Goal: Task Accomplishment & Management: Use online tool/utility

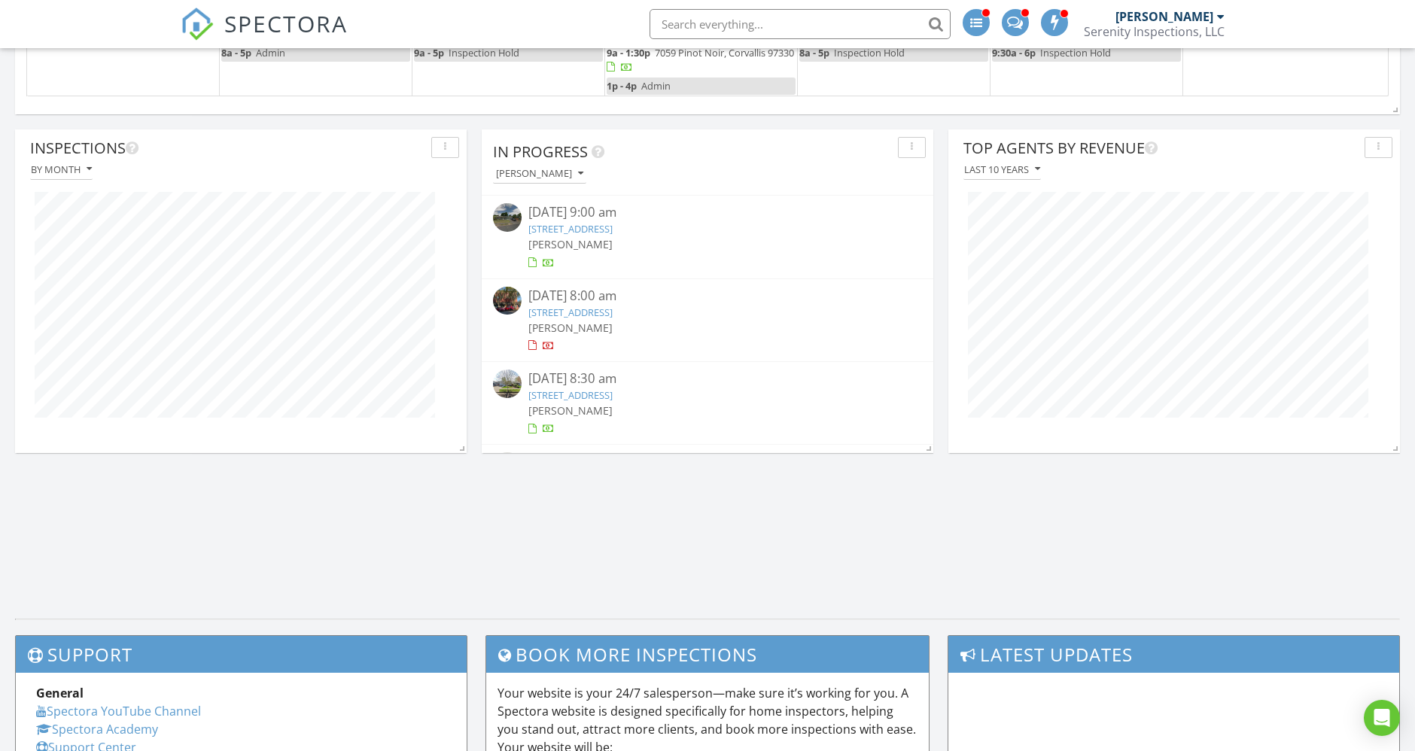
click at [613, 307] on link "300 SW 2nd St, Corvallis, OR 97330" at bounding box center [571, 313] width 84 height 14
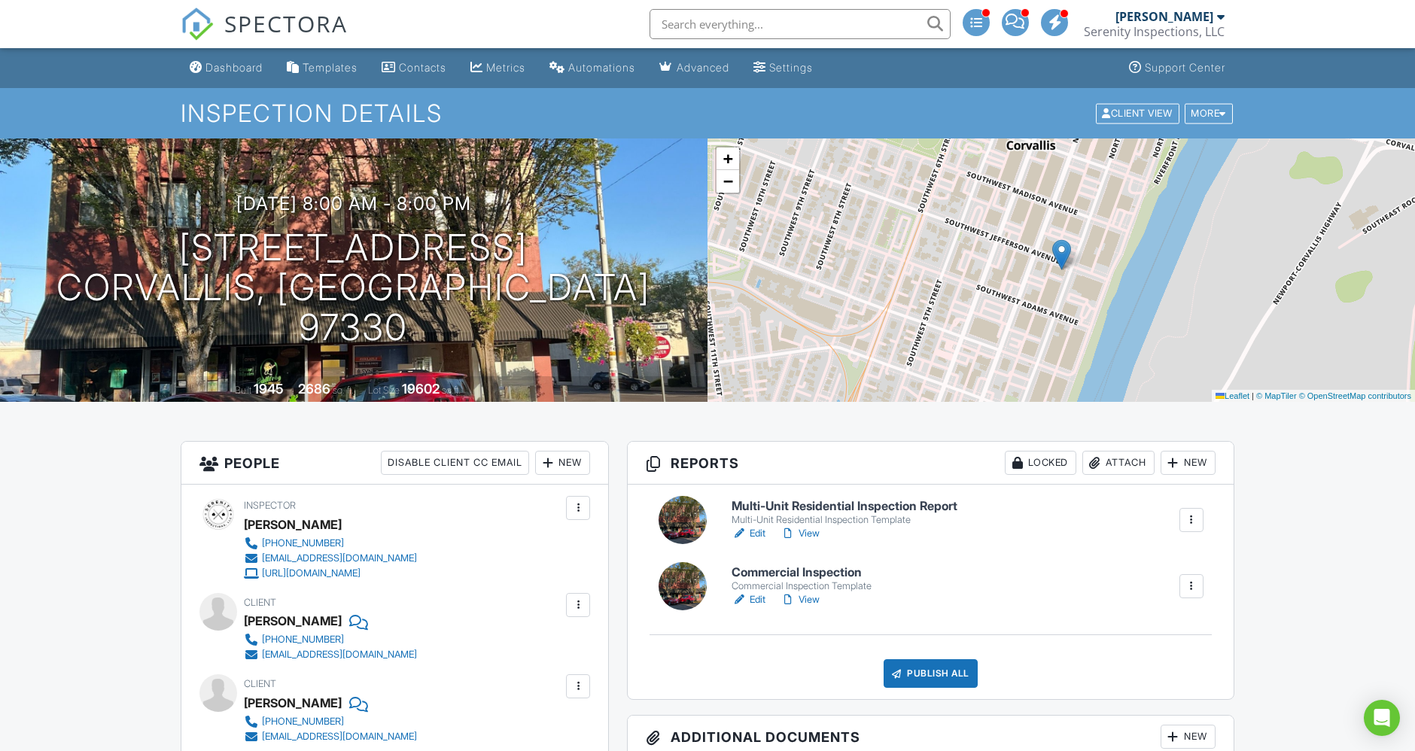
click at [763, 596] on link "Edit" at bounding box center [749, 599] width 34 height 15
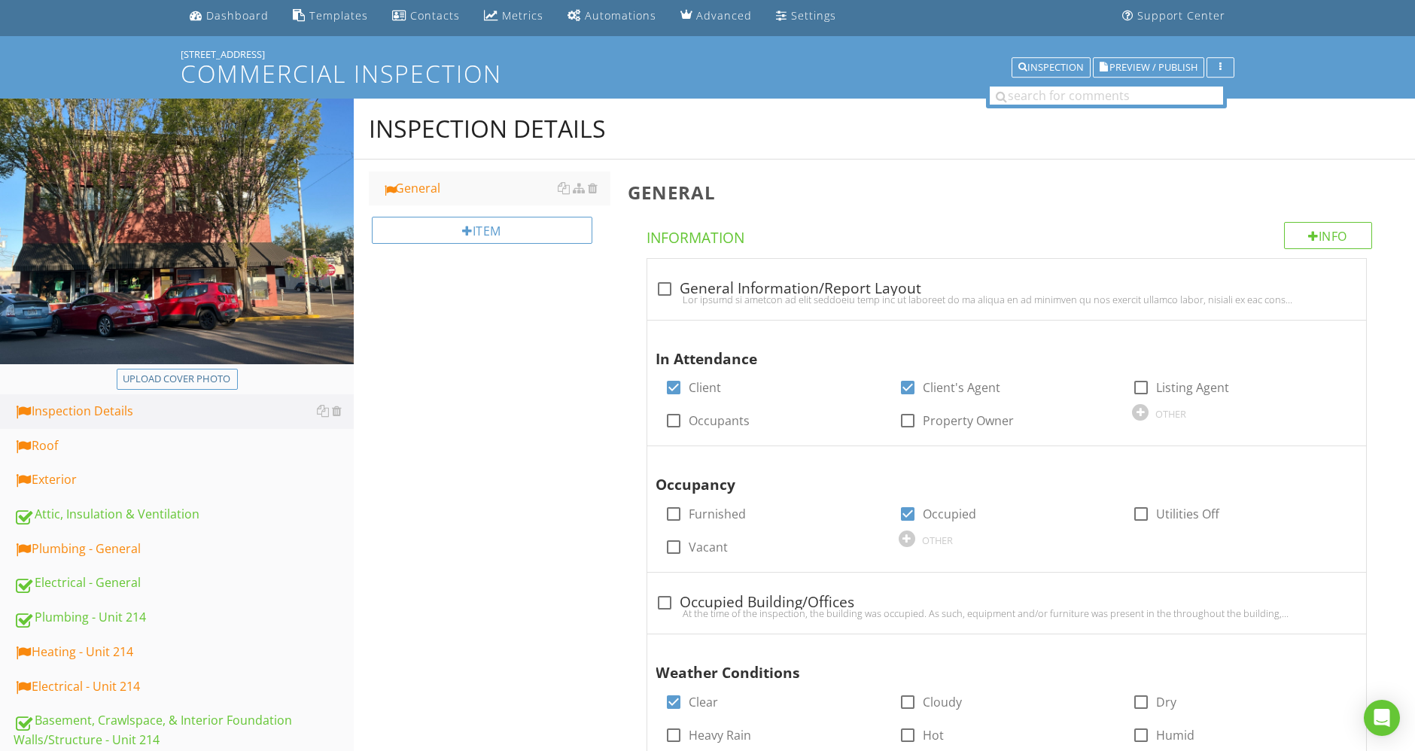
scroll to position [334, 0]
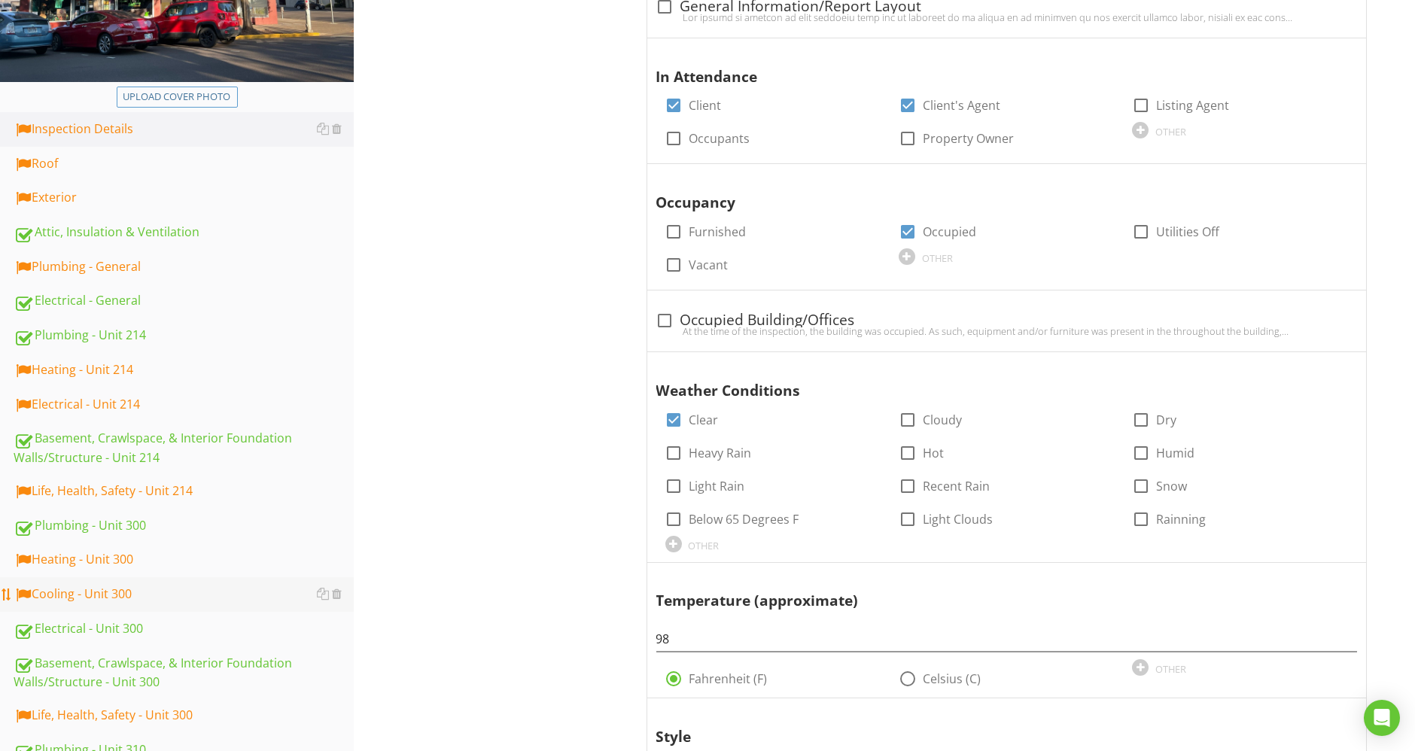
click at [109, 591] on div "Cooling - Unit 300" at bounding box center [184, 595] width 340 height 20
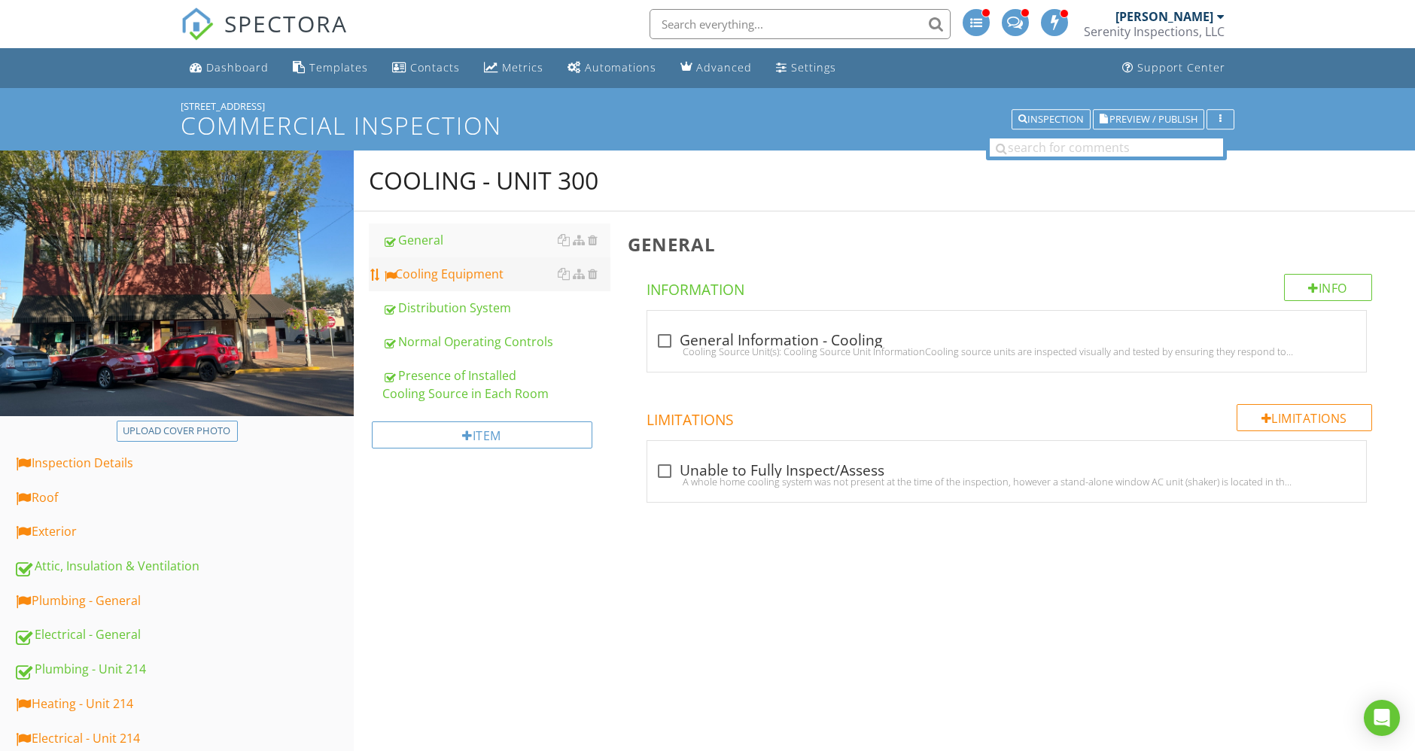
click at [464, 272] on div "Cooling Equipment" at bounding box center [496, 274] width 228 height 18
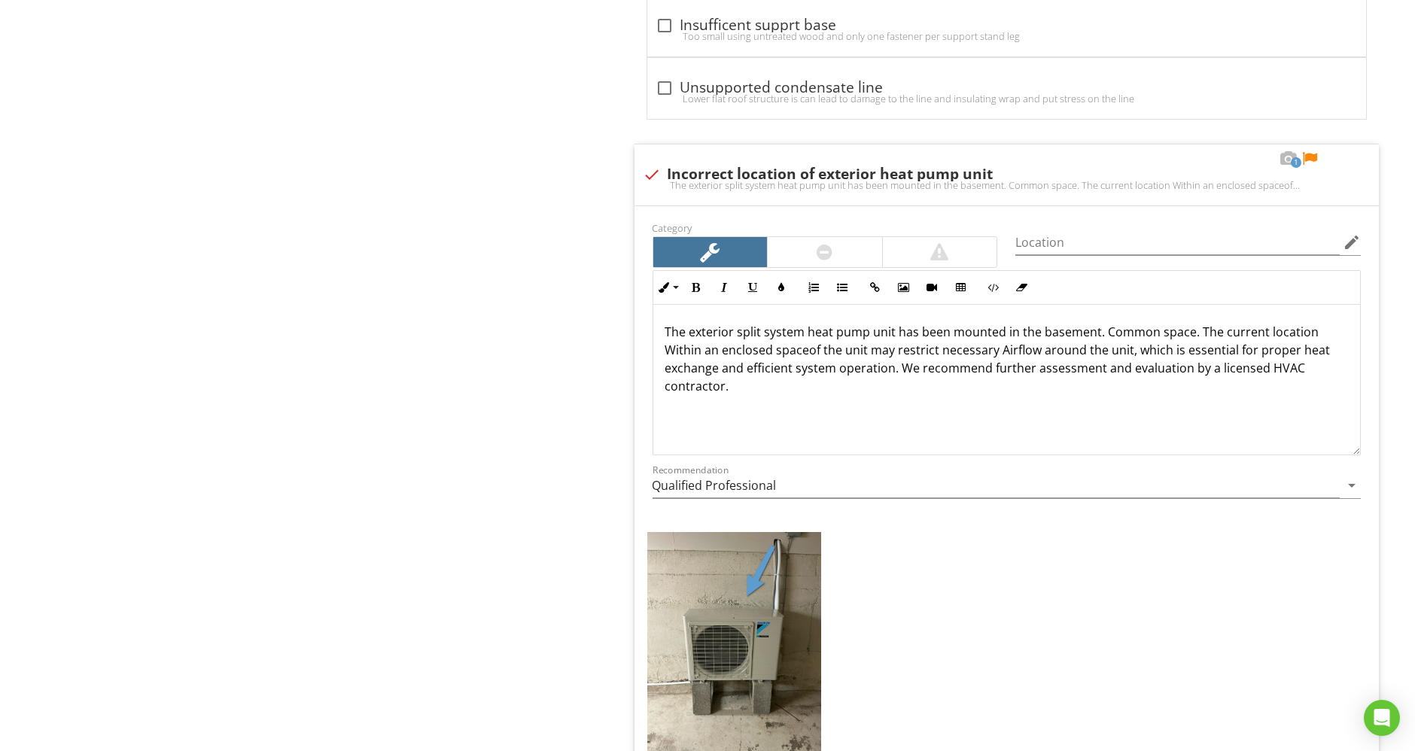
scroll to position [4150, 0]
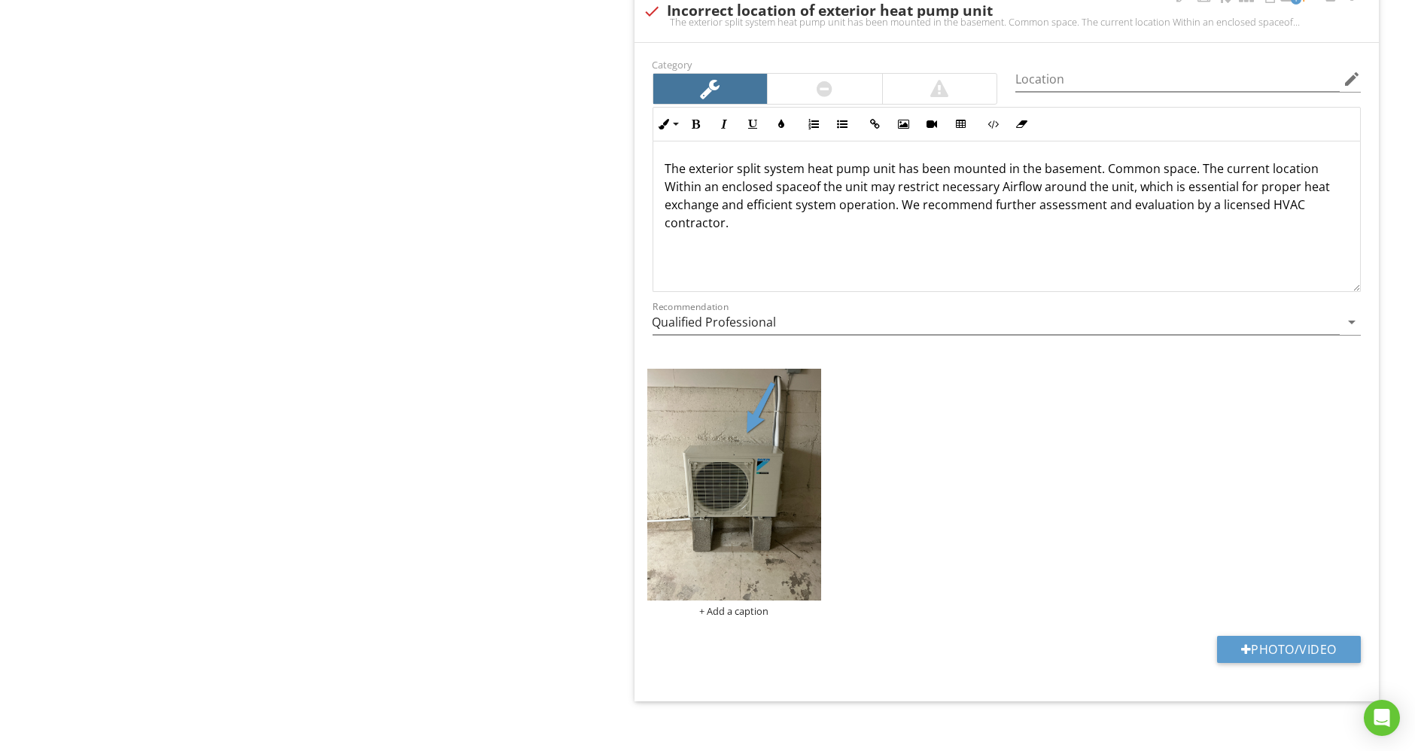
click at [808, 178] on p "The exterior split system heat pump unit has been mounted in the basement. Comm…" at bounding box center [1006, 196] width 683 height 72
click at [1004, 174] on p "The exterior split system heat pump unit has been mounted in the basement. Comm…" at bounding box center [1006, 196] width 683 height 72
drag, startPoint x: 1109, startPoint y: 152, endPoint x: 1100, endPoint y: 155, distance: 9.5
click at [1100, 160] on p "The exterior split system heat pump unit has been mounted in the basement. Comm…" at bounding box center [1006, 196] width 683 height 72
click at [668, 175] on p "The exterior split system heat pump unit has been mounted in the basement commo…" at bounding box center [1006, 196] width 683 height 72
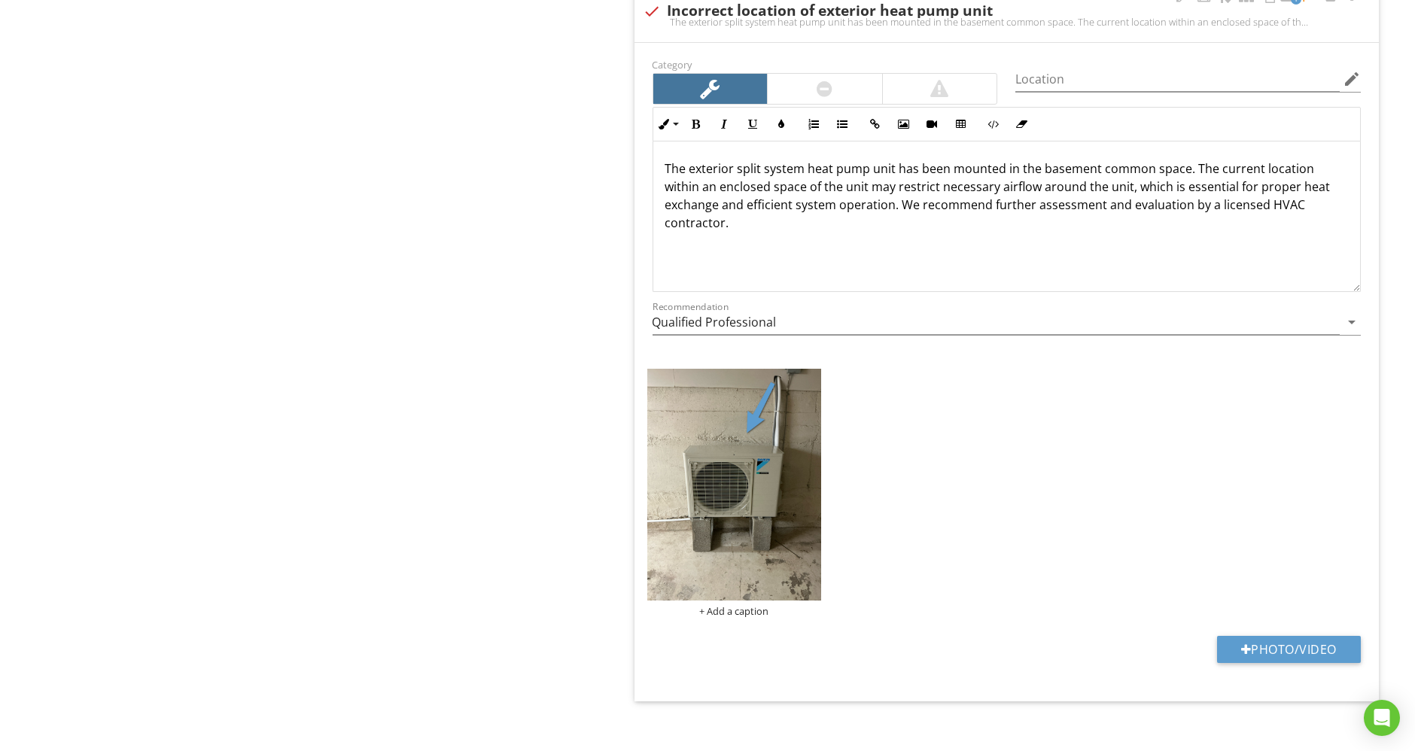
click at [892, 194] on p "The exterior split system heat pump unit has been mounted in the basement commo…" at bounding box center [1006, 196] width 683 height 72
click at [901, 193] on p "The exterior split system heat pump unit has been mounted in the basement commo…" at bounding box center [1006, 196] width 683 height 72
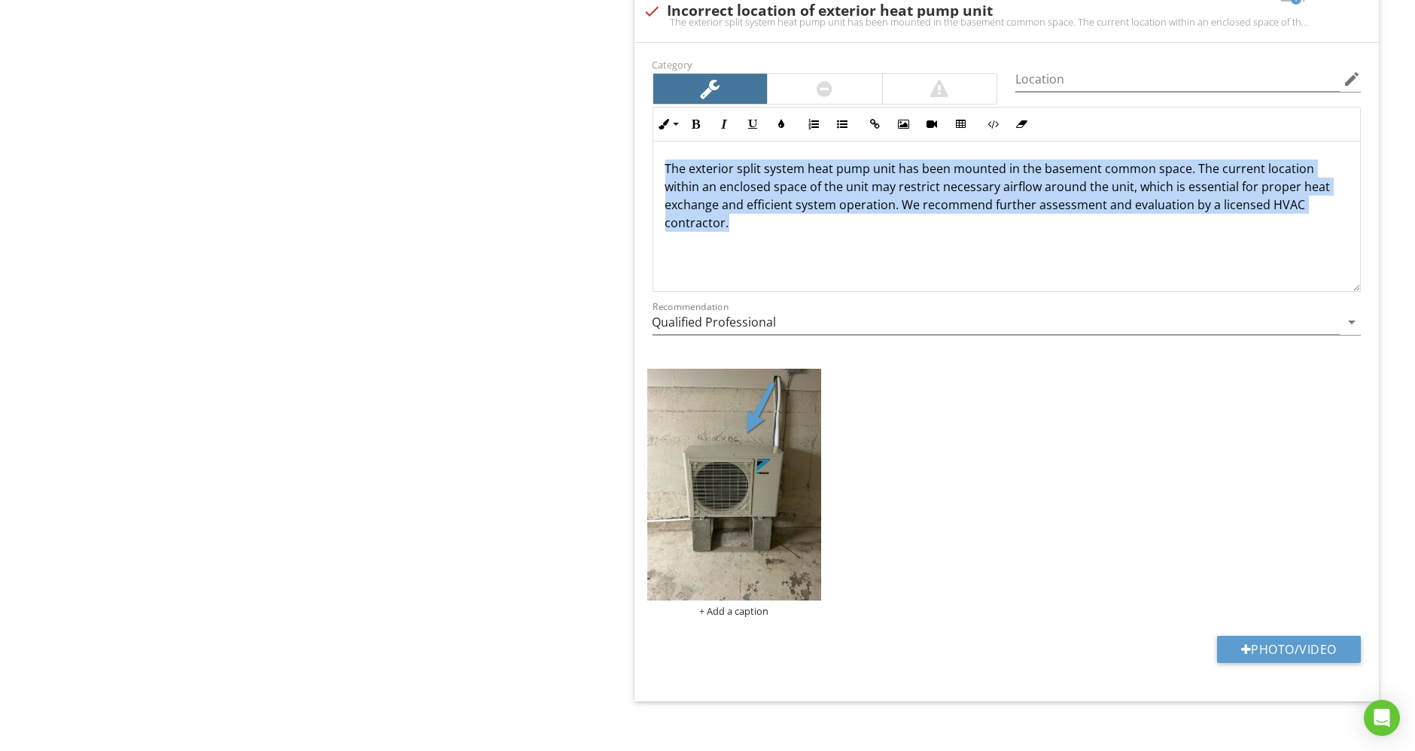
drag, startPoint x: 743, startPoint y: 205, endPoint x: 581, endPoint y: 111, distance: 187.2
copy p "The exterior split system heat pump unit has been mounted in the basement commo…"
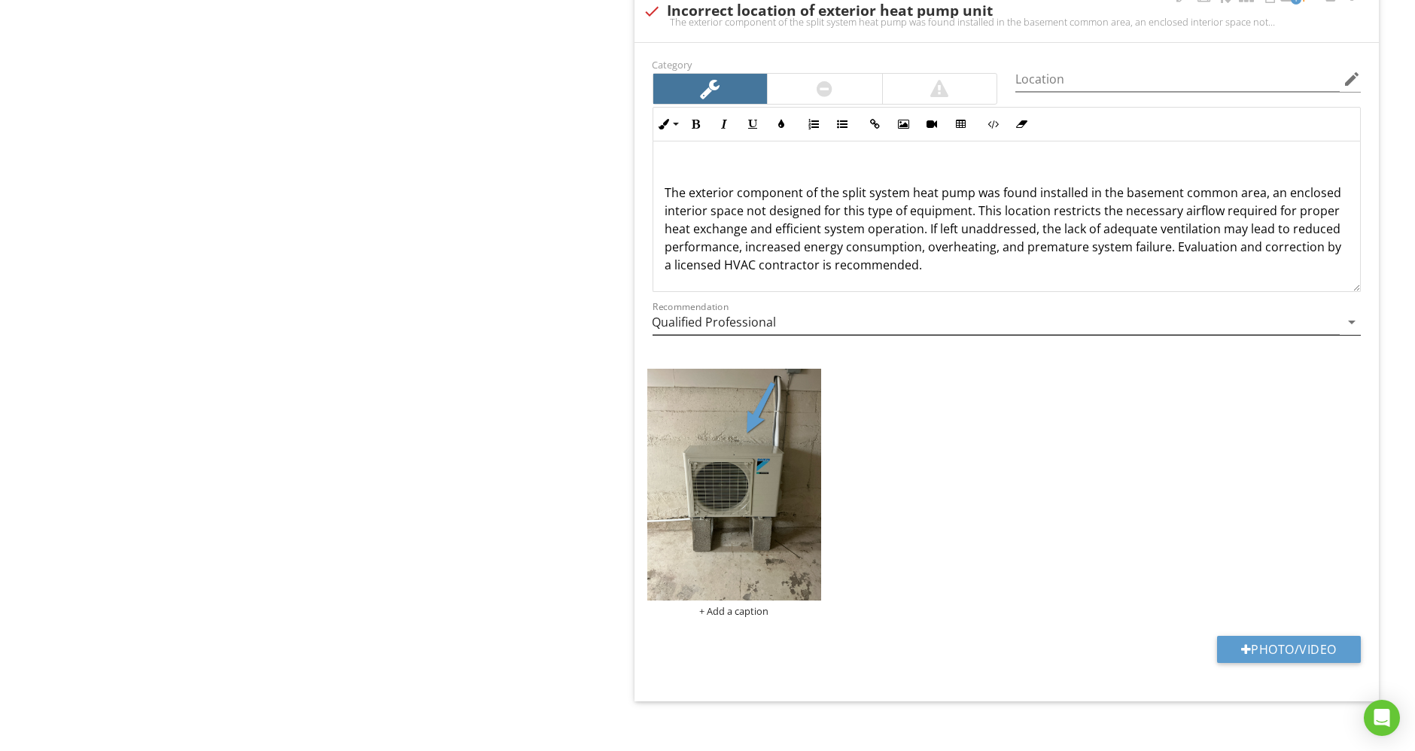
scroll to position [28, 0]
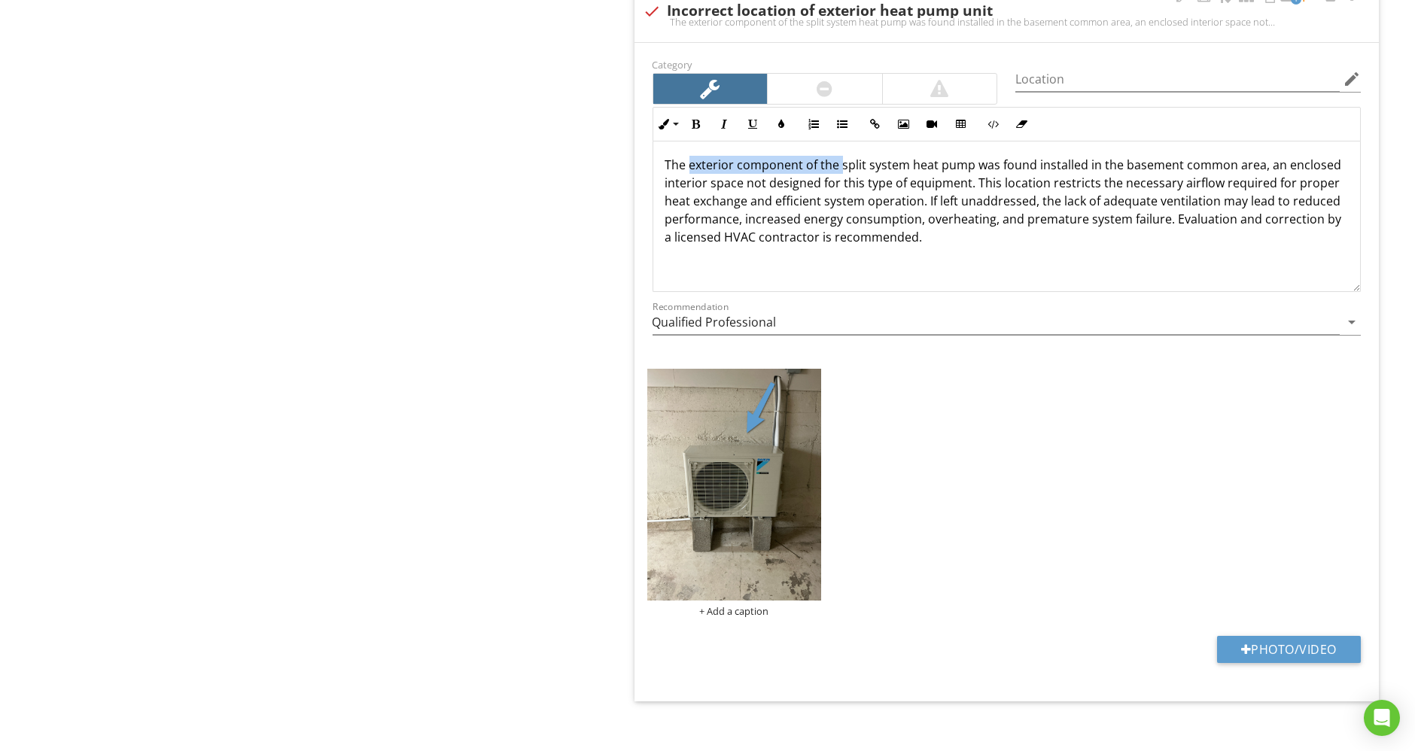
drag, startPoint x: 689, startPoint y: 150, endPoint x: 839, endPoint y: 158, distance: 150.0
click at [839, 158] on p "The exterior component of the split system heat pump was found installed in the…" at bounding box center [1006, 201] width 683 height 90
drag, startPoint x: 833, startPoint y: 154, endPoint x: 738, endPoint y: 153, distance: 95.6
click at [738, 156] on p "The exterior component of the split system heat pump was found installed in the…" at bounding box center [1006, 201] width 683 height 90
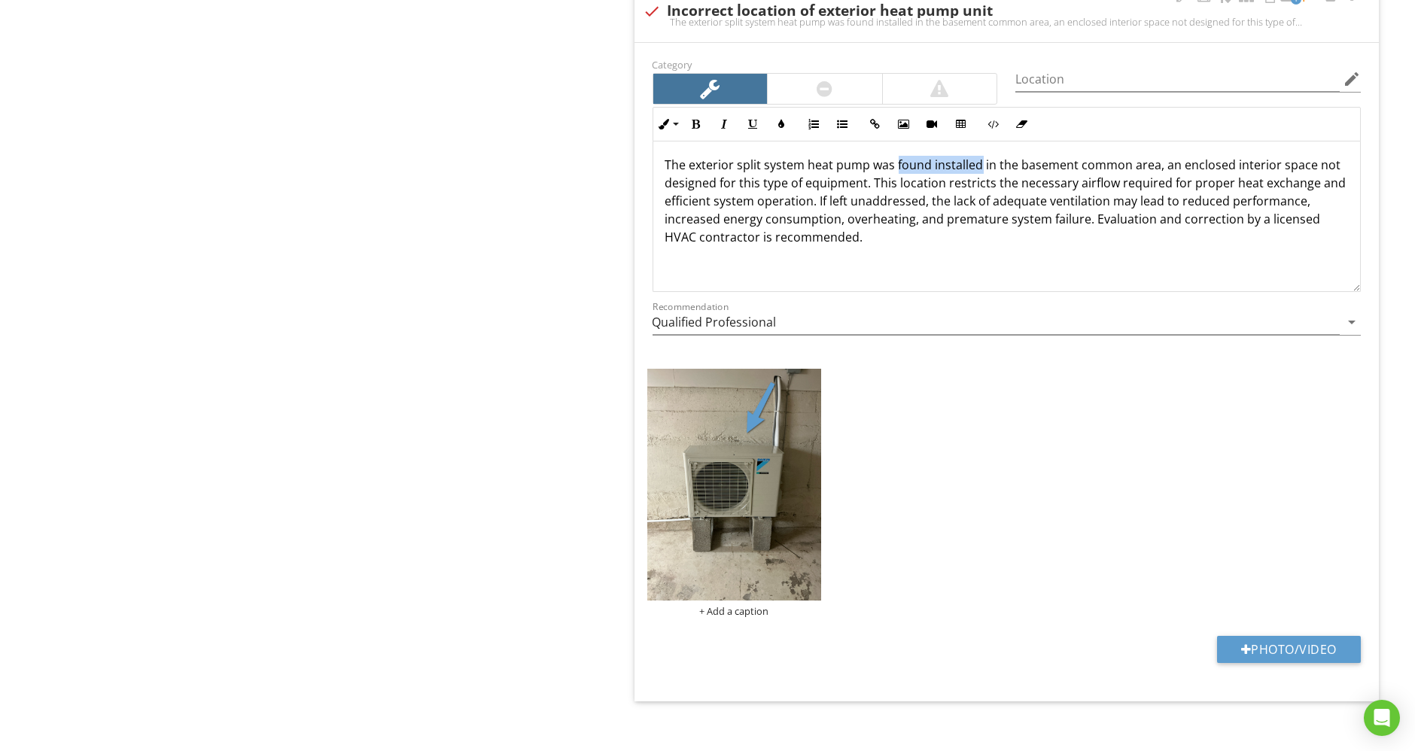
drag, startPoint x: 895, startPoint y: 152, endPoint x: 980, endPoint y: 157, distance: 85.2
click at [980, 157] on p "The exterior split system heat pump was found installed in the basement common …" at bounding box center [1006, 201] width 683 height 90
drag, startPoint x: 1111, startPoint y: 157, endPoint x: 1128, endPoint y: 156, distance: 17.3
click at [1128, 156] on p "The exterior split system heat pump was located in the basement common area, an…" at bounding box center [1006, 201] width 683 height 90
click at [1098, 58] on div "Location edit" at bounding box center [1187, 82] width 345 height 49
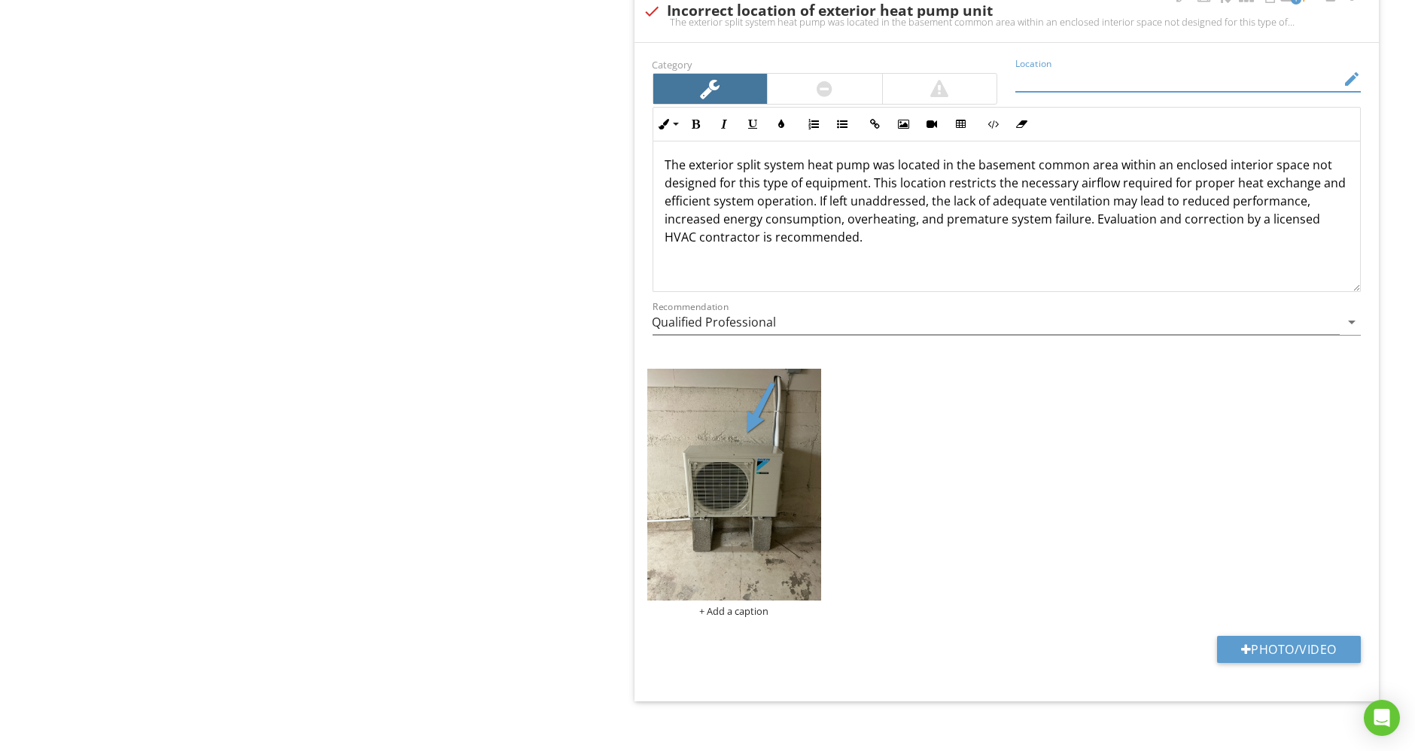
click at [1106, 69] on input "Location" at bounding box center [1177, 79] width 324 height 25
drag, startPoint x: 1118, startPoint y: 68, endPoint x: 1110, endPoint y: 69, distance: 7.7
click at [1110, 69] on input "Common Area (BAsement)" at bounding box center [1177, 79] width 324 height 25
type input "Common Area (Basement)"
drag, startPoint x: 1114, startPoint y: 153, endPoint x: 1302, endPoint y: 149, distance: 188.2
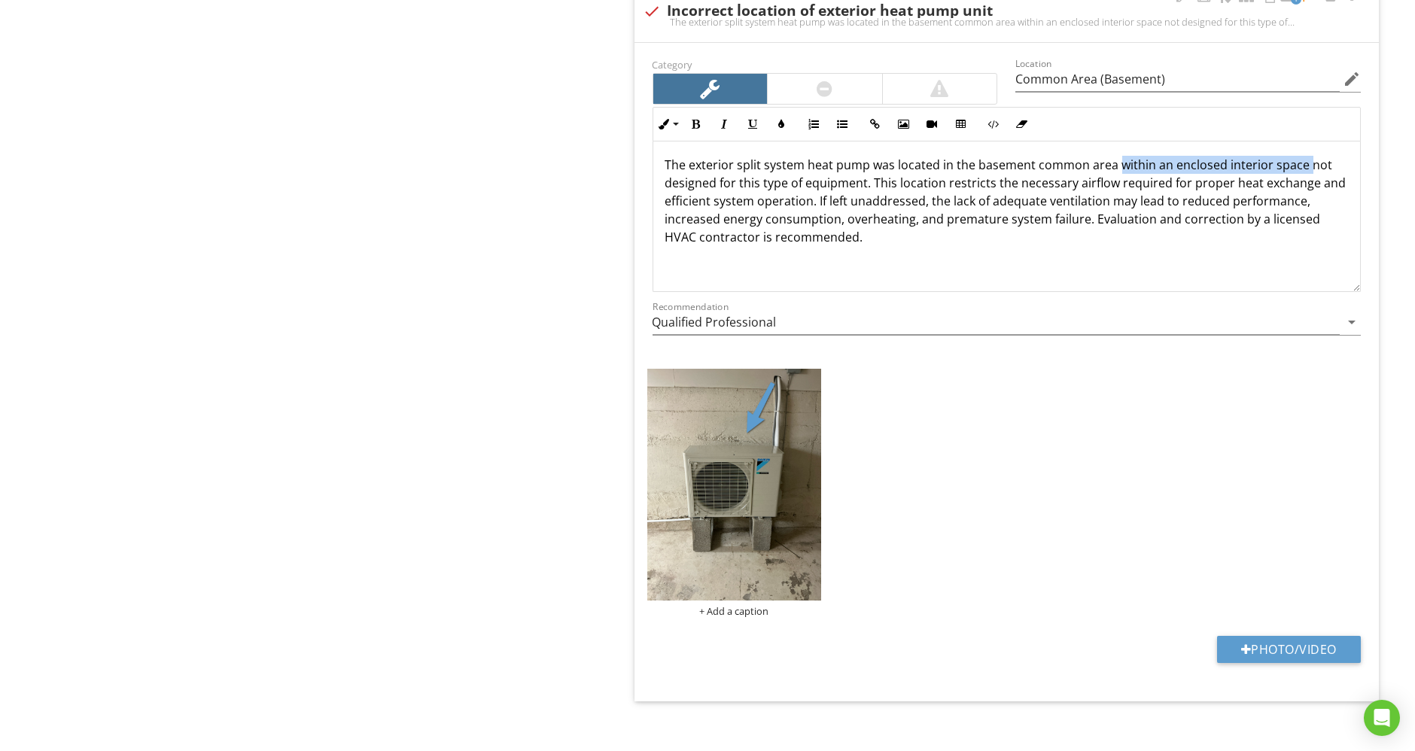
click at [1303, 156] on p "The exterior split system heat pump was located in the basement common area wit…" at bounding box center [1006, 201] width 683 height 90
drag, startPoint x: 1117, startPoint y: 146, endPoint x: 869, endPoint y: 175, distance: 250.0
click at [869, 175] on p "The exterior split system heat pump was located in the basement common area. Th…" at bounding box center [1006, 201] width 683 height 90
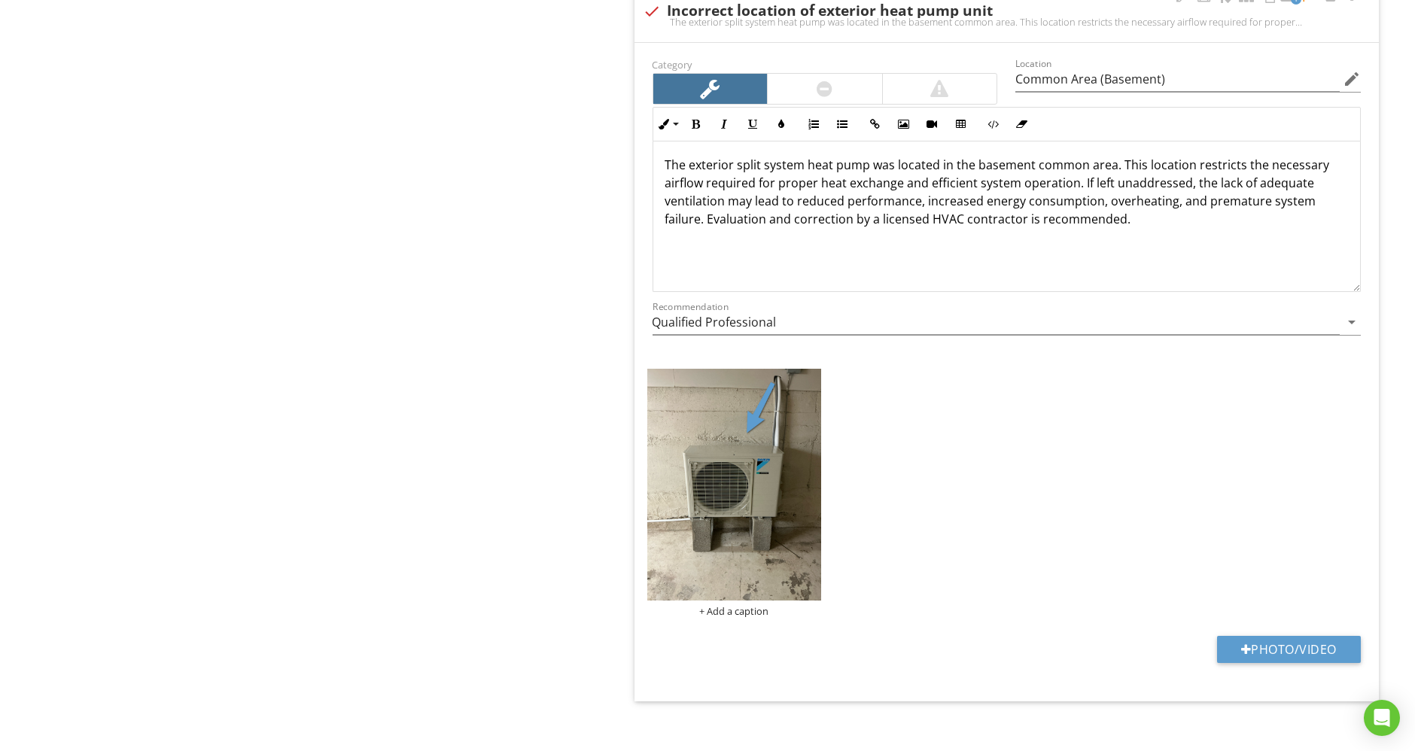
click at [1177, 187] on p "The exterior split system heat pump was located in the basement common area. Th…" at bounding box center [1006, 192] width 683 height 72
drag, startPoint x: 1176, startPoint y: 188, endPoint x: 1201, endPoint y: 188, distance: 24.1
click at [1201, 188] on p "The exterior split system heat pump was located in the basement common area. Th…" at bounding box center [1006, 192] width 683 height 72
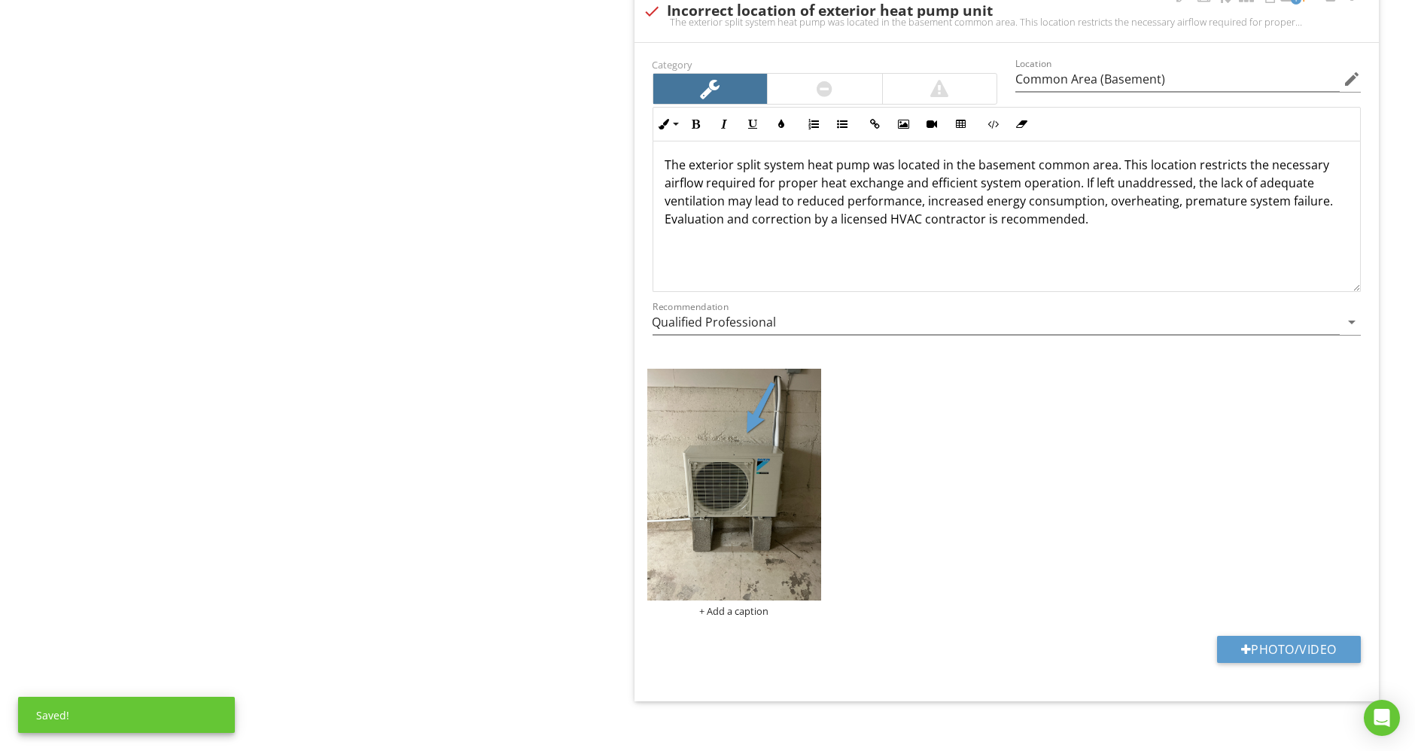
click at [1320, 192] on p "The exterior split system heat pump was located in the basement common area. Th…" at bounding box center [1006, 192] width 683 height 72
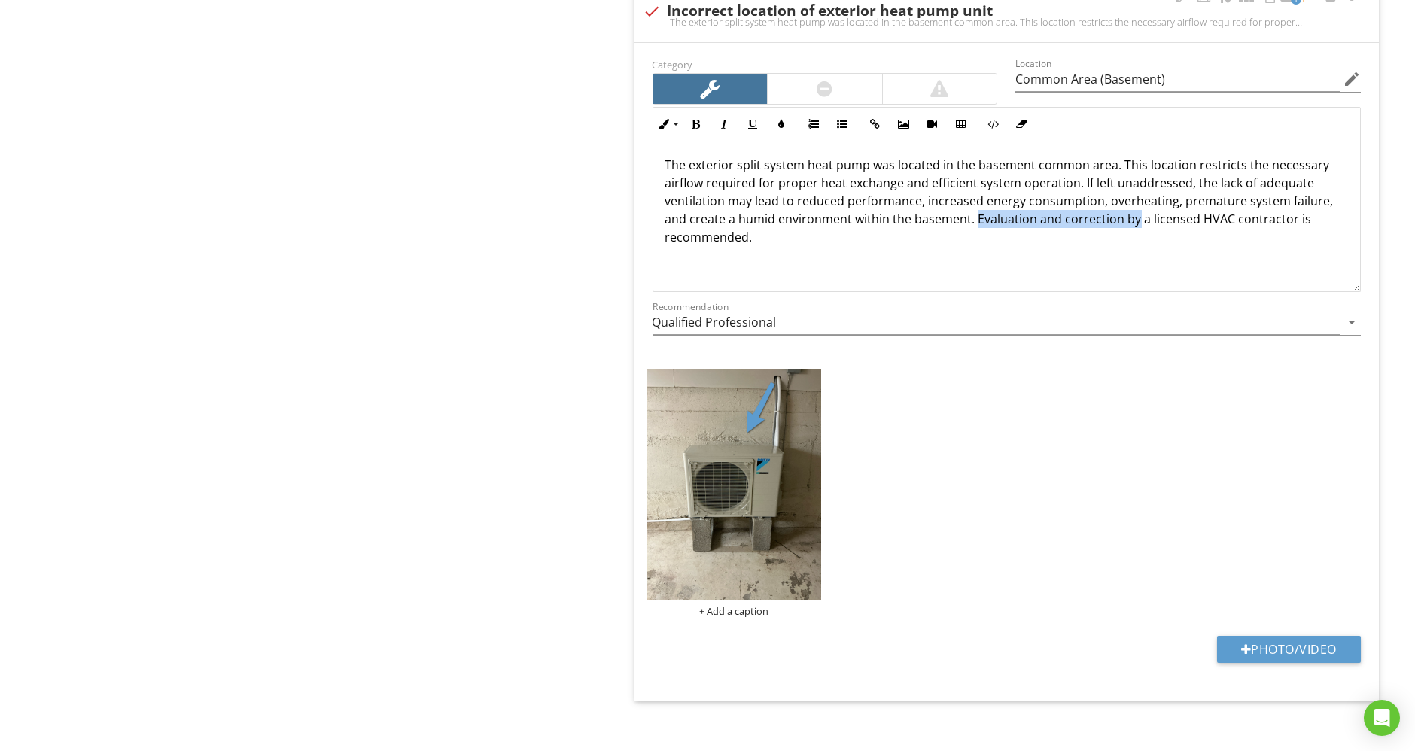
drag, startPoint x: 974, startPoint y: 205, endPoint x: 1134, endPoint y: 211, distance: 160.4
click at [1134, 211] on p "The exterior split system heat pump was located in the basement common area. Th…" at bounding box center [1006, 201] width 683 height 90
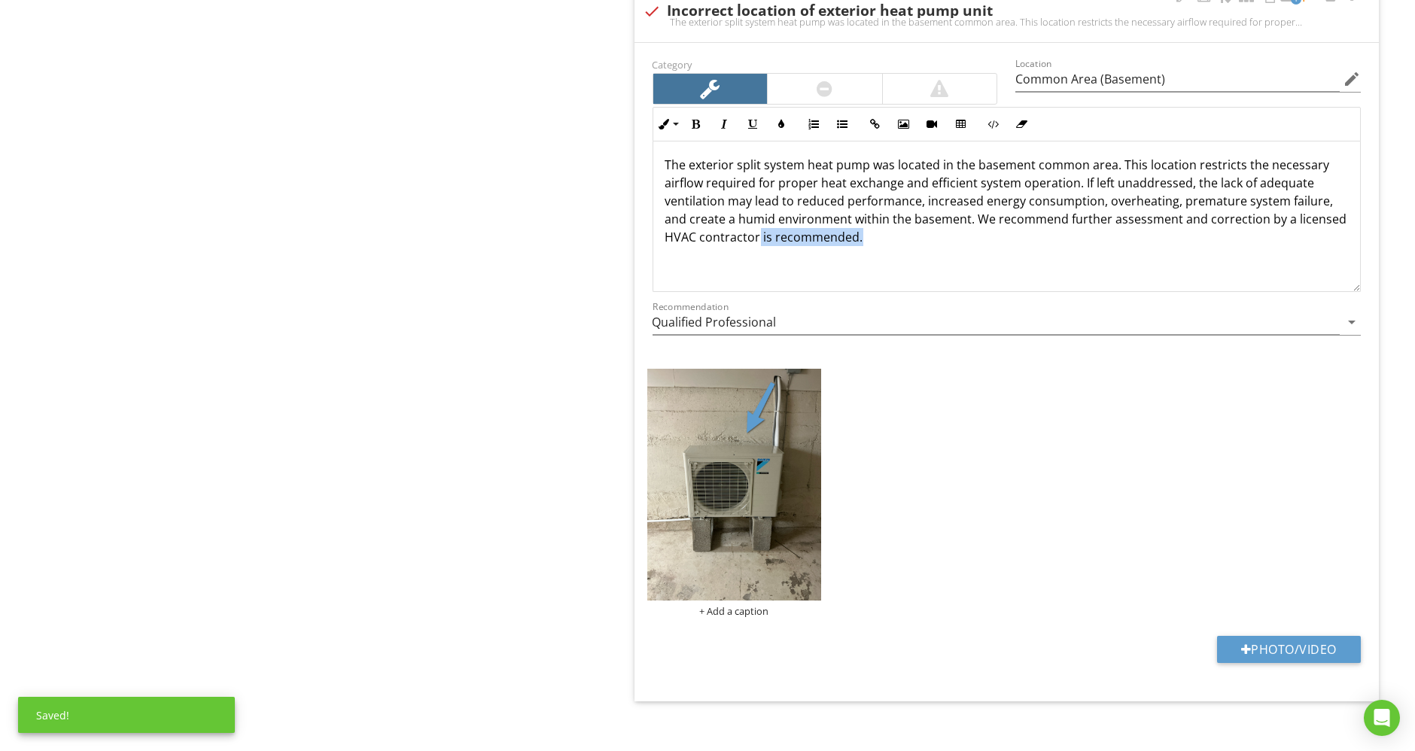
drag, startPoint x: 931, startPoint y: 226, endPoint x: 807, endPoint y: 227, distance: 124.2
click at [807, 227] on p "The exterior split system heat pump was located in the basement common area. Th…" at bounding box center [1006, 201] width 683 height 90
click at [829, 310] on input "Qualified Professional" at bounding box center [997, 322] width 688 height 25
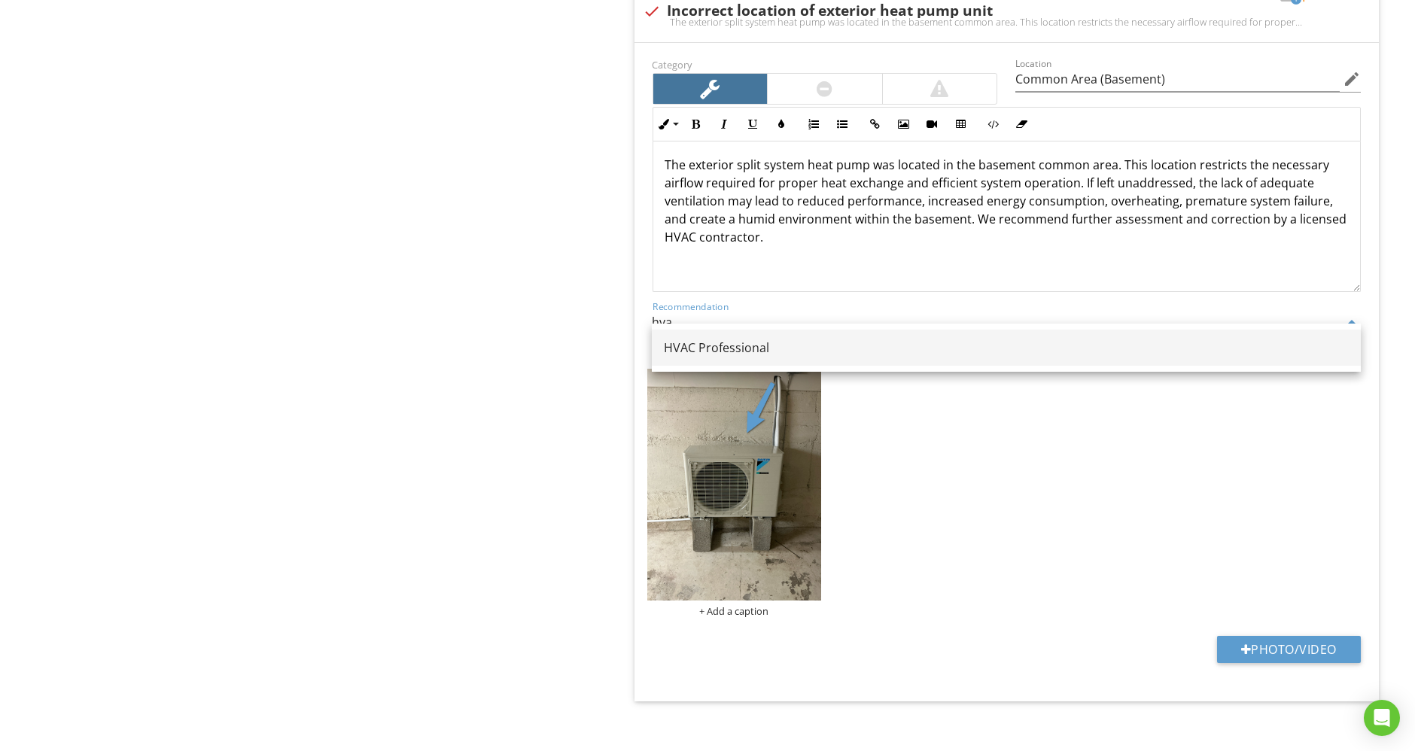
click at [804, 362] on link "HVAC Professional" at bounding box center [1006, 348] width 709 height 36
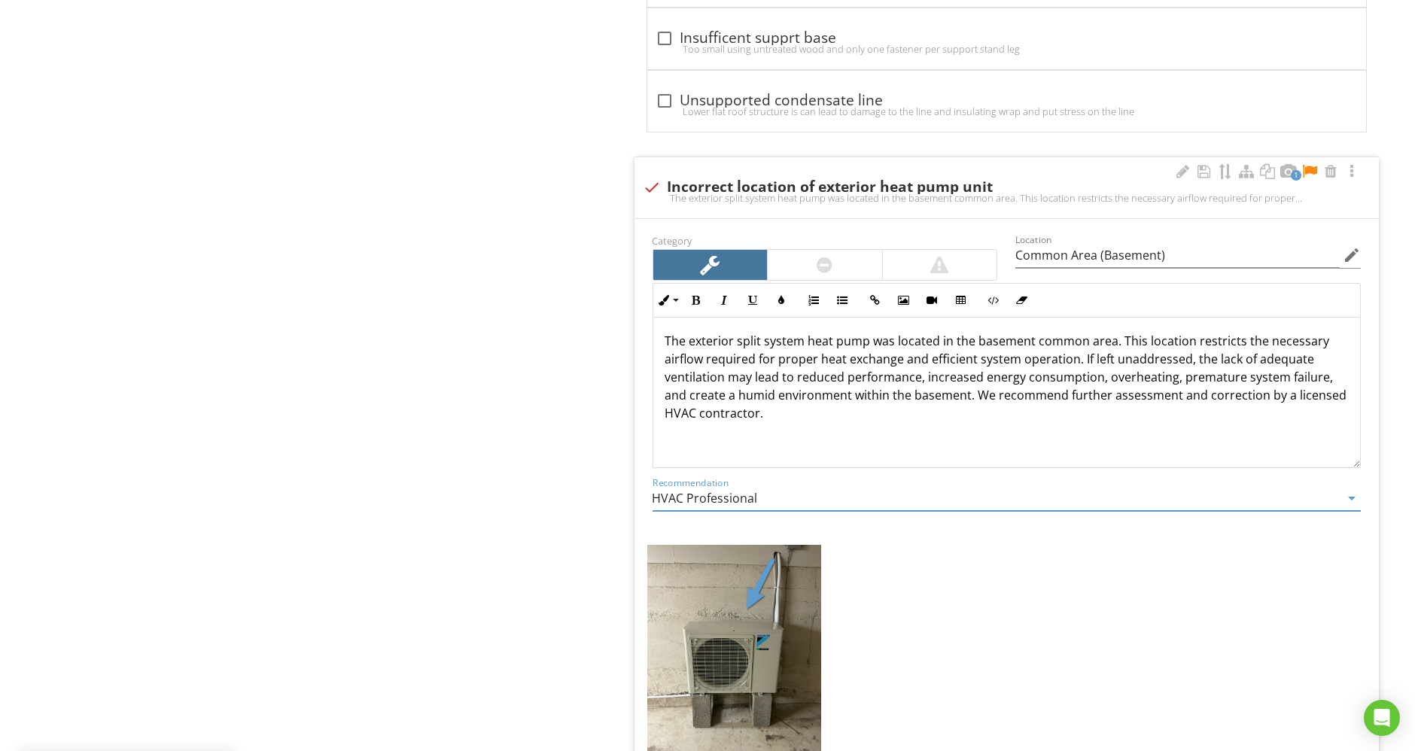
scroll to position [3900, 0]
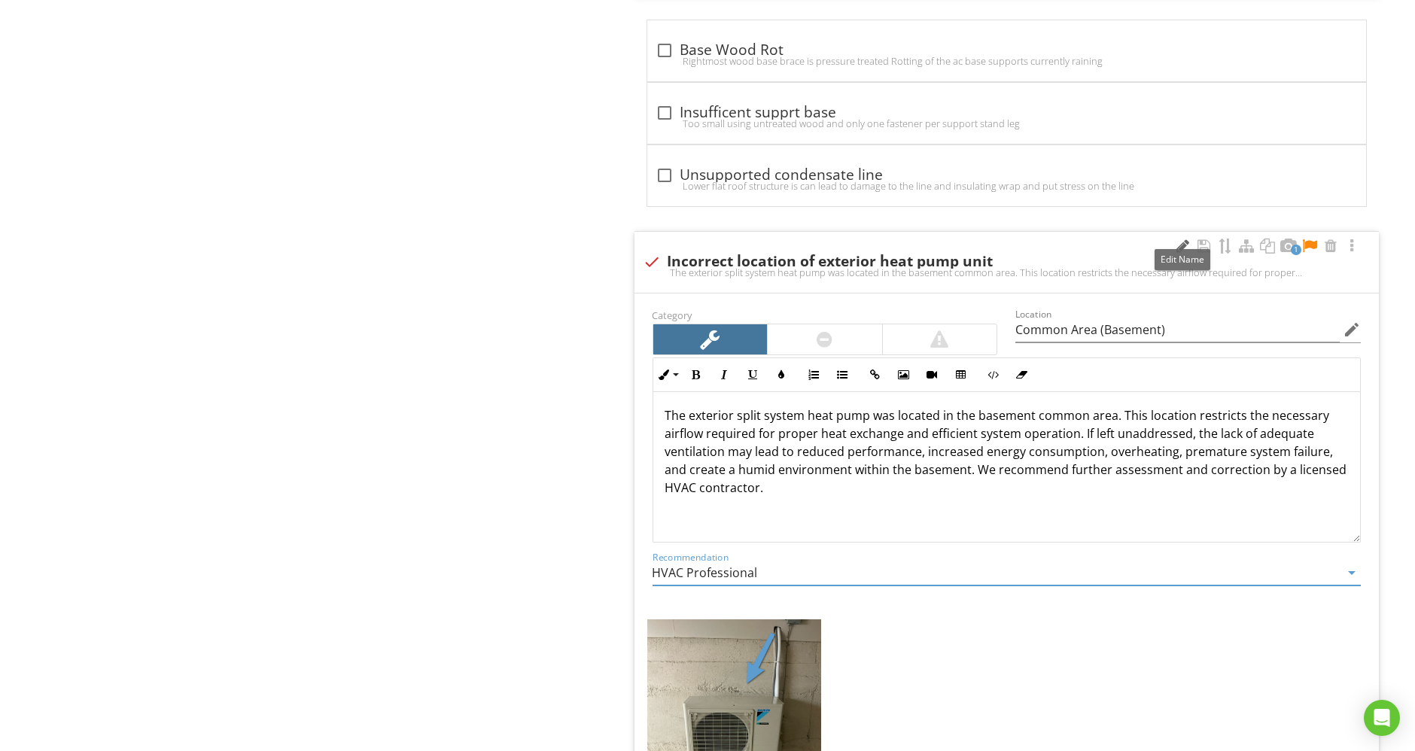
type input "HVAC Professional"
click at [1184, 239] on div at bounding box center [1183, 246] width 18 height 15
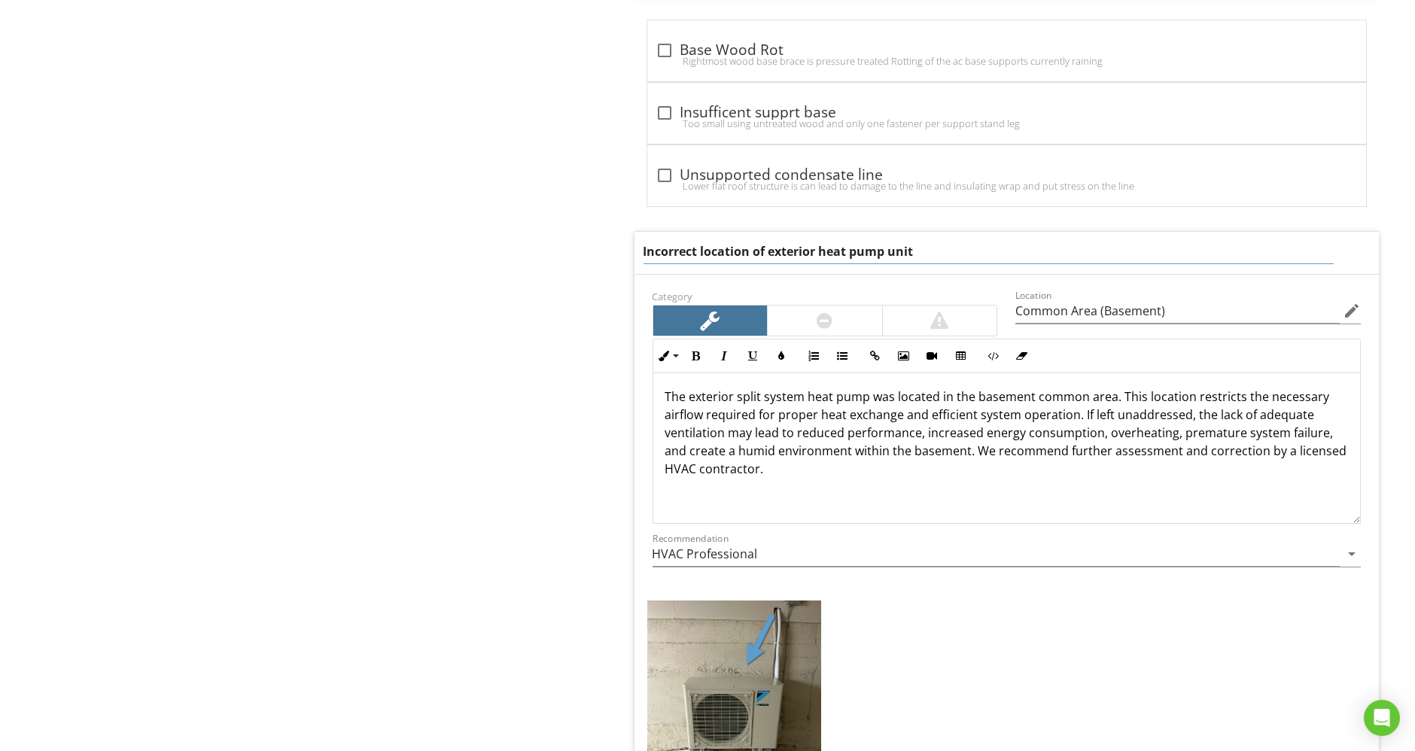
click at [702, 241] on input "Incorrect location of exterior heat pump unit" at bounding box center [989, 251] width 690 height 25
click at [774, 240] on input "Incorrect Location of exterior heat pump unit" at bounding box center [989, 251] width 690 height 25
click at [823, 239] on input "Incorrect Location of Exterior heat pump unit" at bounding box center [989, 251] width 690 height 25
click at [861, 240] on input "Incorrect Location of Exterior Heat pump unit" at bounding box center [989, 251] width 690 height 25
drag, startPoint x: 901, startPoint y: 237, endPoint x: 892, endPoint y: 237, distance: 9.0
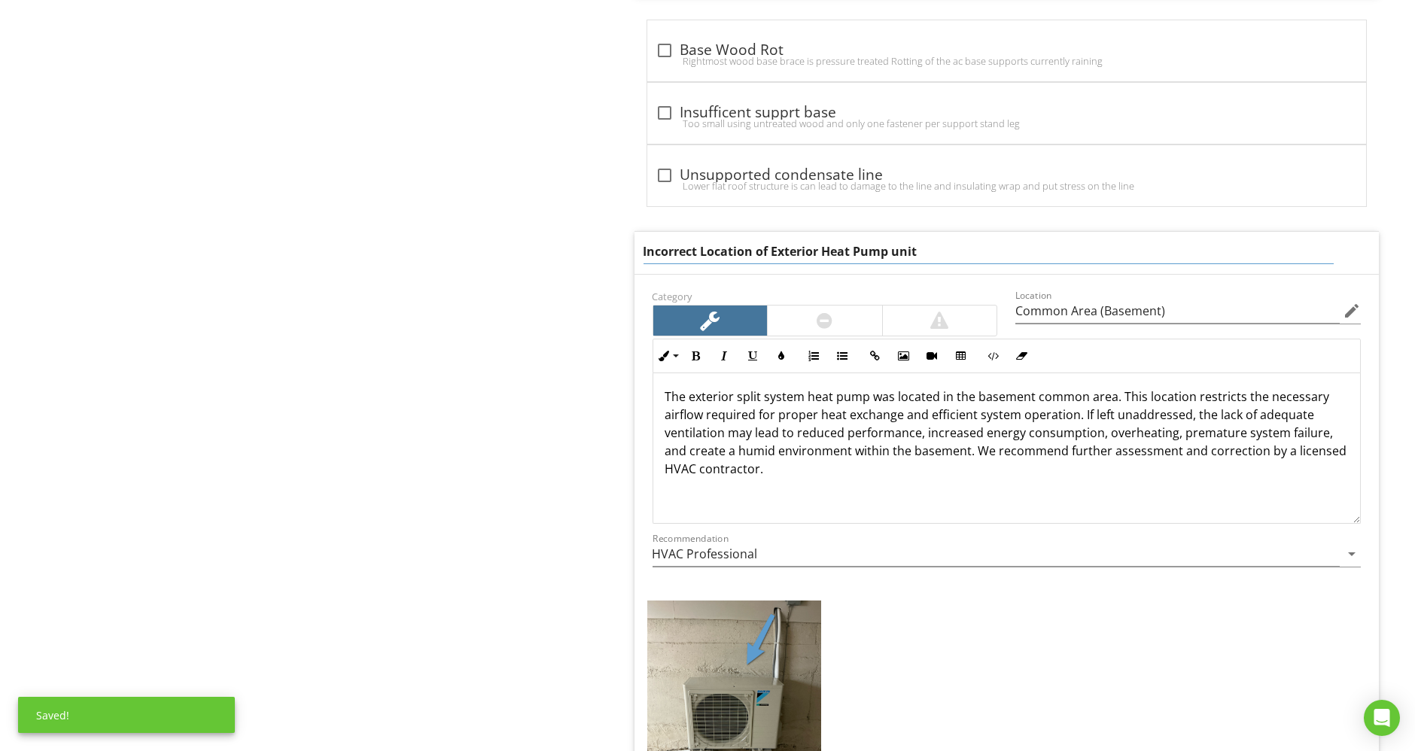
click at [892, 239] on input "Incorrect Location of Exterior Heat Pump unit" at bounding box center [989, 251] width 690 height 25
drag, startPoint x: 775, startPoint y: 238, endPoint x: 583, endPoint y: 233, distance: 191.3
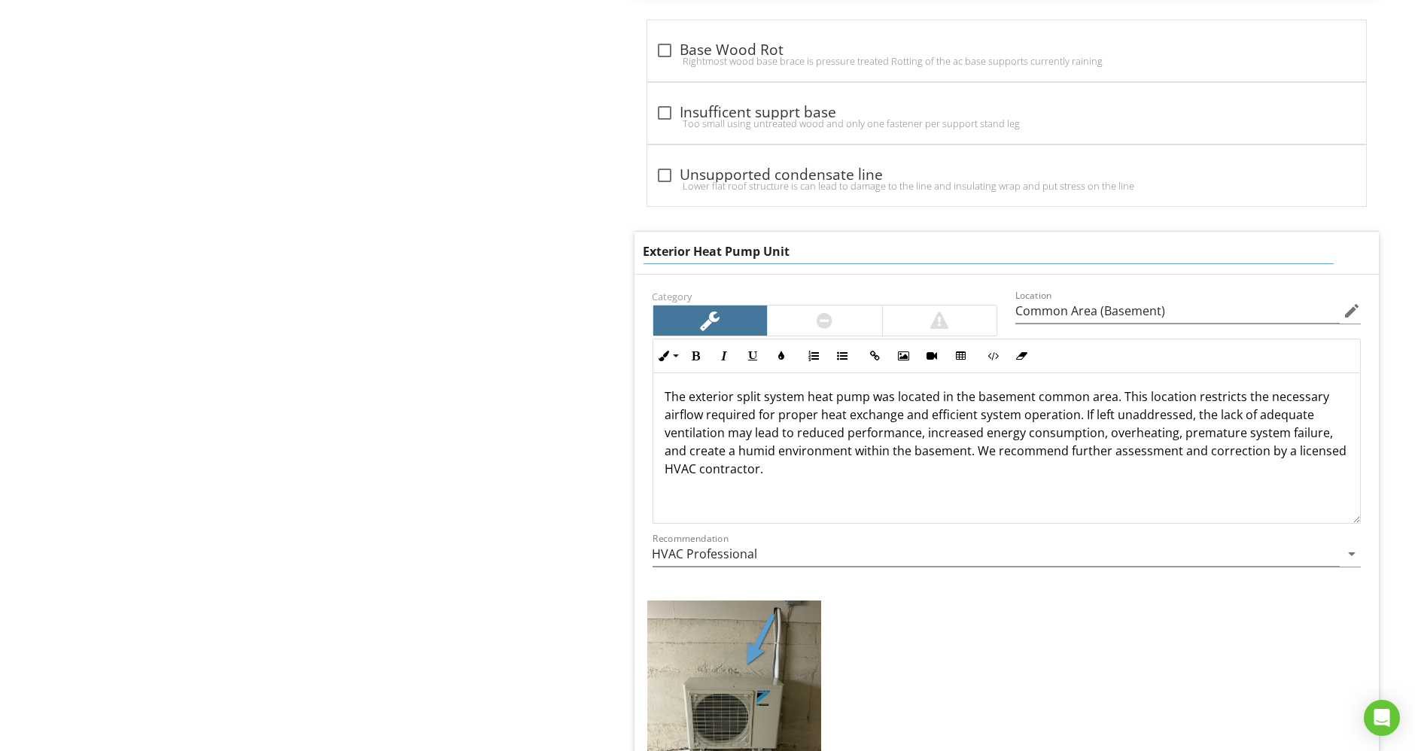
click at [839, 242] on input "Exterior Heat Pump Unit" at bounding box center [989, 251] width 690 height 25
type input "Exterior Heat Pump Unit Incorrectly Installed"
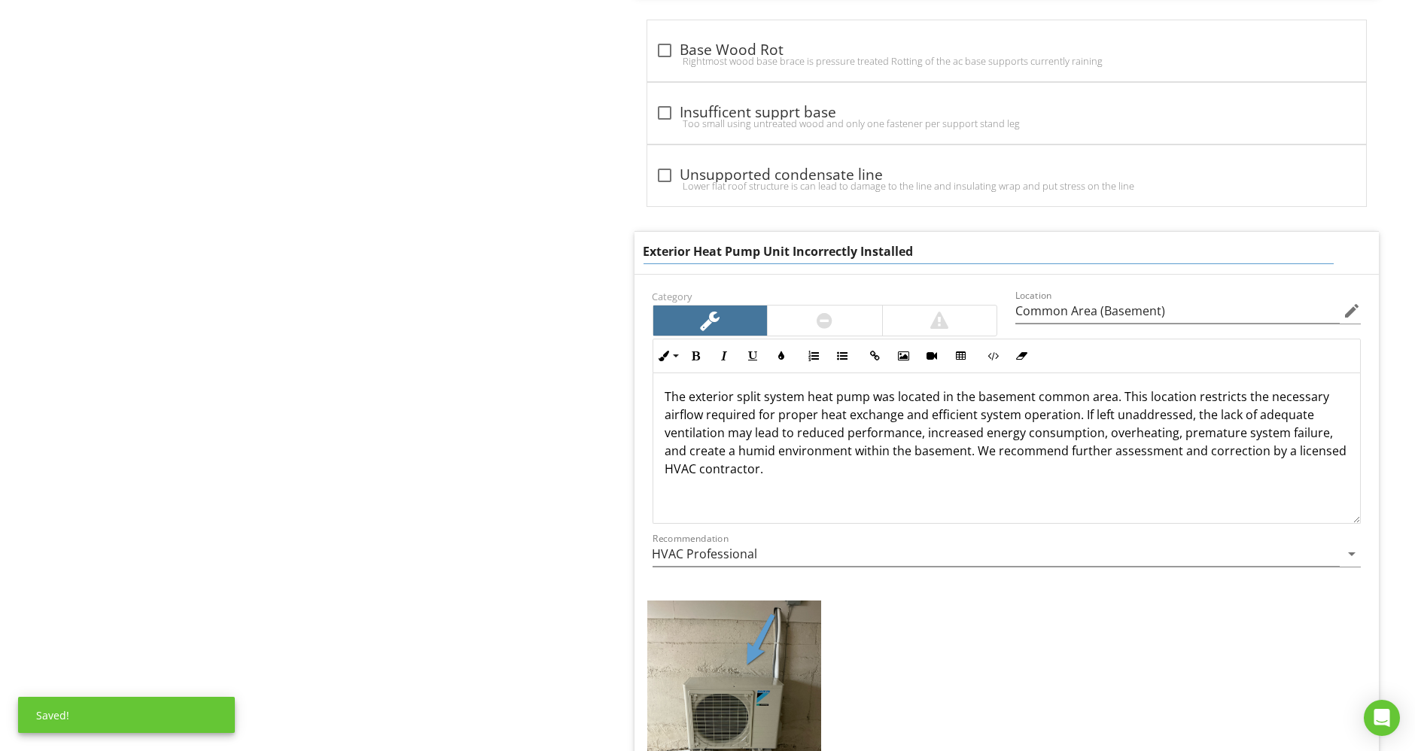
click at [839, 242] on input "Exterior Heat Pump Unit Incorrectly Installed" at bounding box center [989, 251] width 690 height 25
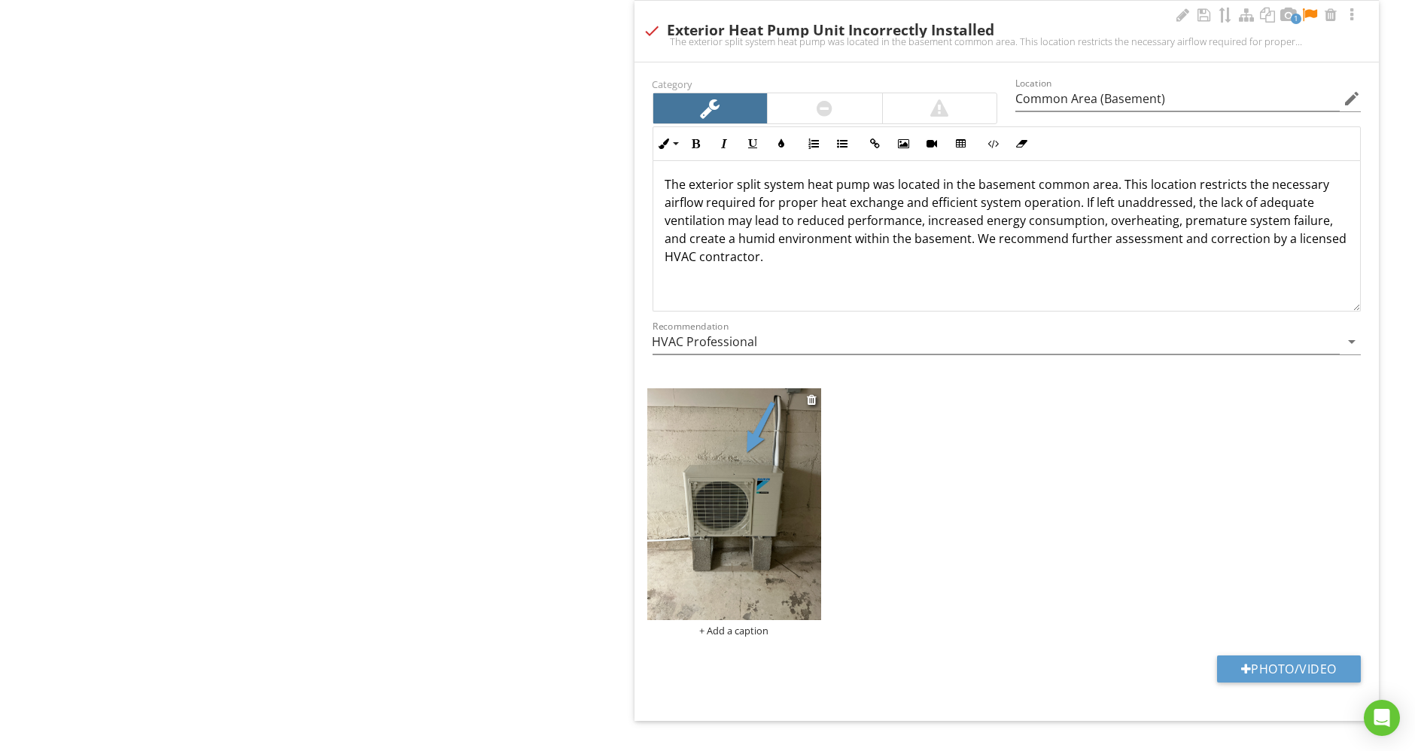
scroll to position [4144, 0]
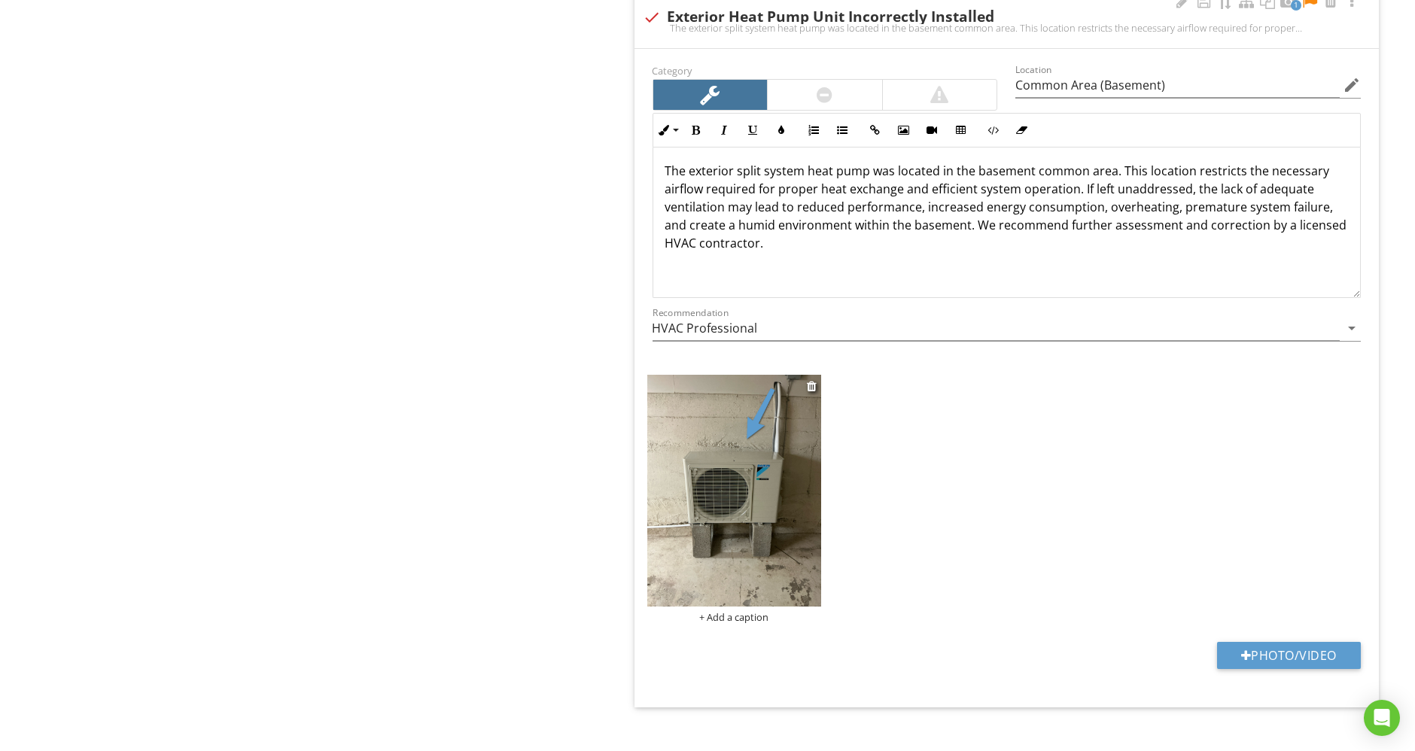
click at [752, 611] on div "+ Add a caption" at bounding box center [734, 617] width 174 height 12
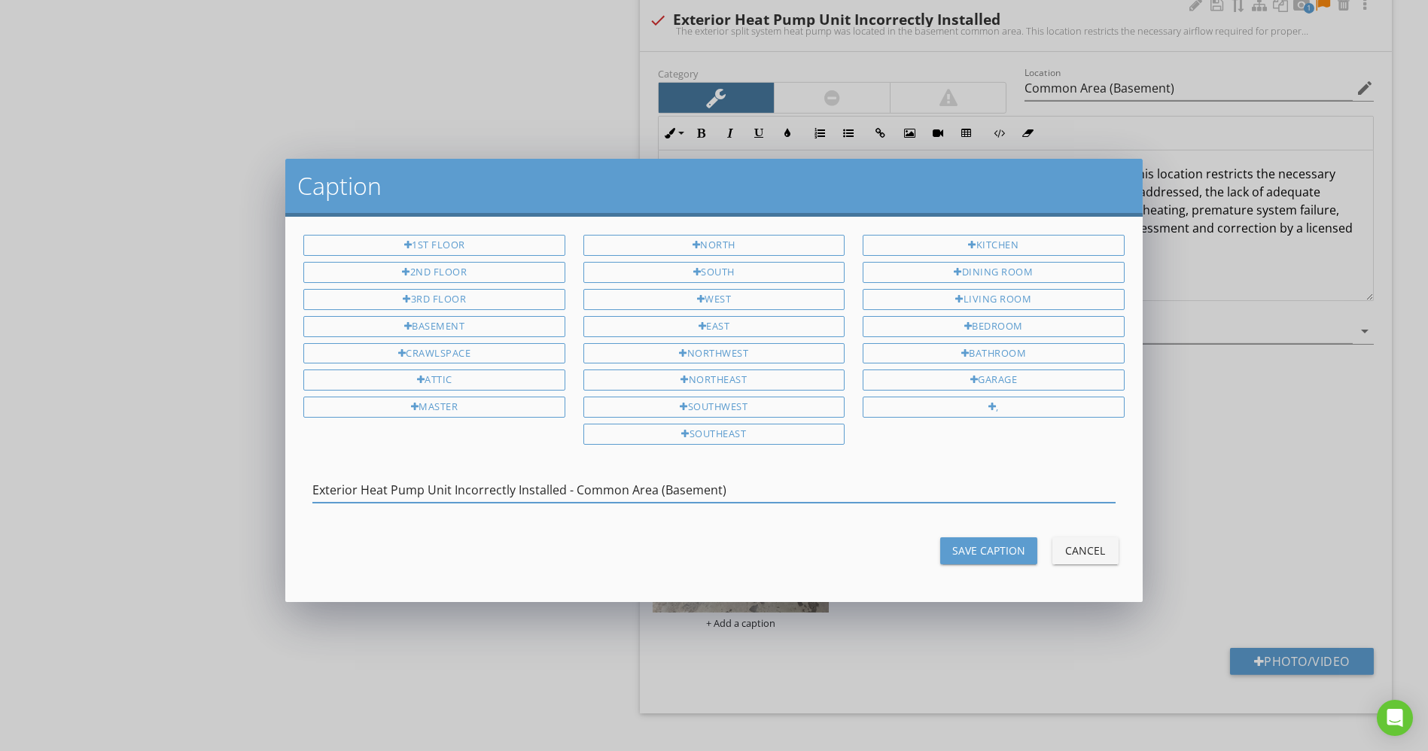
type input "Exterior Heat Pump Unit Incorrectly Installed - Common Area (Basement)"
click at [948, 537] on button "Save Caption" at bounding box center [988, 550] width 97 height 27
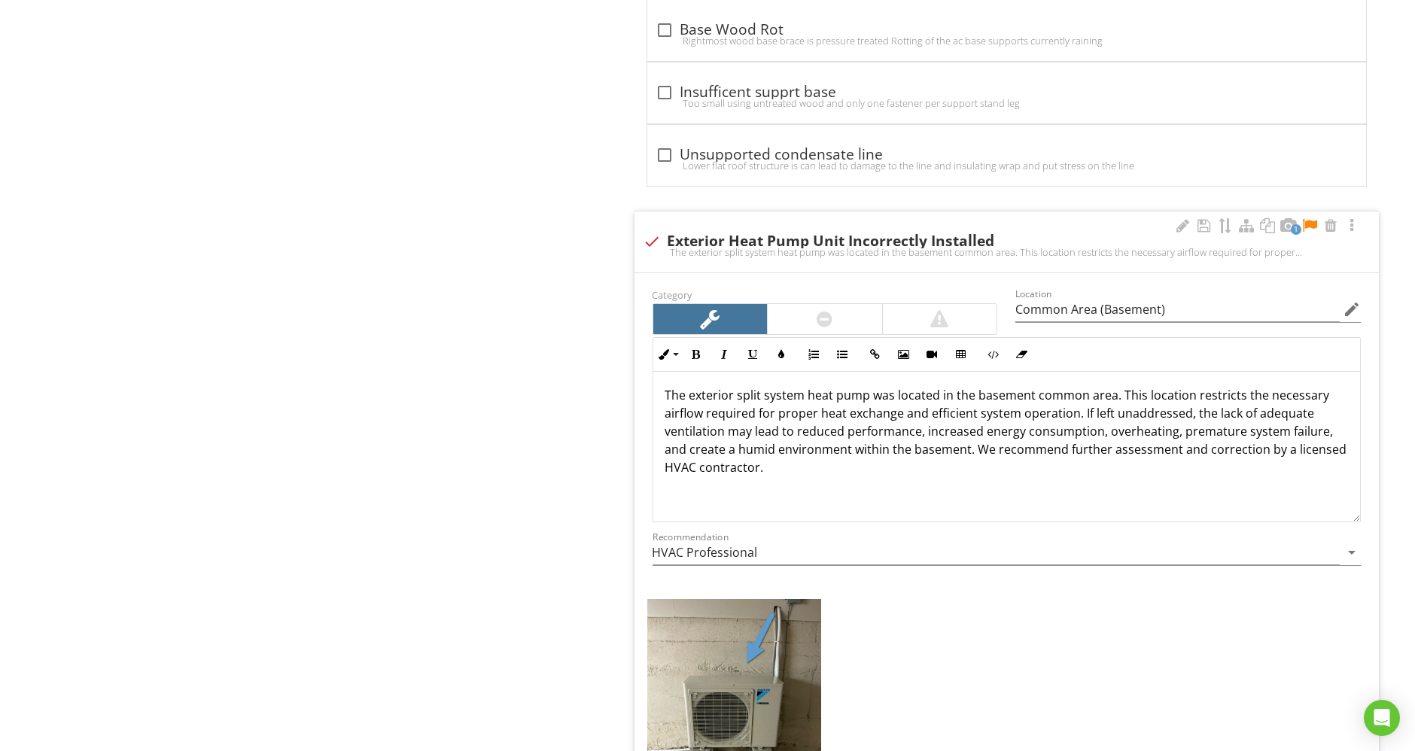
scroll to position [3727, 0]
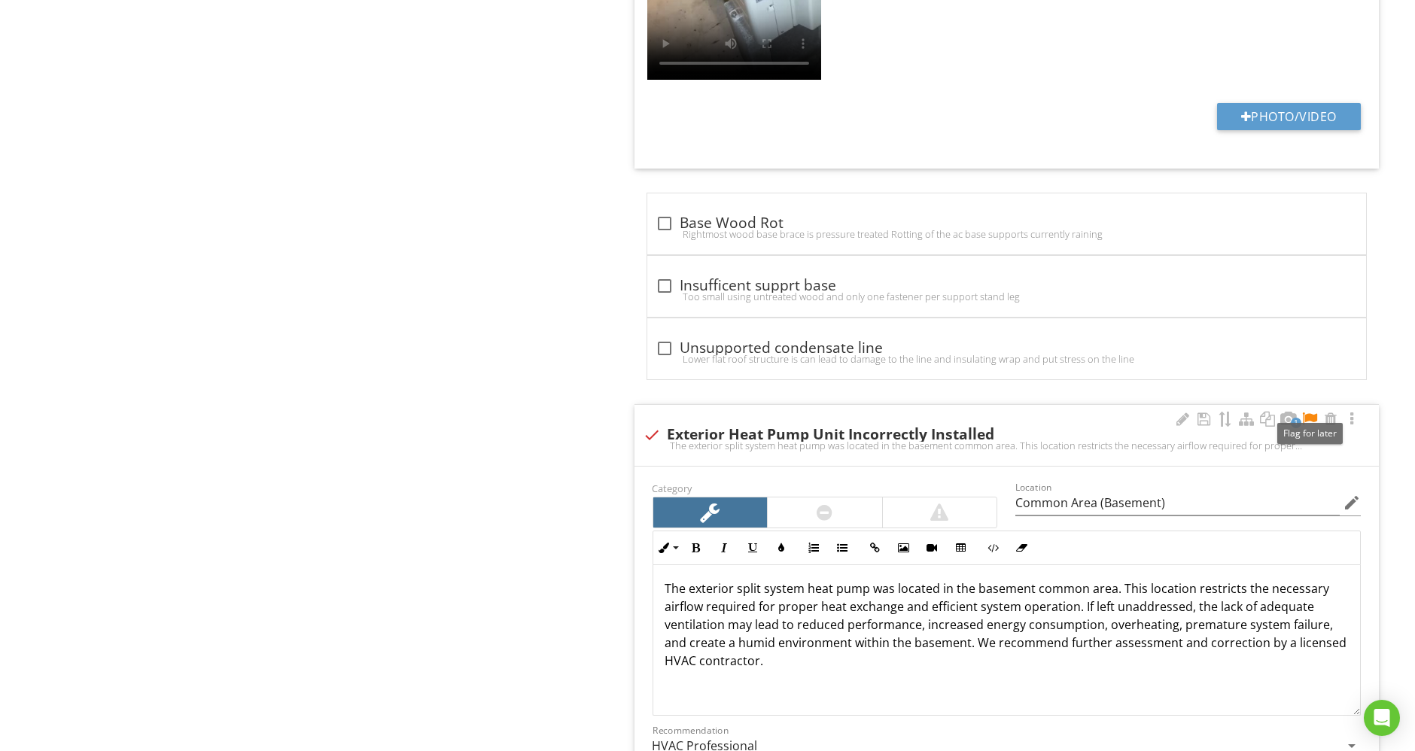
click at [1313, 412] on div at bounding box center [1310, 419] width 18 height 15
click at [1310, 412] on div at bounding box center [1310, 419] width 18 height 15
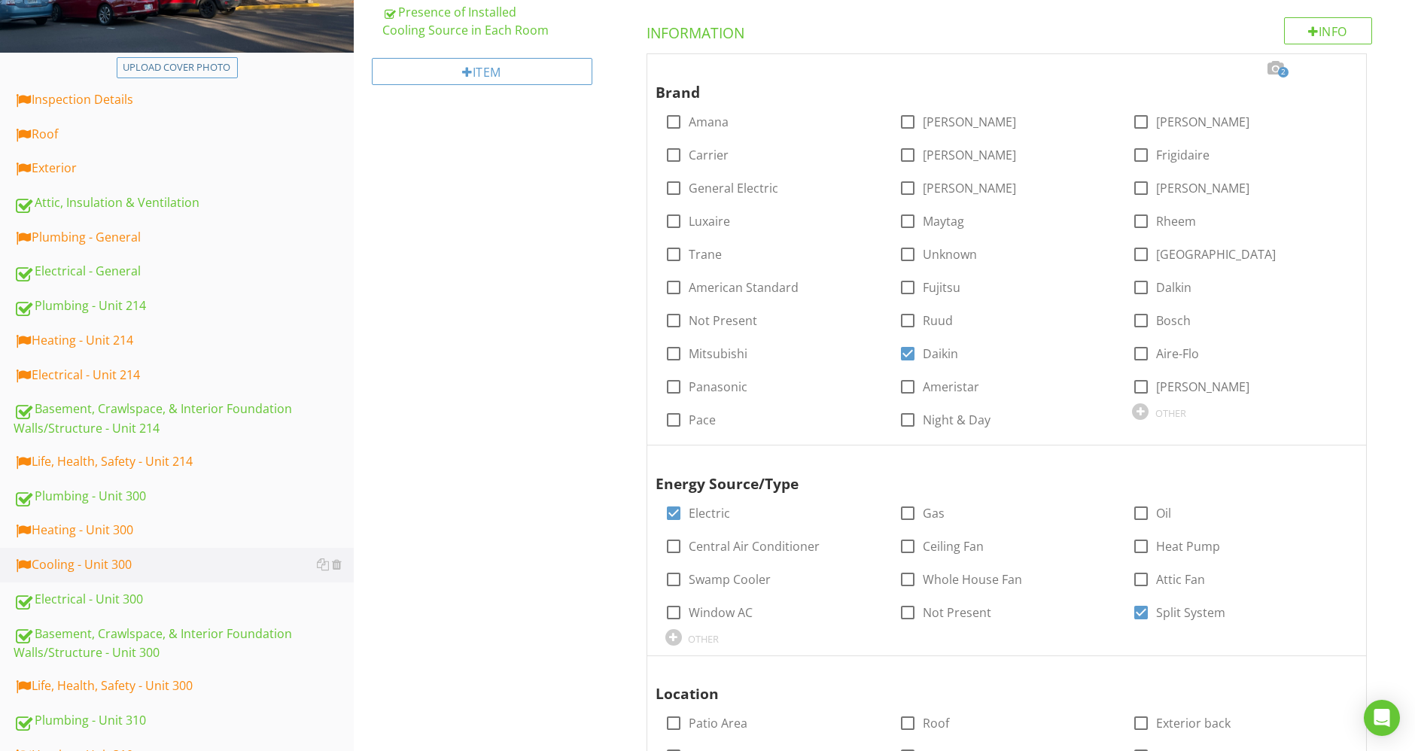
scroll to position [334, 0]
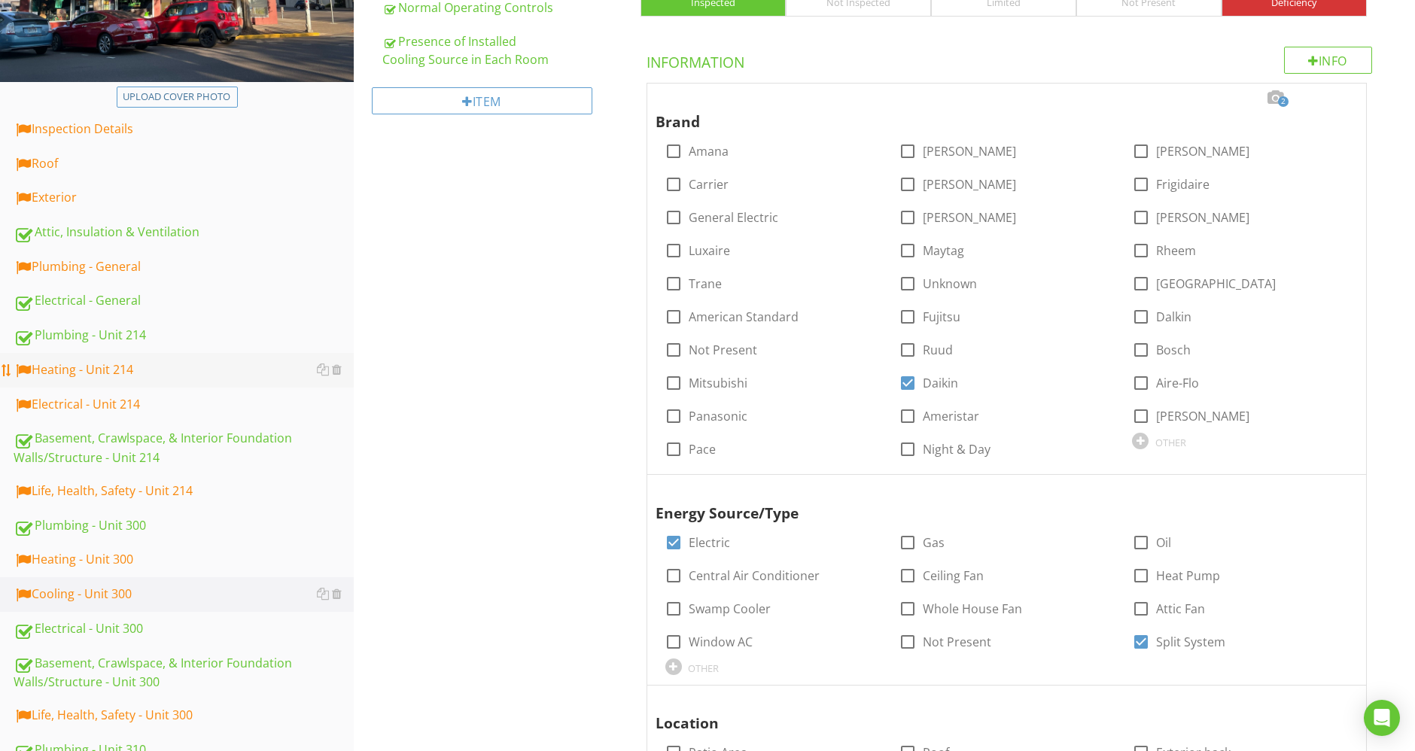
click at [139, 367] on div "Heating - Unit 214" at bounding box center [184, 371] width 340 height 20
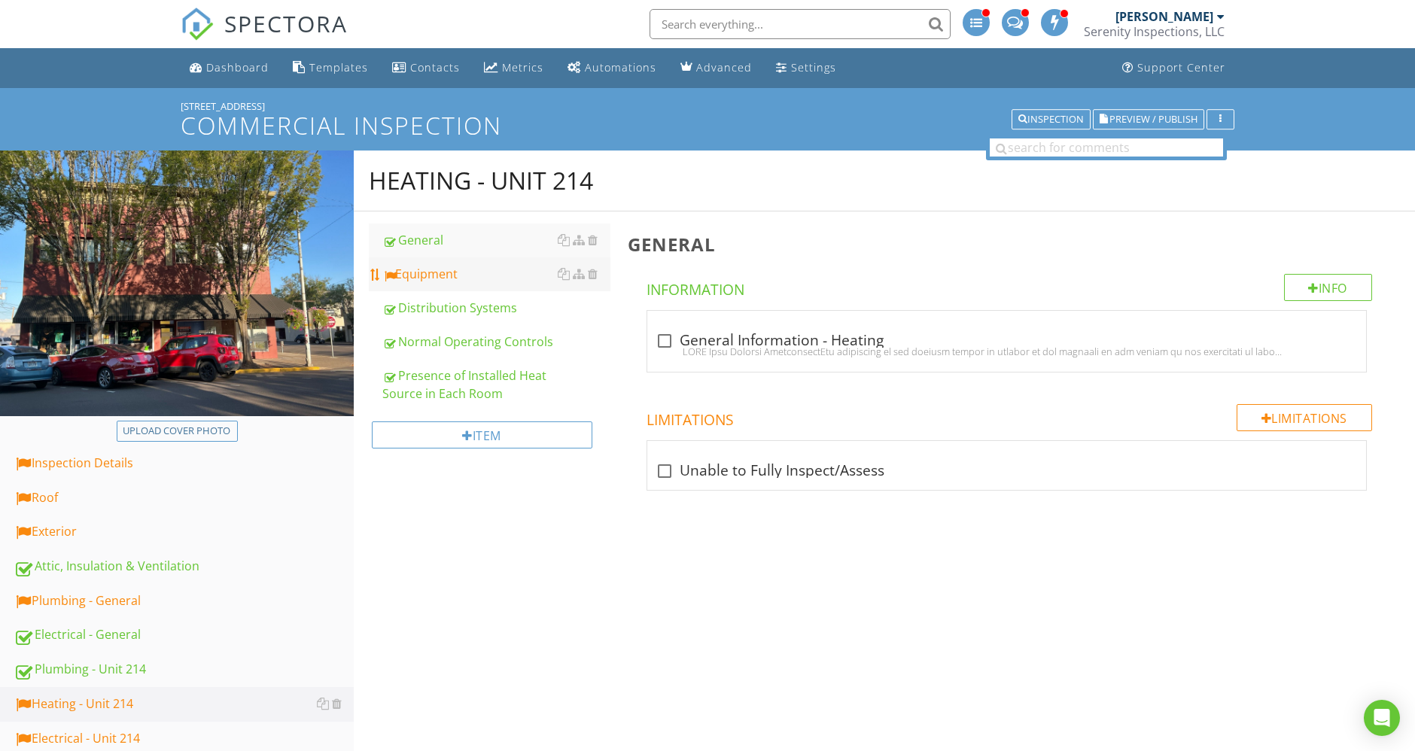
click at [467, 288] on link "Equipment" at bounding box center [496, 273] width 228 height 33
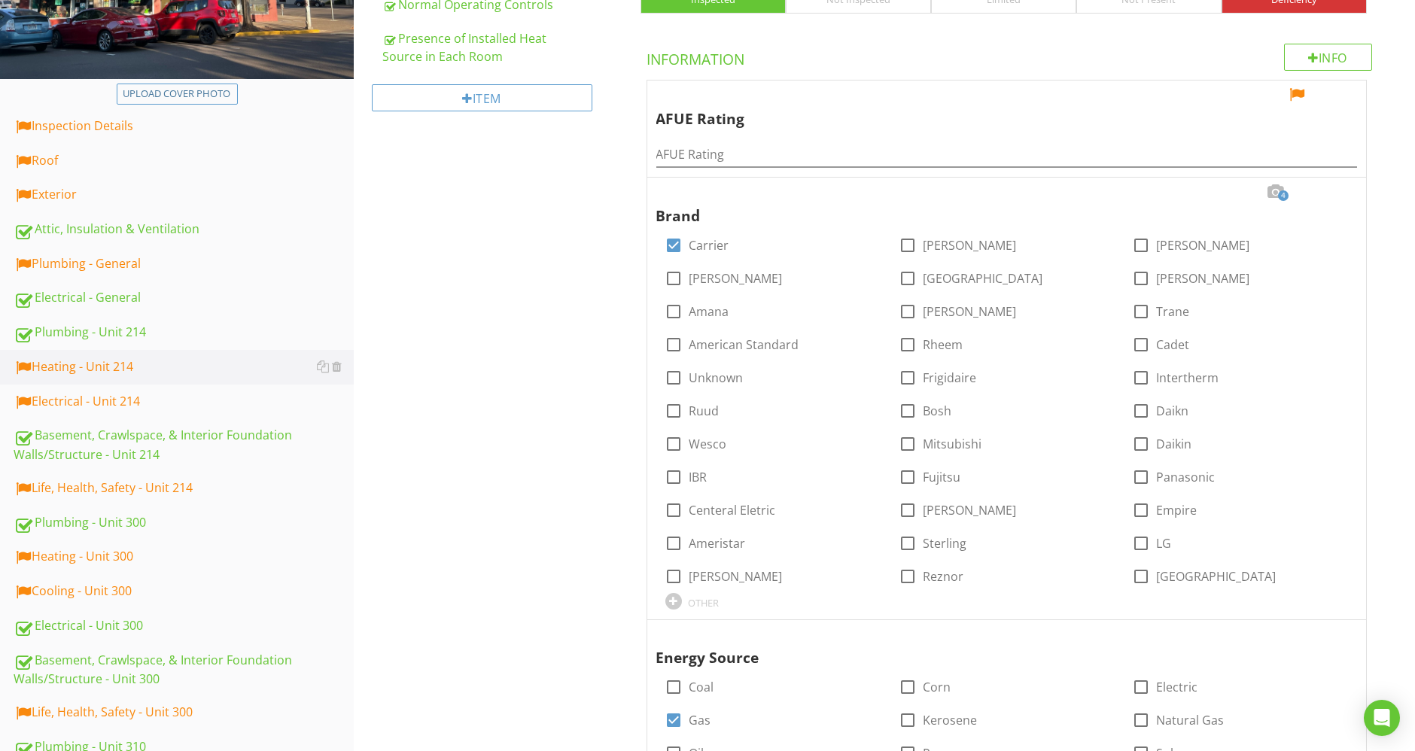
scroll to position [334, 0]
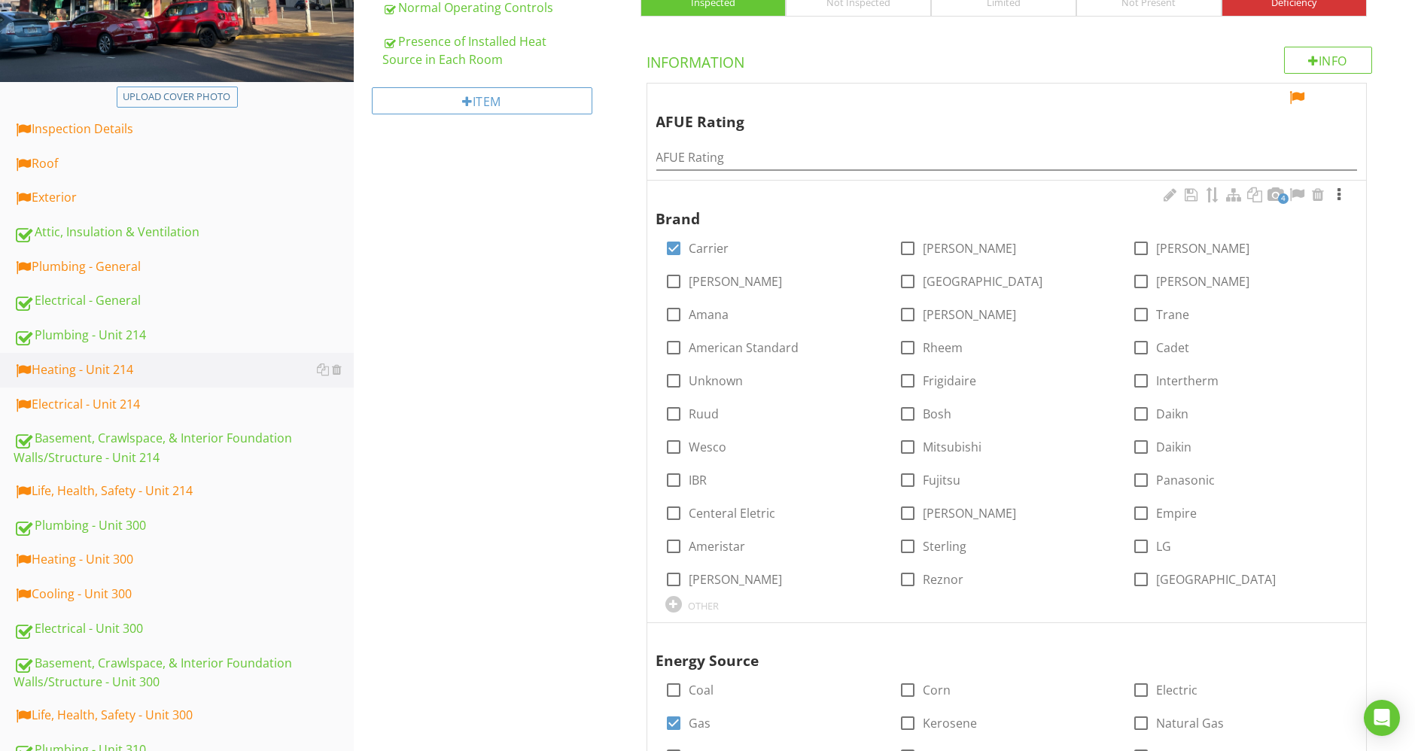
click at [1338, 193] on div at bounding box center [1339, 194] width 18 height 15
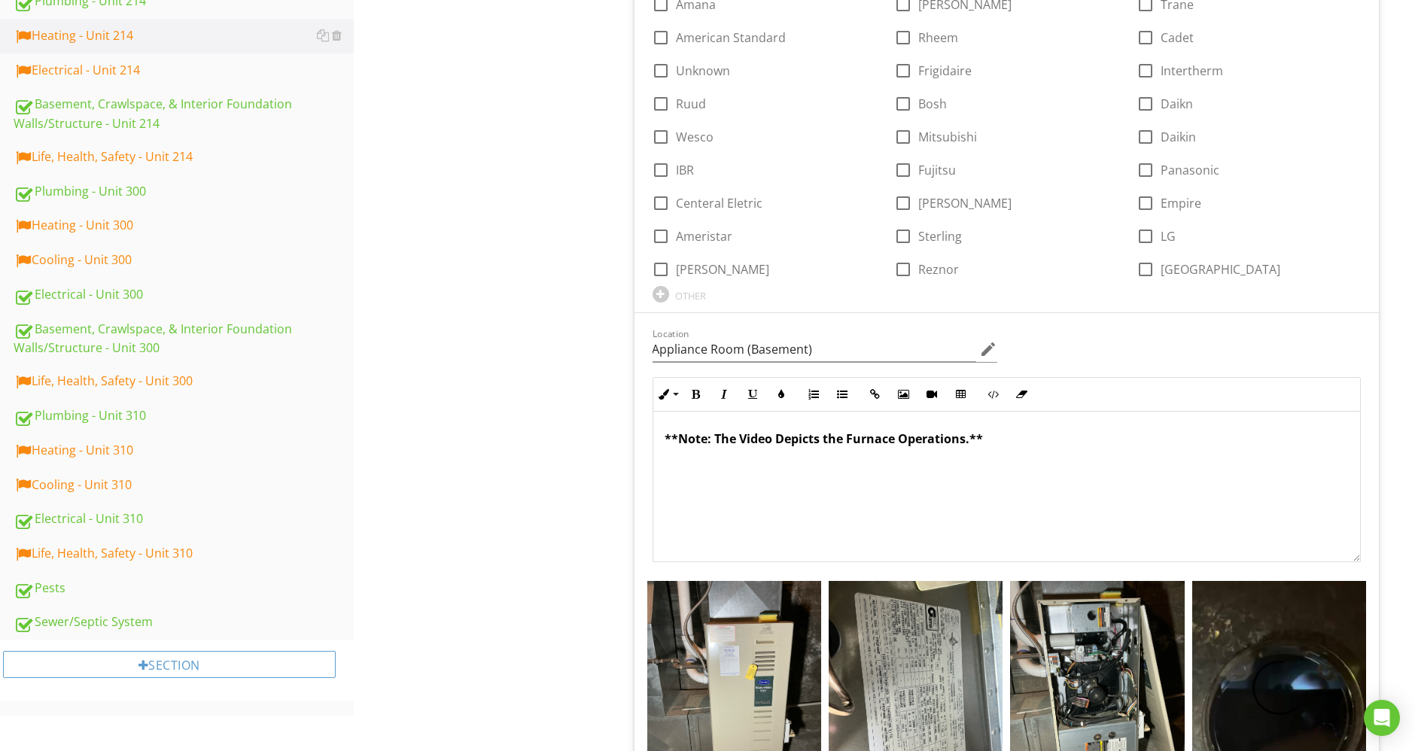
scroll to position [1087, 0]
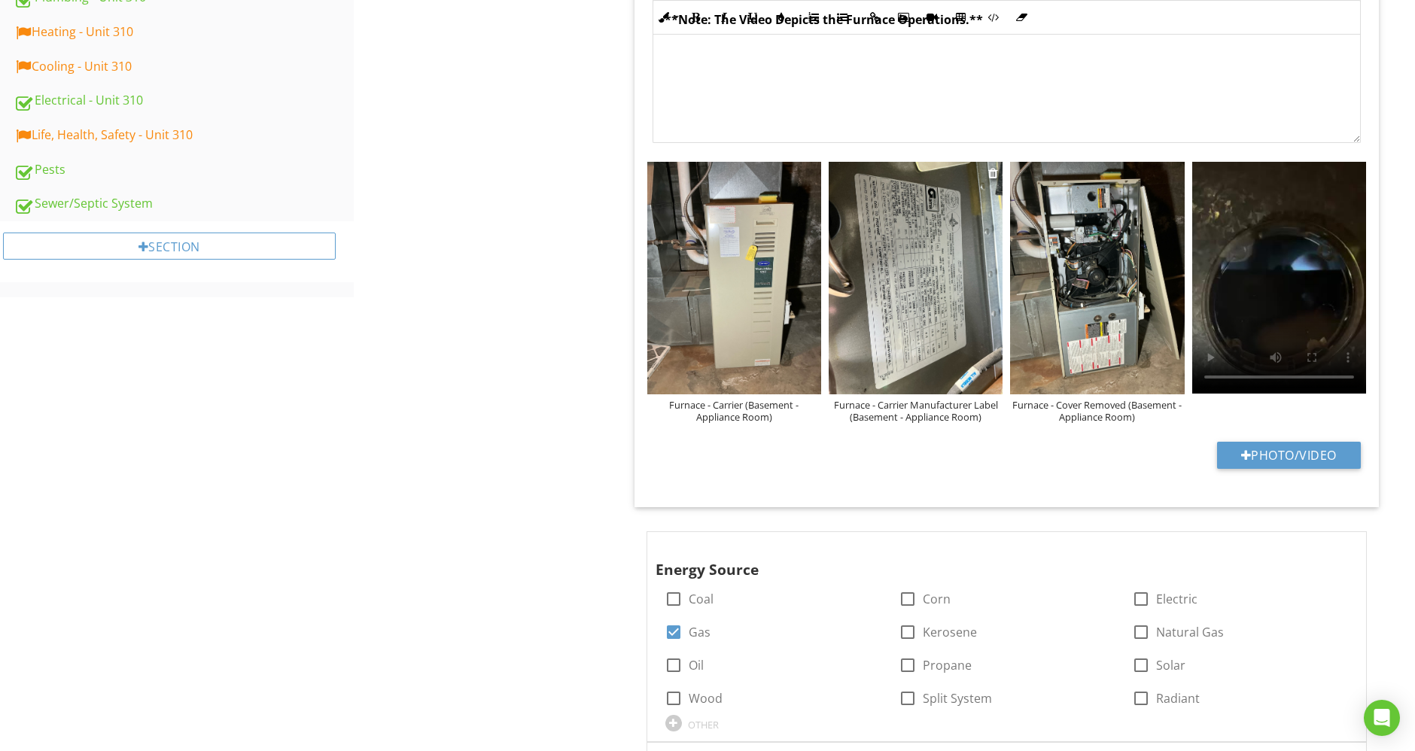
click at [921, 329] on img at bounding box center [916, 278] width 174 height 233
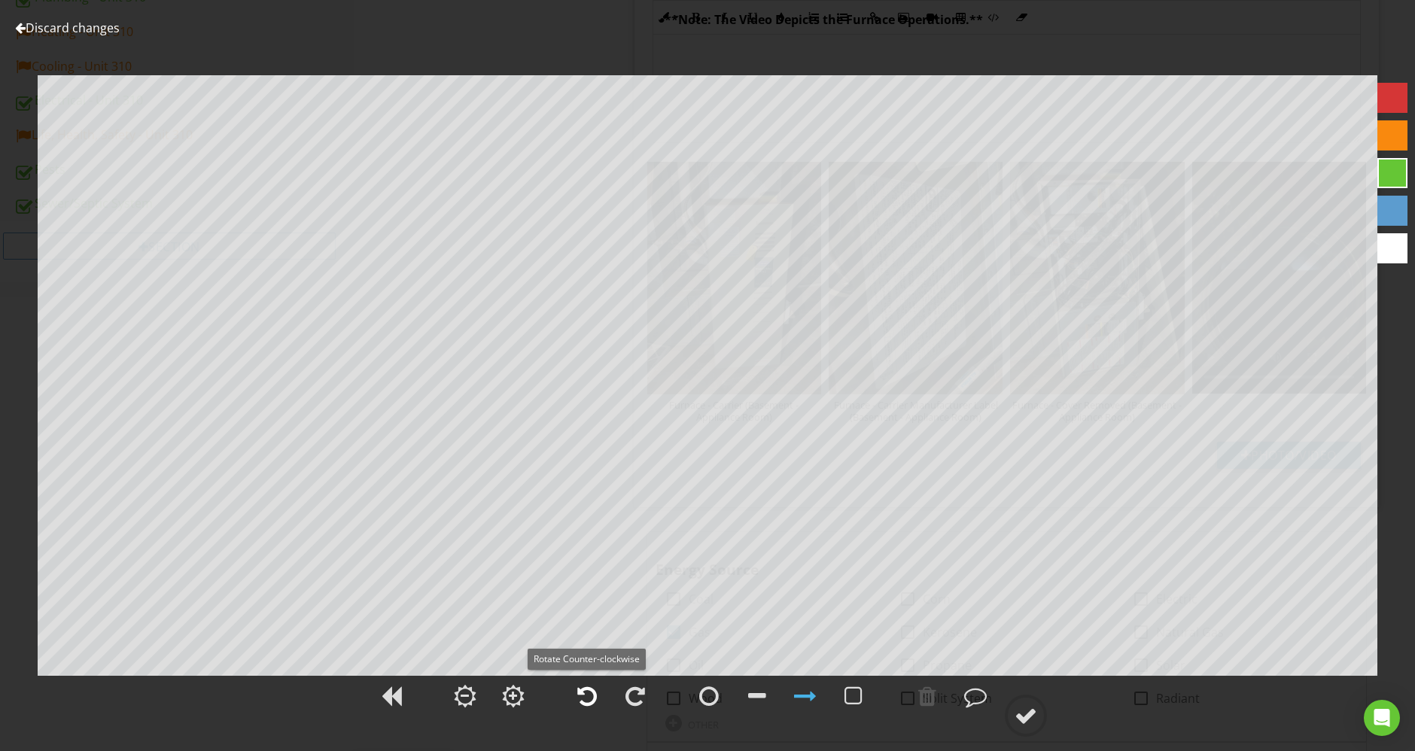
click at [581, 704] on div at bounding box center [587, 696] width 20 height 23
click at [1034, 714] on div at bounding box center [1026, 716] width 23 height 23
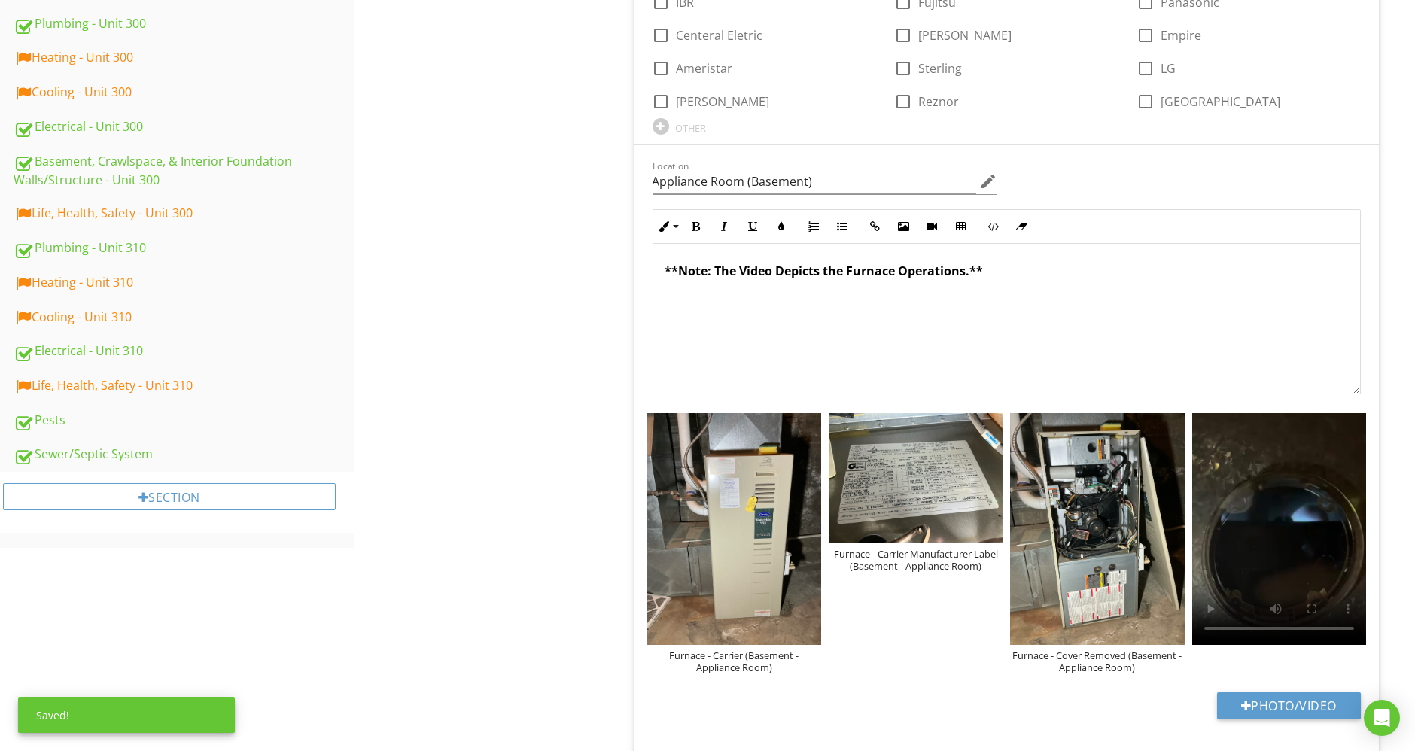
scroll to position [334, 0]
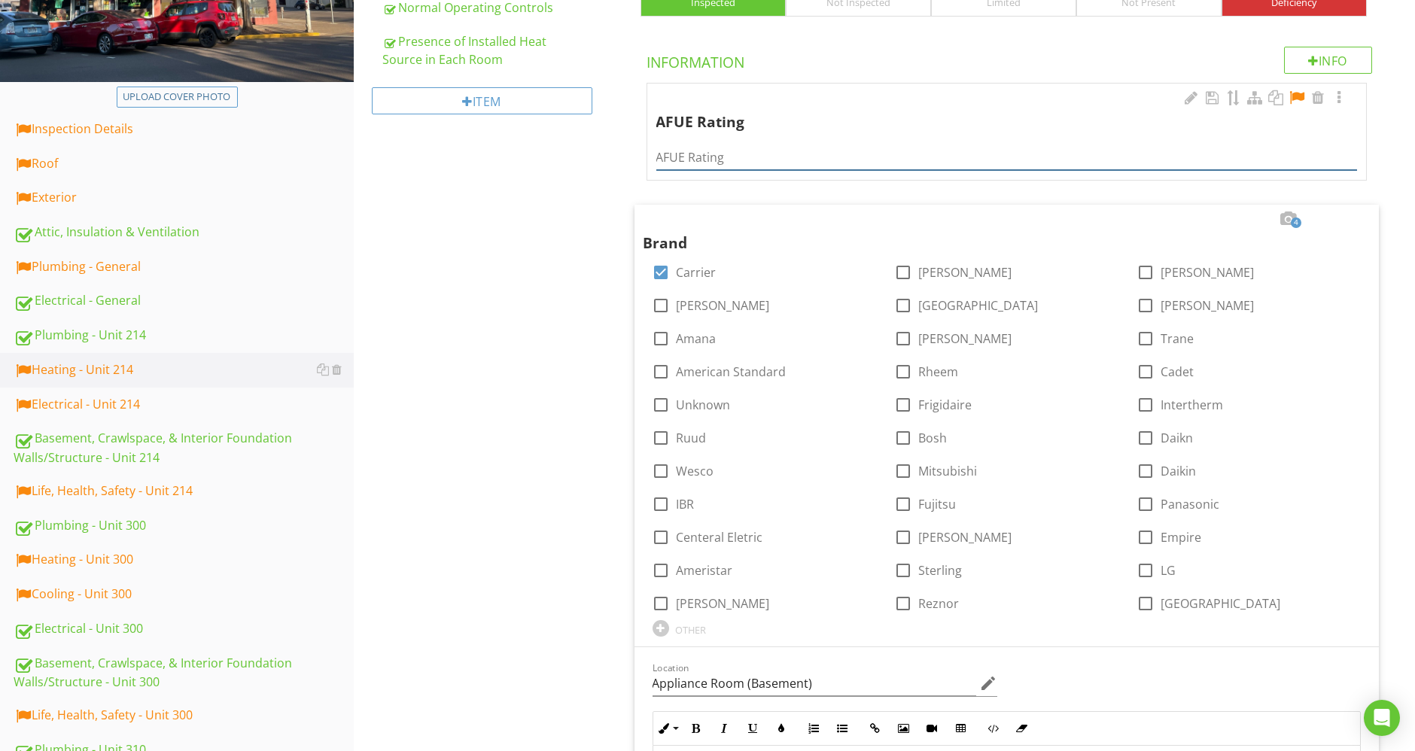
click at [766, 163] on input "AFUE Rating" at bounding box center [1007, 157] width 702 height 25
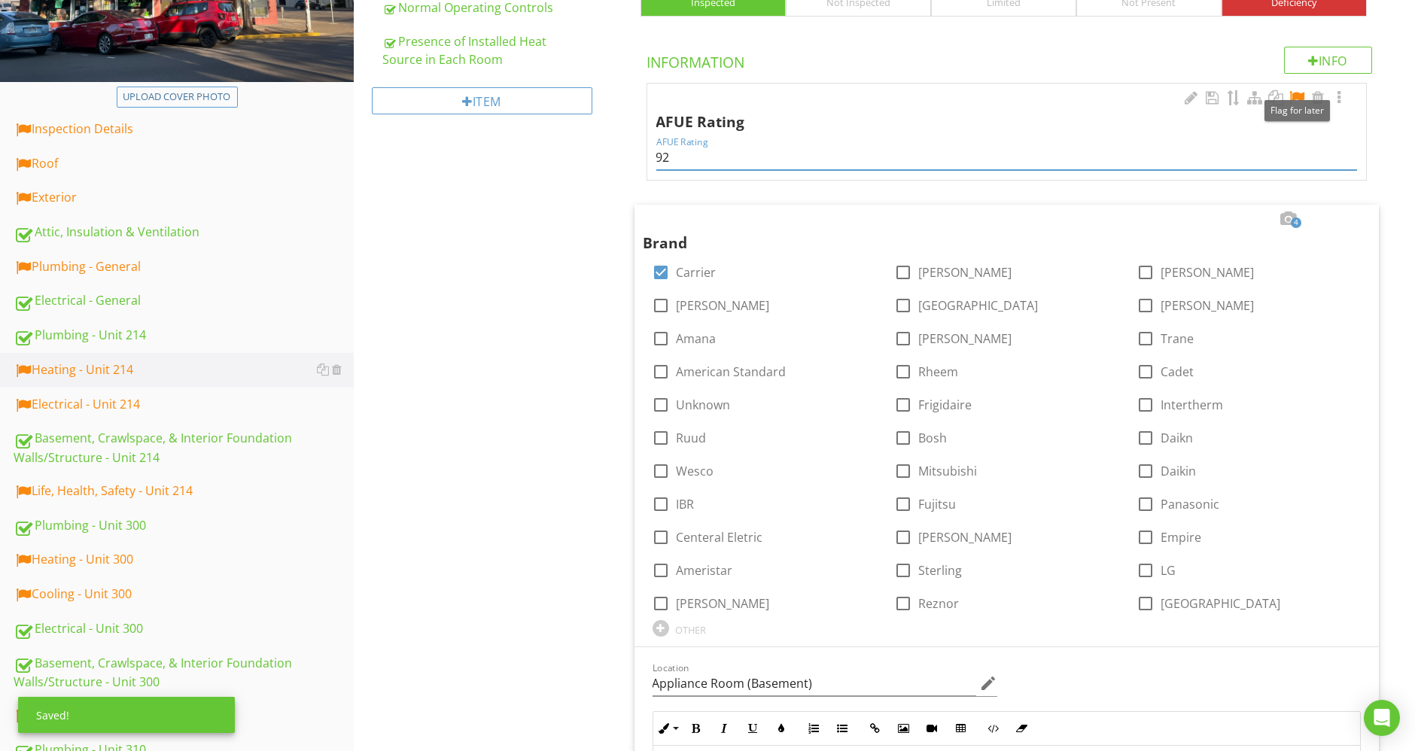
type input "92"
click at [1295, 93] on div at bounding box center [1297, 97] width 18 height 15
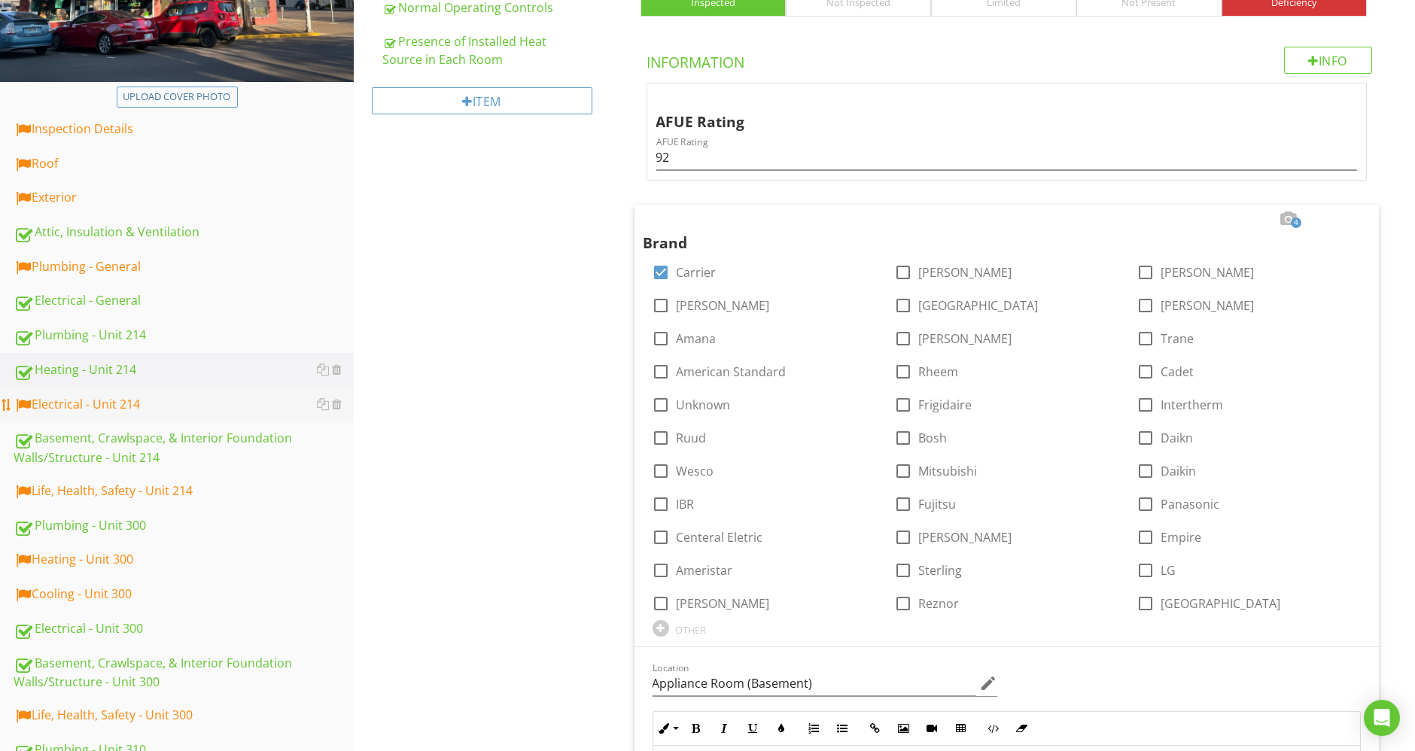
click at [113, 395] on div "Electrical - Unit 214" at bounding box center [184, 405] width 340 height 20
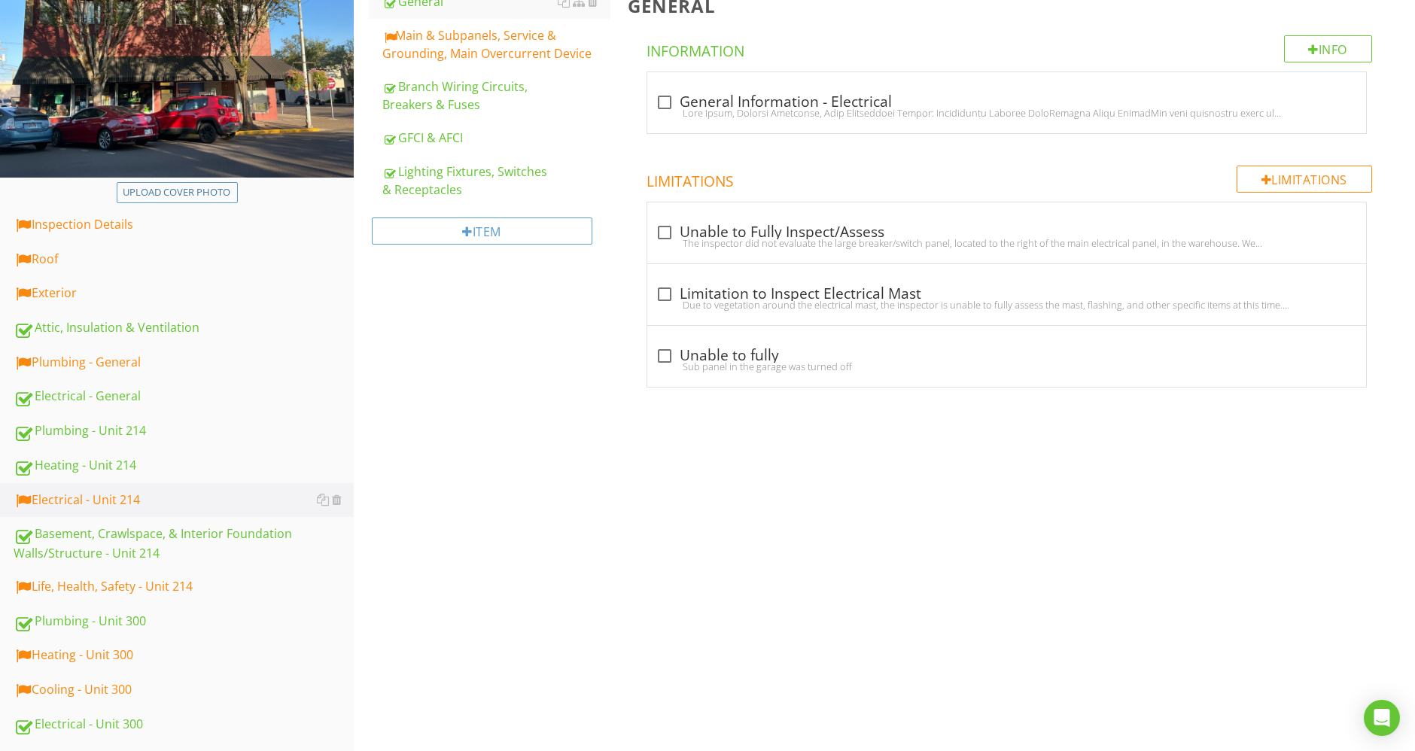
scroll to position [167, 0]
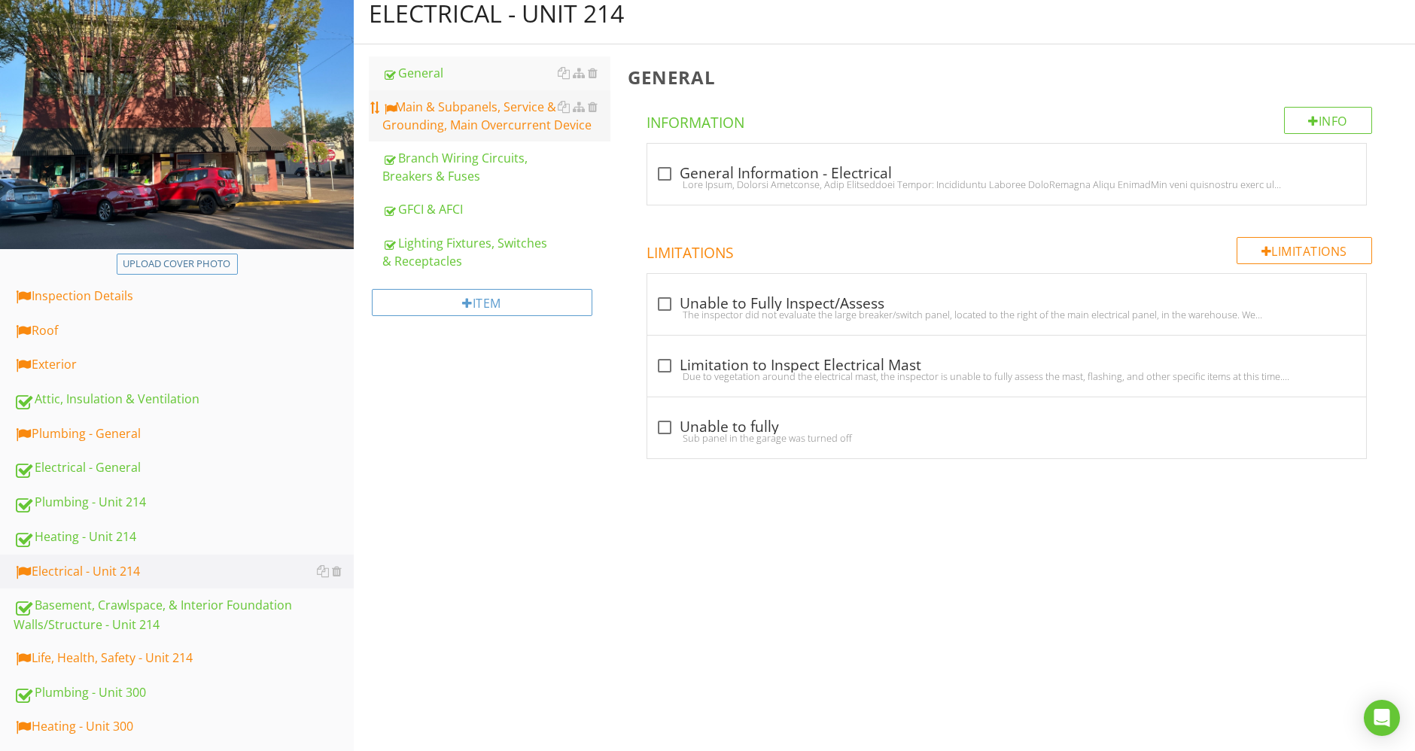
click at [477, 128] on div "Main & Subpanels, Service & Grounding, Main Overcurrent Device" at bounding box center [496, 116] width 228 height 36
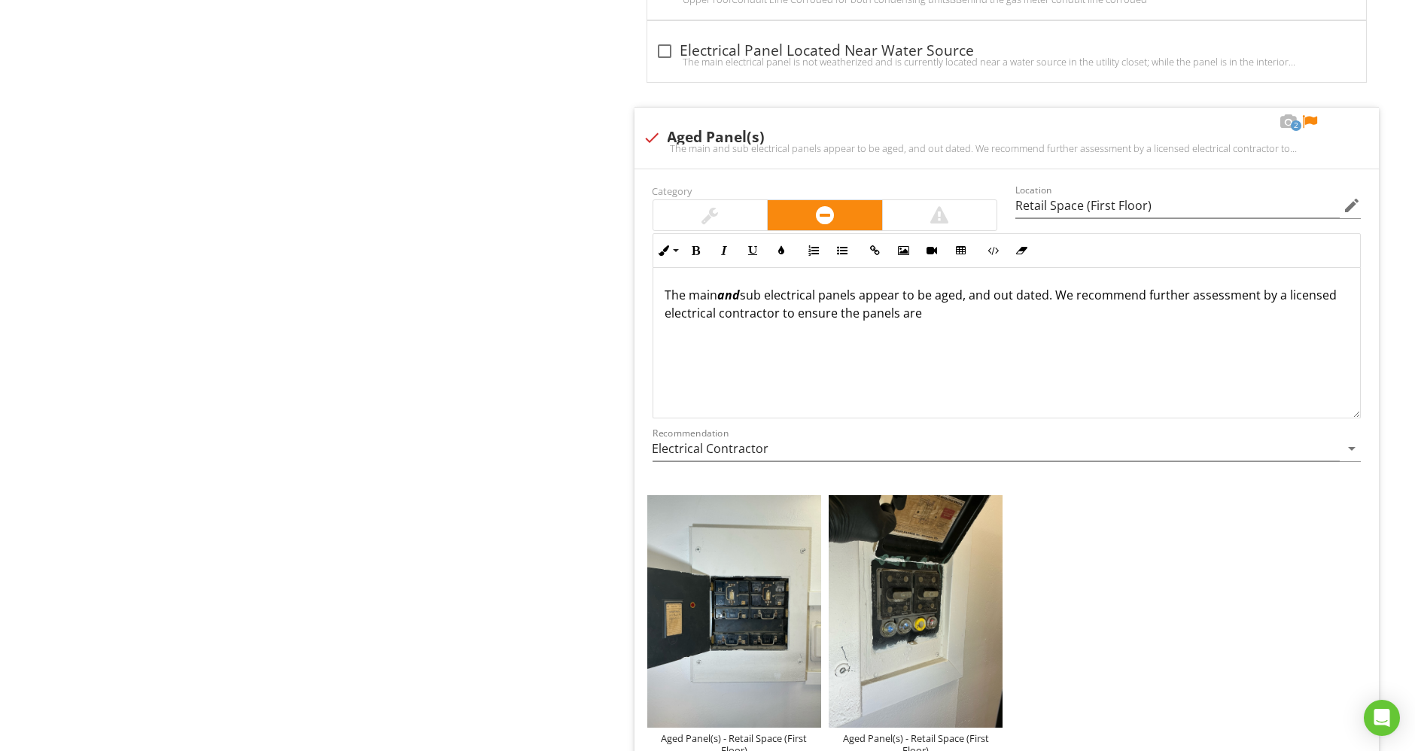
scroll to position [7443, 0]
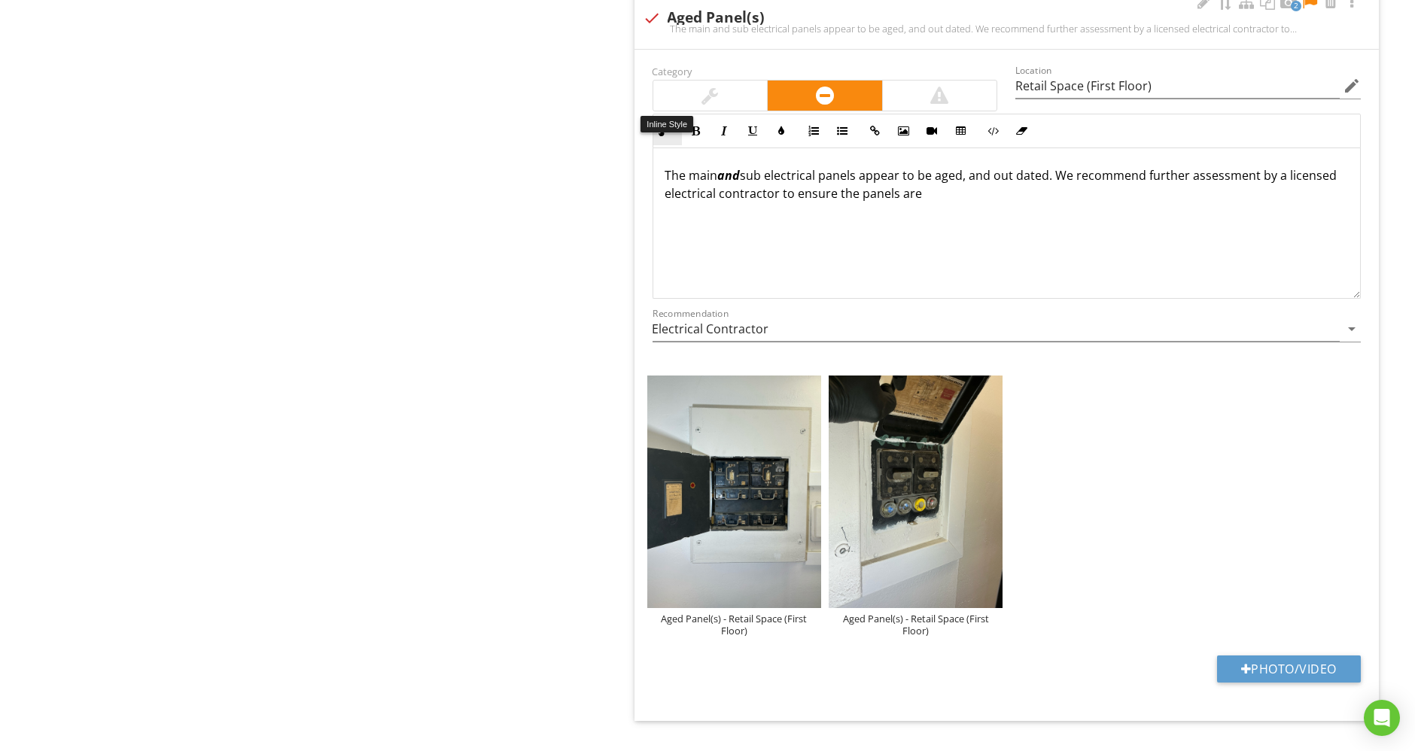
drag, startPoint x: 942, startPoint y: 169, endPoint x: 652, endPoint y: 111, distance: 295.5
click at [653, 114] on div "Inline Style XLarge Large Normal Small Light Small/Light Bold Italic Underline …" at bounding box center [1007, 206] width 709 height 185
copy p "The main and sub electrical panels appear to be aged, and out dated. We recomme…"
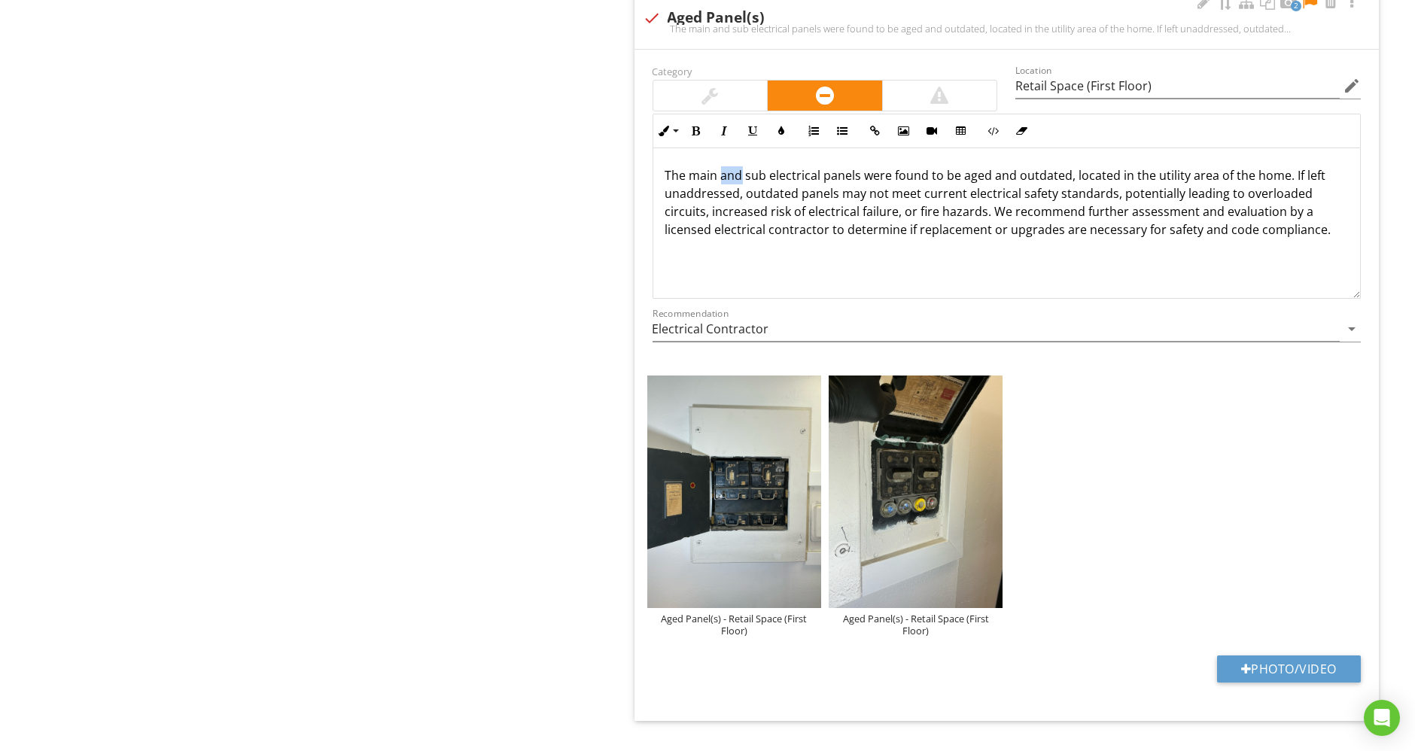
drag, startPoint x: 739, startPoint y: 142, endPoint x: 720, endPoint y: 145, distance: 19.7
click at [720, 166] on p "The main and sub electrical panels were found to be aged and outdated, located …" at bounding box center [1006, 202] width 683 height 72
click at [692, 126] on icon "button" at bounding box center [696, 131] width 11 height 11
click at [717, 117] on button "Italic" at bounding box center [725, 131] width 29 height 29
drag, startPoint x: 1152, startPoint y: 147, endPoint x: 1210, endPoint y: 150, distance: 58.8
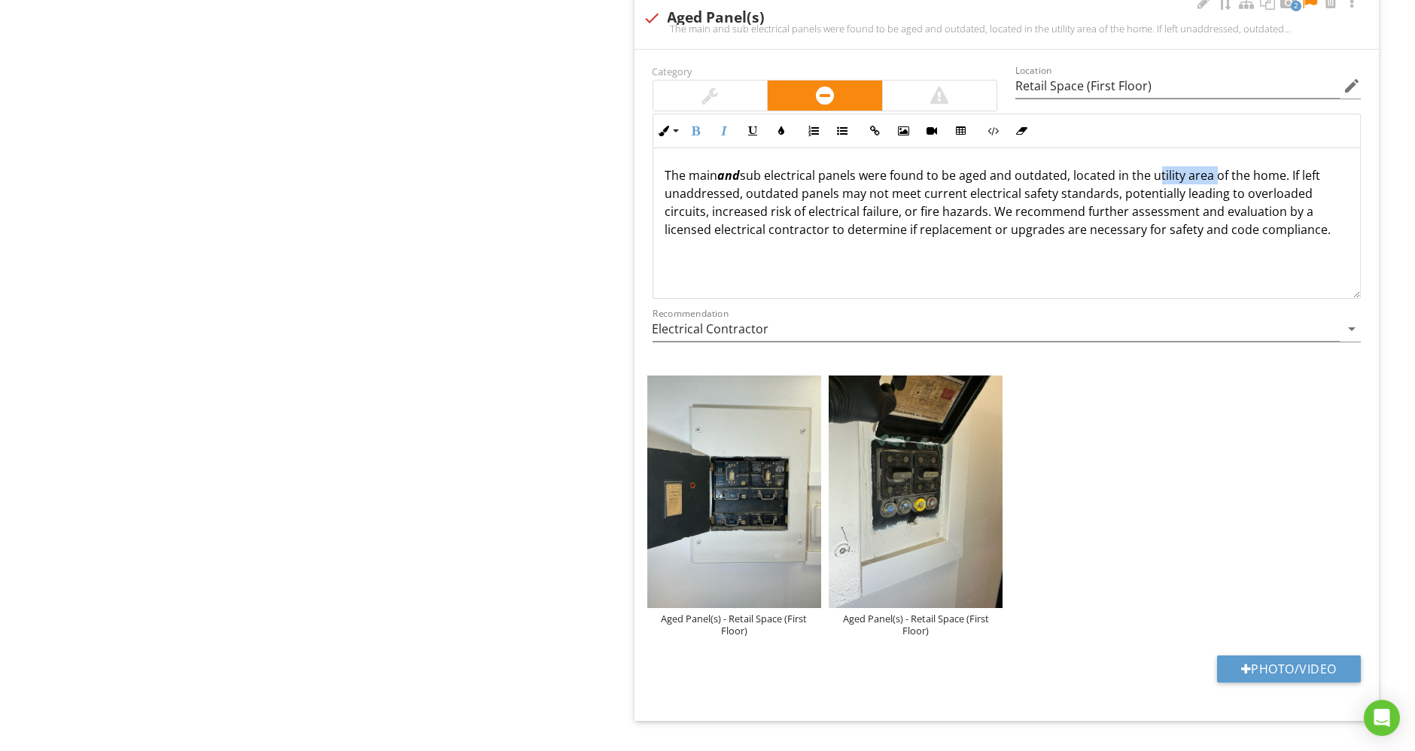
click at [1210, 166] on p "The main and sub electrical panels were found to be aged and outdated, located …" at bounding box center [1006, 202] width 683 height 72
drag, startPoint x: 1286, startPoint y: 145, endPoint x: 1155, endPoint y: 145, distance: 131.0
click at [1155, 166] on p "The main and sub electrical panels were found to be aged and outdated, located …" at bounding box center [1006, 202] width 683 height 72
click at [703, 183] on p "The main and sub electrical panels were found to be aged and outdated, located …" at bounding box center [1006, 202] width 683 height 72
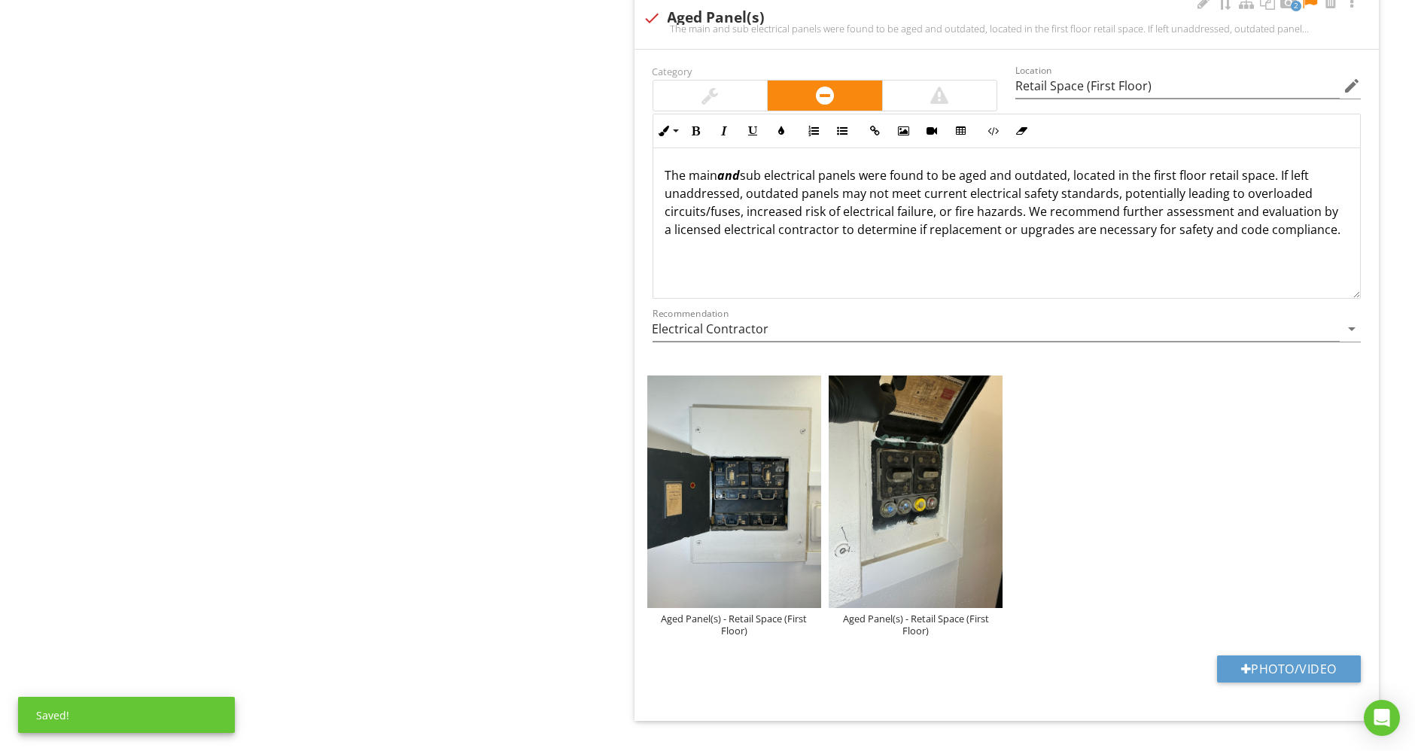
click at [822, 218] on div "The main and sub electrical panels were found to be aged and outdated, located …" at bounding box center [1007, 223] width 708 height 151
click at [797, 182] on p "The main and sub electrical panels were found to be aged and outdated, located …" at bounding box center [1006, 202] width 683 height 72
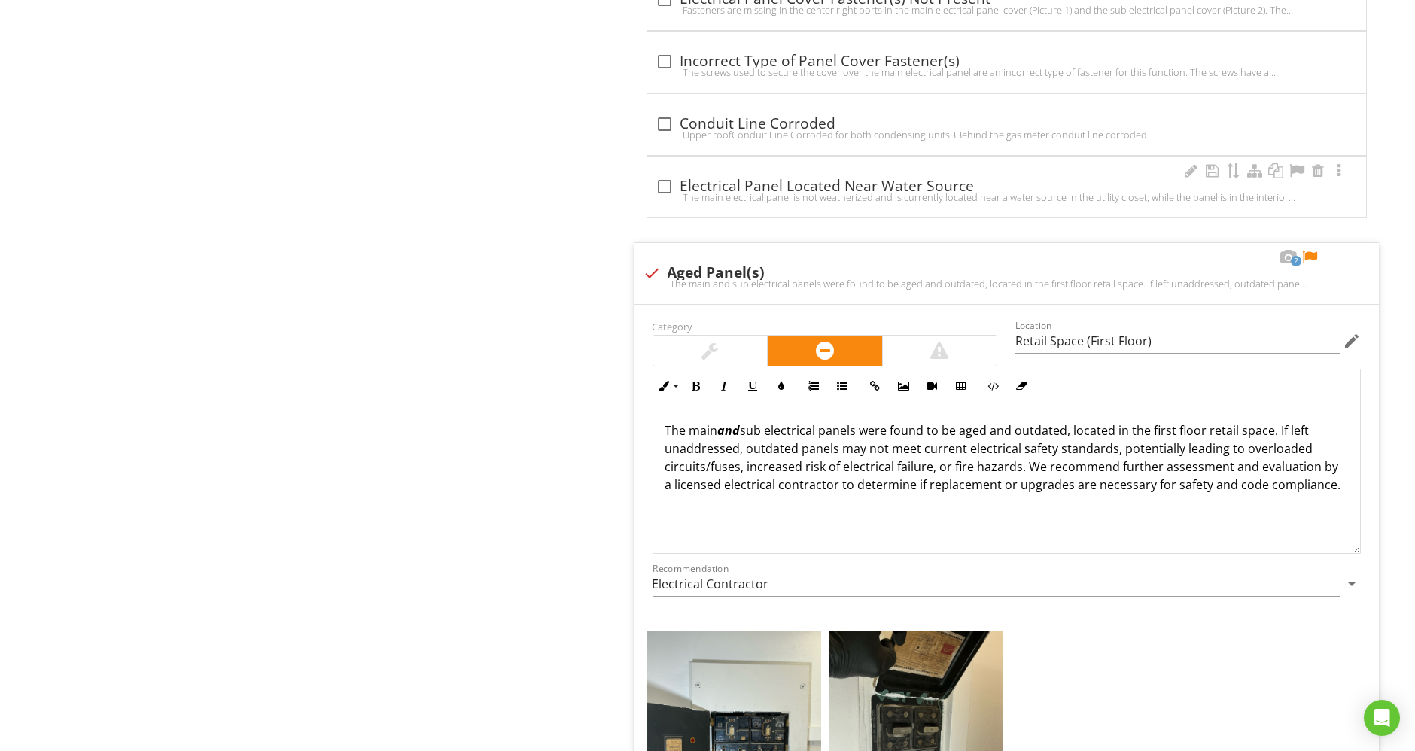
scroll to position [7192, 0]
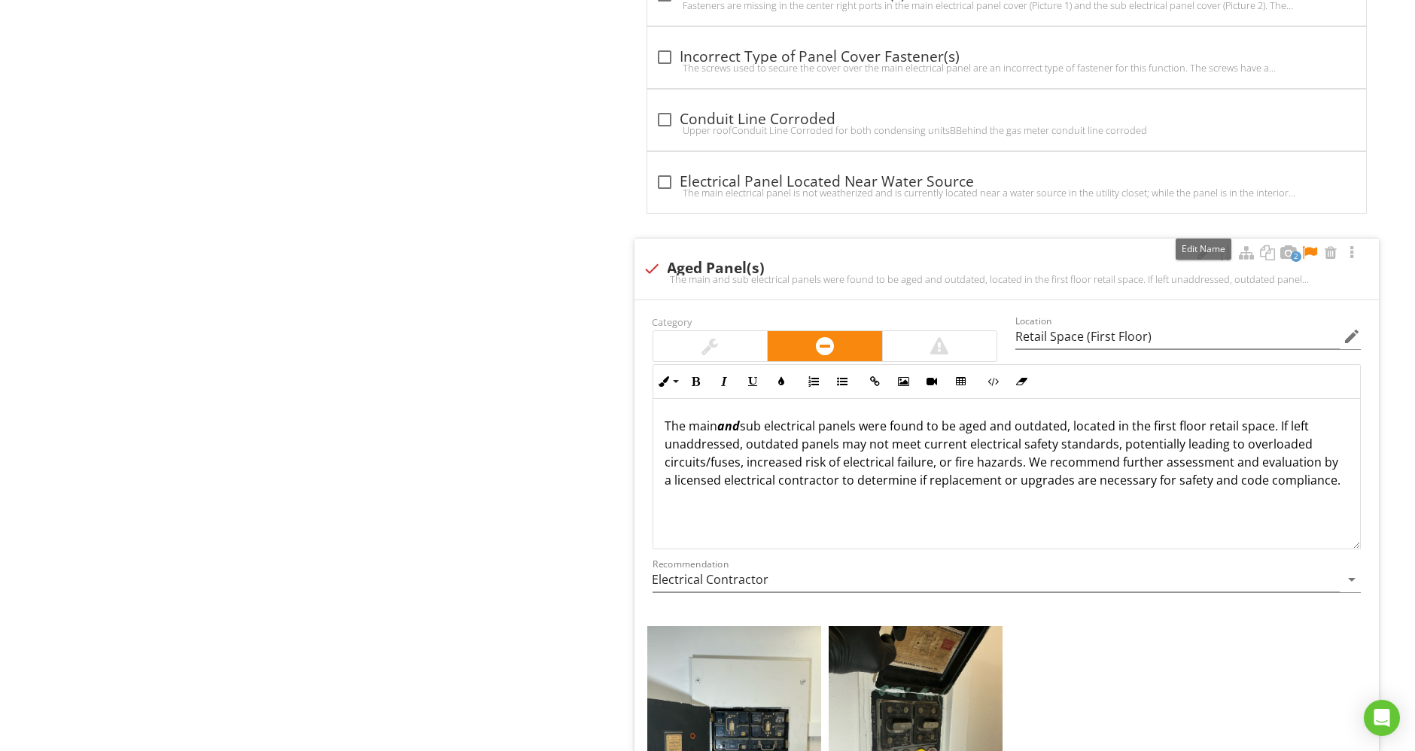
click at [1204, 245] on div at bounding box center [1204, 252] width 18 height 15
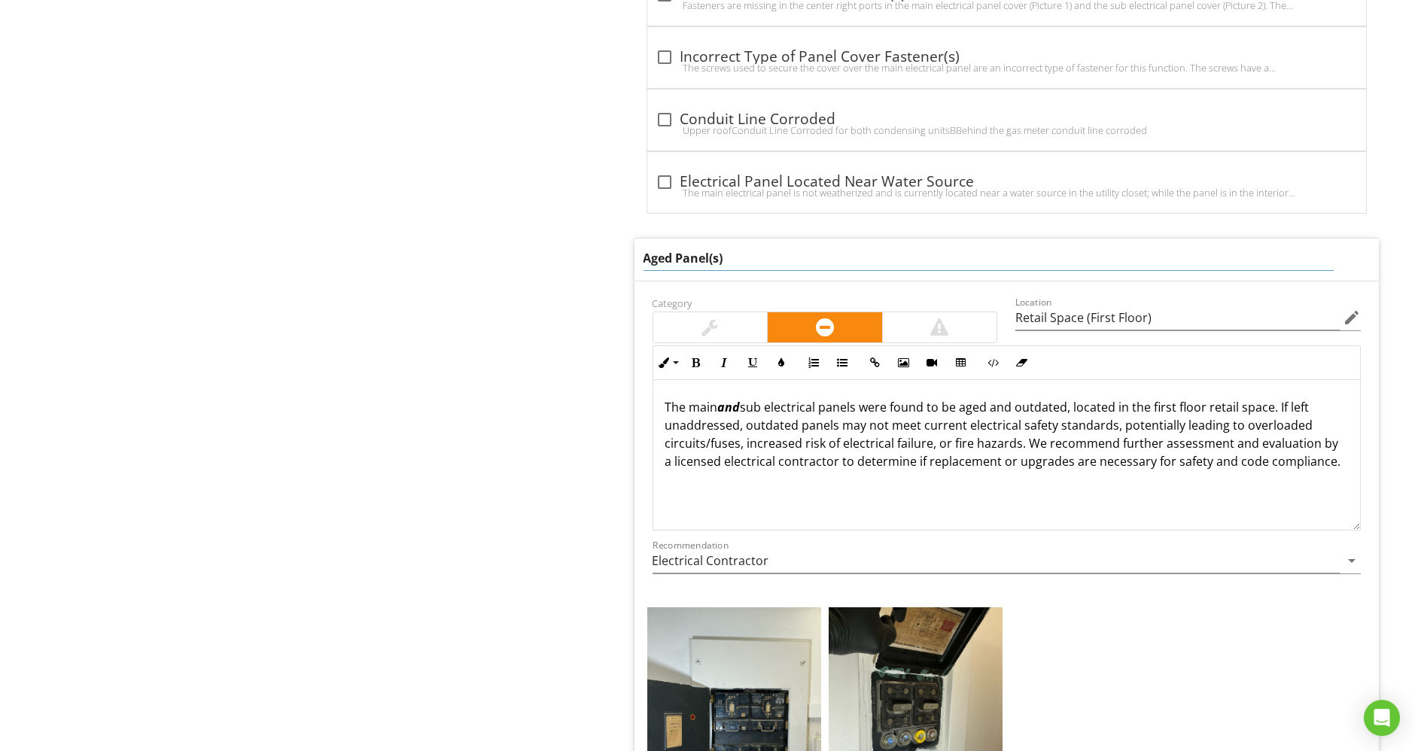
click at [671, 246] on input "Aged Panel(s)" at bounding box center [989, 258] width 690 height 25
type input "Aged/Outdated Panel(s)"
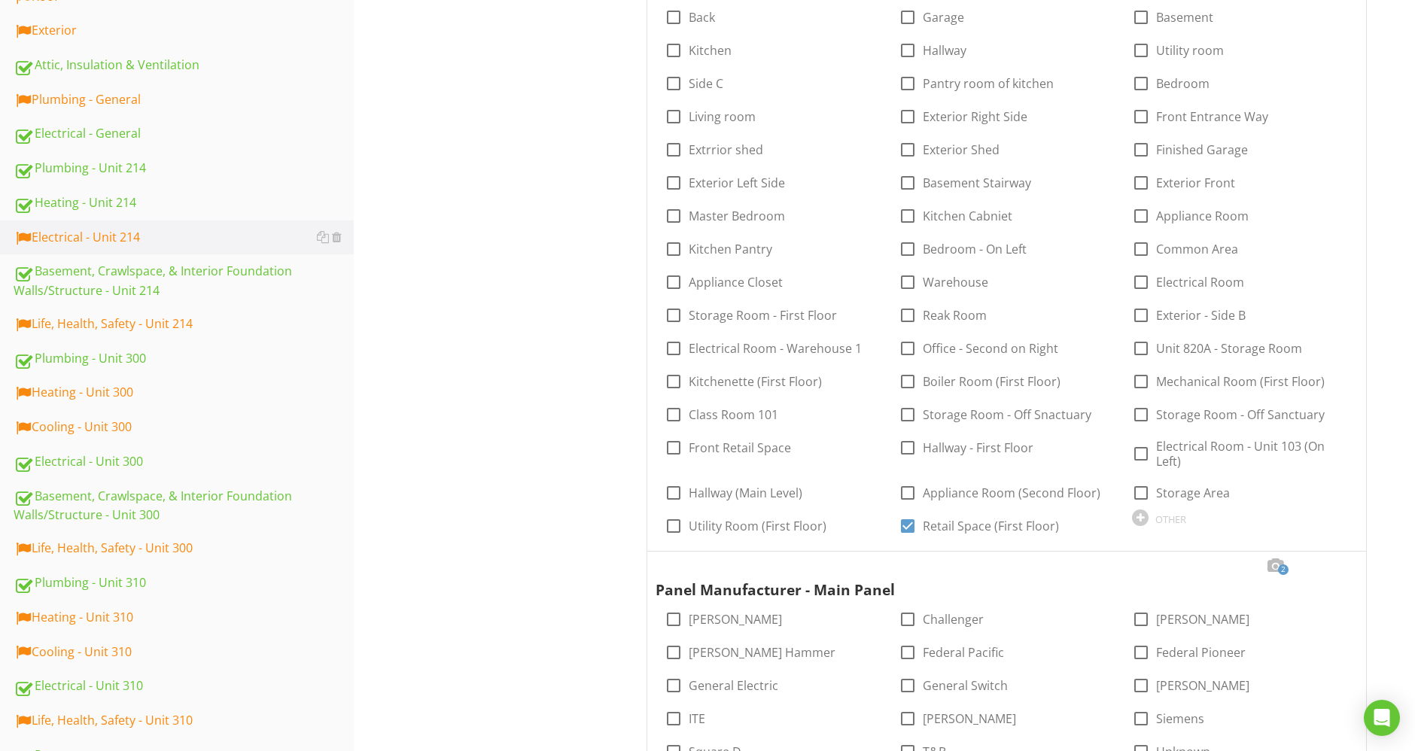
scroll to position [502, 0]
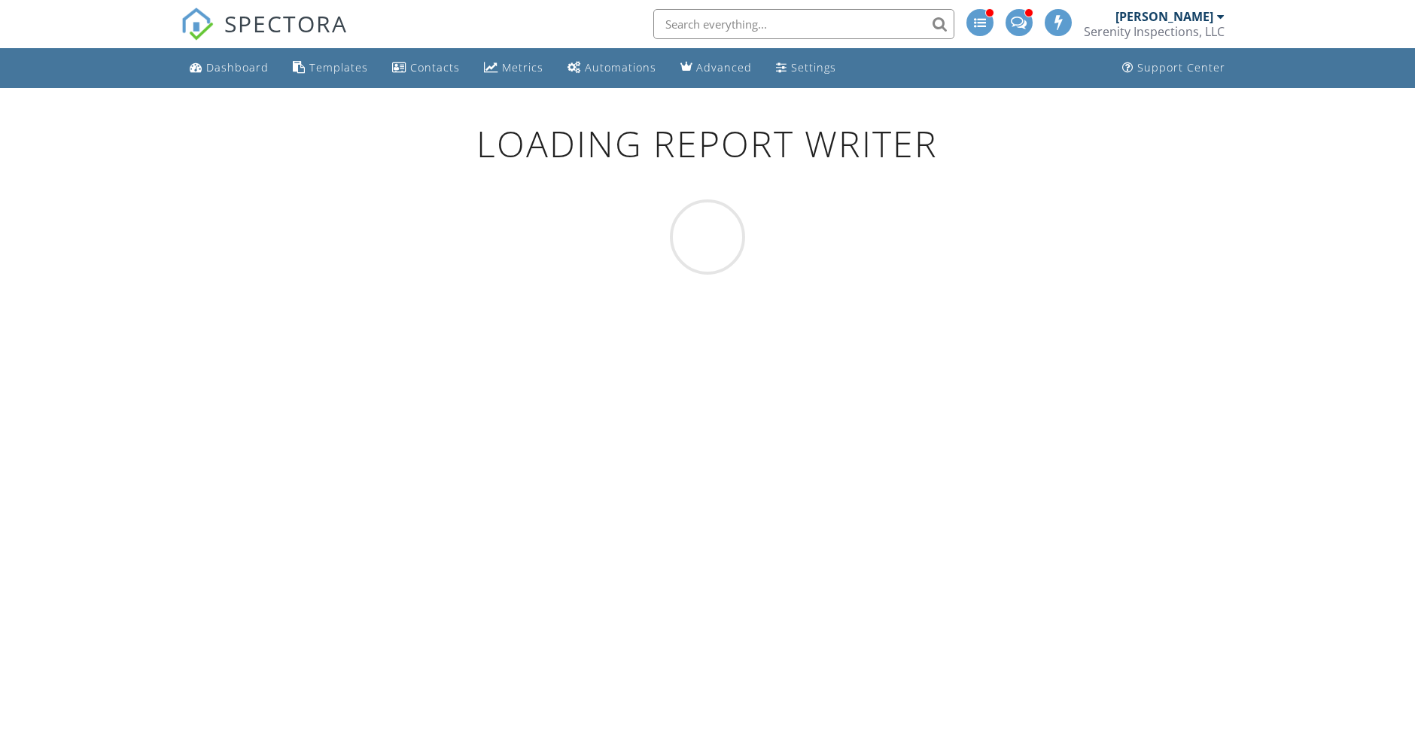
scroll to position [88, 0]
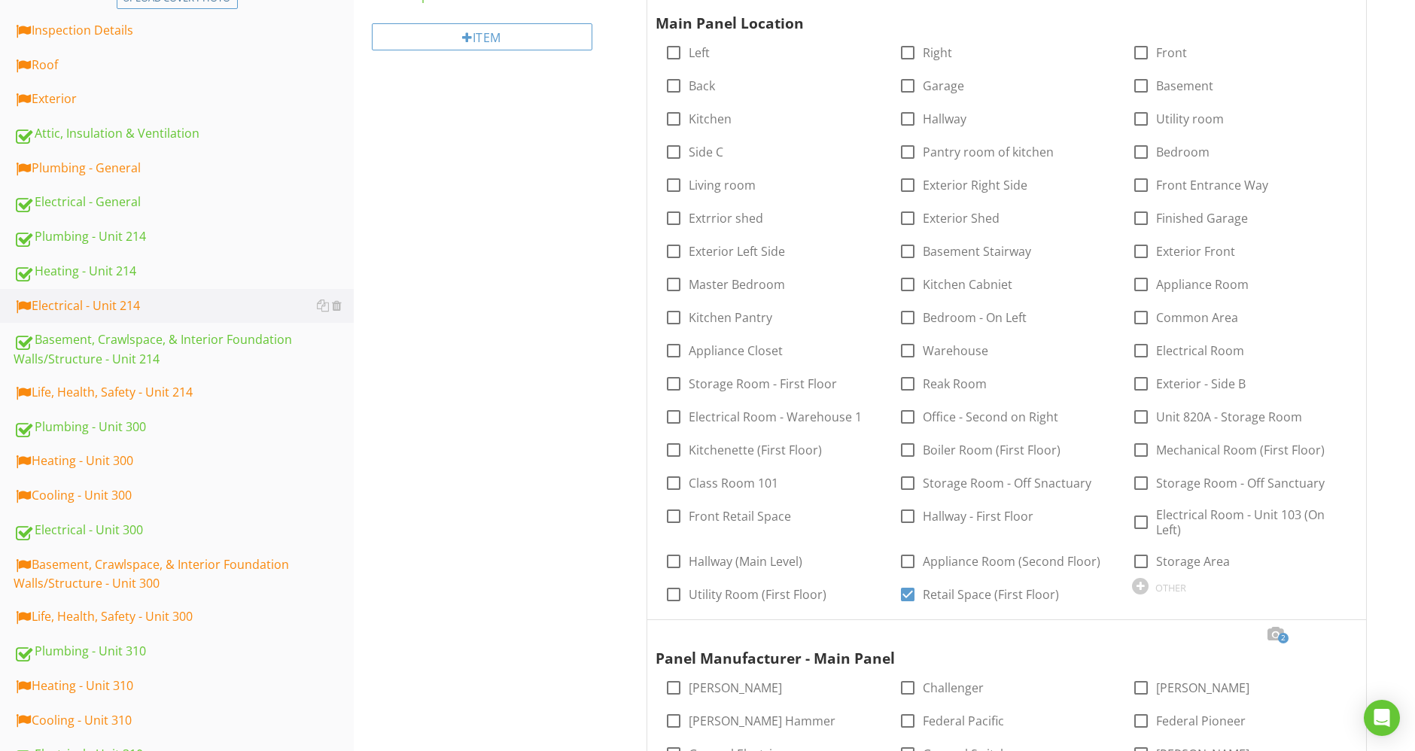
scroll to position [585, 0]
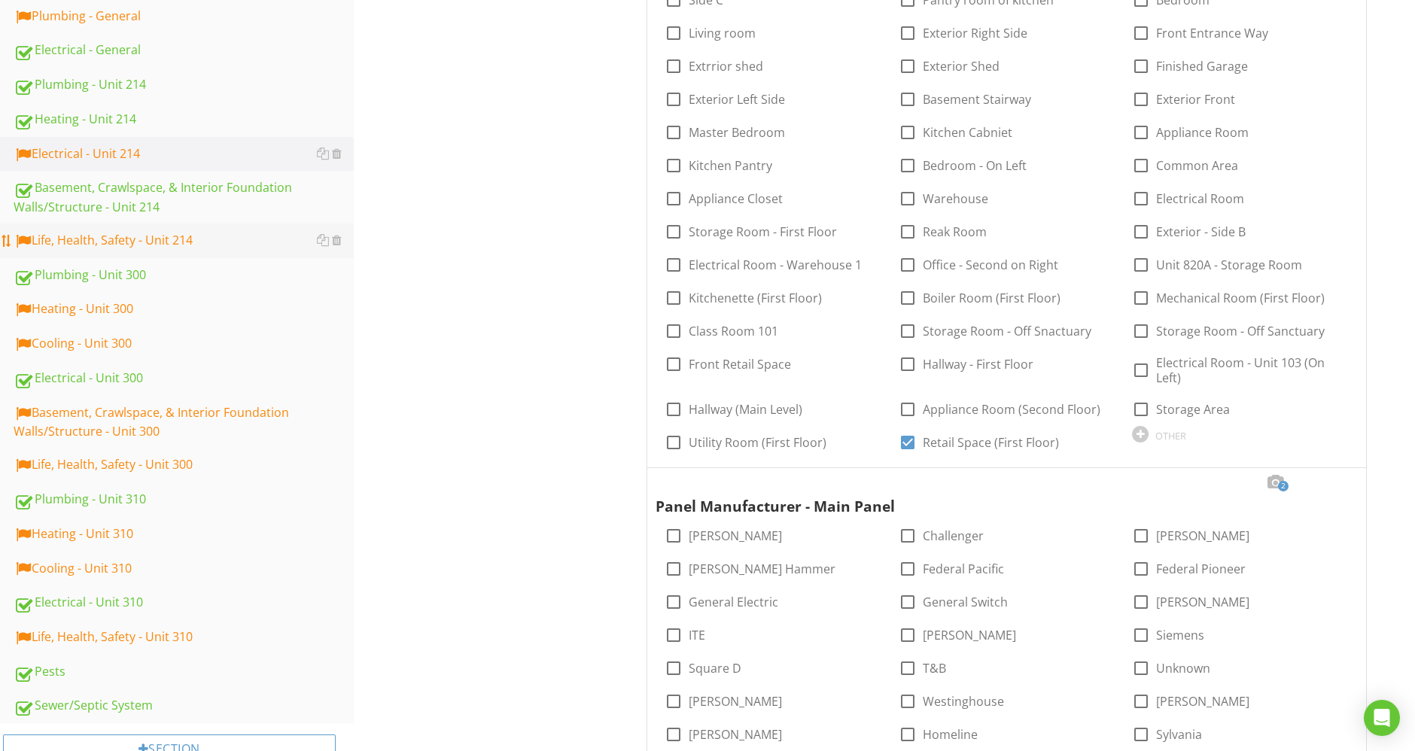
click at [176, 231] on div "Life, Health, Safety - Unit 214" at bounding box center [184, 241] width 340 height 20
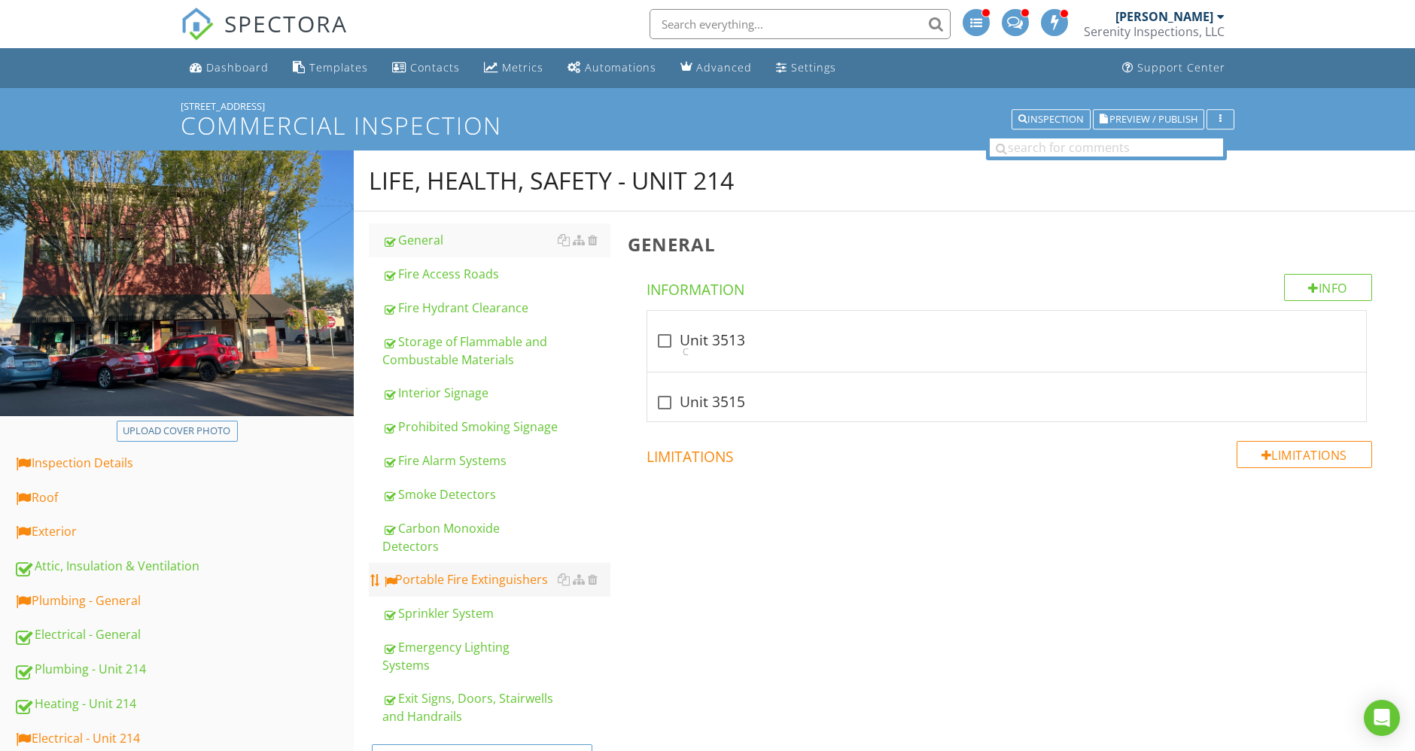
click at [489, 563] on link "Portable Fire Extinguishers" at bounding box center [496, 579] width 228 height 33
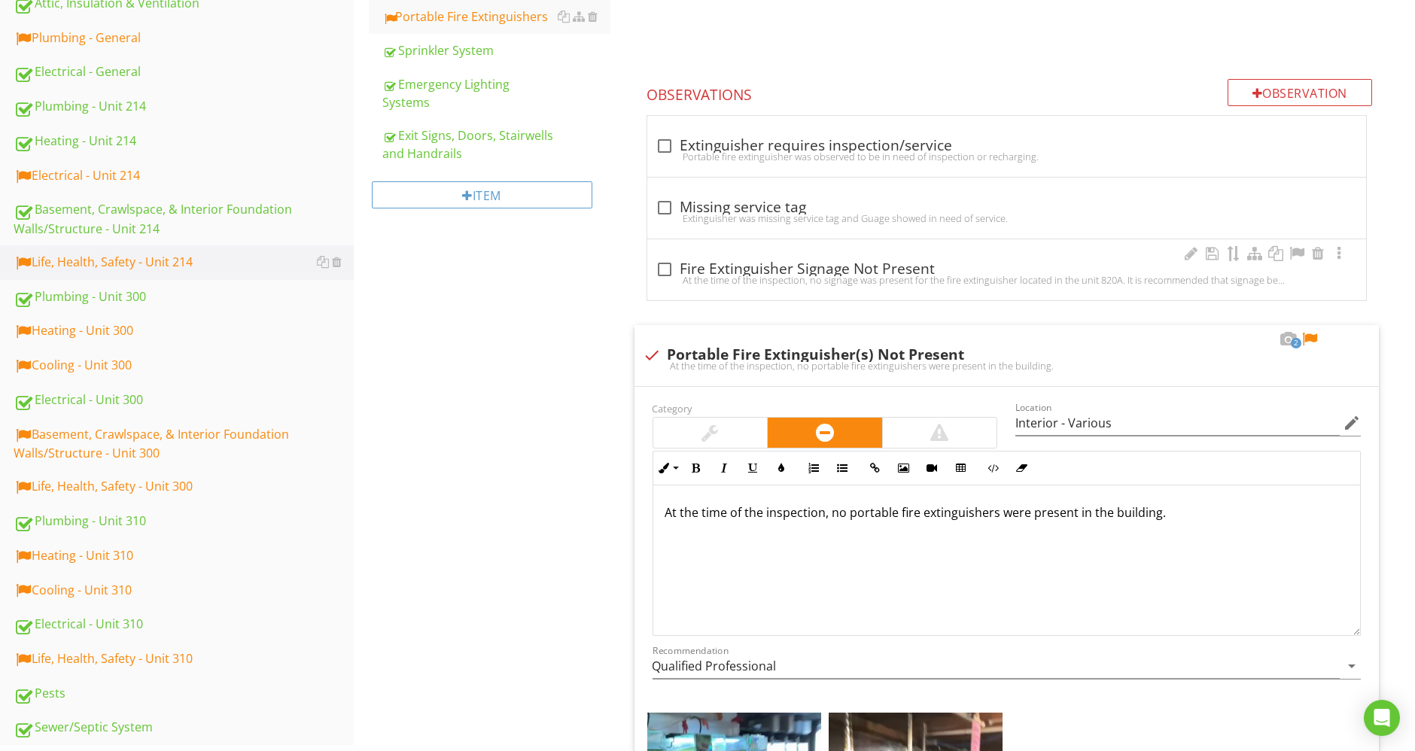
scroll to position [570, 0]
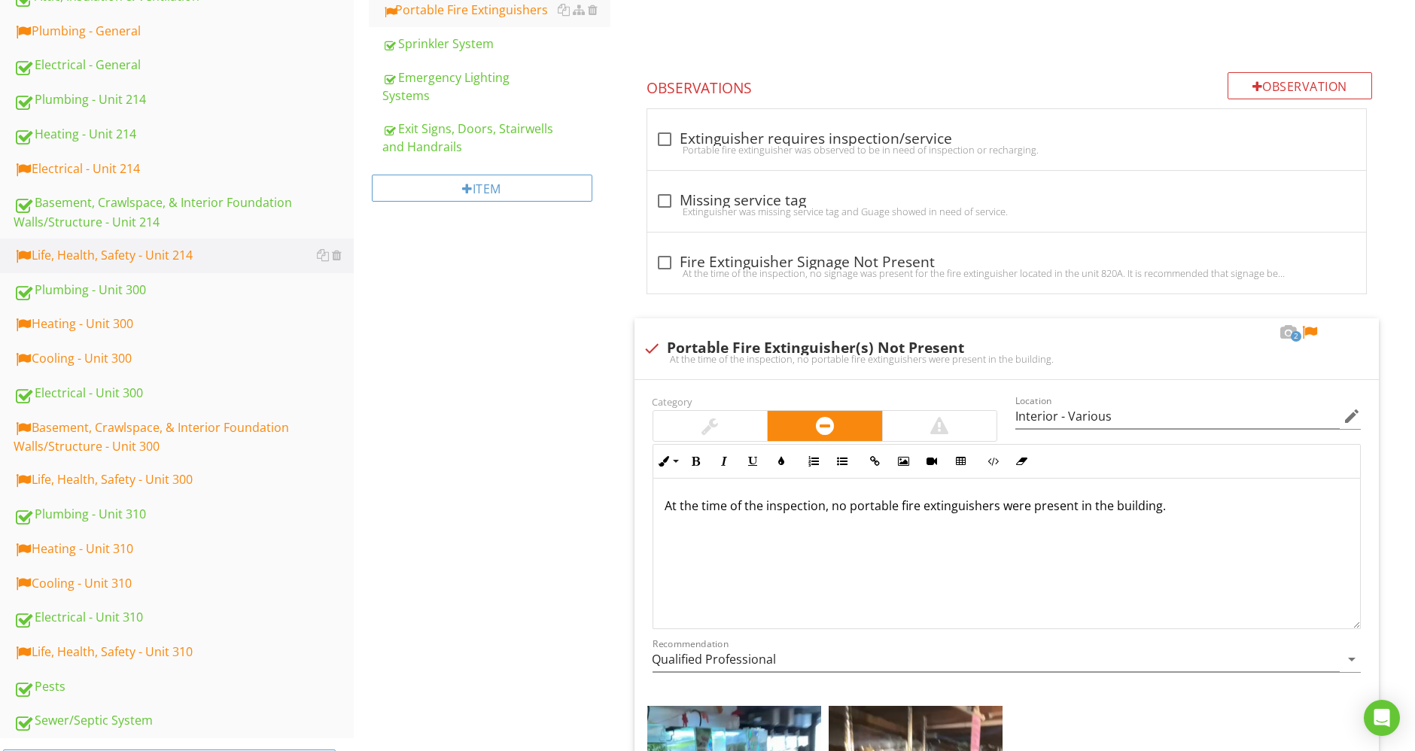
drag, startPoint x: 1176, startPoint y: 498, endPoint x: 625, endPoint y: 473, distance: 551.5
click at [625, 473] on div "Portable Fire Extinguishers IN Inspected NI Not Inspected LI Limited NP Not Pre…" at bounding box center [1017, 346] width 796 height 1408
copy p "At the time of the inspection, no portable fire extinguishers were present in t…"
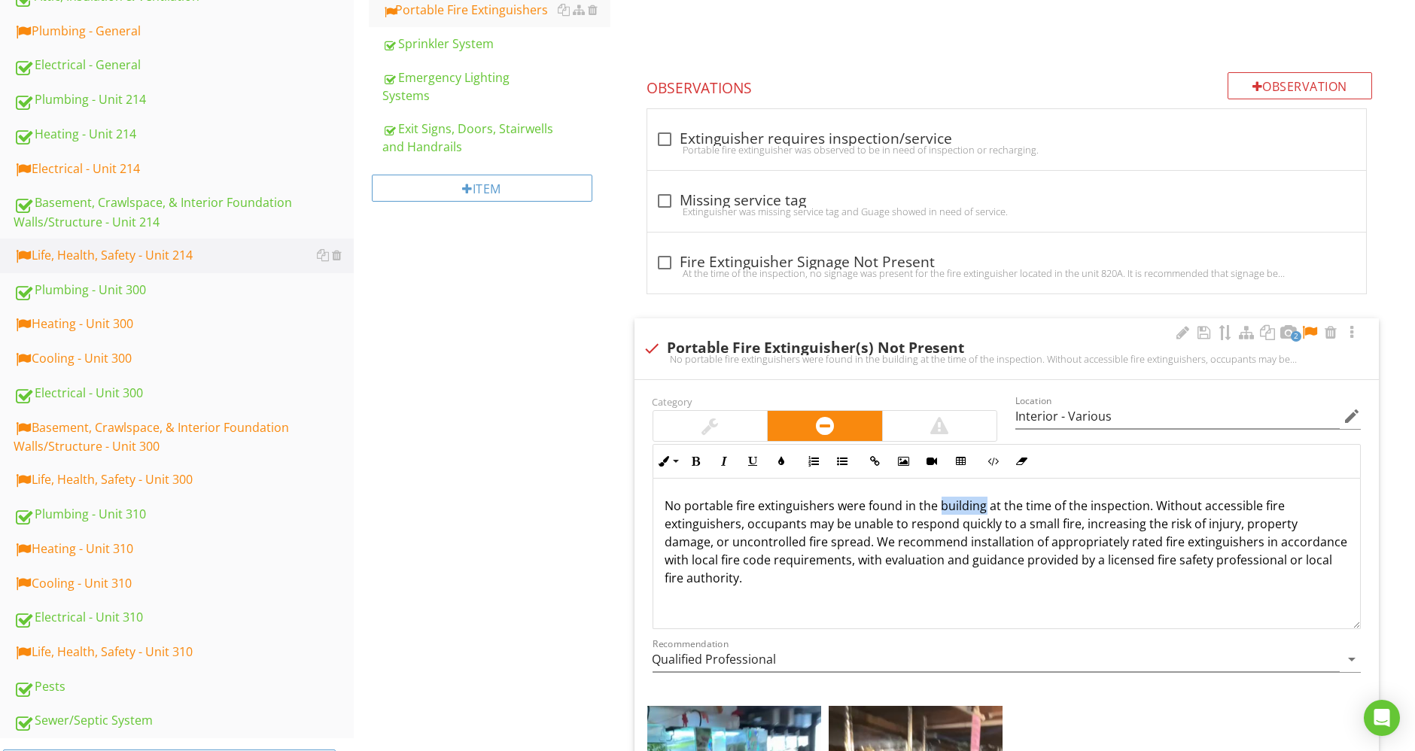
drag, startPoint x: 936, startPoint y: 504, endPoint x: 982, endPoint y: 507, distance: 46.0
click at [982, 507] on p "No portable fire extinguishers were found in the building at the time of the in…" at bounding box center [1006, 542] width 683 height 90
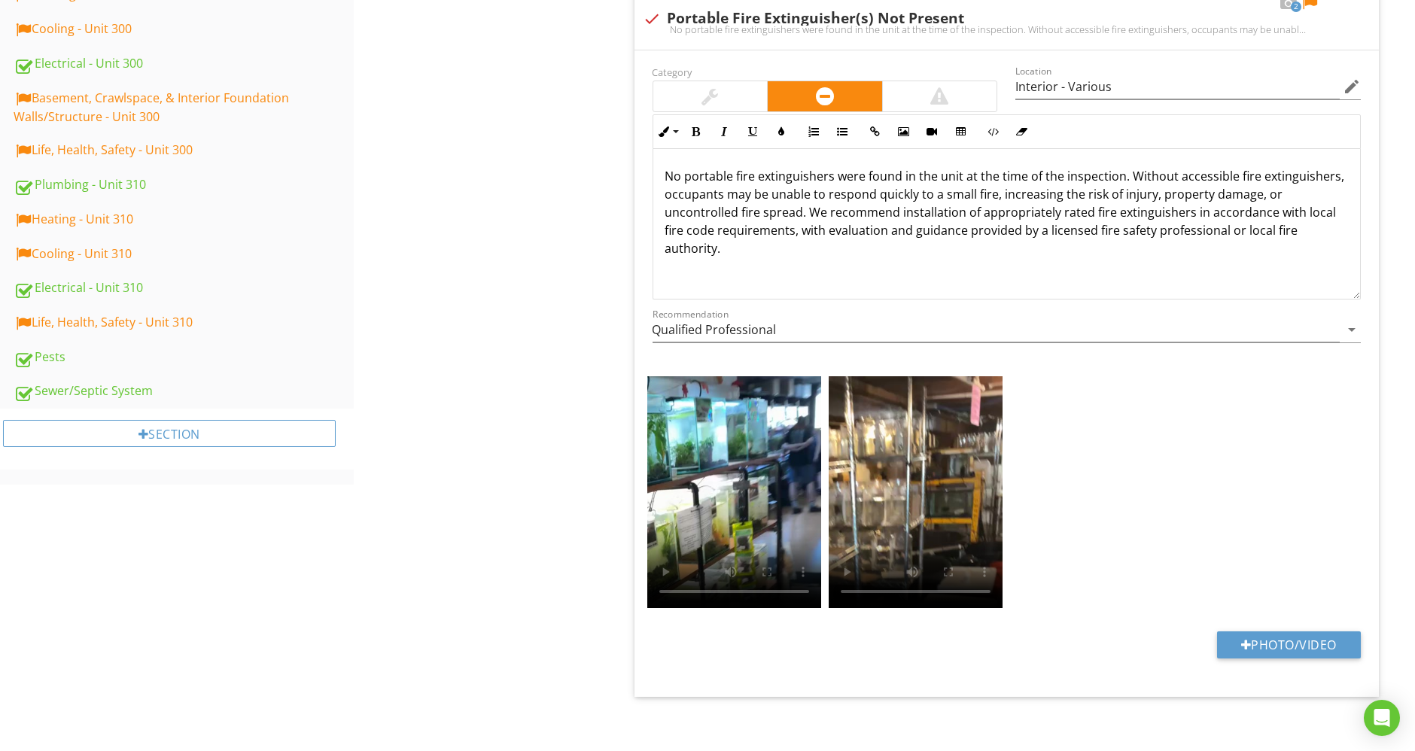
scroll to position [904, 0]
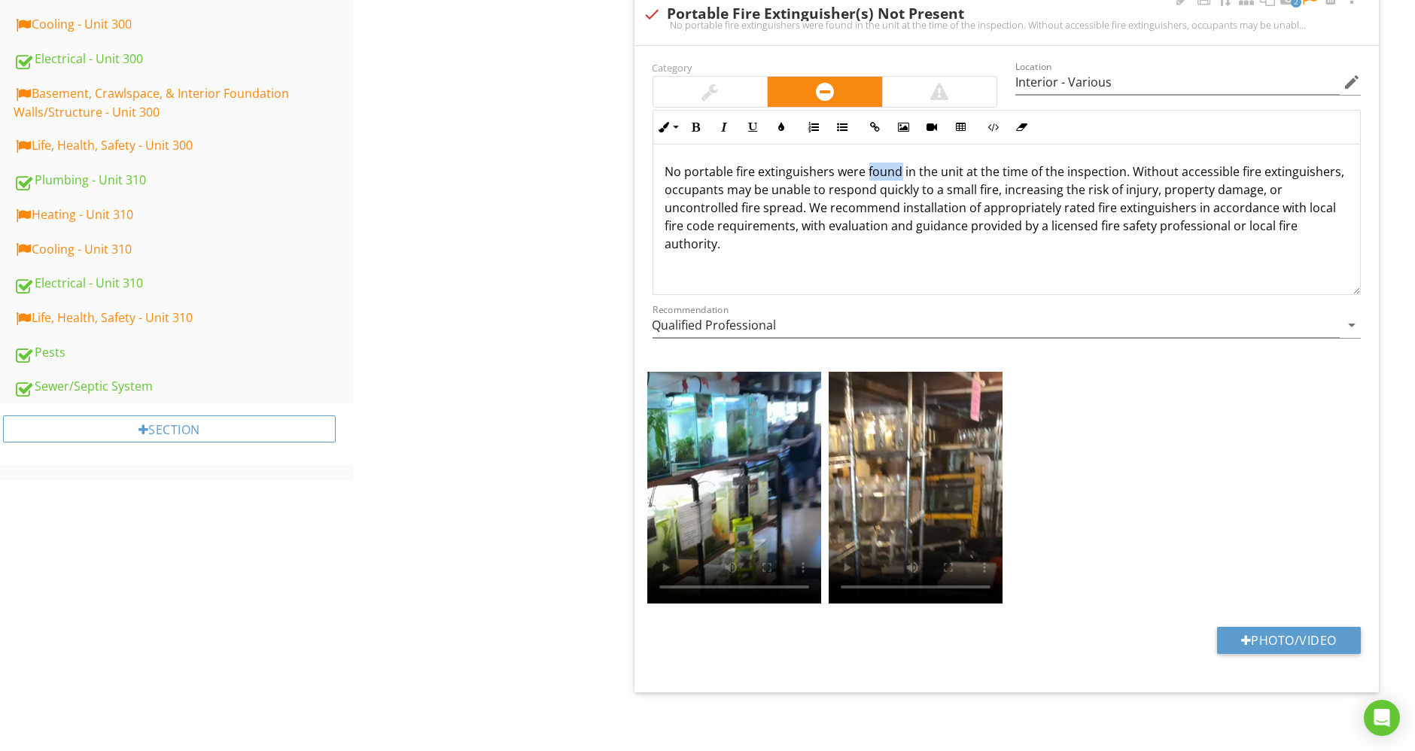
drag, startPoint x: 866, startPoint y: 169, endPoint x: 897, endPoint y: 169, distance: 31.6
click at [897, 169] on p "No portable fire extinguishers were found in the unit at the time of the inspec…" at bounding box center [1006, 208] width 683 height 90
click at [975, 171] on p "No portable fire extinguishers were present in the unit at the time of the insp…" at bounding box center [1006, 208] width 683 height 90
drag, startPoint x: 1141, startPoint y: 167, endPoint x: 1121, endPoint y: 167, distance: 20.3
click at [1121, 167] on p "No portable fire extinguishers were present in the unit on the first floor (Vid…" at bounding box center [1006, 208] width 683 height 90
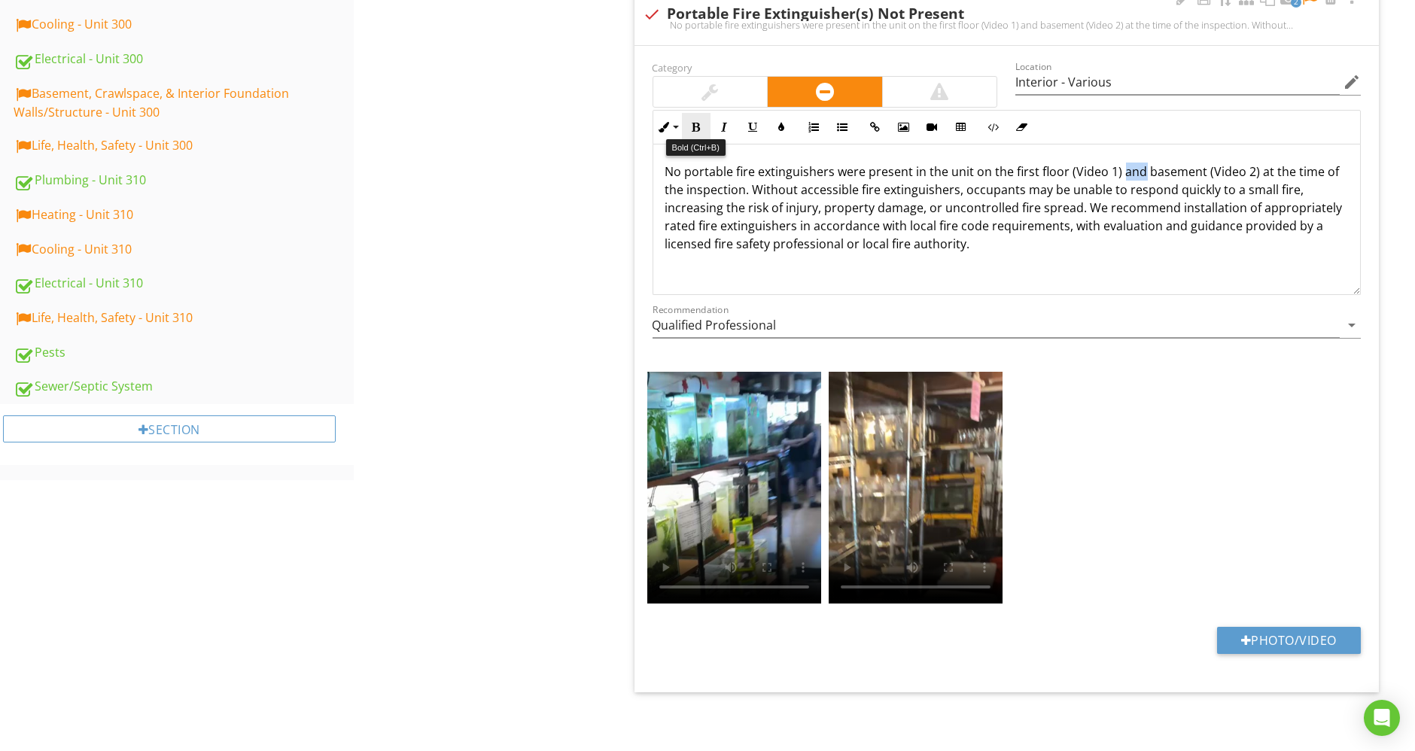
click at [705, 119] on button "Bold" at bounding box center [696, 127] width 29 height 29
click at [716, 124] on button "Italic" at bounding box center [725, 127] width 29 height 29
drag, startPoint x: 1240, startPoint y: 187, endPoint x: 1271, endPoint y: 186, distance: 30.1
click at [1271, 186] on p "No portable fire extinguishers were present in the unit on the first floor (Vid…" at bounding box center [1006, 208] width 683 height 90
click at [845, 324] on input "Qualified Professional" at bounding box center [997, 325] width 688 height 25
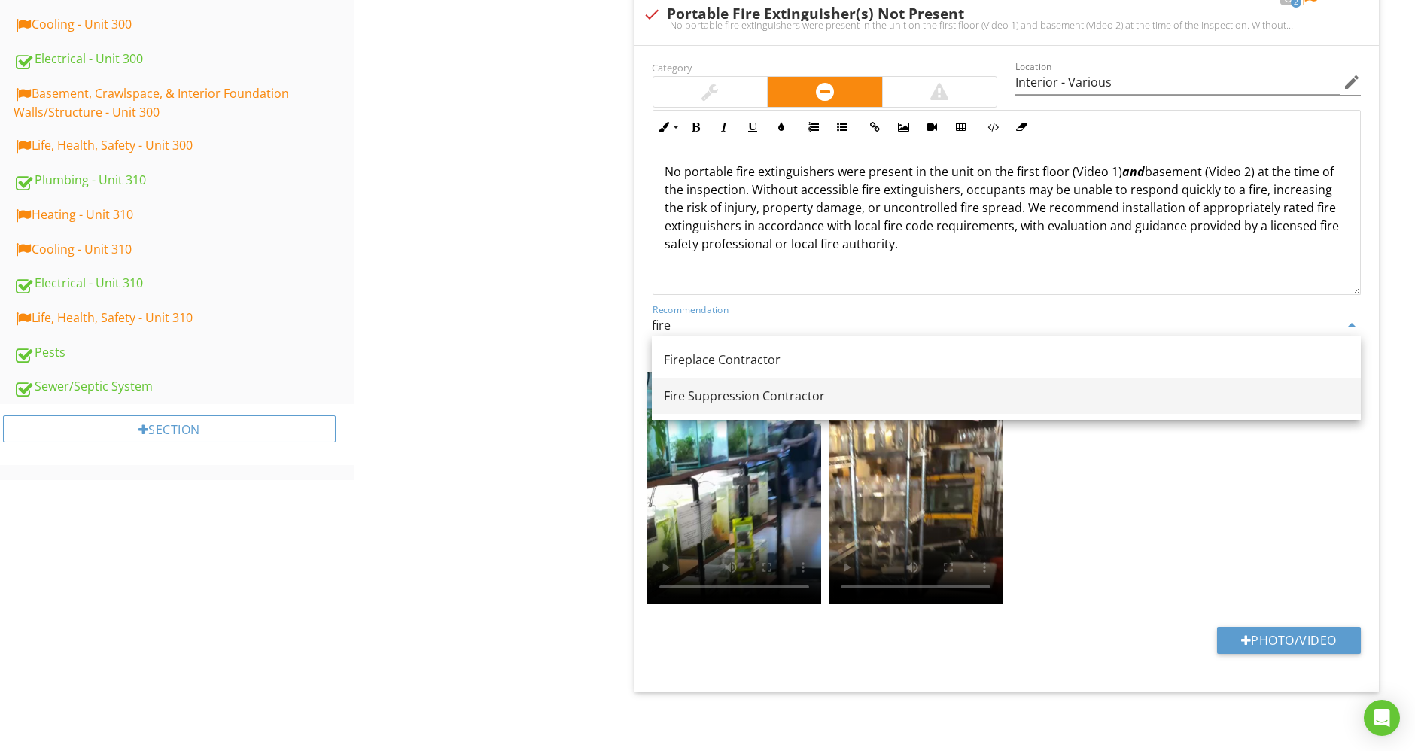
click at [793, 390] on div "Fire Suppression Contractor" at bounding box center [1006, 396] width 685 height 18
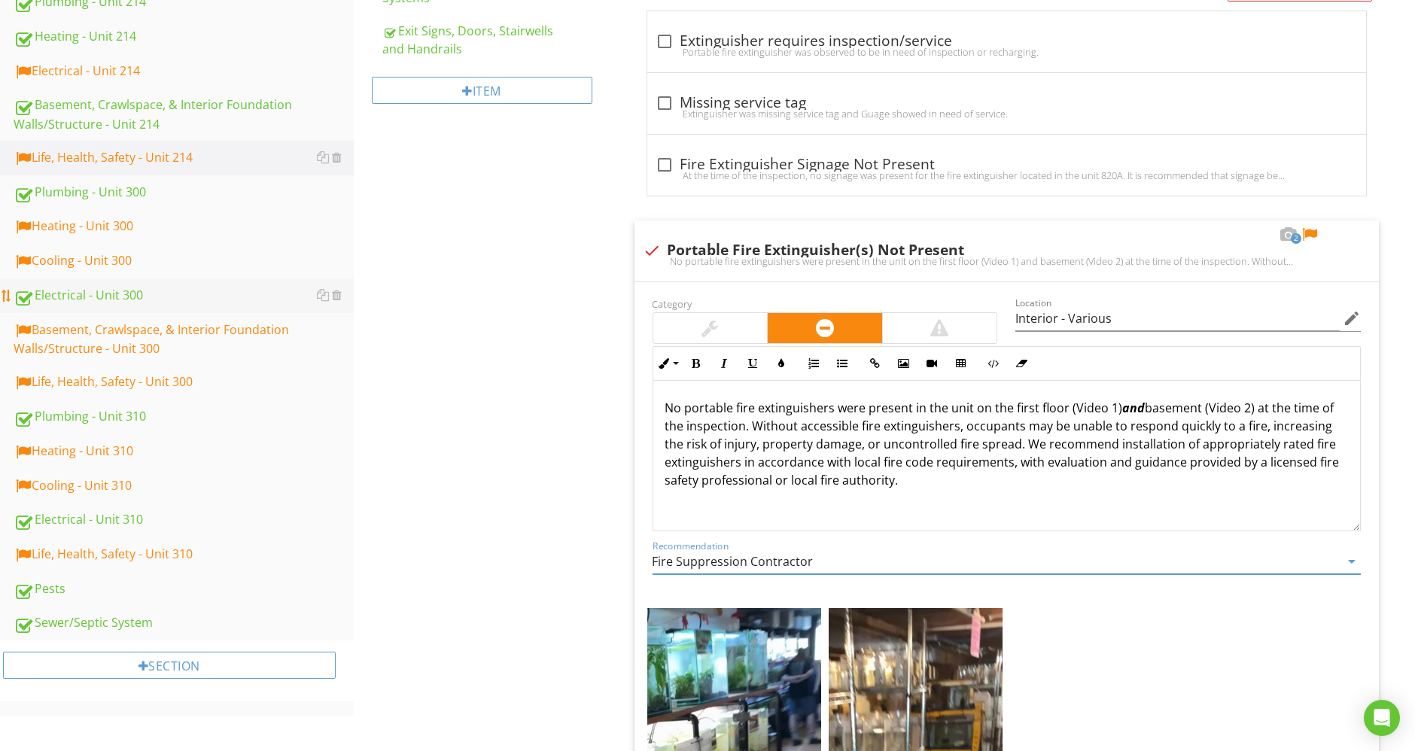
scroll to position [668, 0]
type input "Fire Suppression Contractor"
click at [122, 212] on link "Heating - Unit 300" at bounding box center [184, 226] width 340 height 35
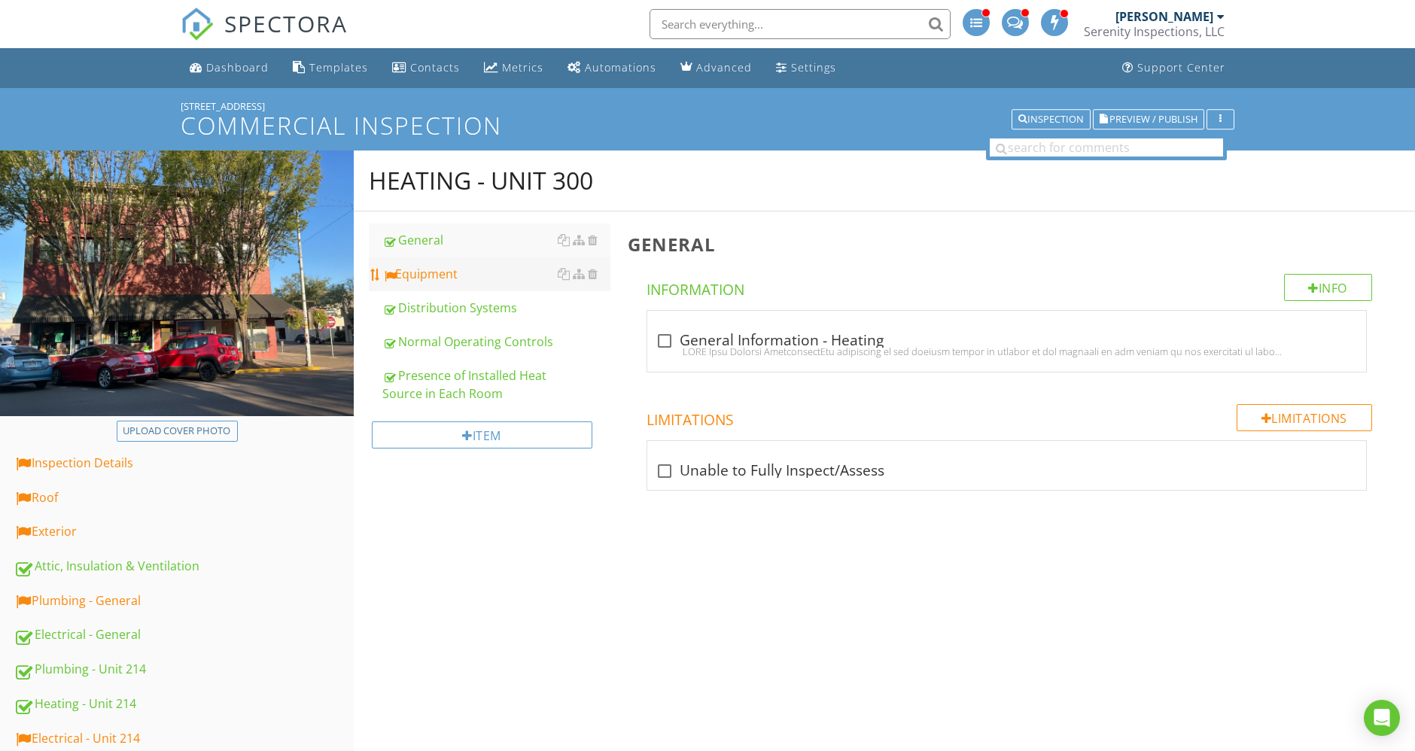
click at [440, 259] on link "Equipment" at bounding box center [496, 273] width 228 height 33
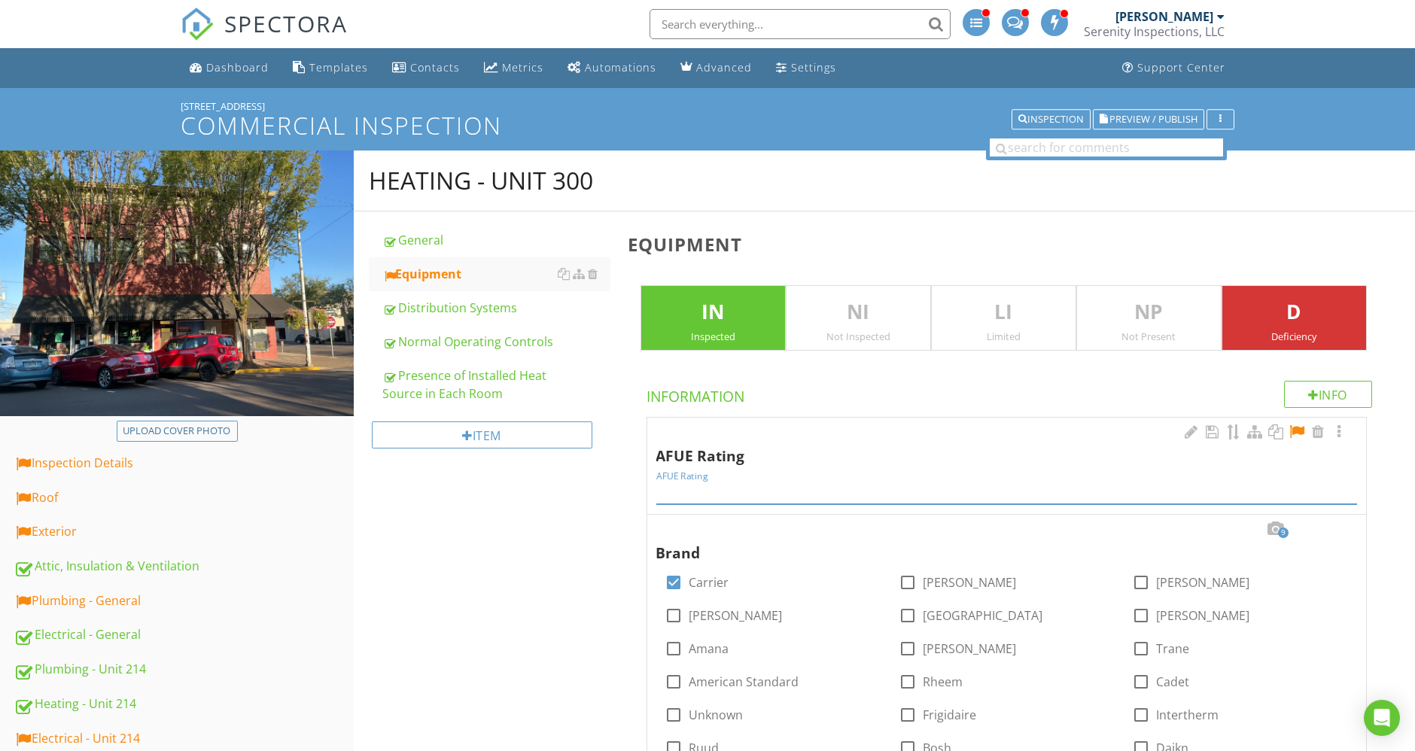
click at [920, 497] on input "AFUE Rating" at bounding box center [1007, 491] width 702 height 25
type input "92"
click at [1298, 437] on div at bounding box center [1297, 432] width 18 height 15
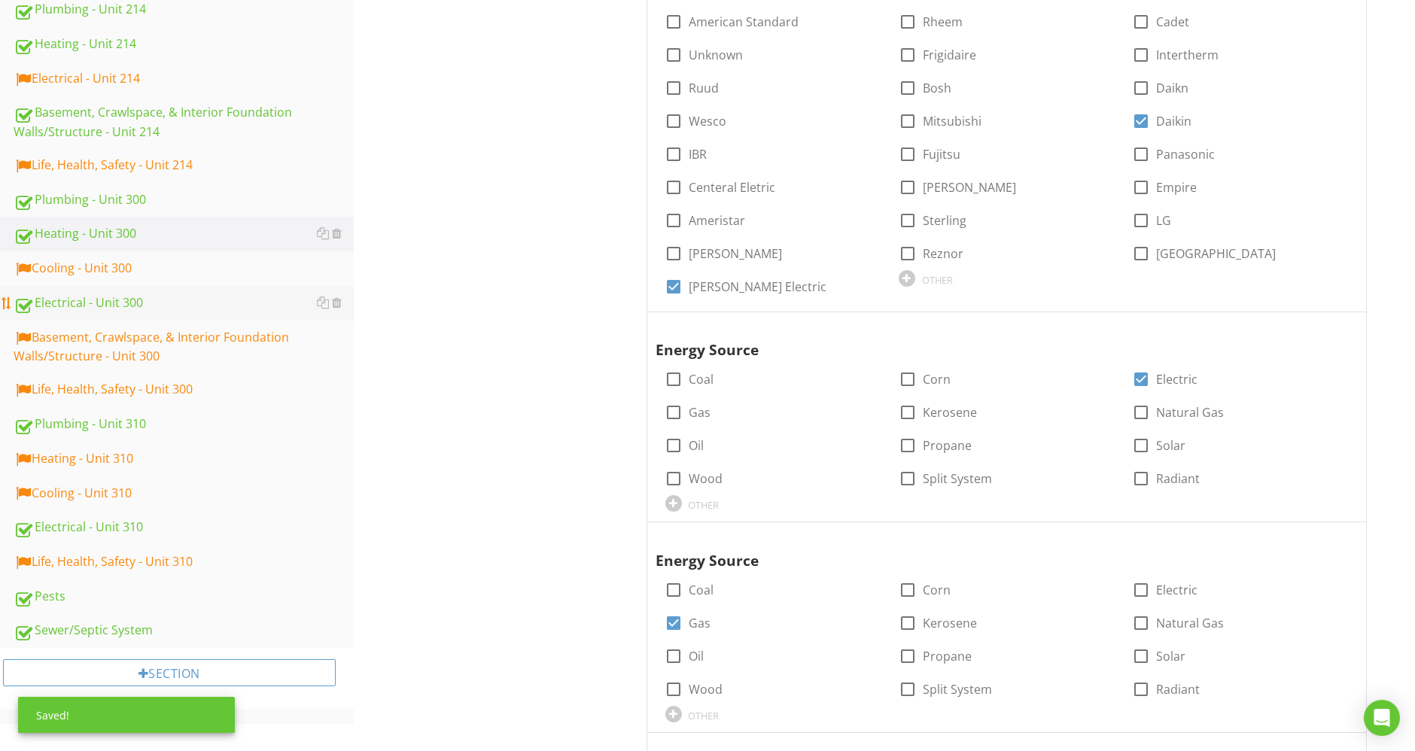
scroll to position [668, 0]
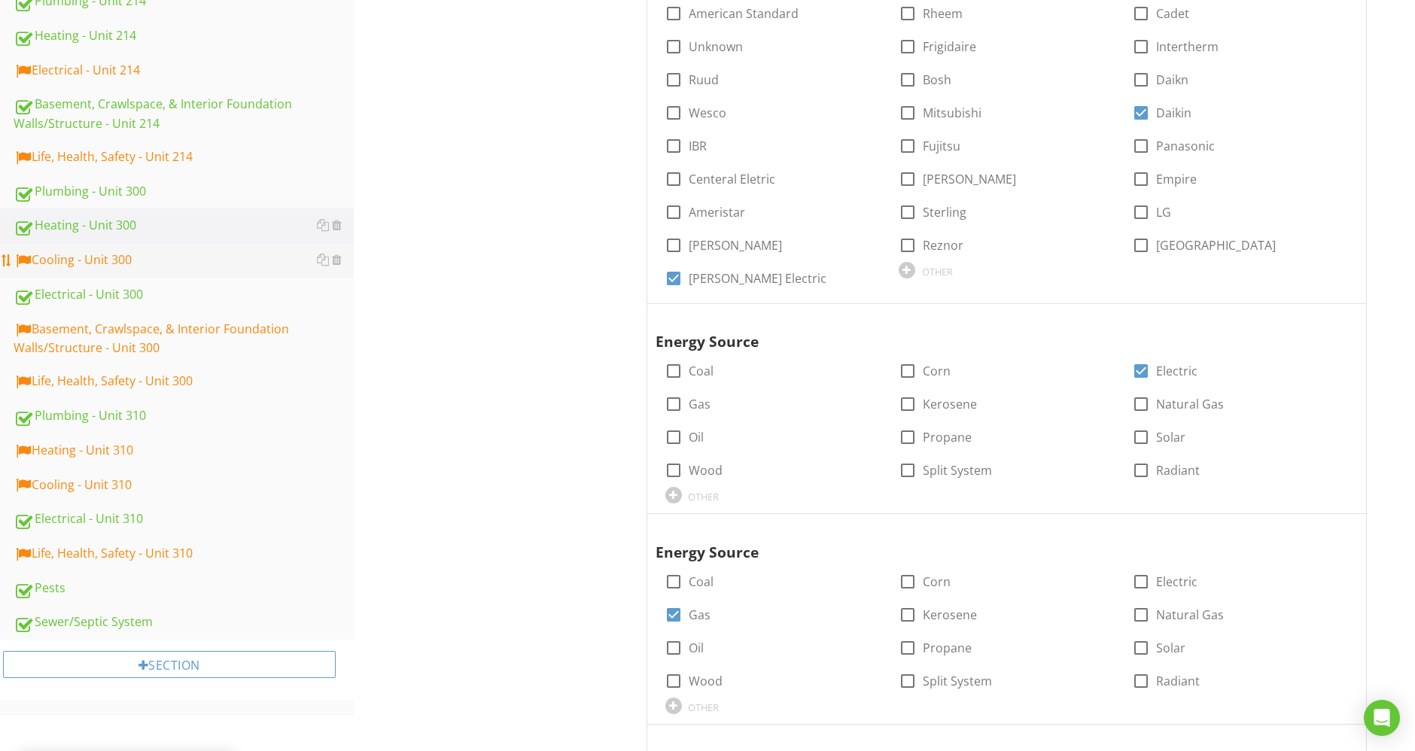
click at [79, 257] on div "Cooling - Unit 300" at bounding box center [184, 261] width 340 height 20
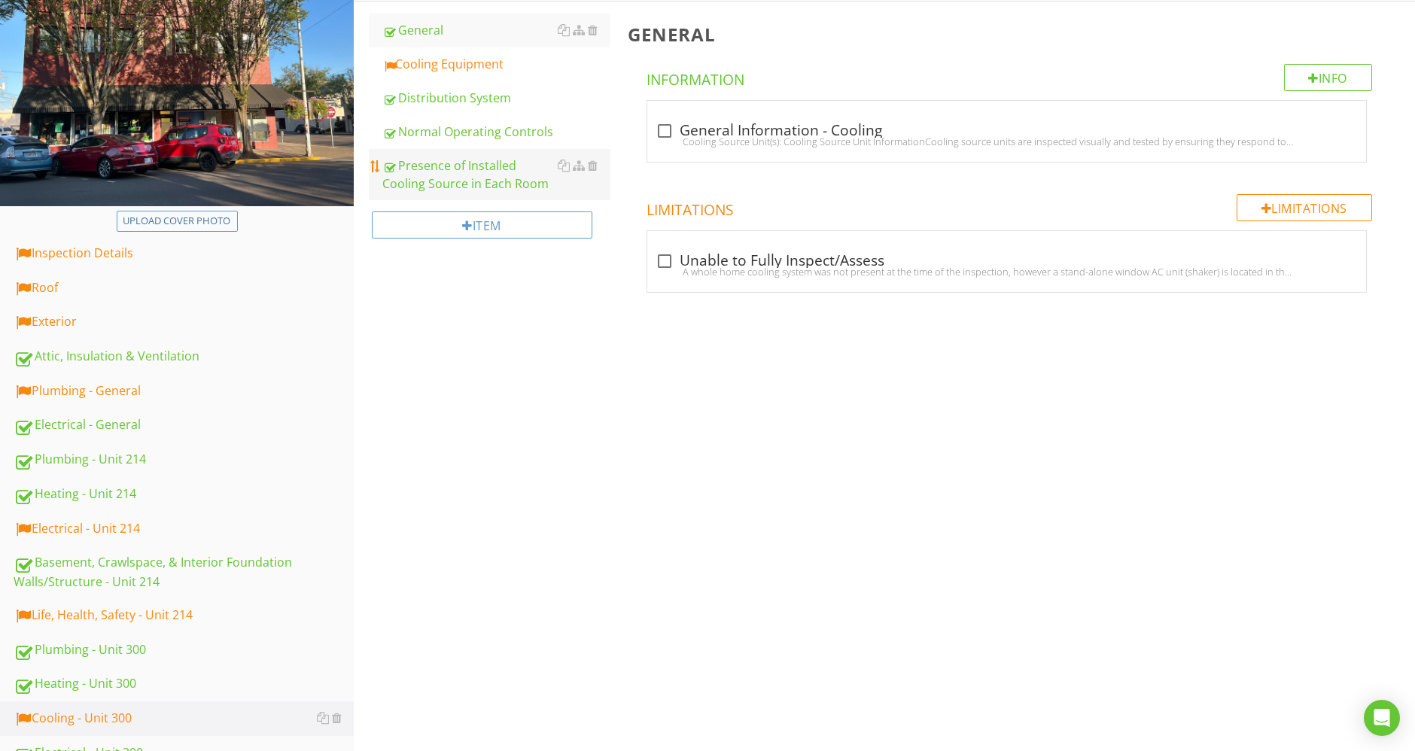
scroll to position [43, 0]
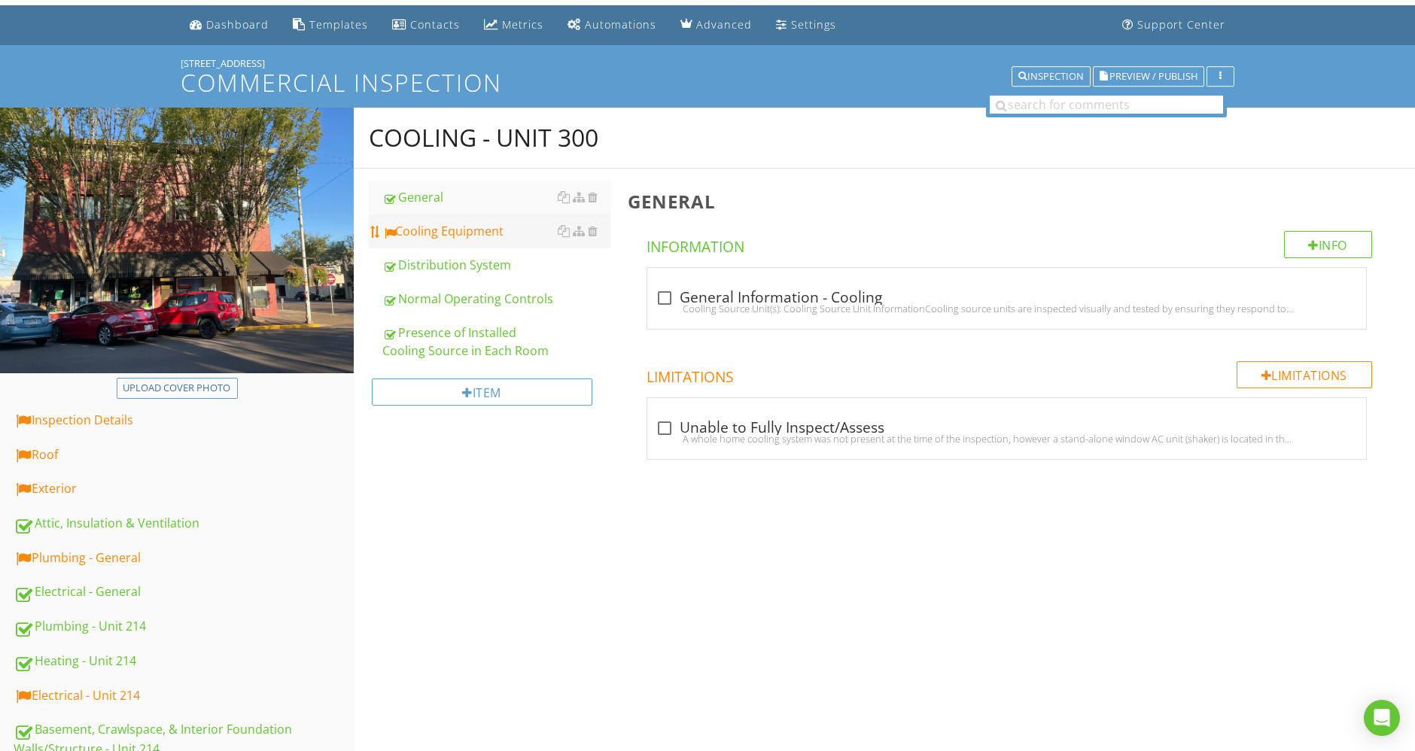
click at [473, 229] on div "Cooling Equipment" at bounding box center [496, 231] width 228 height 18
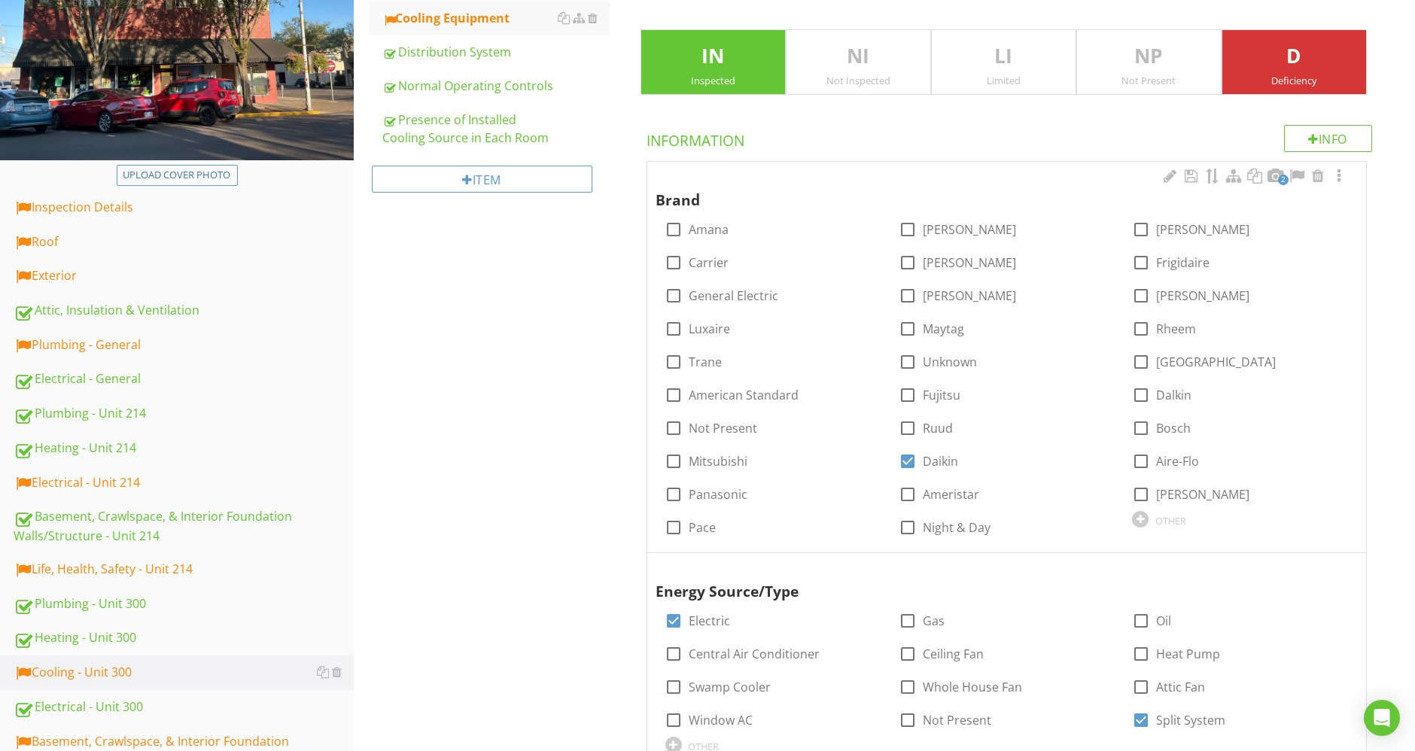
scroll to position [126, 0]
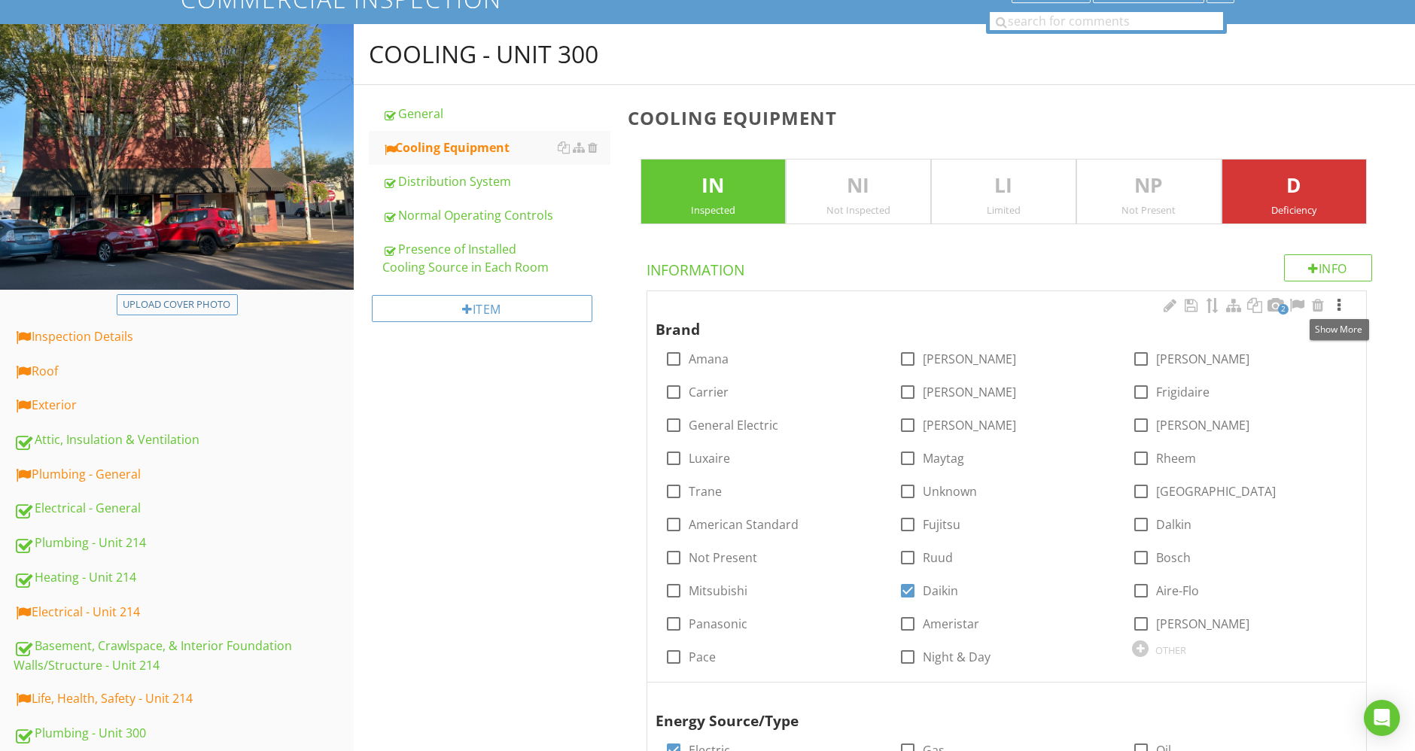
click at [1338, 302] on div at bounding box center [1339, 305] width 18 height 15
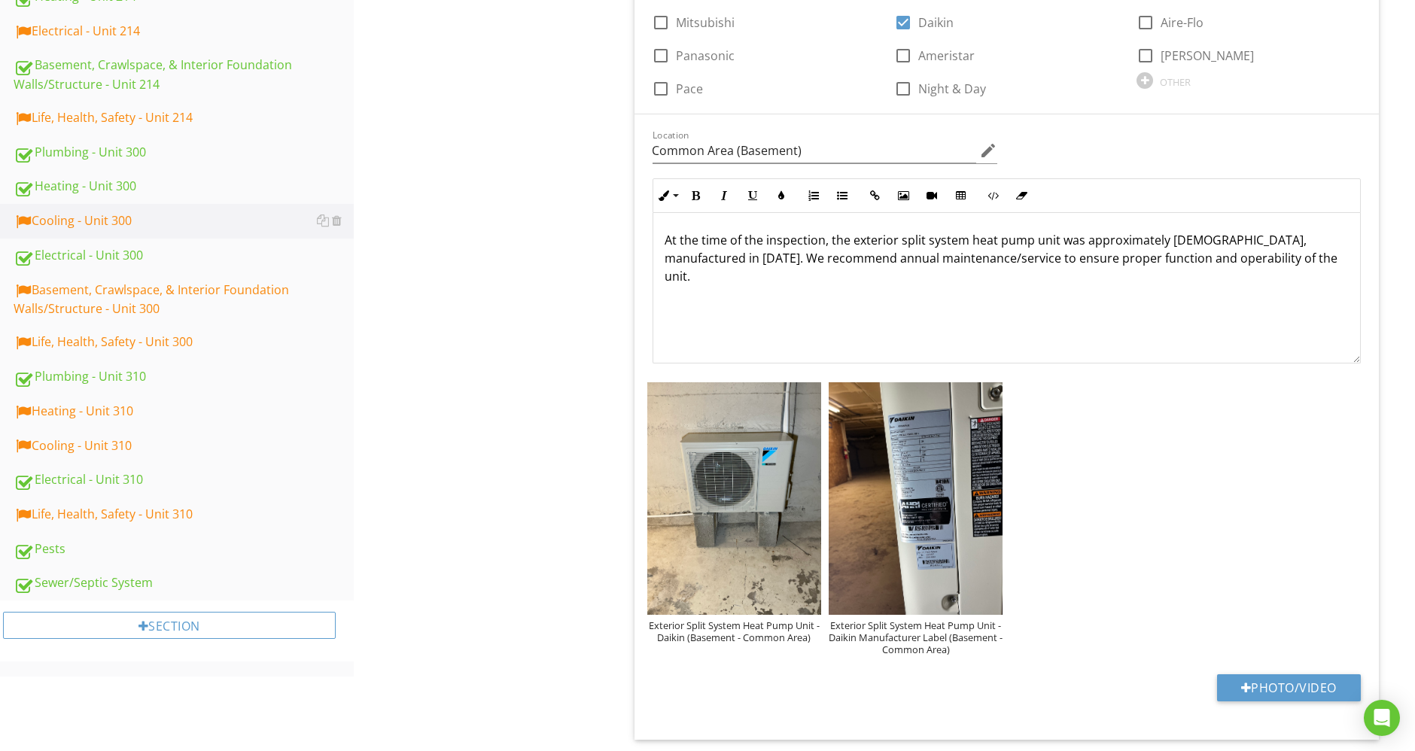
scroll to position [711, 0]
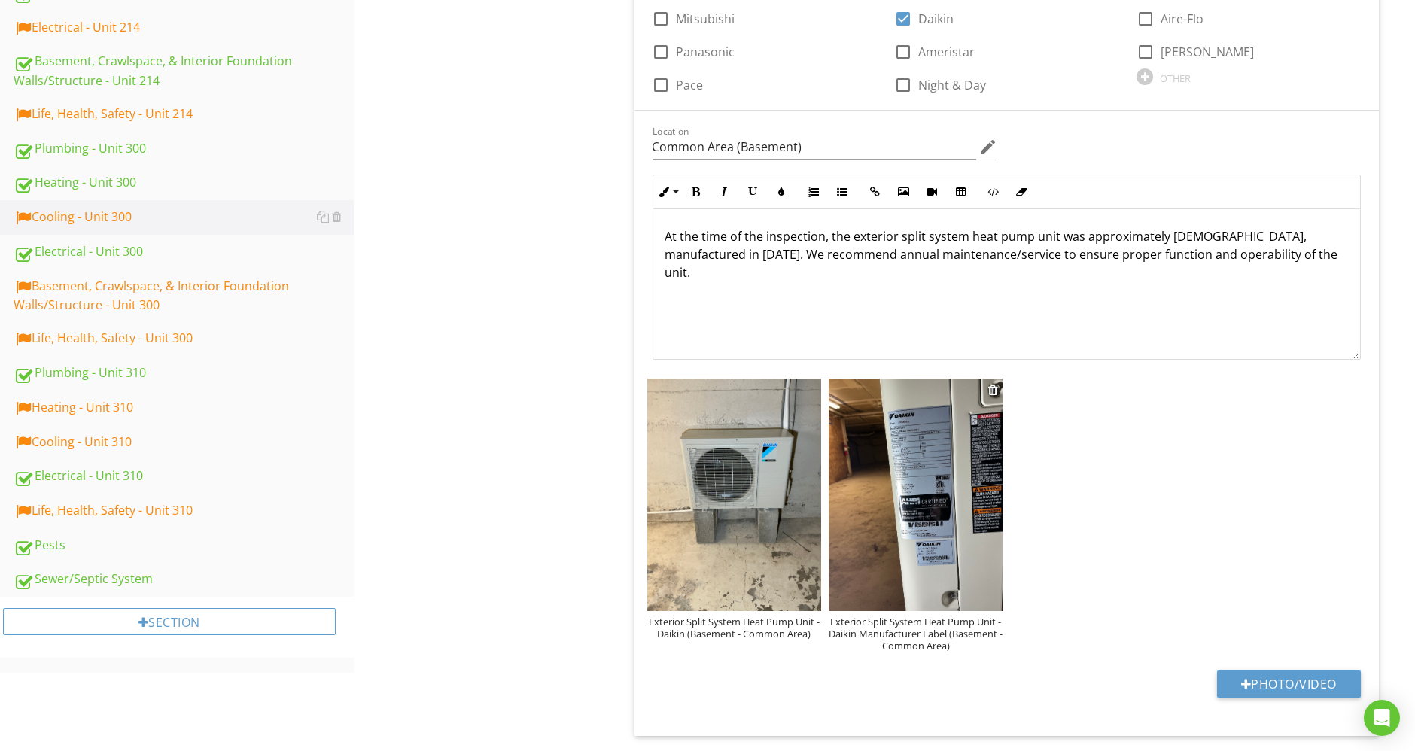
click at [887, 473] on img at bounding box center [916, 495] width 174 height 232
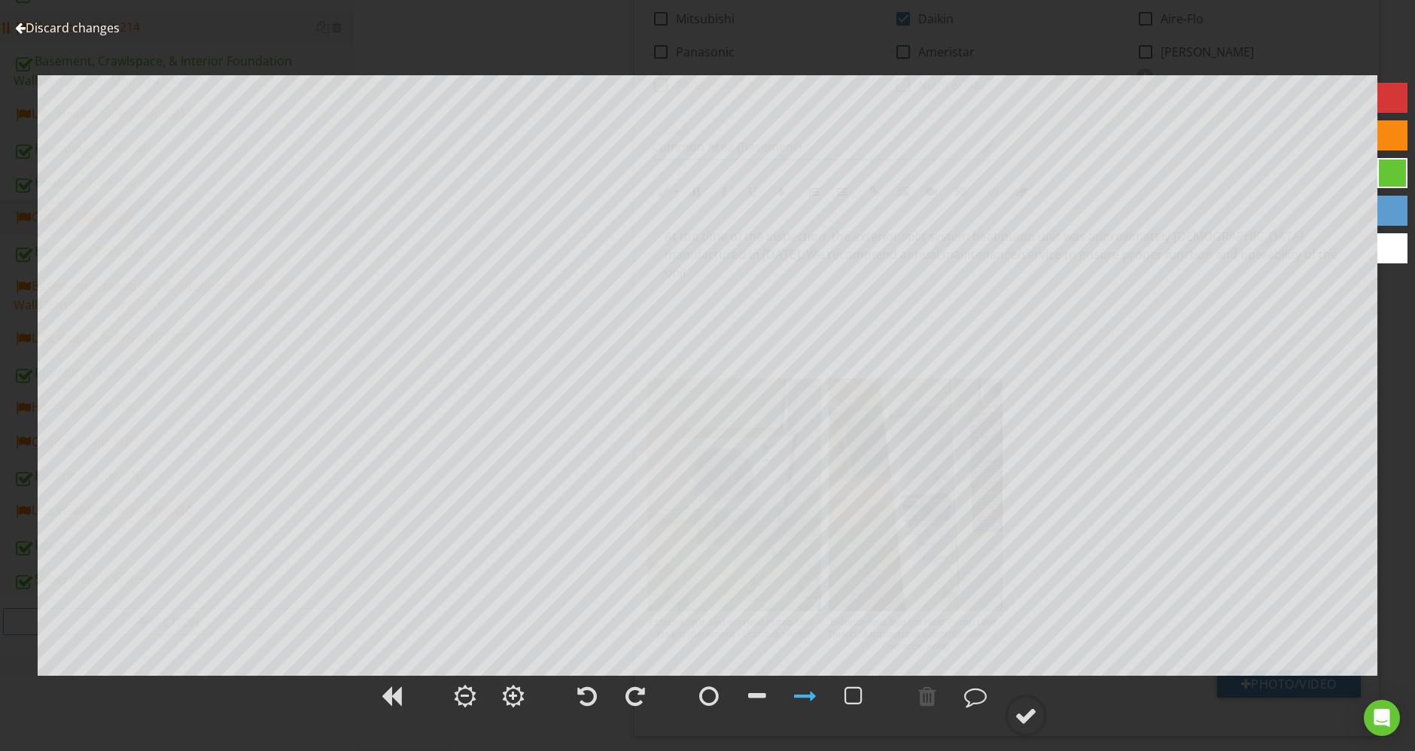
click at [86, 26] on link "Discard changes" at bounding box center [67, 28] width 105 height 17
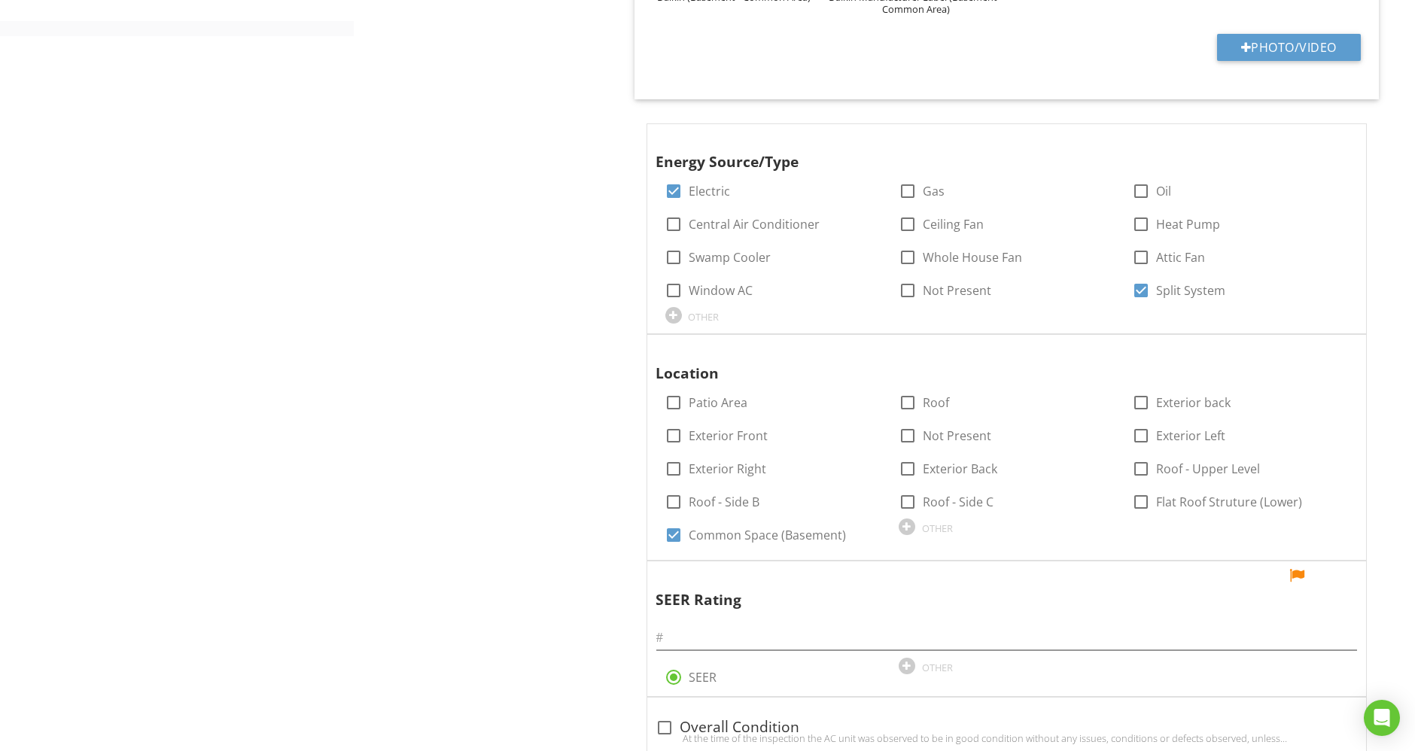
scroll to position [1632, 0]
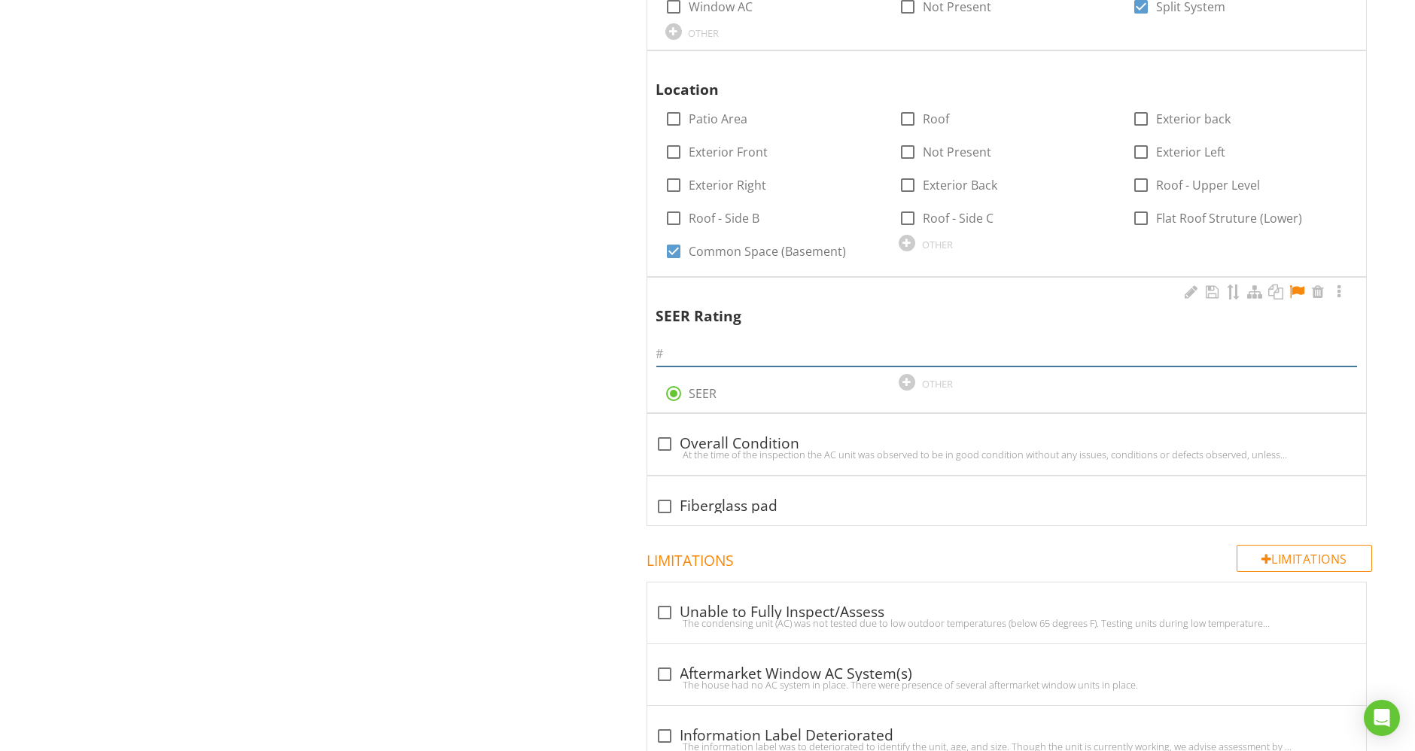
click at [855, 364] on div at bounding box center [1007, 354] width 702 height 25
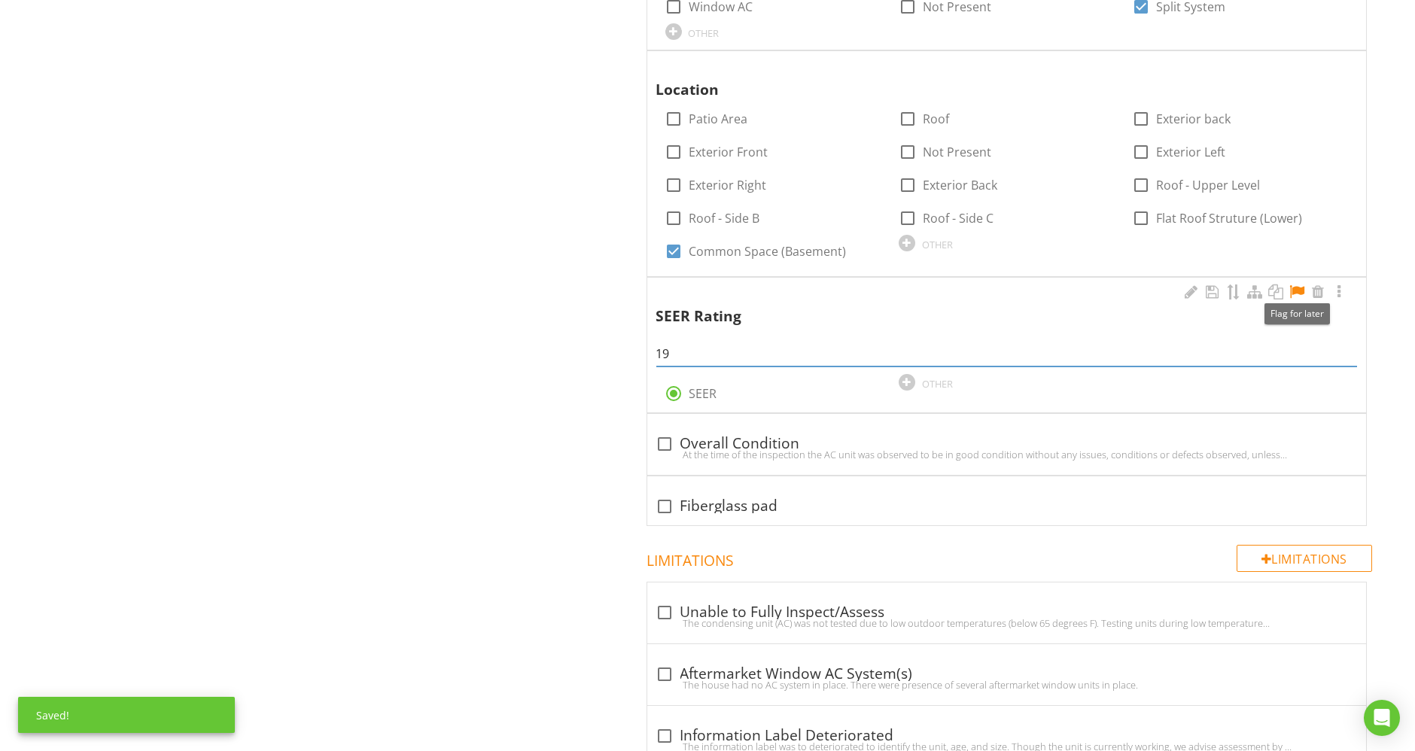
type input "19"
click at [1300, 287] on div at bounding box center [1297, 292] width 18 height 15
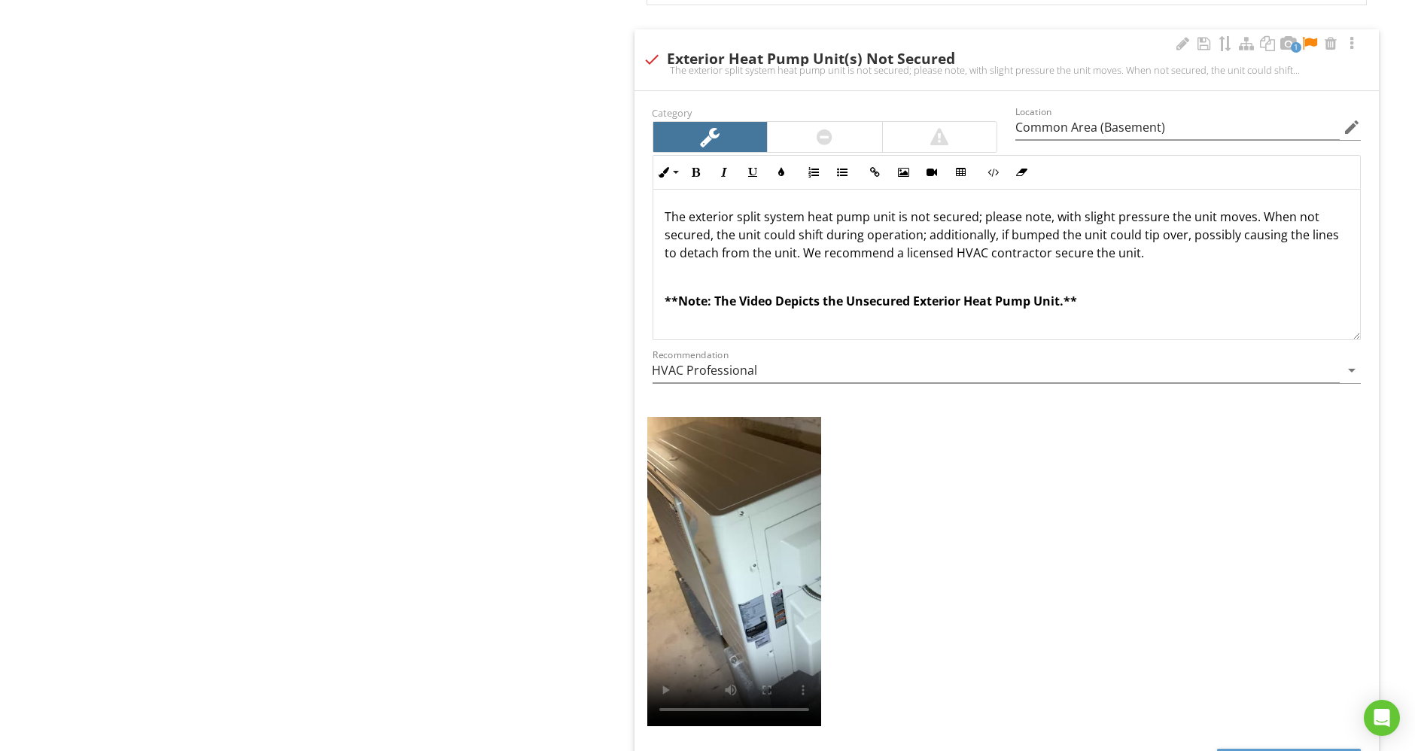
scroll to position [3722, 0]
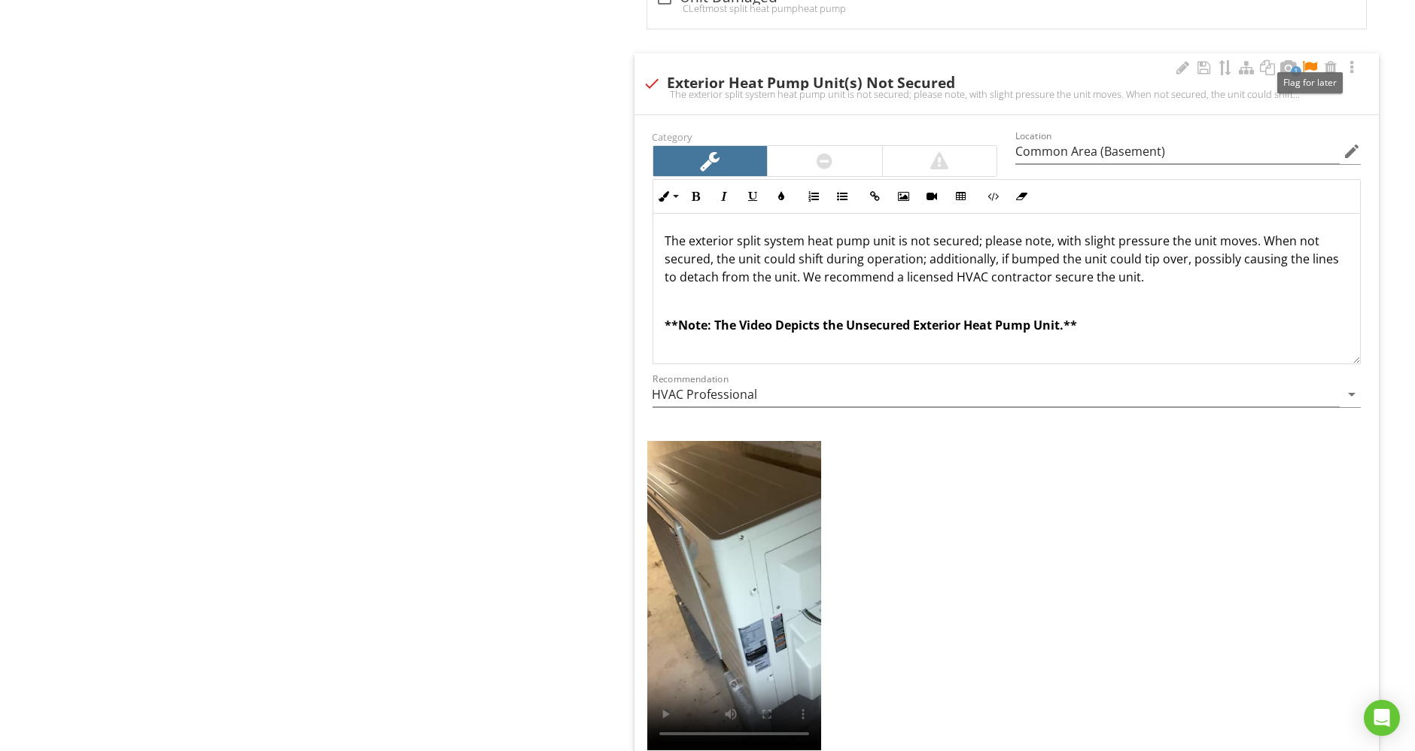
click at [1313, 60] on div at bounding box center [1310, 67] width 18 height 15
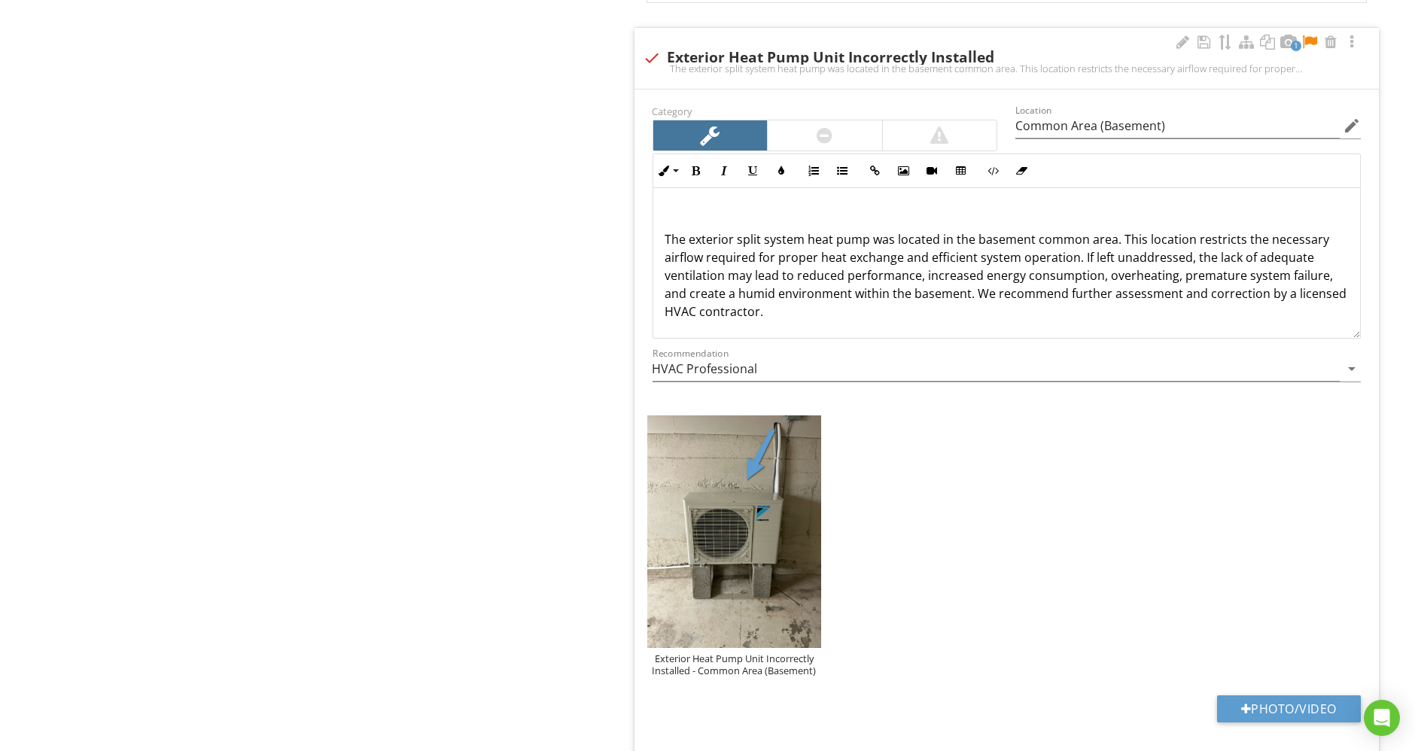
scroll to position [4744, 0]
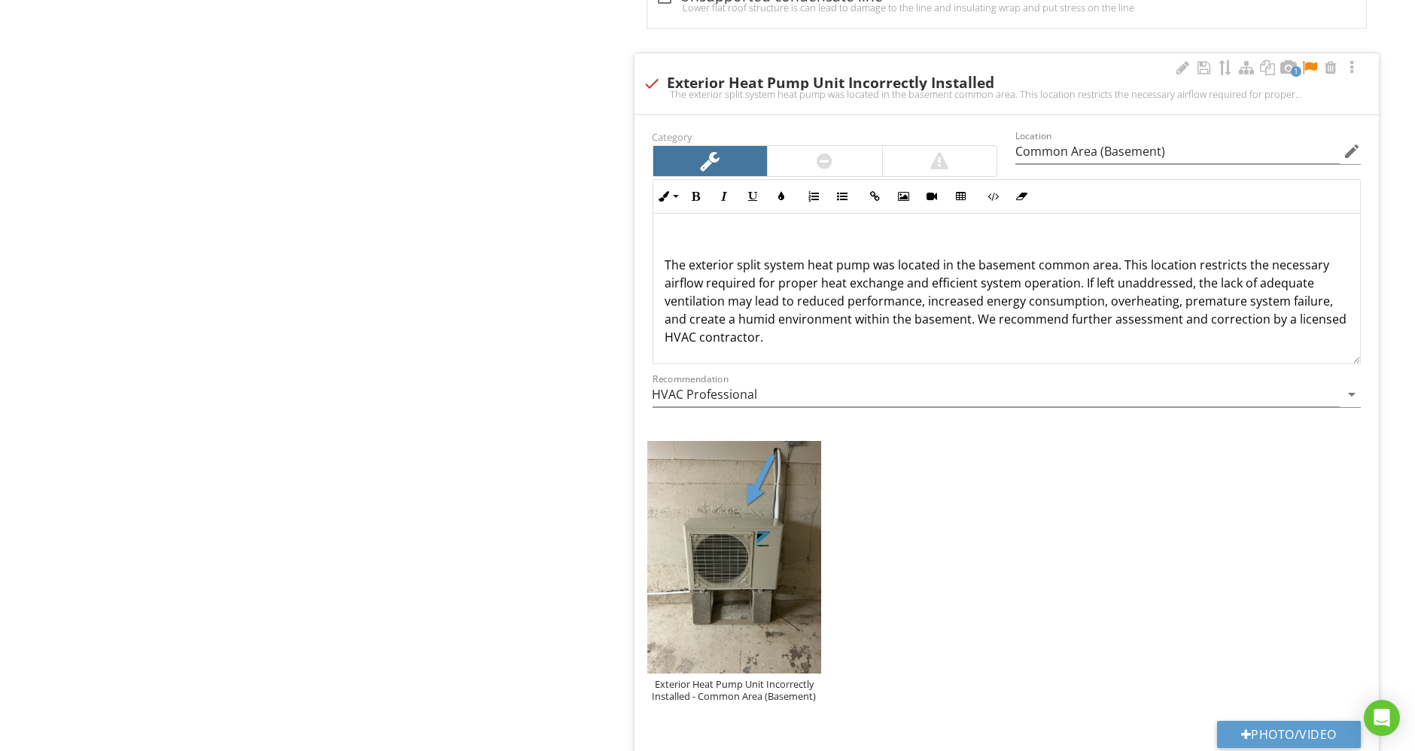
click at [666, 256] on p "The exterior split system heat pump was located in the basement common area. Th…" at bounding box center [1006, 301] width 683 height 90
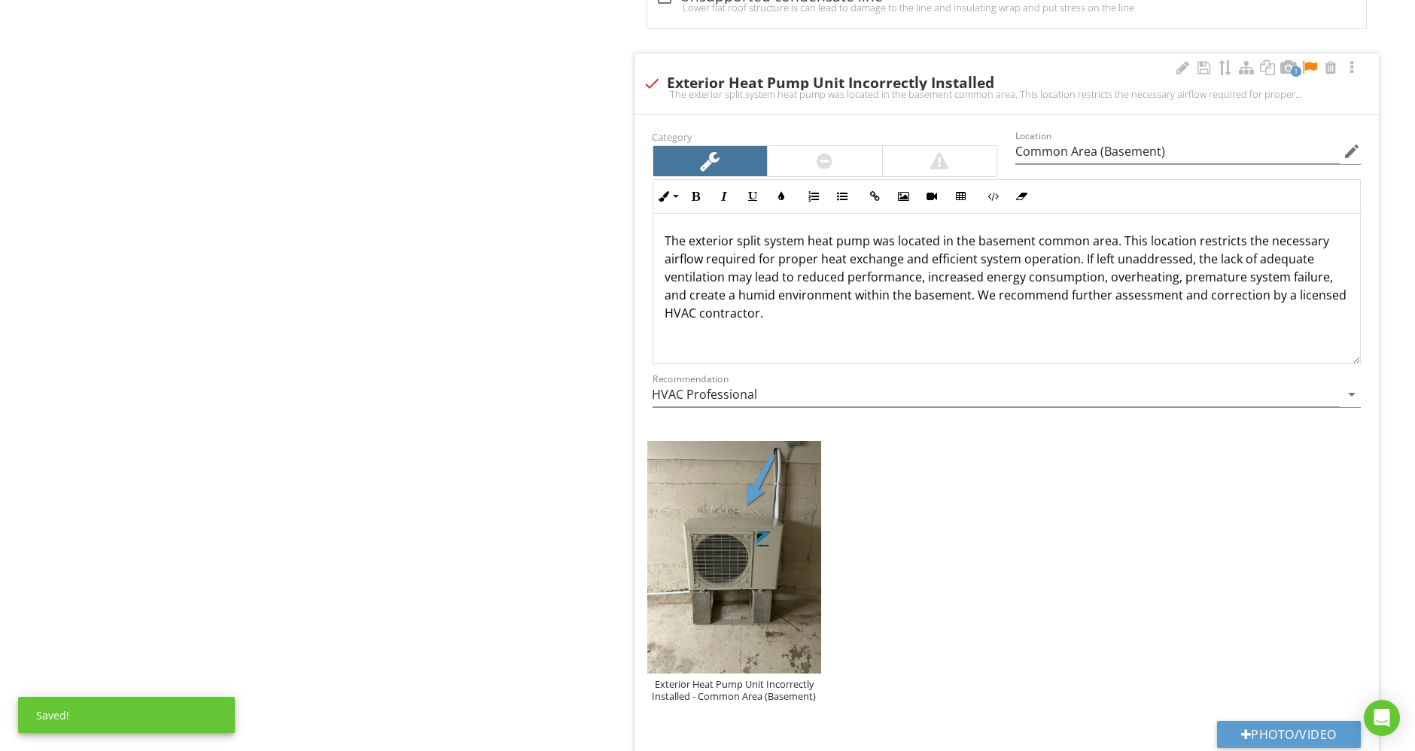
click at [894, 328] on p at bounding box center [1006, 337] width 683 height 18
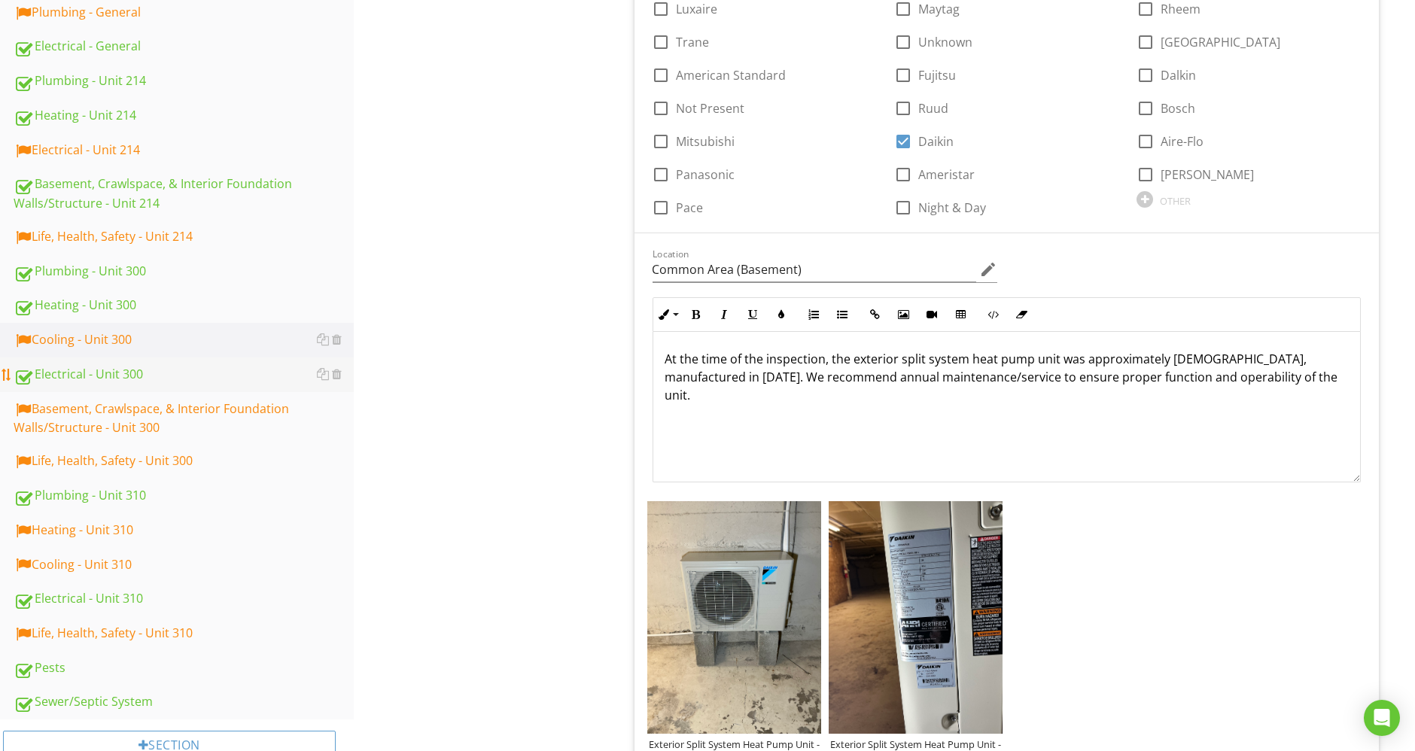
scroll to position [753, 0]
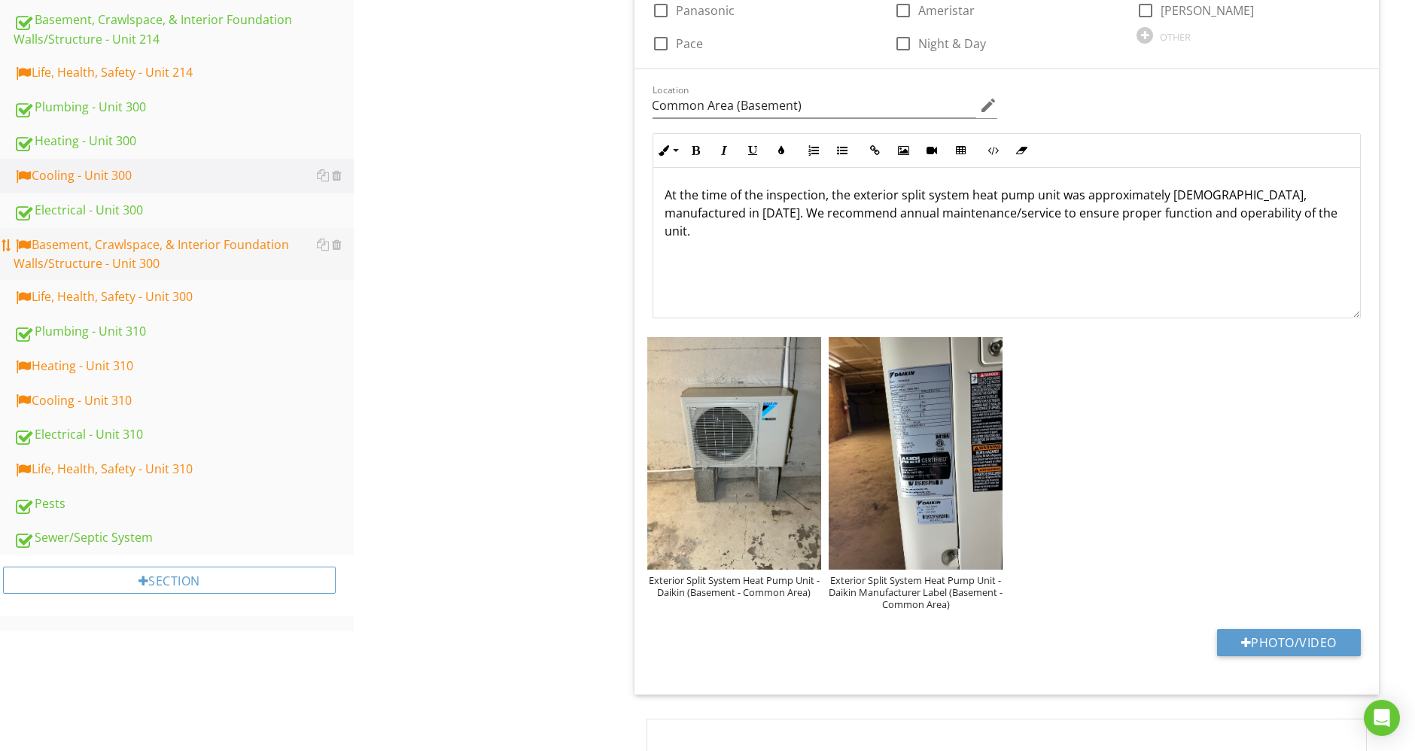
click at [197, 256] on div "Basement, Crawlspace, & Interior Foundation Walls/Structure - Unit 300" at bounding box center [184, 255] width 340 height 38
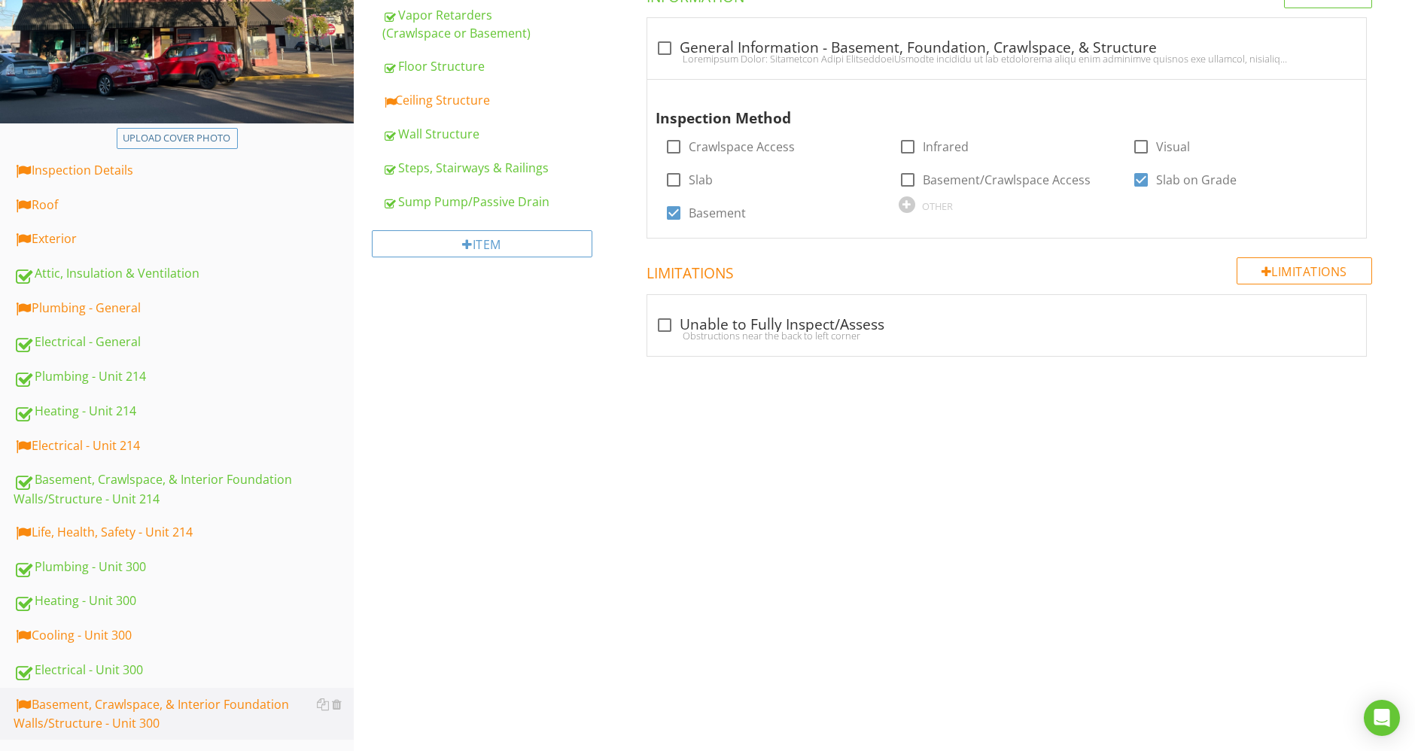
scroll to position [43, 0]
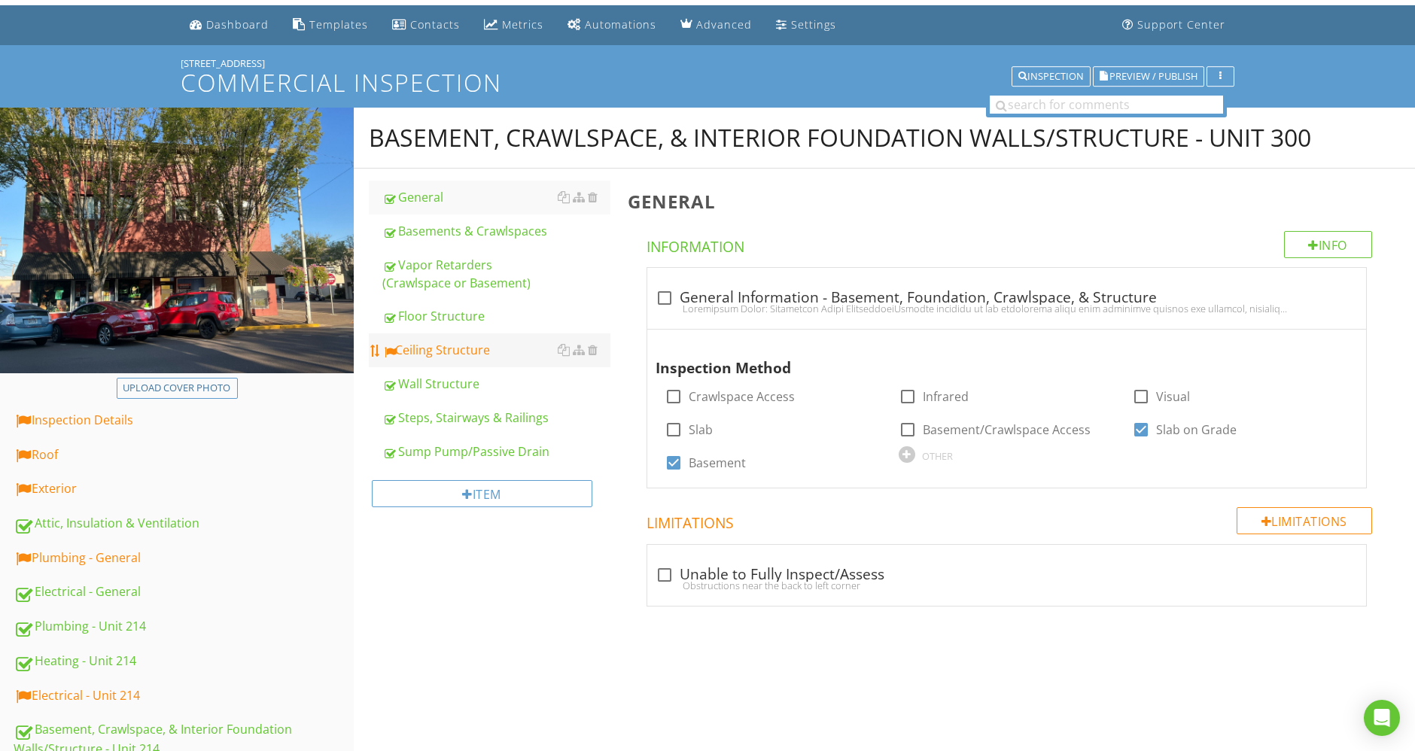
click at [435, 352] on div "Ceiling Structure" at bounding box center [496, 350] width 228 height 18
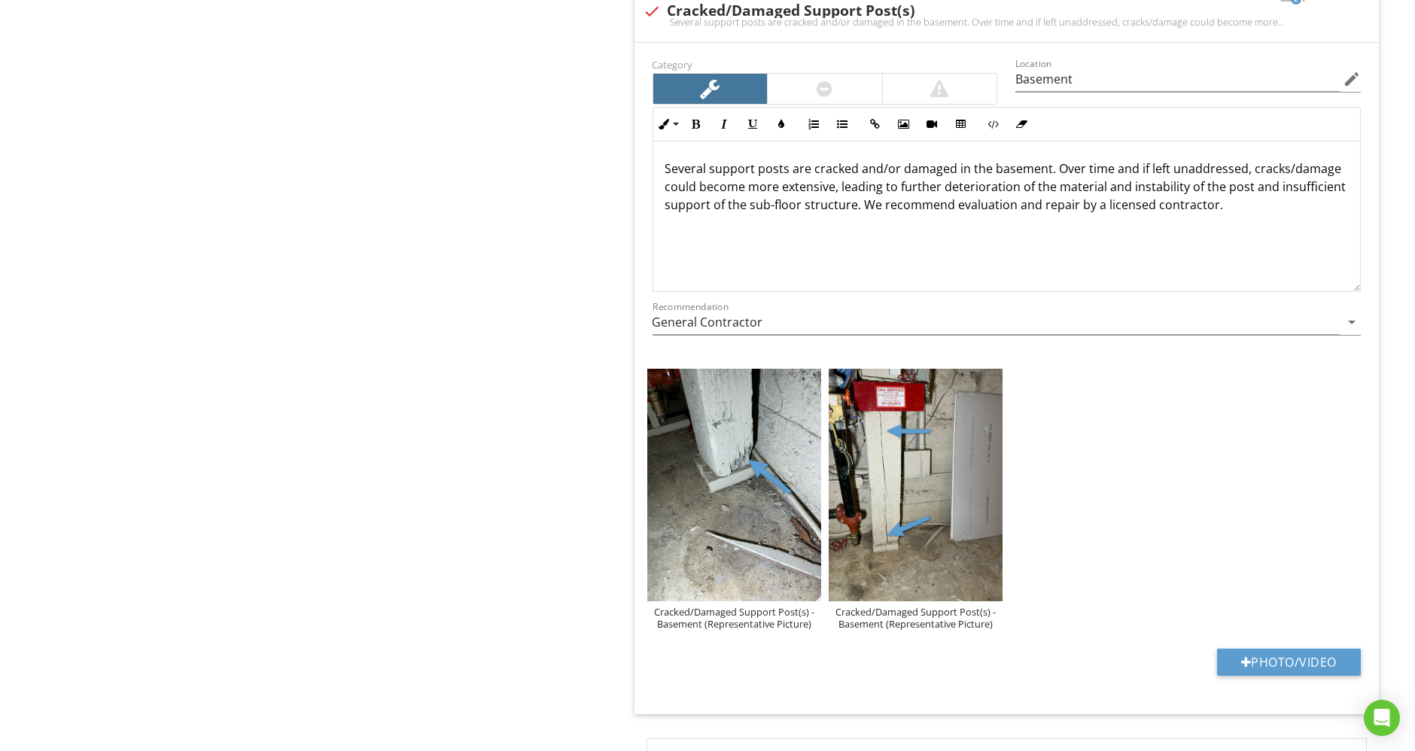
scroll to position [3806, 0]
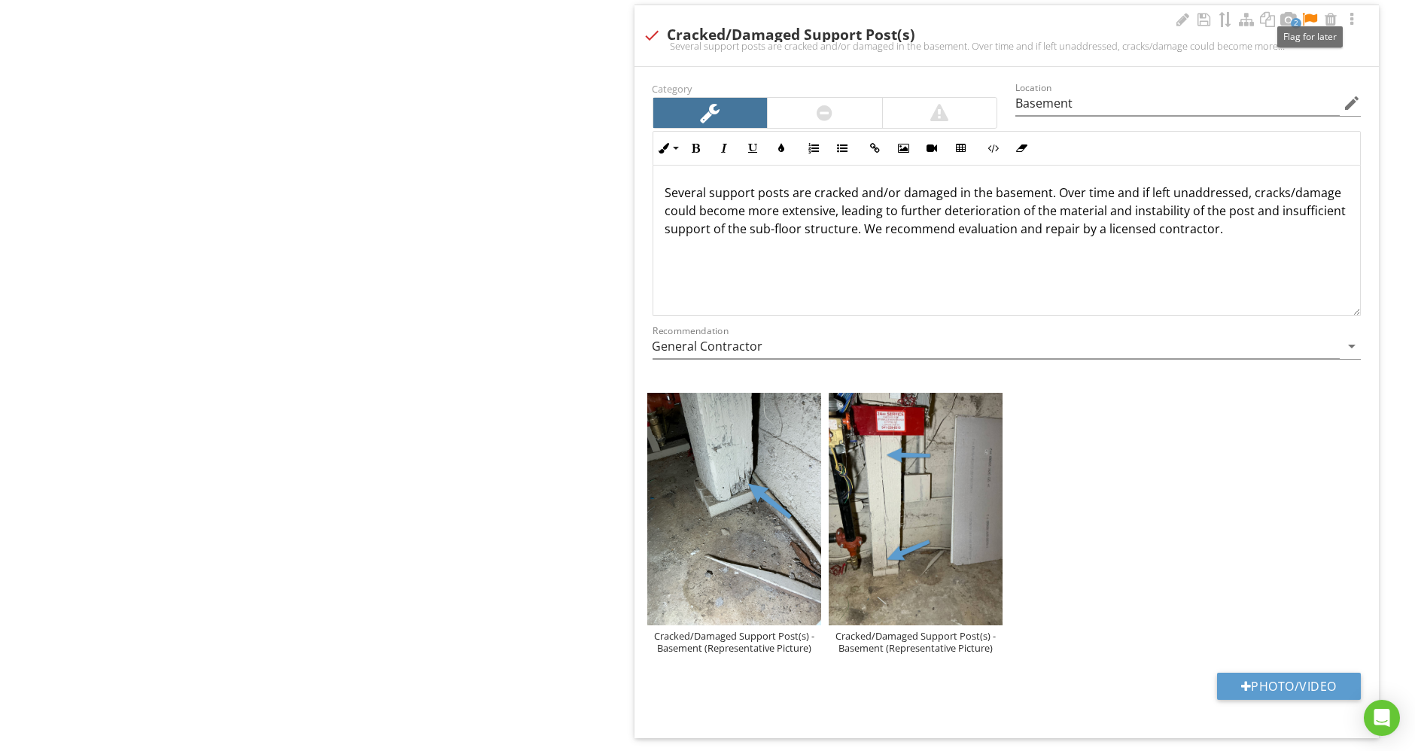
click at [1312, 12] on div at bounding box center [1310, 19] width 18 height 15
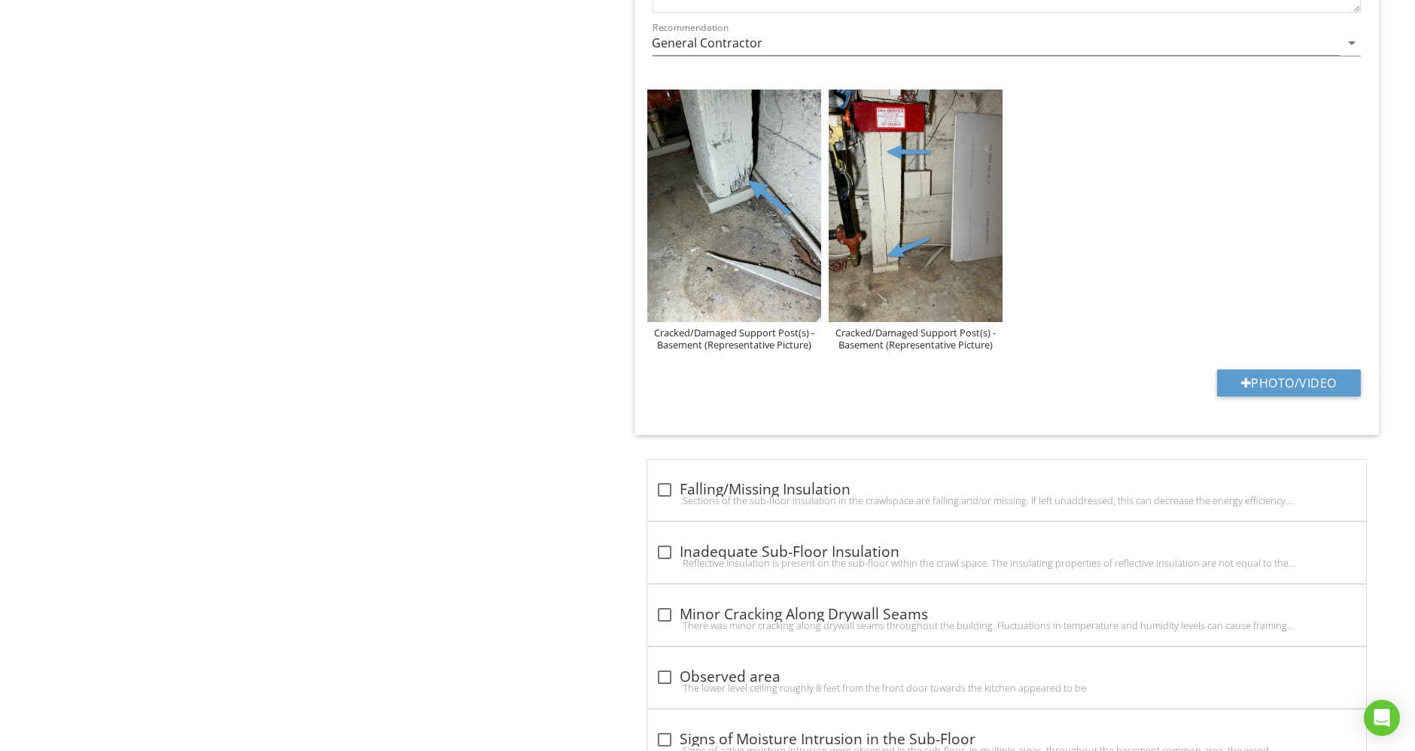
scroll to position [4126, 0]
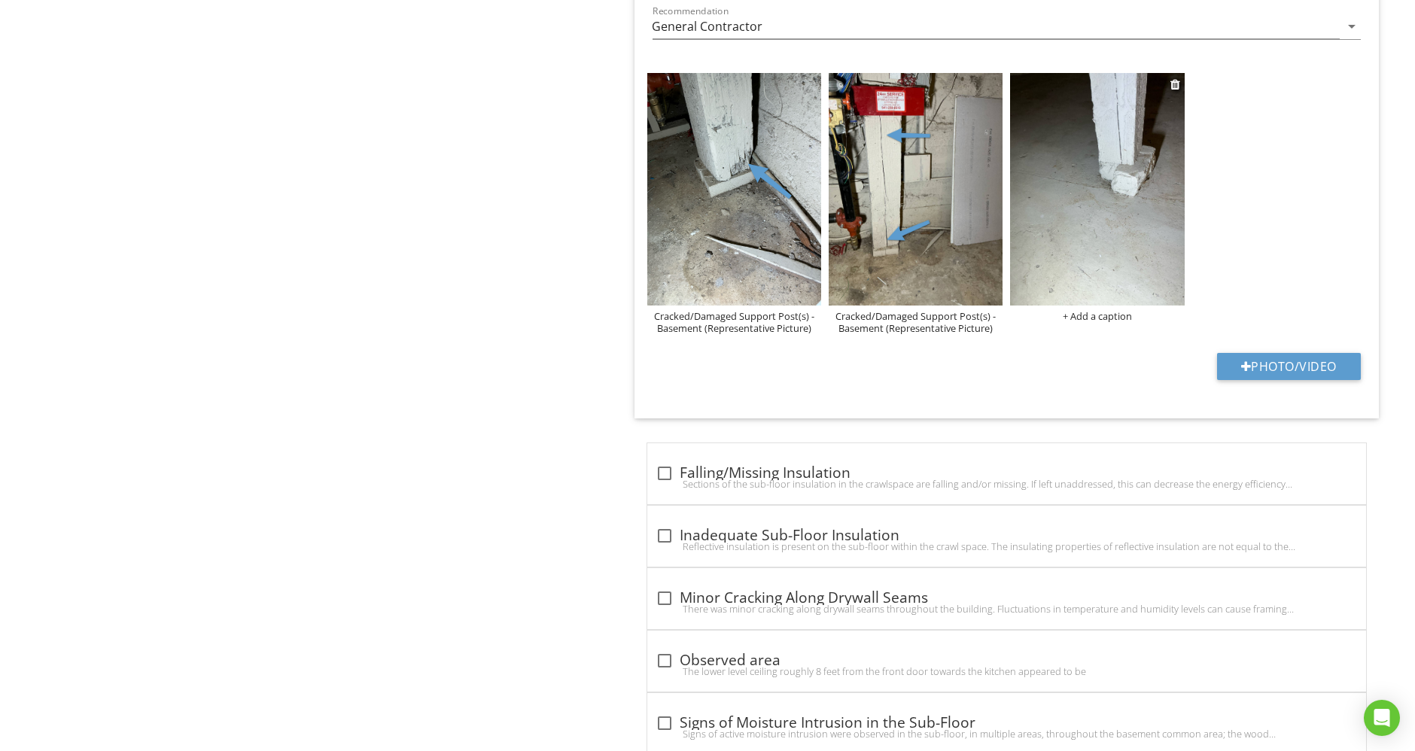
click at [1119, 158] on img at bounding box center [1097, 189] width 174 height 233
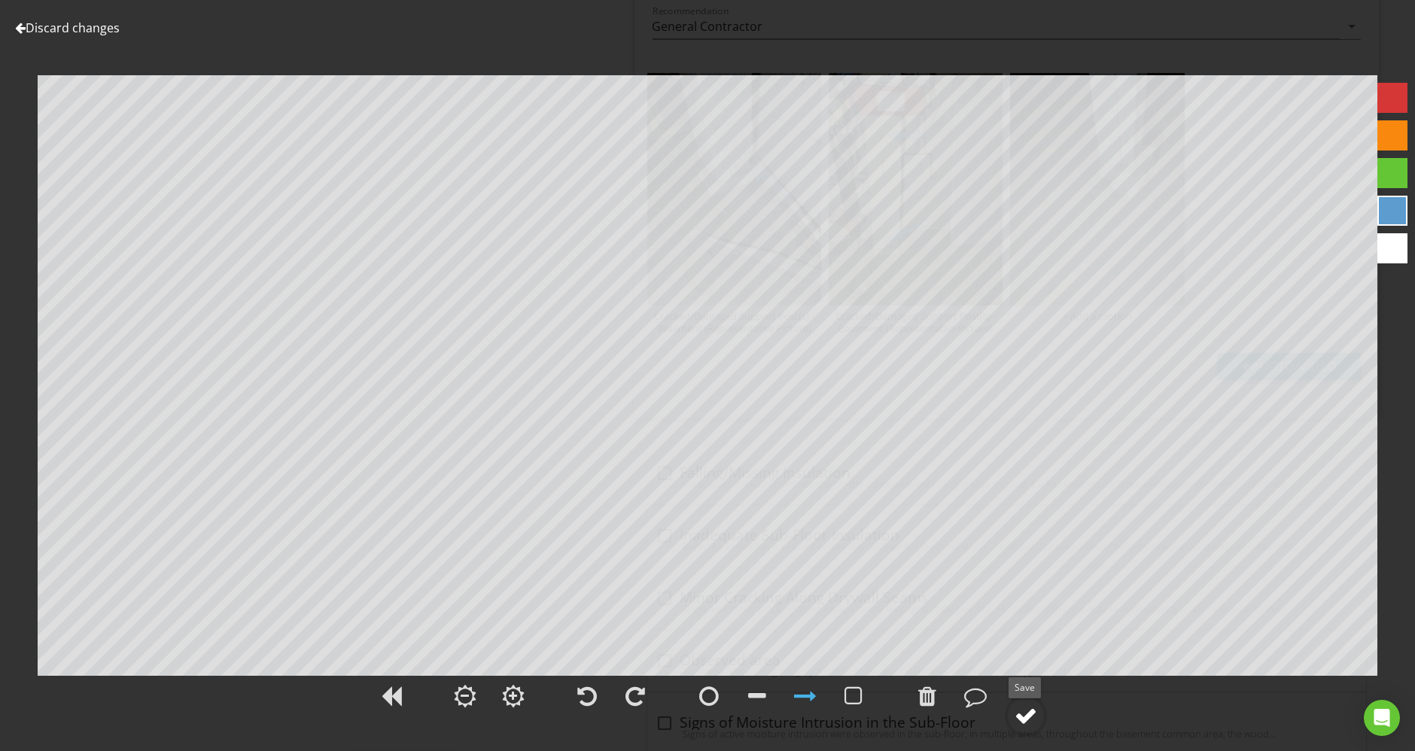
click at [1009, 713] on circle at bounding box center [1025, 715] width 39 height 39
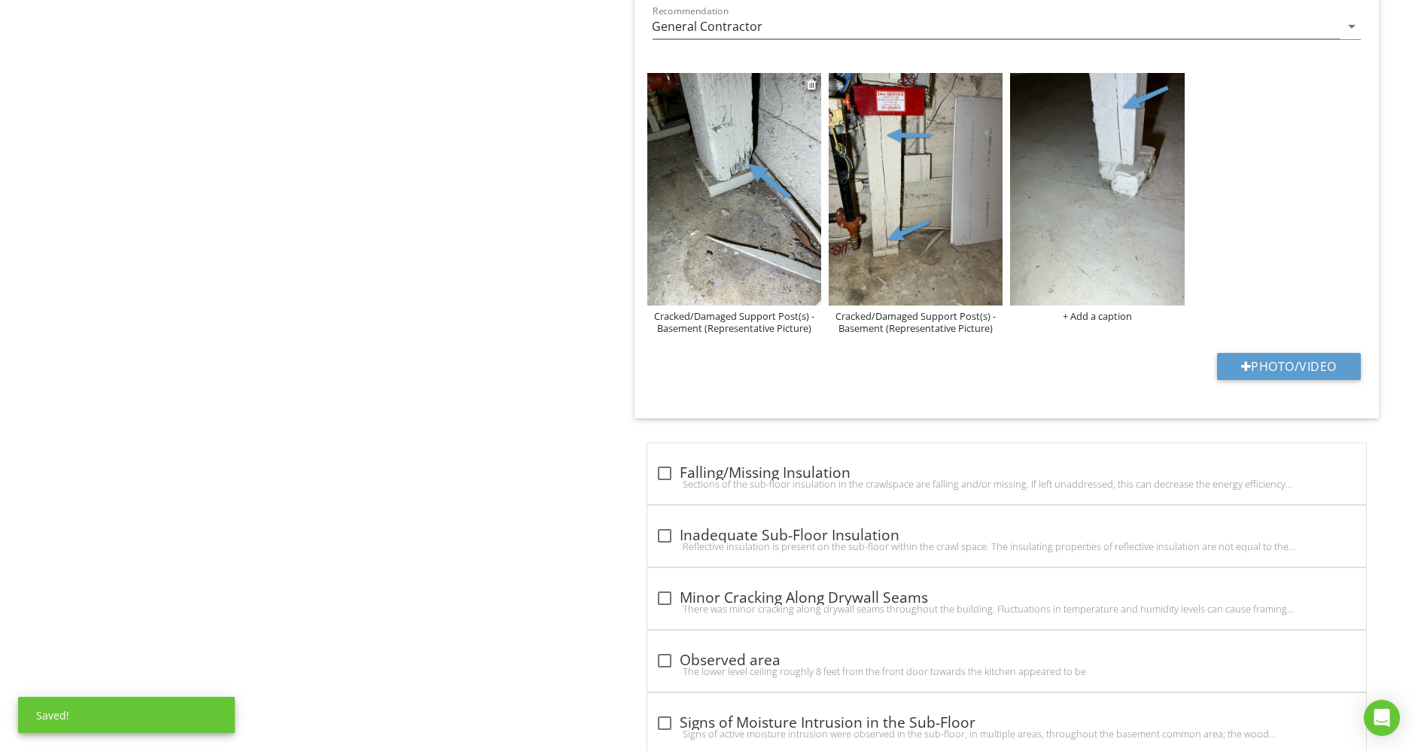
click at [756, 312] on div "Cracked/Damaged Support Post(s) - Basement (Representative Picture)" at bounding box center [734, 322] width 174 height 24
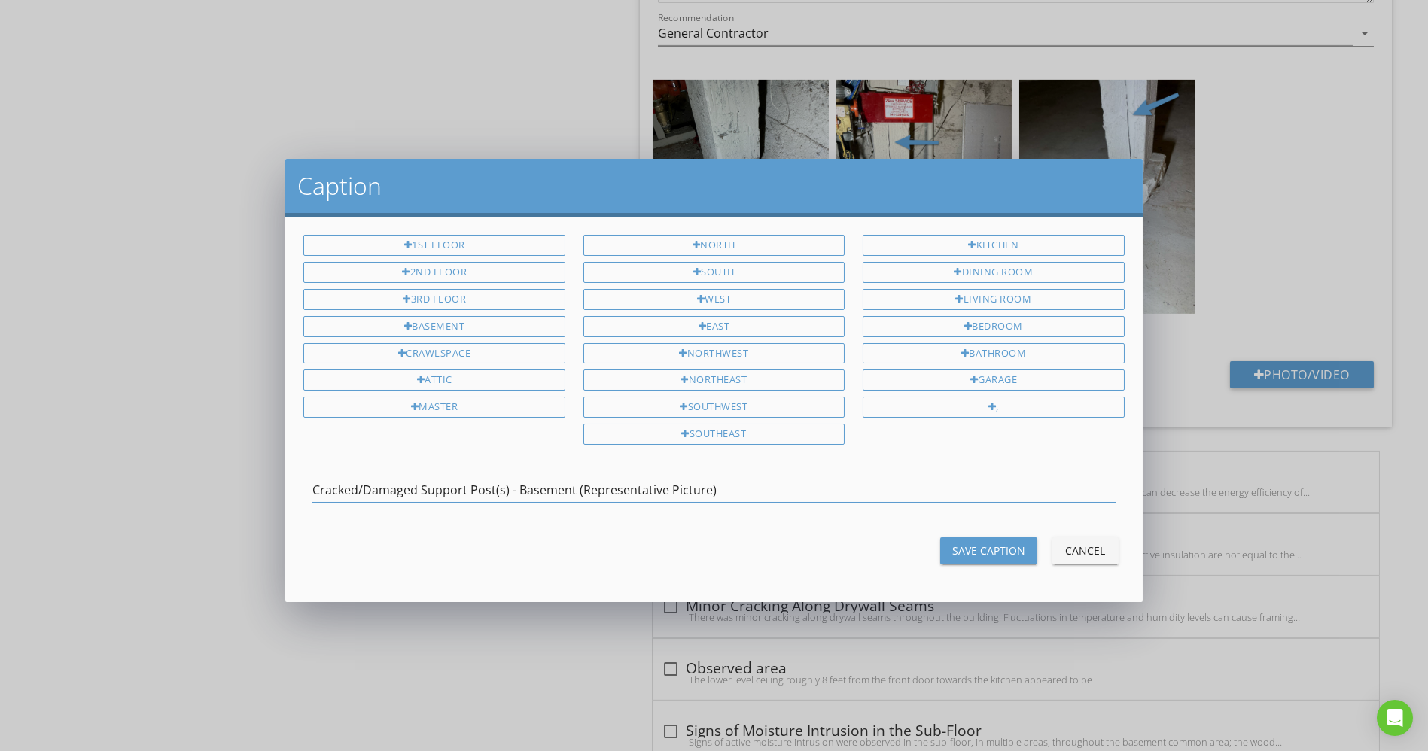
drag, startPoint x: 798, startPoint y: 485, endPoint x: 140, endPoint y: 450, distance: 658.8
click at [140, 450] on div "Caption 1st Floor 2nd Floor 3rd Floor Basement Crawlspace Attic Master North So…" at bounding box center [714, 375] width 1428 height 751
click at [1187, 330] on div "Caption 1st Floor 2nd Floor 3rd Floor Basement Crawlspace Attic Master North So…" at bounding box center [714, 375] width 1428 height 751
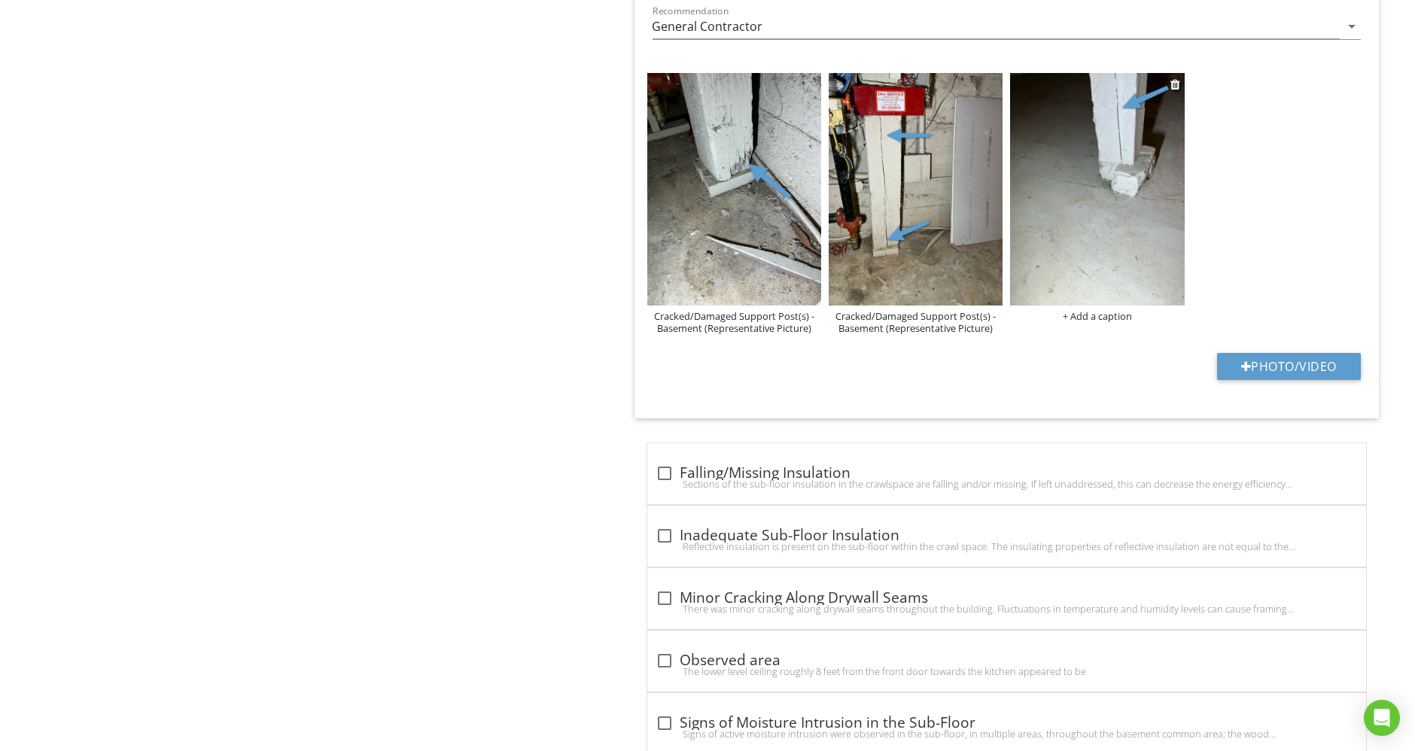
click at [1100, 310] on div "+ Add a caption" at bounding box center [1097, 316] width 174 height 12
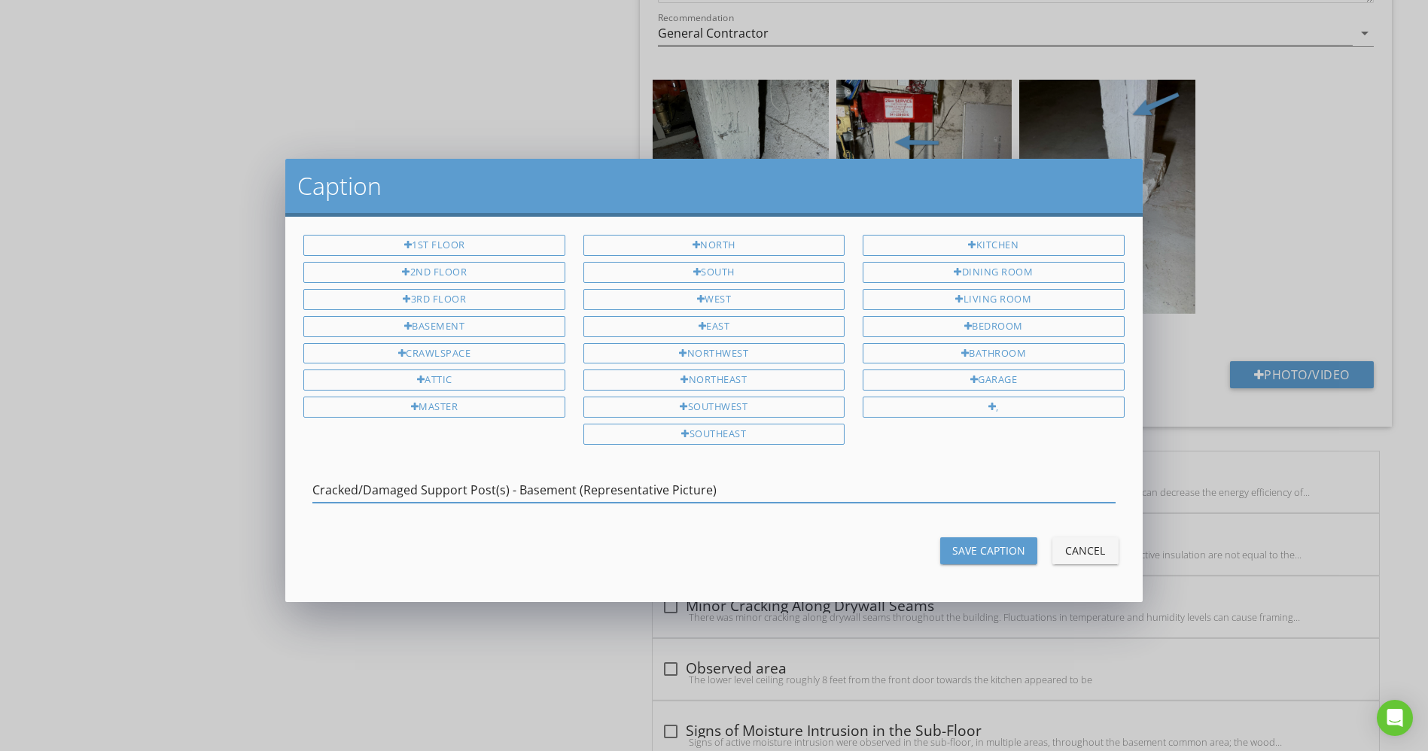
type input "Cracked/Damaged Support Post(s) - Basement (Representative Picture)"
click at [982, 543] on div "Save Caption" at bounding box center [988, 551] width 73 height 16
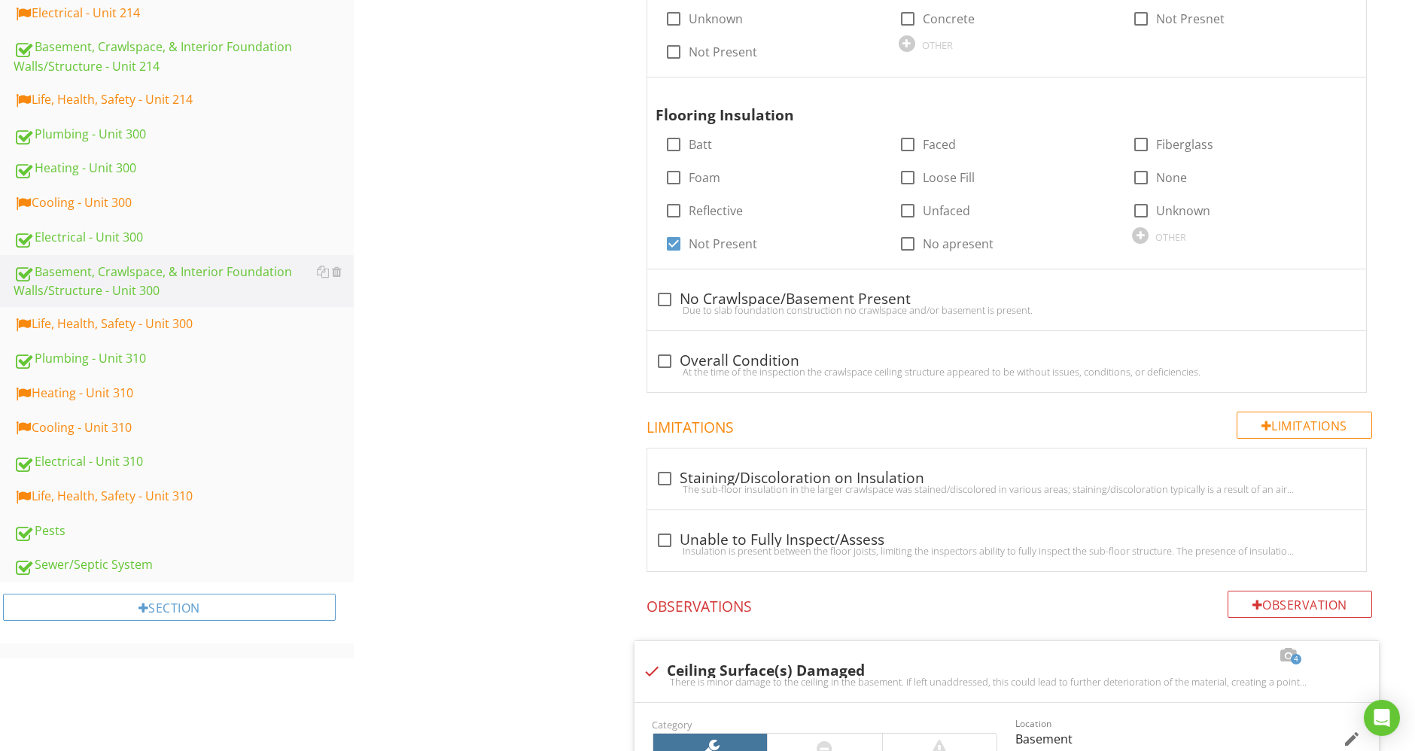
scroll to position [781, 0]
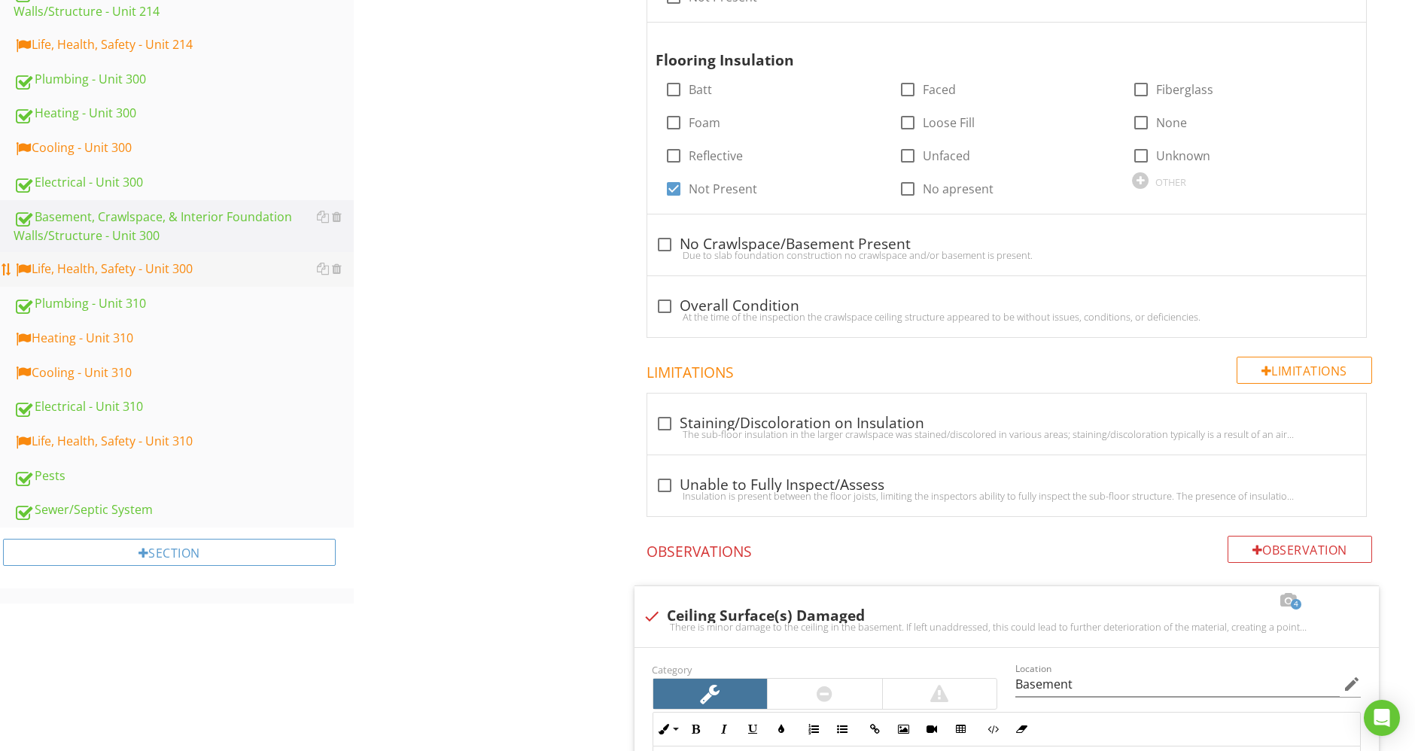
click at [78, 269] on div "Life, Health, Safety - Unit 300" at bounding box center [184, 270] width 340 height 20
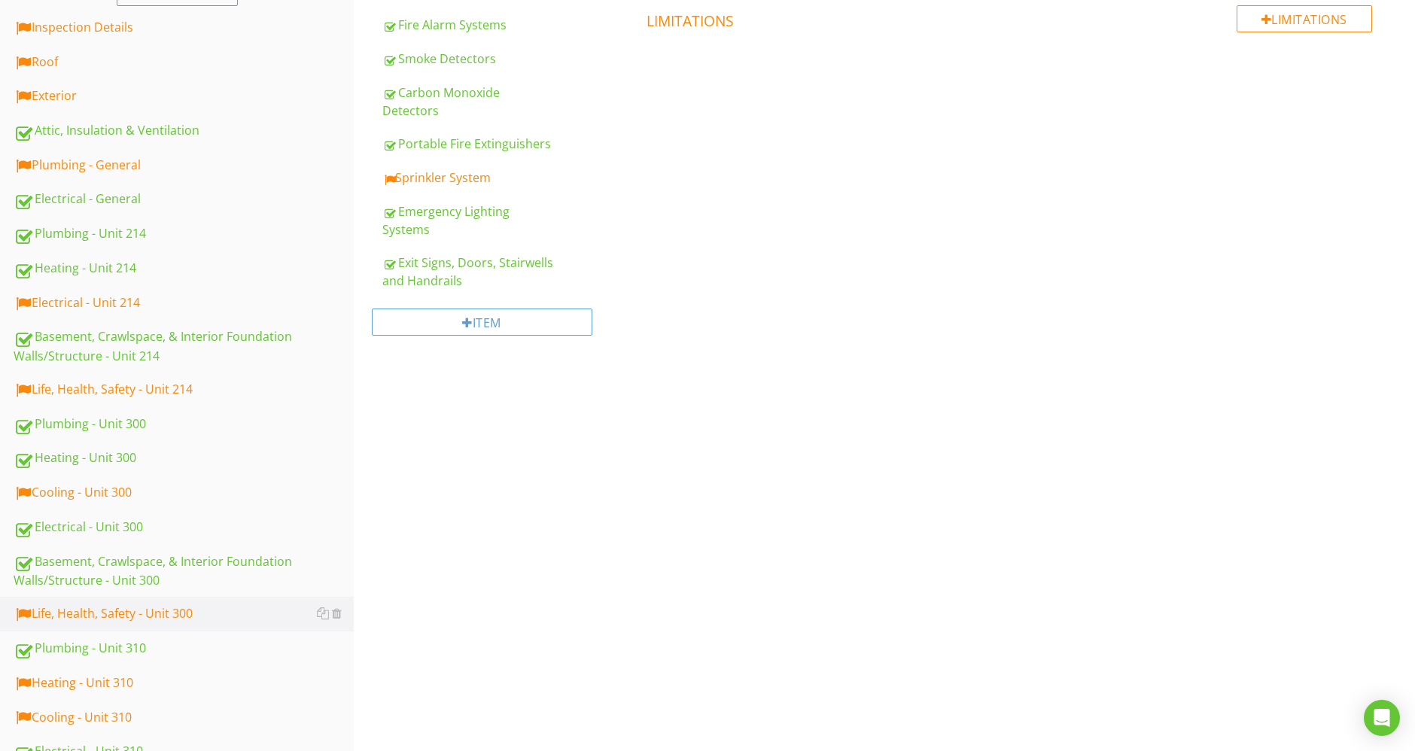
scroll to position [210, 0]
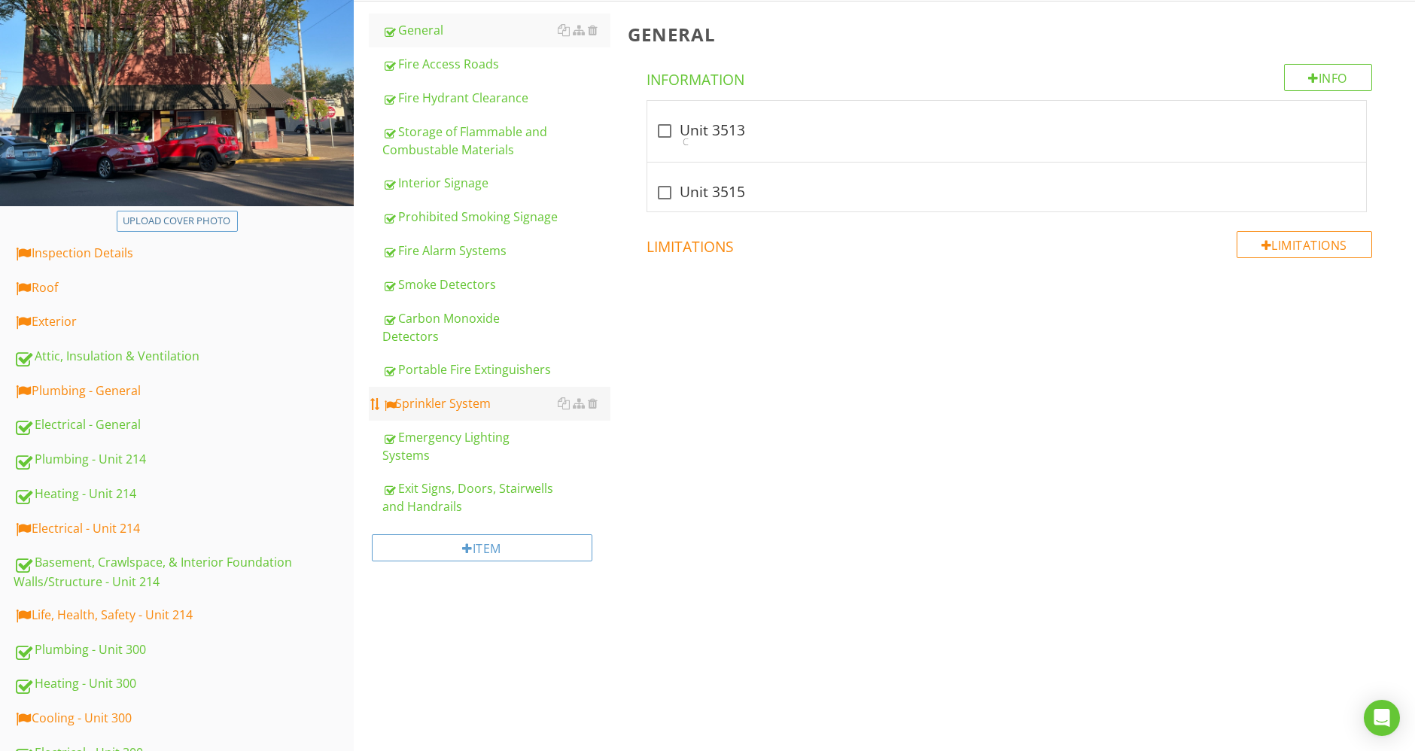
click at [413, 394] on div "Sprinkler System" at bounding box center [496, 403] width 228 height 18
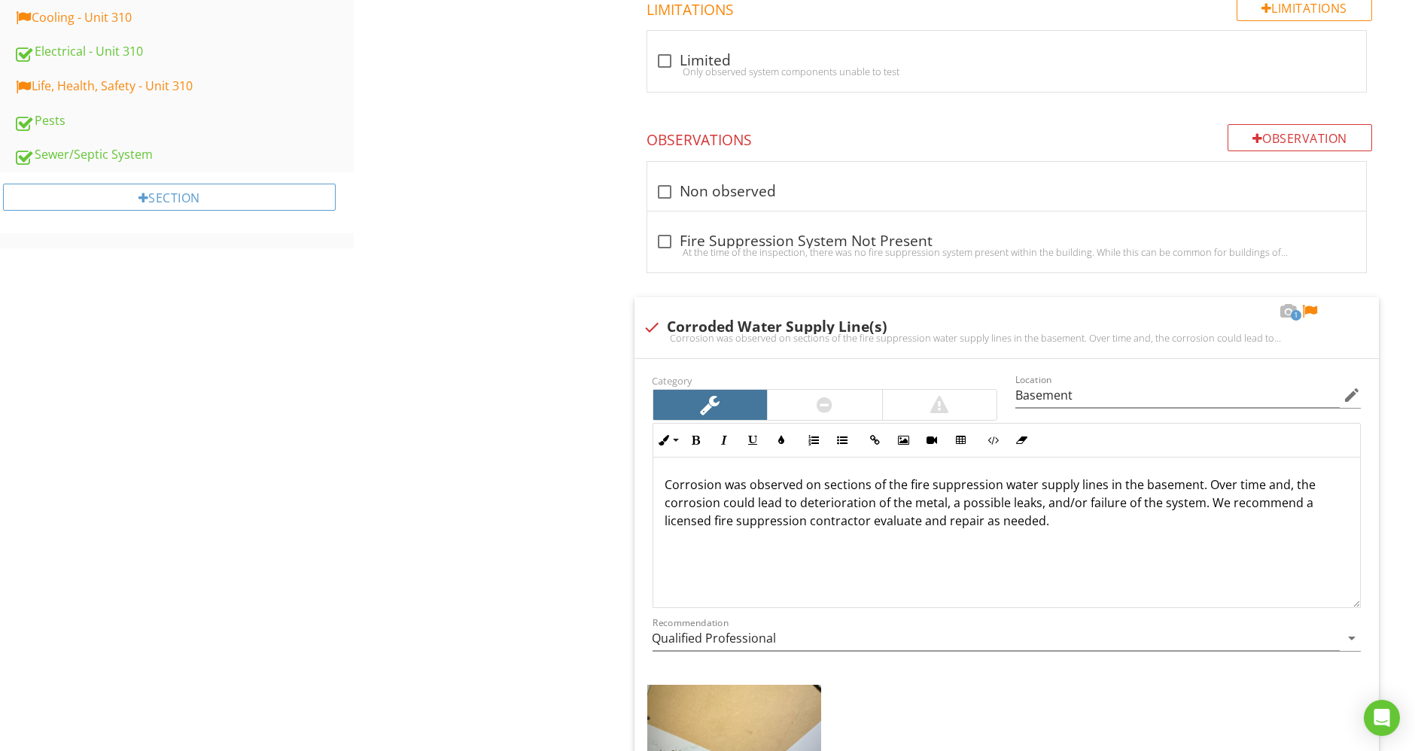
scroll to position [1464, 0]
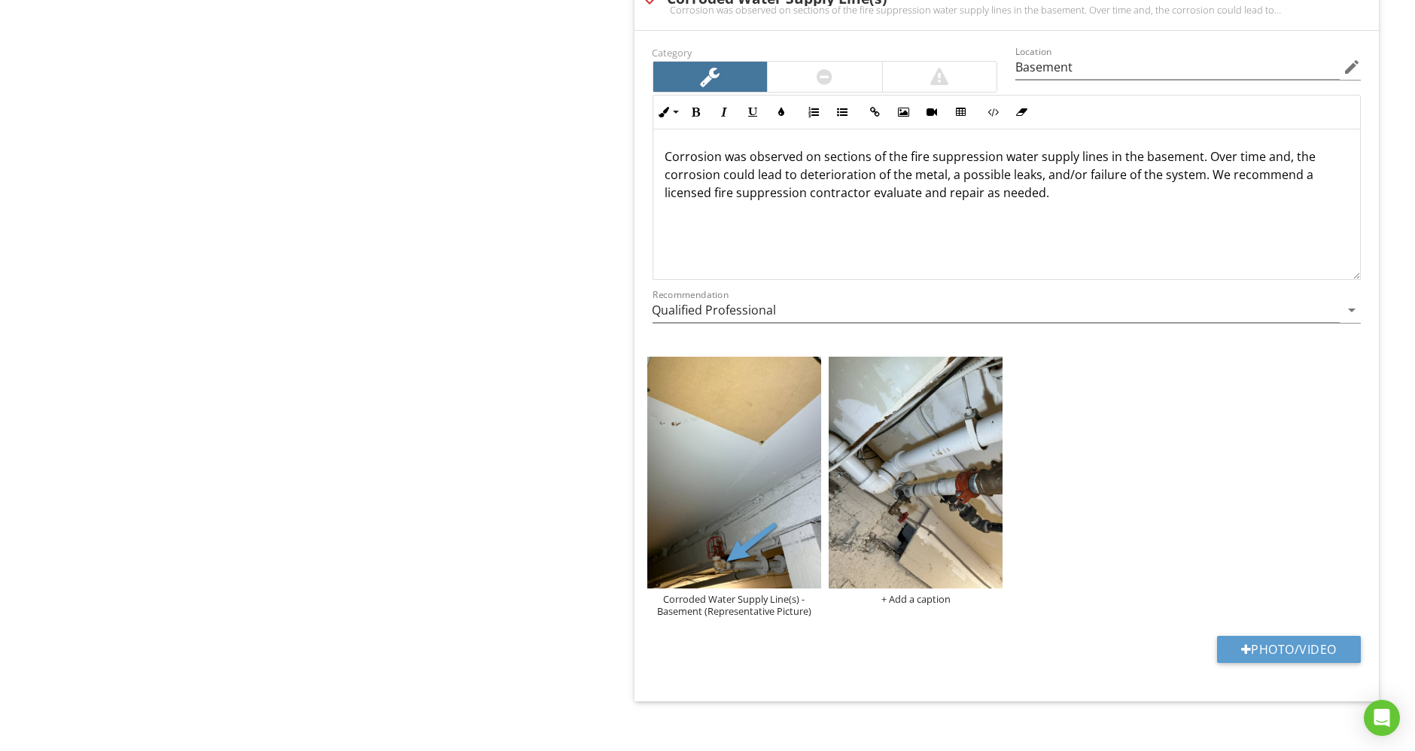
click at [938, 417] on img at bounding box center [916, 473] width 174 height 233
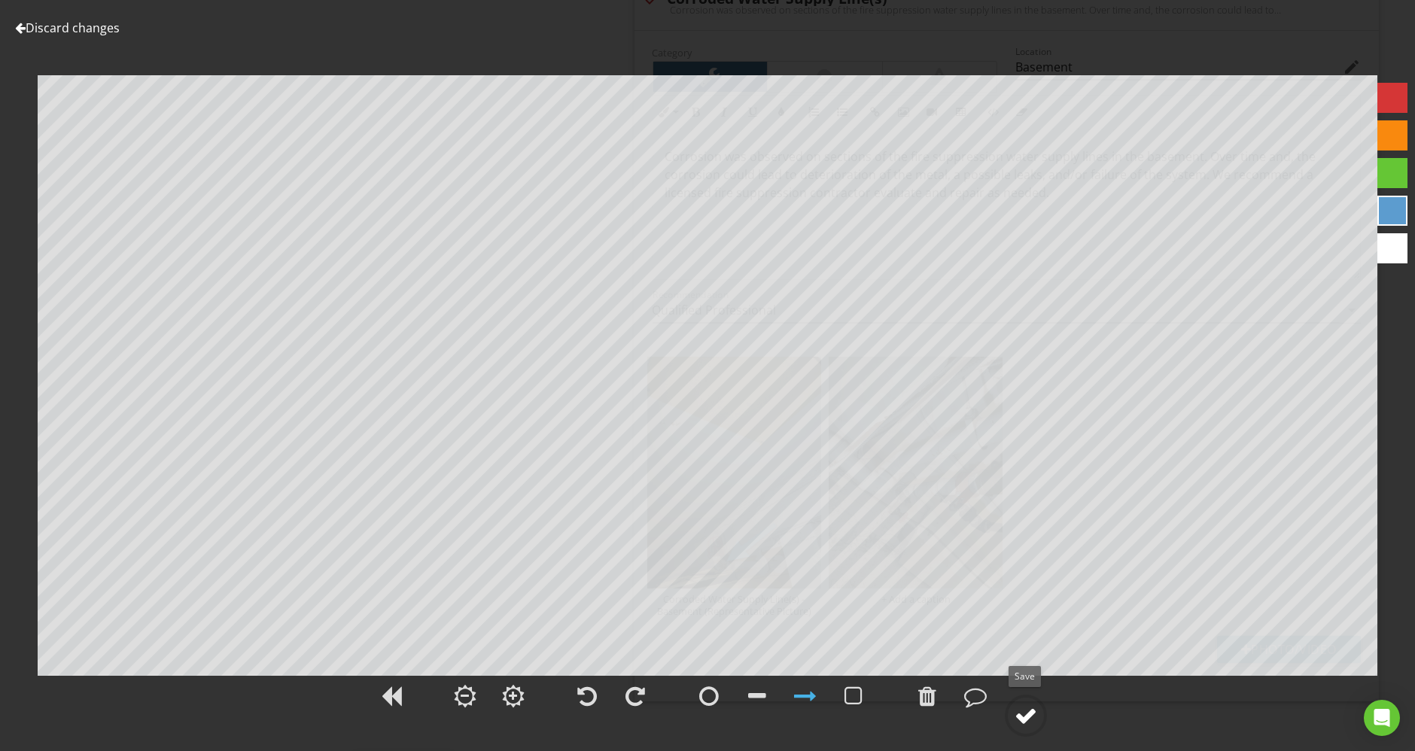
click at [1033, 717] on div at bounding box center [1026, 716] width 23 height 23
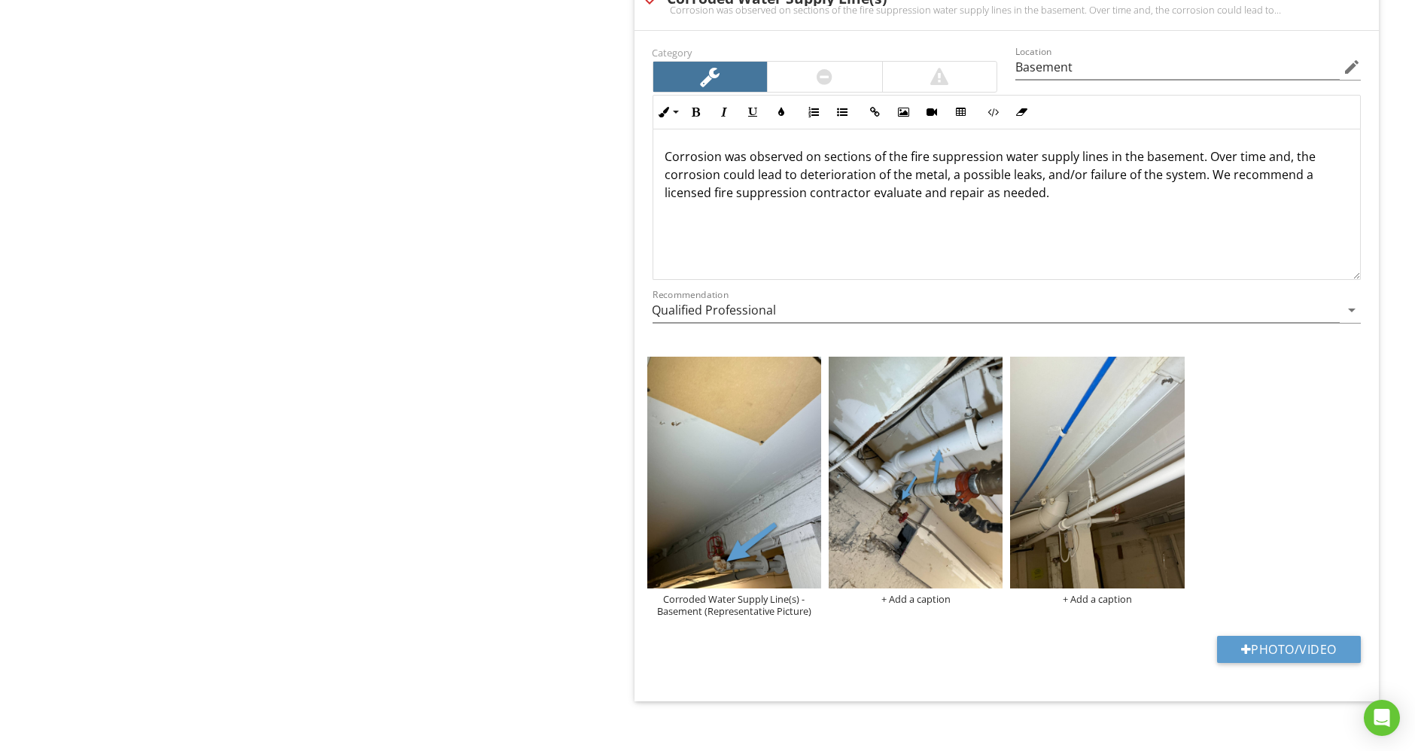
click at [1144, 498] on img at bounding box center [1097, 473] width 174 height 233
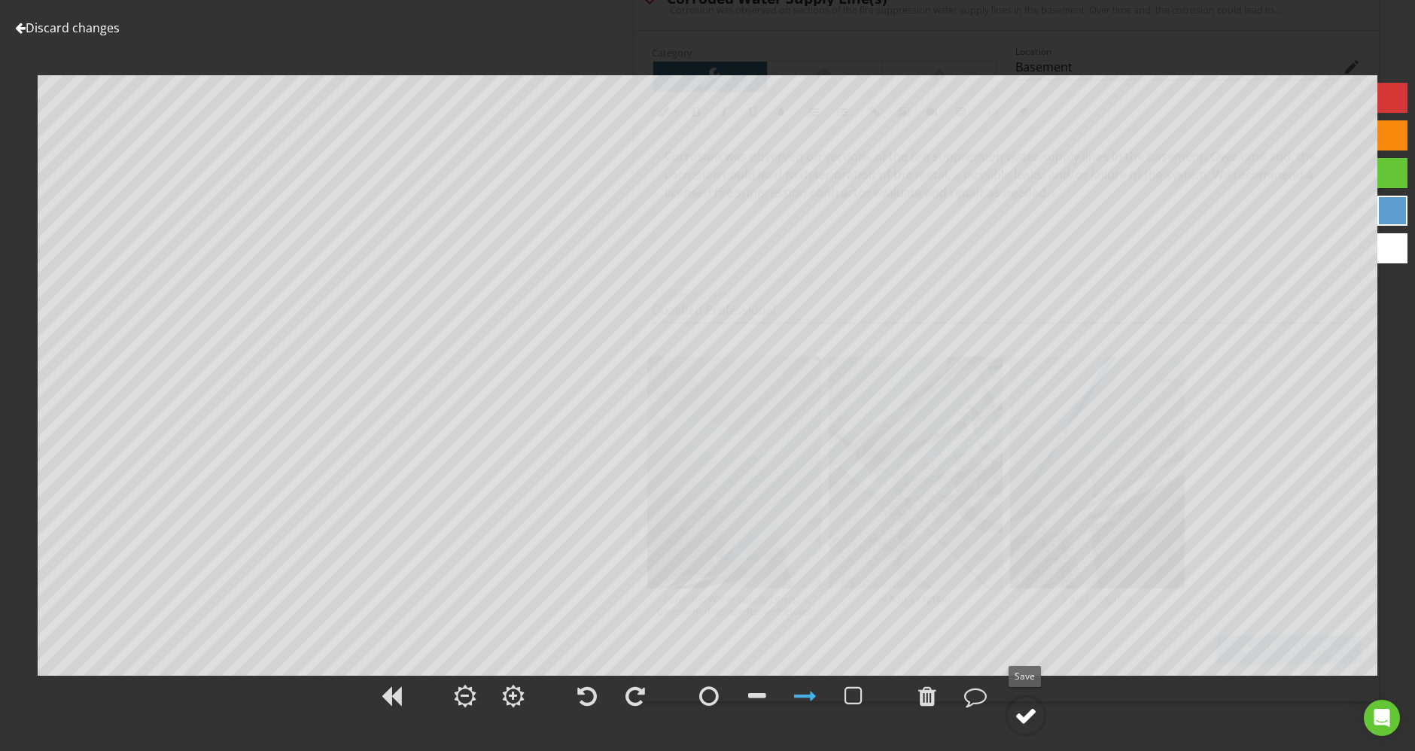
click at [1040, 711] on circle at bounding box center [1025, 715] width 39 height 39
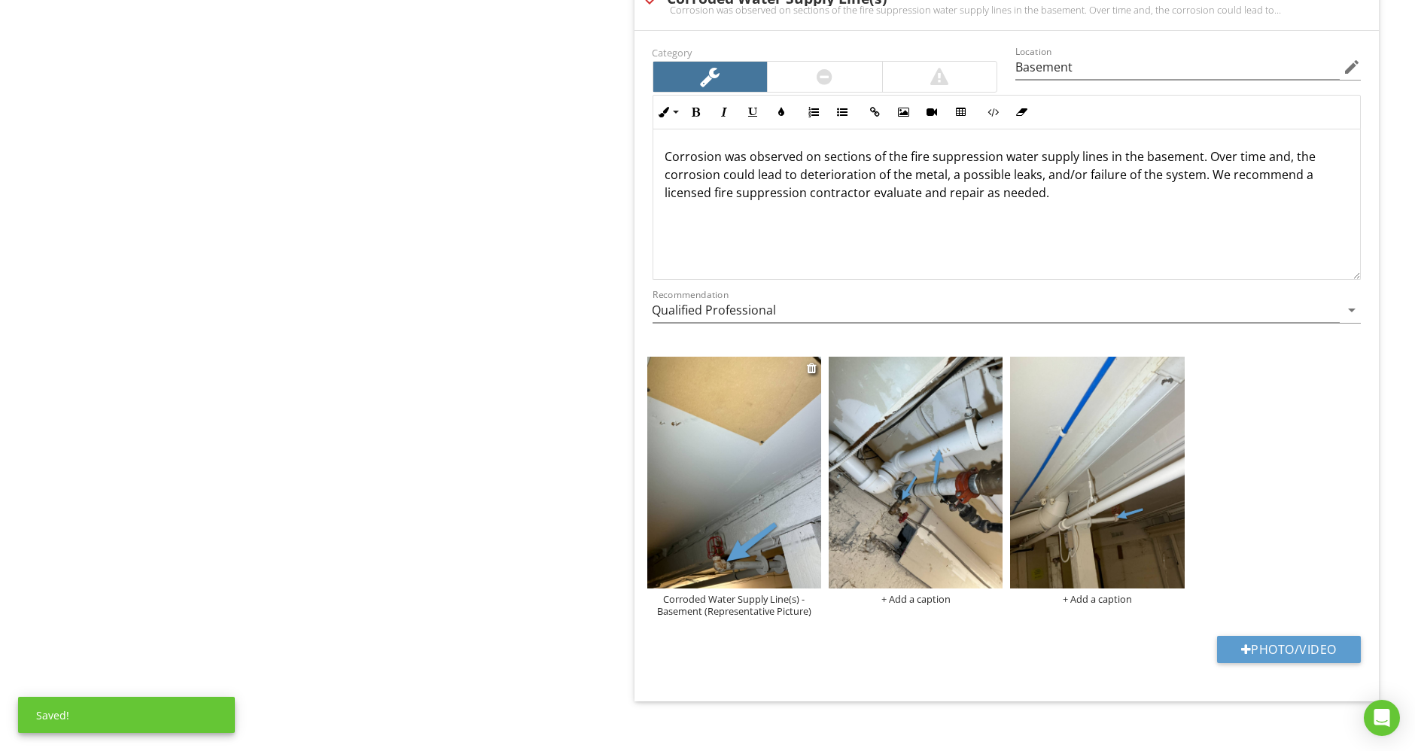
click at [738, 603] on div "Corroded Water Supply Line(s) - Basement (Representative Picture)" at bounding box center [734, 605] width 174 height 24
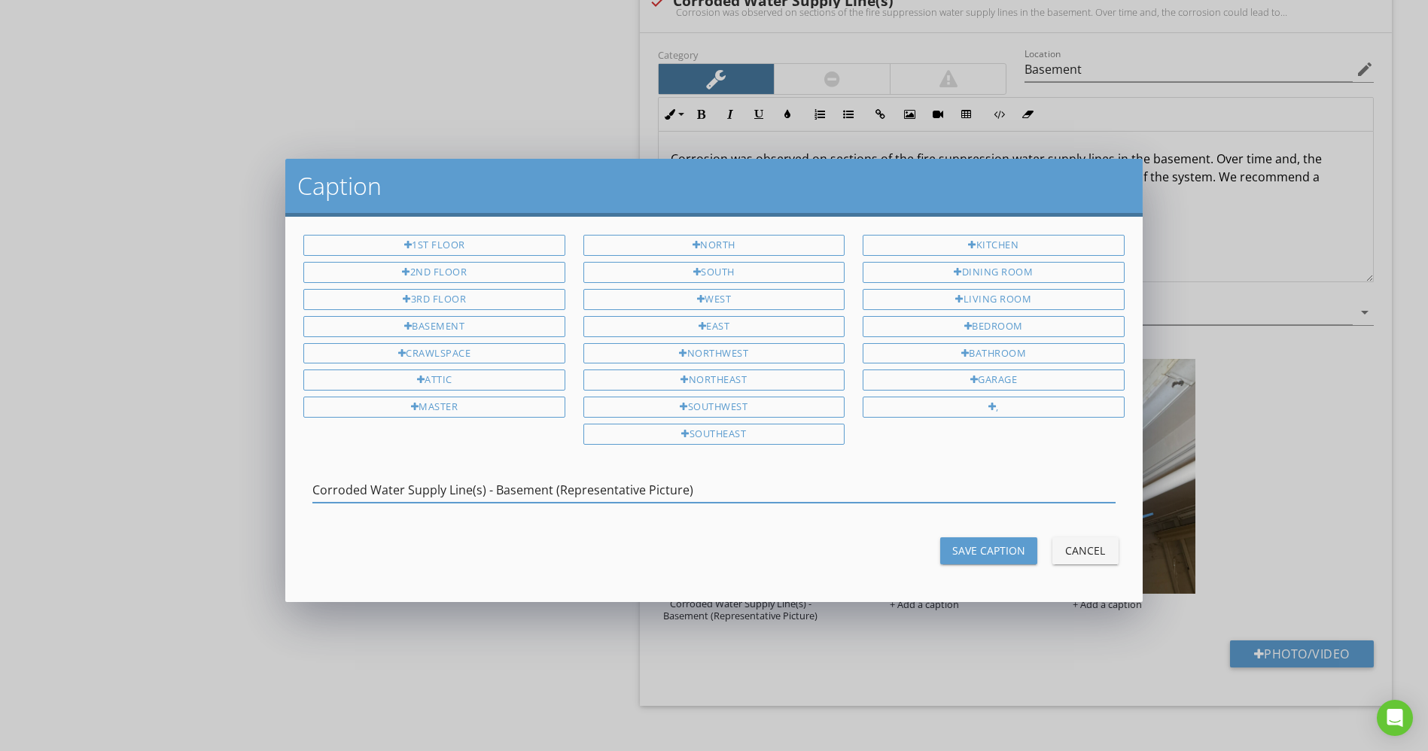
drag, startPoint x: 726, startPoint y: 479, endPoint x: 269, endPoint y: 446, distance: 458.9
click at [269, 446] on div "Caption 1st Floor 2nd Floor 3rd Floor Basement Crawlspace Attic Master North So…" at bounding box center [714, 375] width 1428 height 751
click at [1023, 669] on div "Caption 1st Floor 2nd Floor 3rd Floor Basement Crawlspace Attic Master North So…" at bounding box center [714, 375] width 1428 height 751
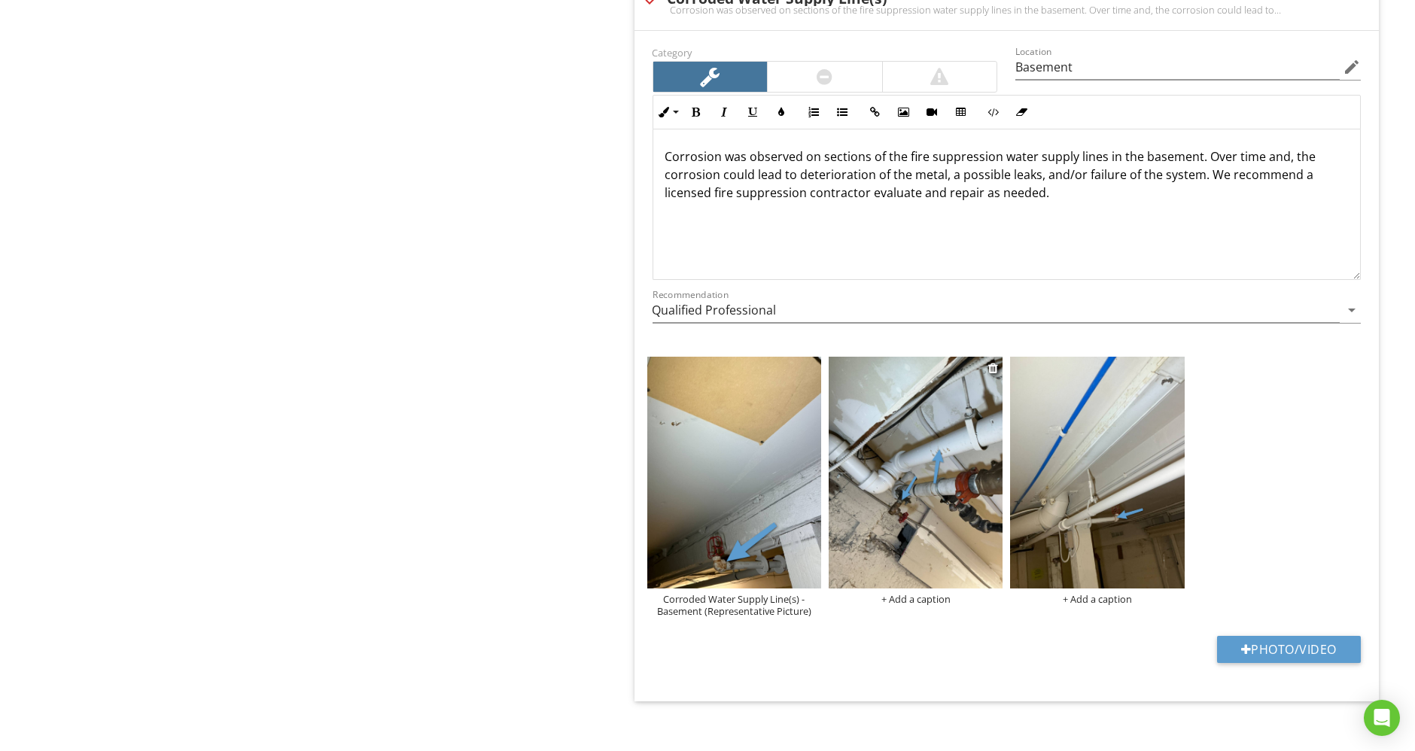
click at [935, 594] on div "+ Add a caption" at bounding box center [916, 599] width 174 height 12
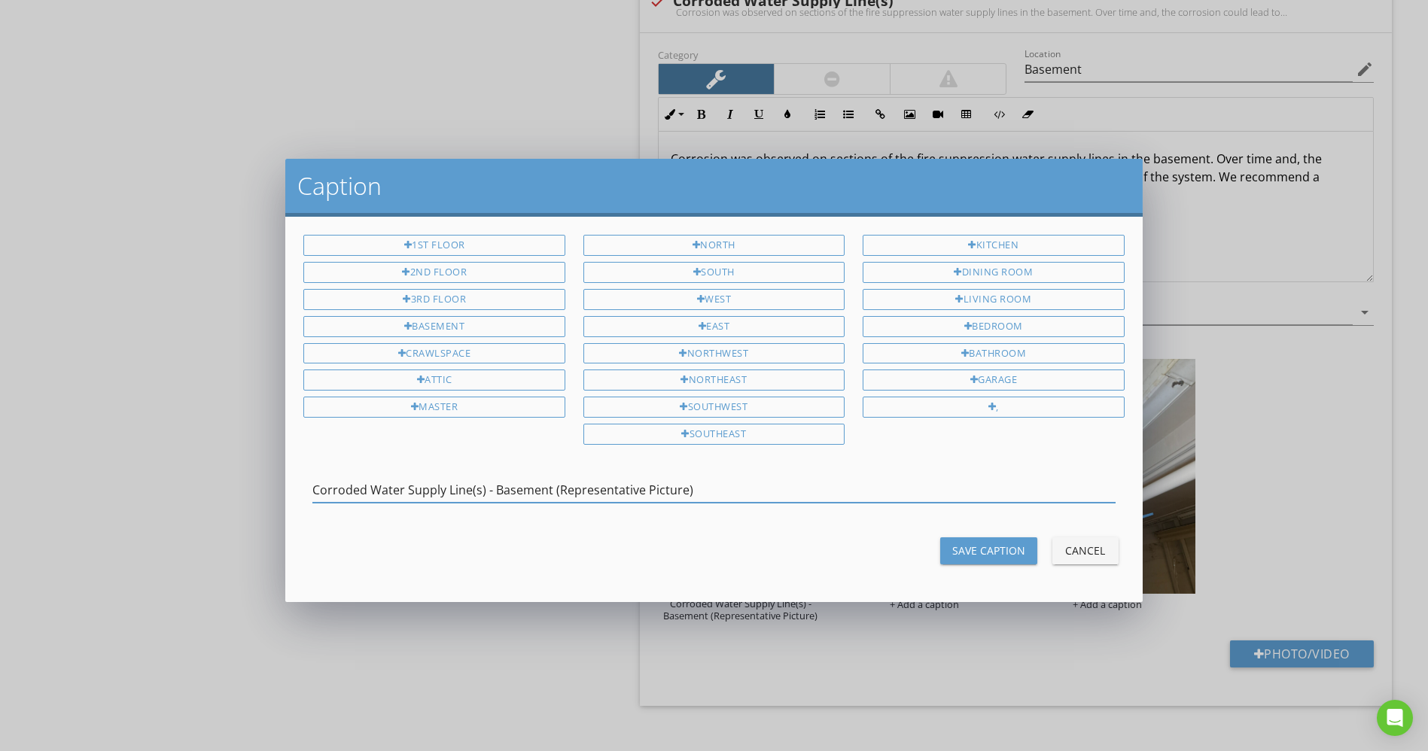
type input "Corroded Water Supply Line(s) - Basement (Representative Picture)"
click at [976, 546] on div "Save Caption" at bounding box center [988, 551] width 73 height 16
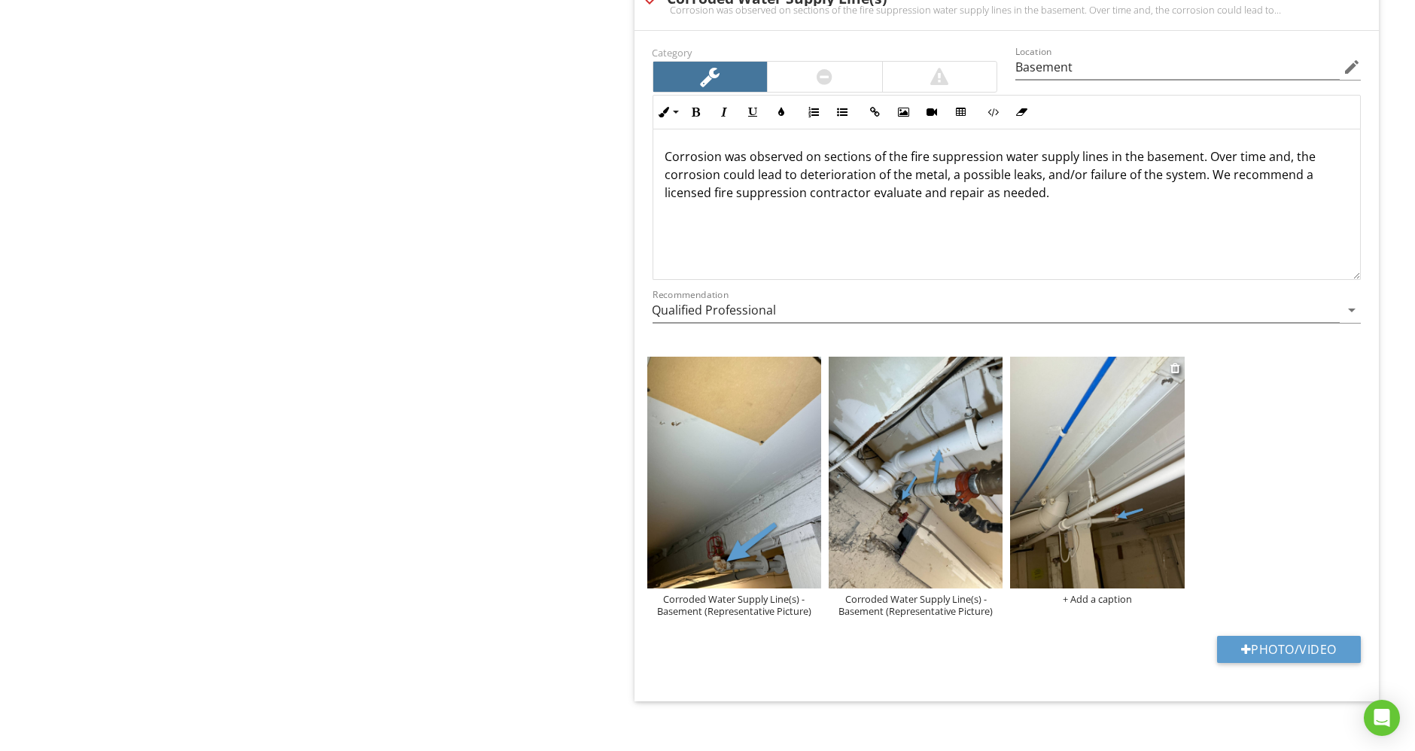
click at [1109, 594] on div "+ Add a caption" at bounding box center [1097, 599] width 174 height 12
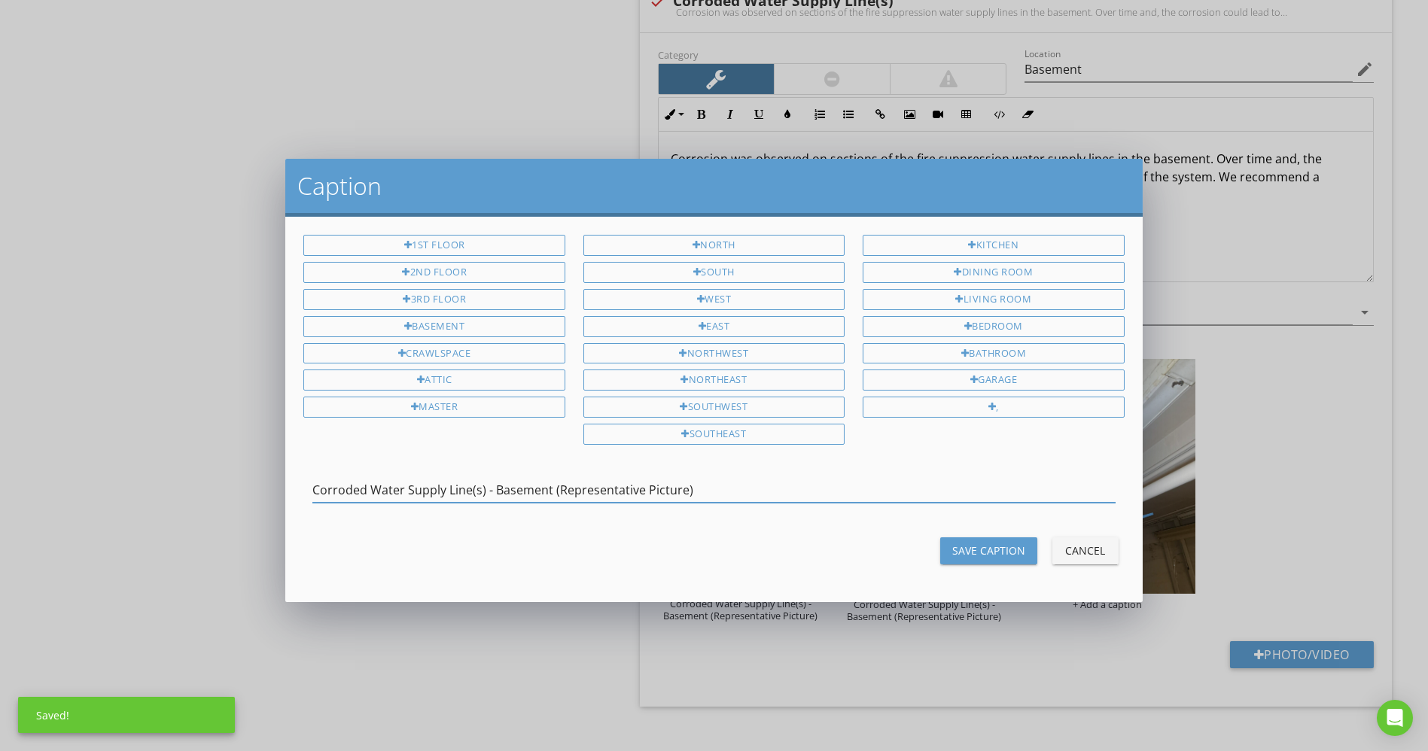
type input "Corroded Water Supply Line(s) - Basement (Representative Picture)"
click at [994, 545] on div "Save Caption" at bounding box center [988, 551] width 73 height 16
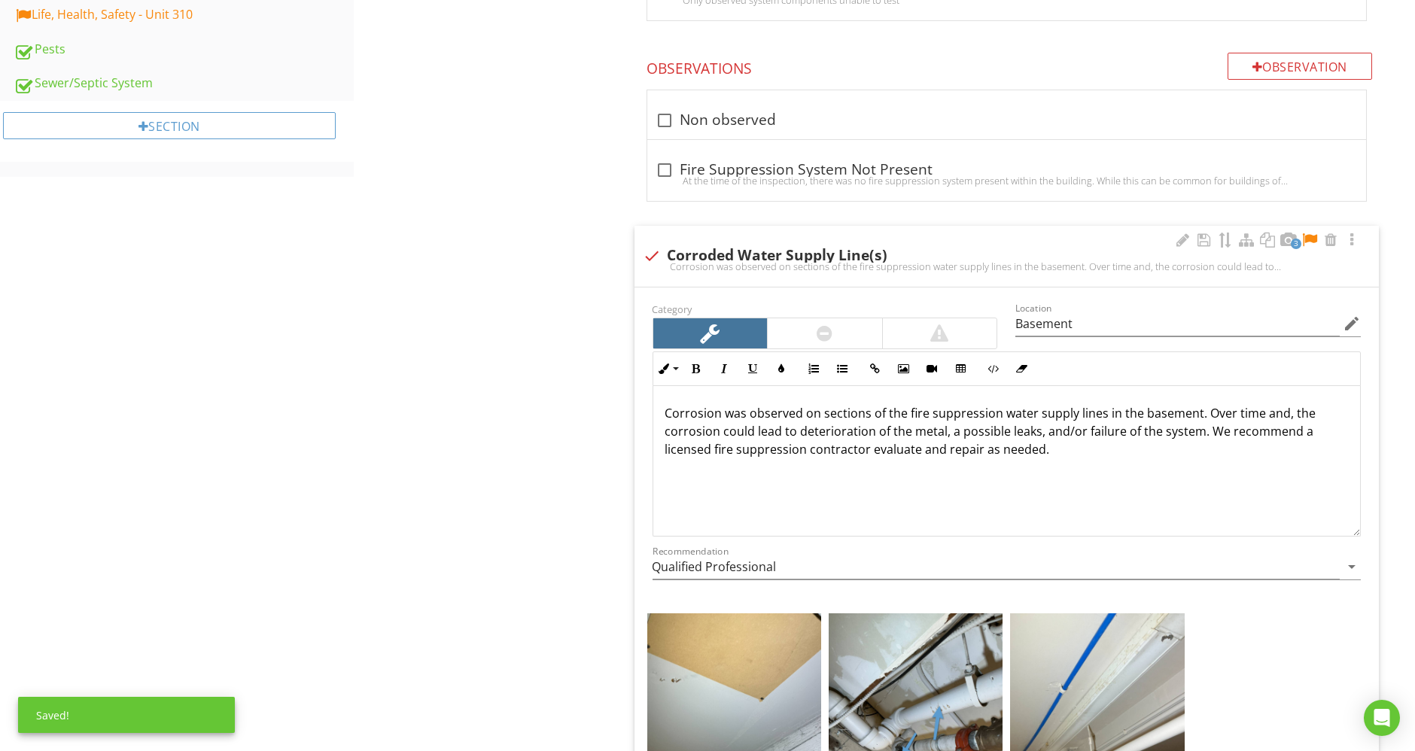
scroll to position [1130, 0]
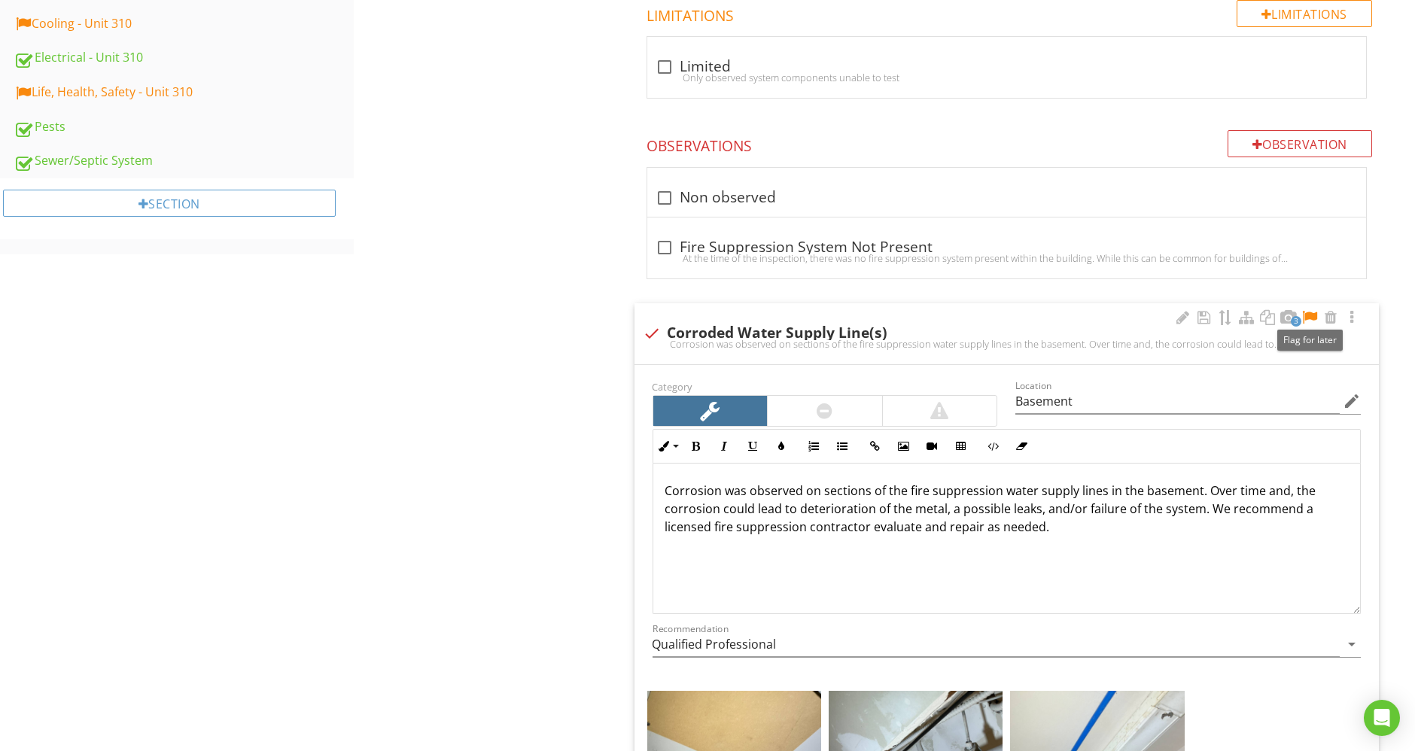
click at [1316, 317] on div at bounding box center [1310, 317] width 18 height 15
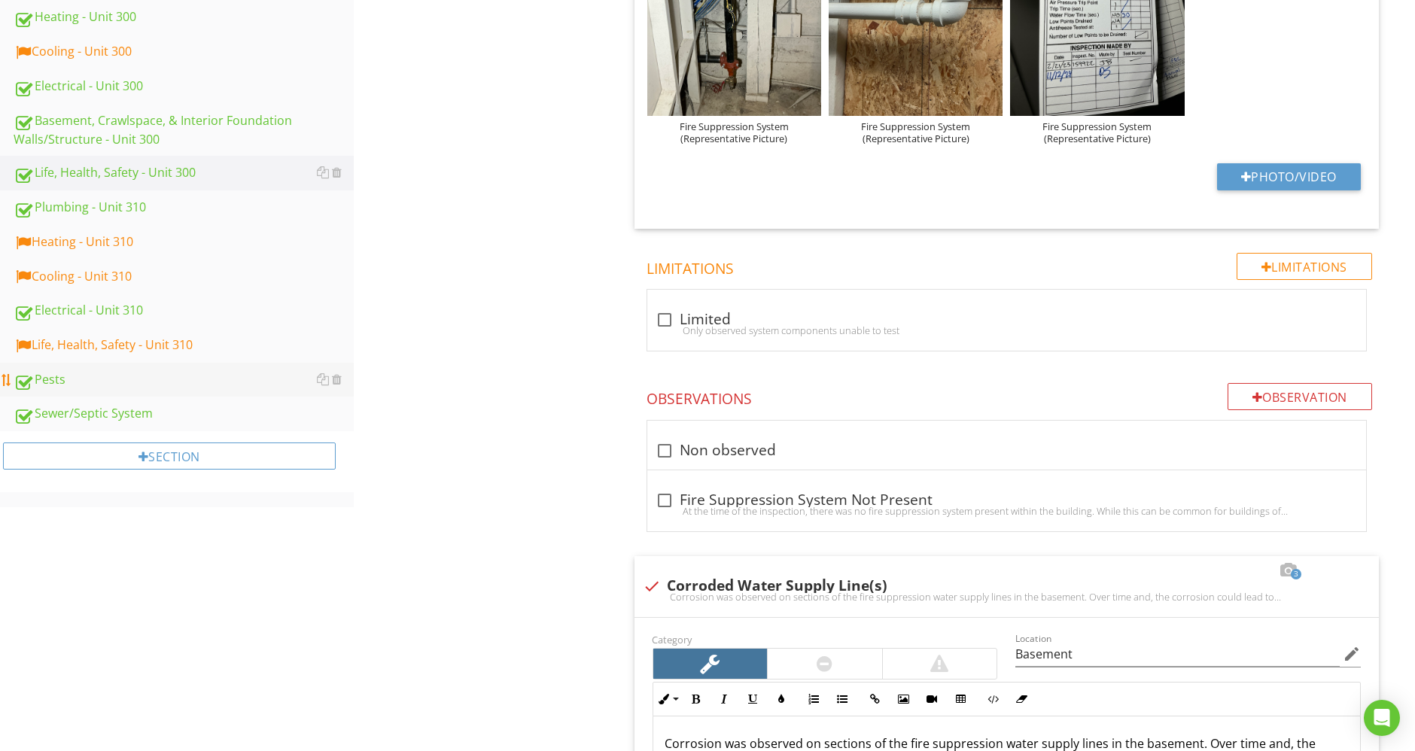
scroll to position [879, 0]
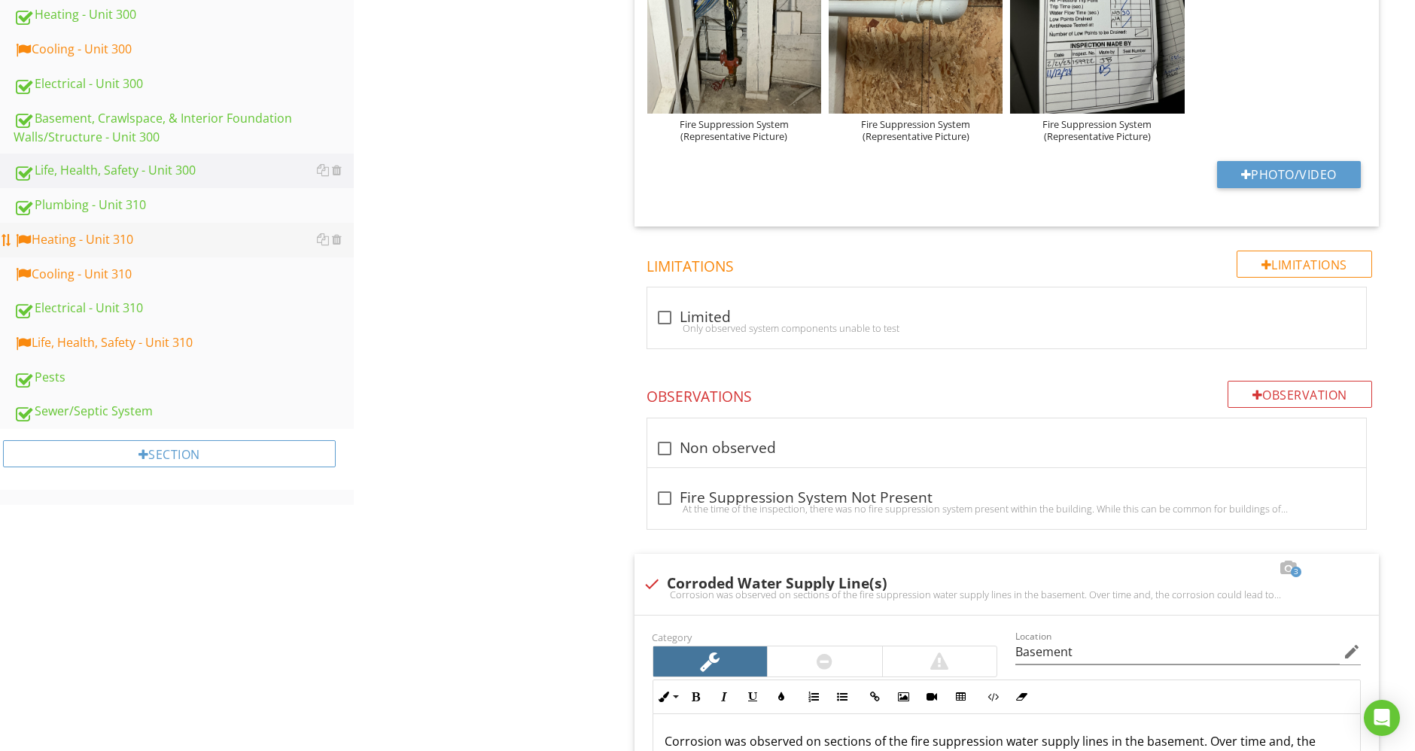
click at [147, 244] on div "Heating - Unit 310" at bounding box center [184, 240] width 340 height 20
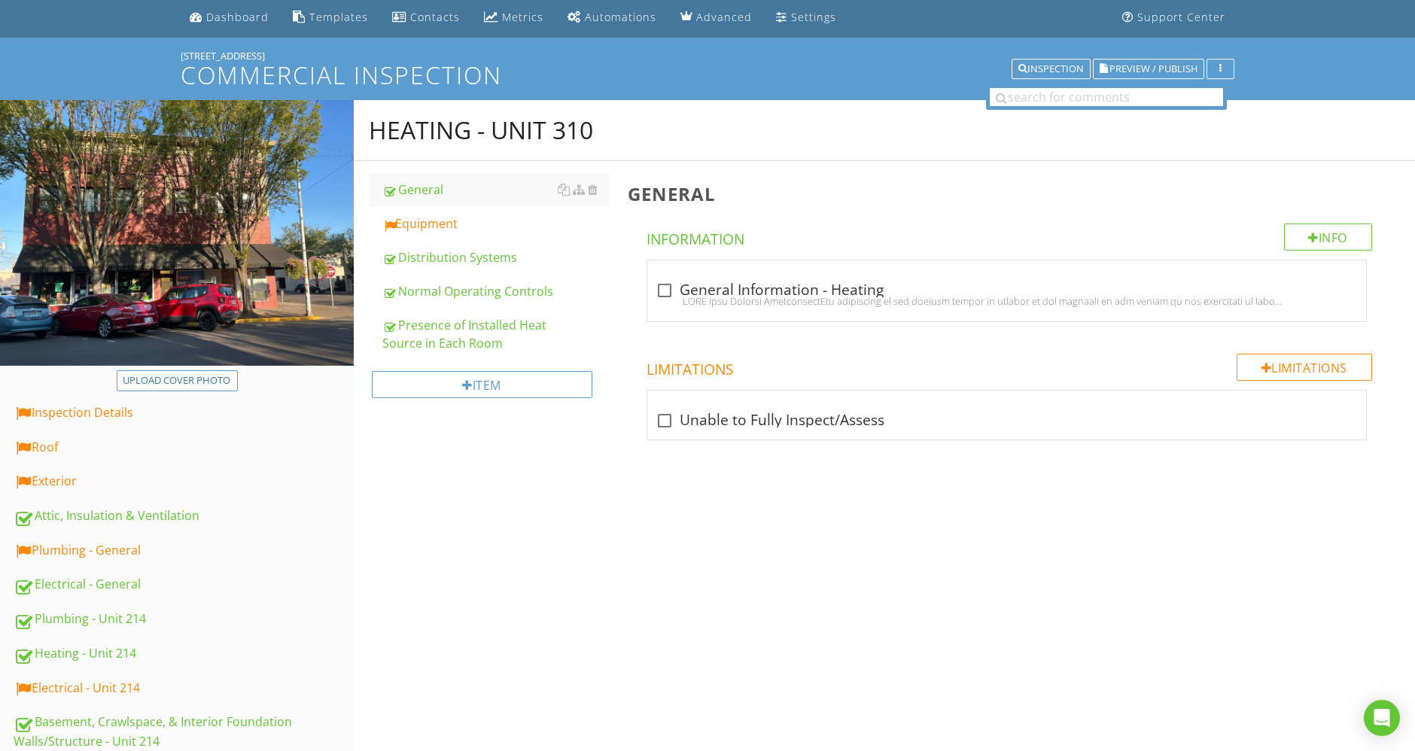
scroll to position [43, 0]
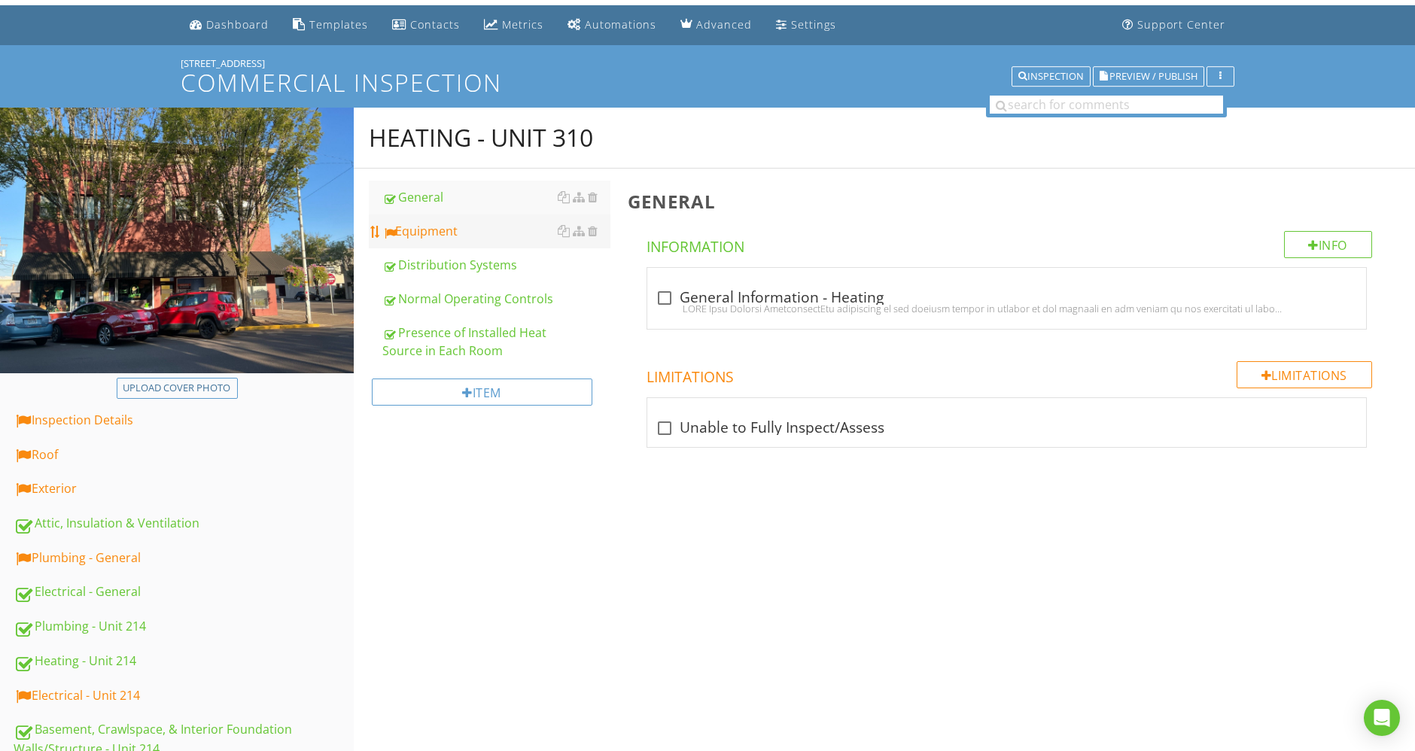
click at [449, 225] on div "Equipment" at bounding box center [496, 231] width 228 height 18
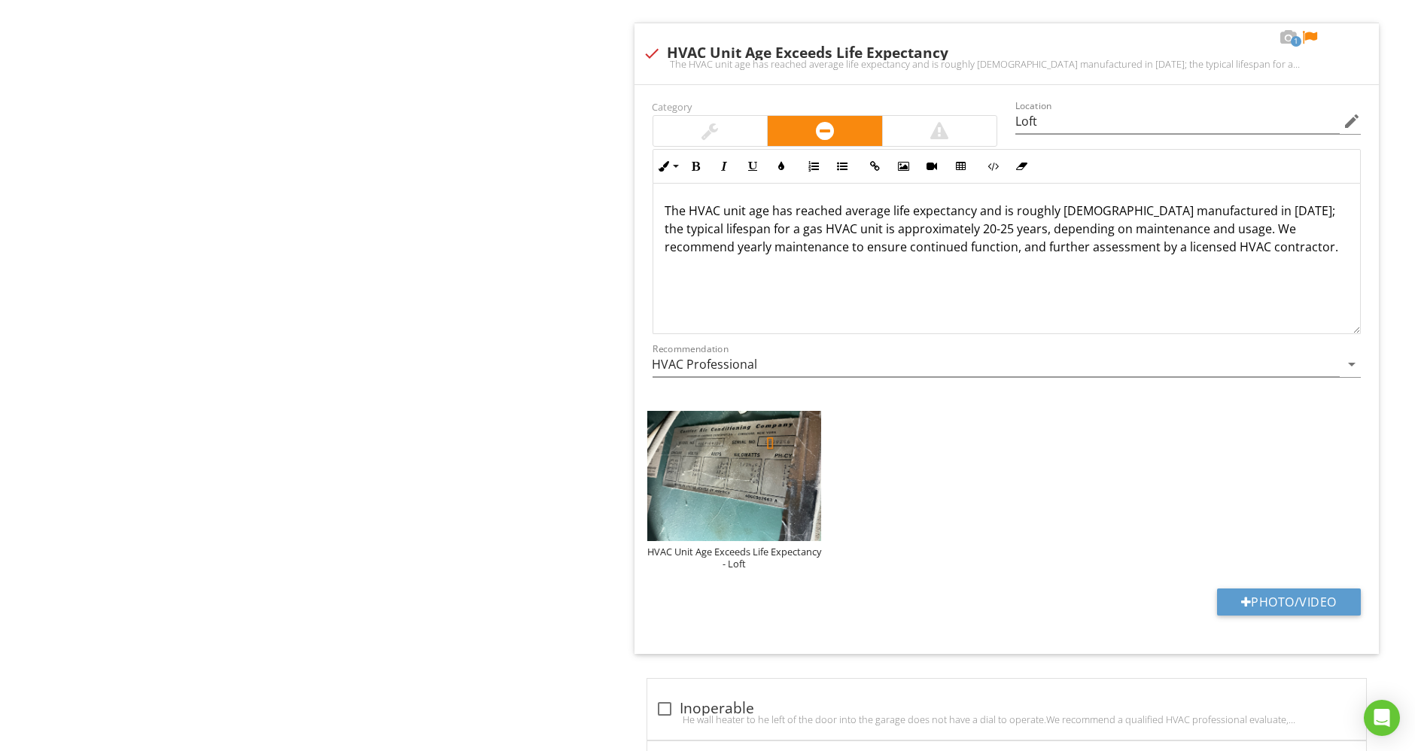
scroll to position [3890, 0]
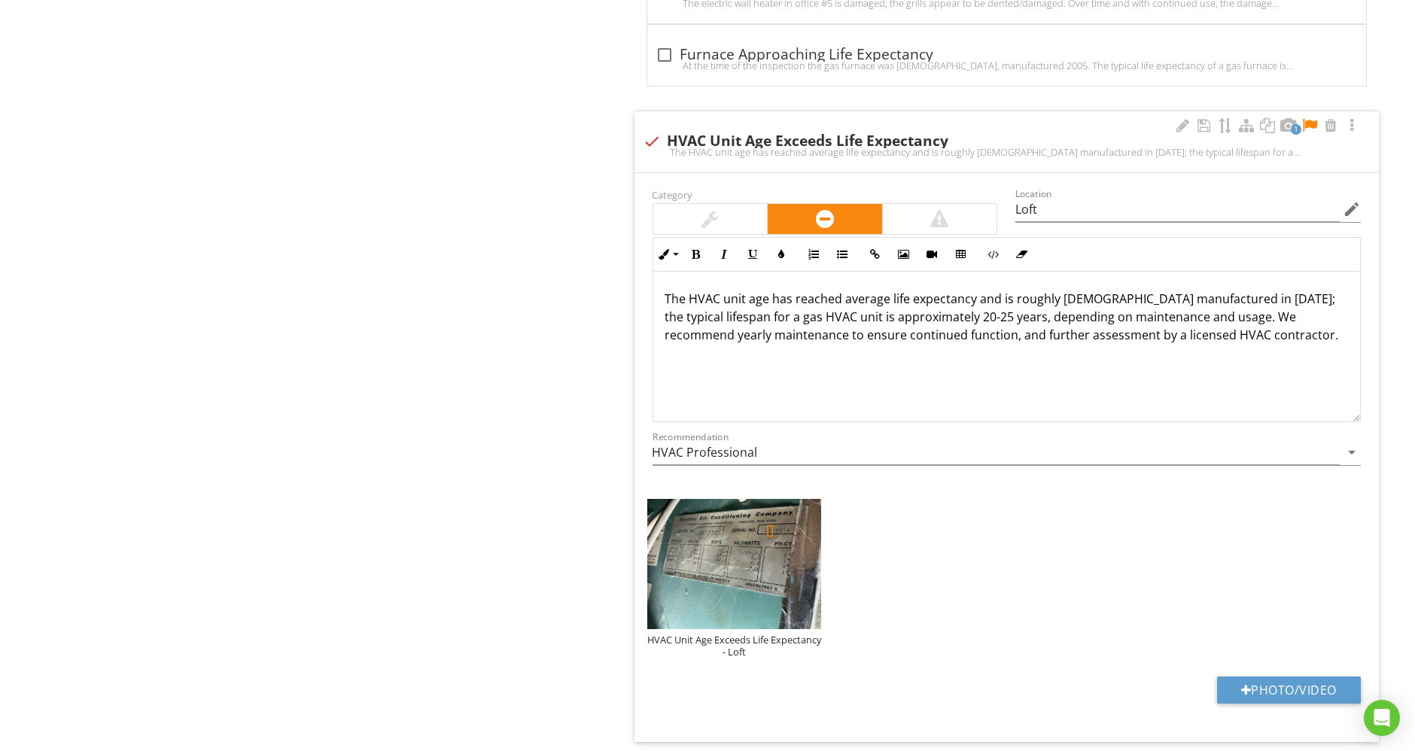
click at [1312, 118] on div at bounding box center [1310, 125] width 18 height 15
click at [738, 308] on p "The HVAC unit age has reached average life expectancy and is roughly 55 years o…" at bounding box center [1006, 317] width 683 height 54
drag, startPoint x: 750, startPoint y: 307, endPoint x: 769, endPoint y: 309, distance: 19.6
click at [769, 309] on p "The HVAC unit age has reached average life expectancy and is roughly 55 years o…" at bounding box center [1006, 317] width 683 height 54
drag, startPoint x: 977, startPoint y: 309, endPoint x: 952, endPoint y: 309, distance: 24.8
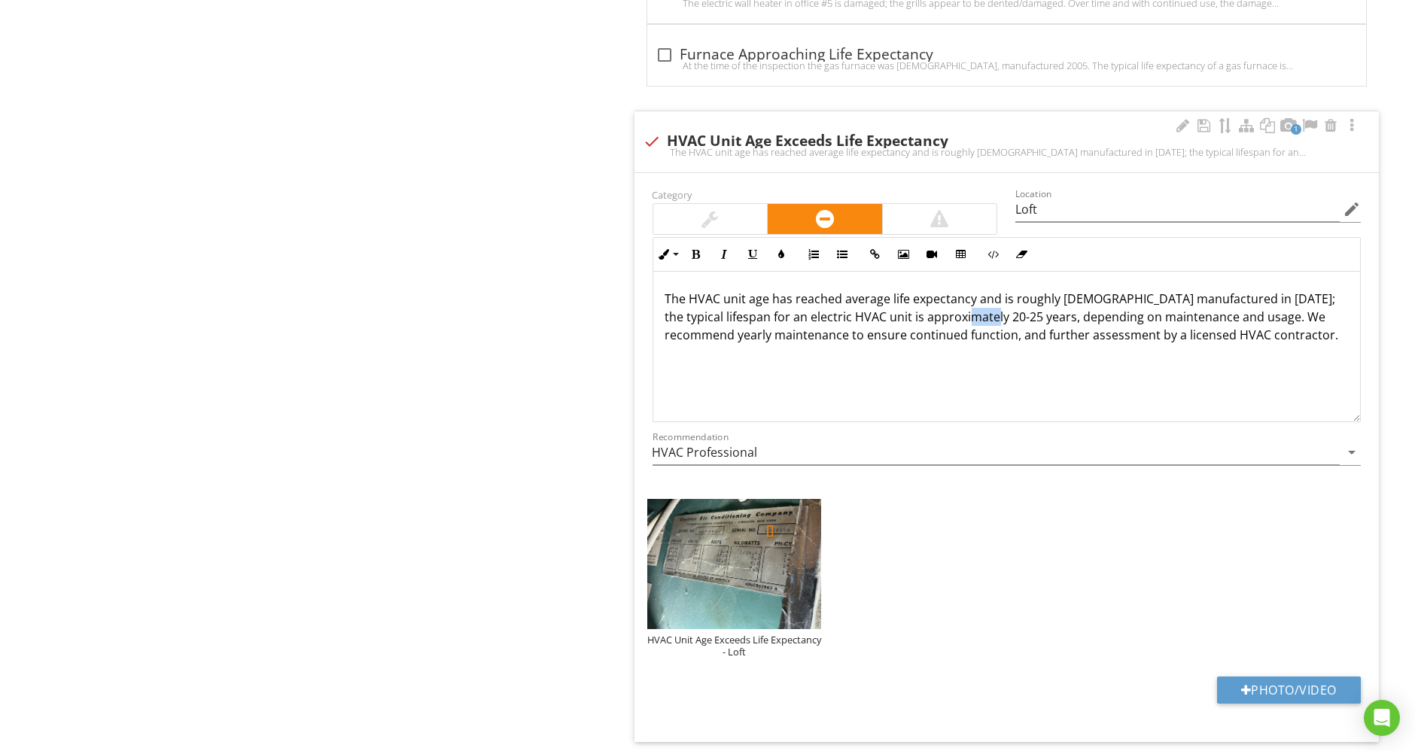
click at [952, 309] on p "The HVAC unit age has reached average life expectancy and is roughly 55 years o…" at bounding box center [1006, 317] width 683 height 54
click at [973, 309] on p "The HVAC unit age has reached average life expectancy and is roughly 55 years o…" at bounding box center [1006, 317] width 683 height 54
click at [963, 309] on p "The HVAC unit age has reached average life expectancy and is roughly 55 years o…" at bounding box center [1006, 317] width 683 height 54
click at [1073, 334] on p "The HVAC unit age has reached average life expectancy and is roughly 55 years o…" at bounding box center [1006, 317] width 683 height 54
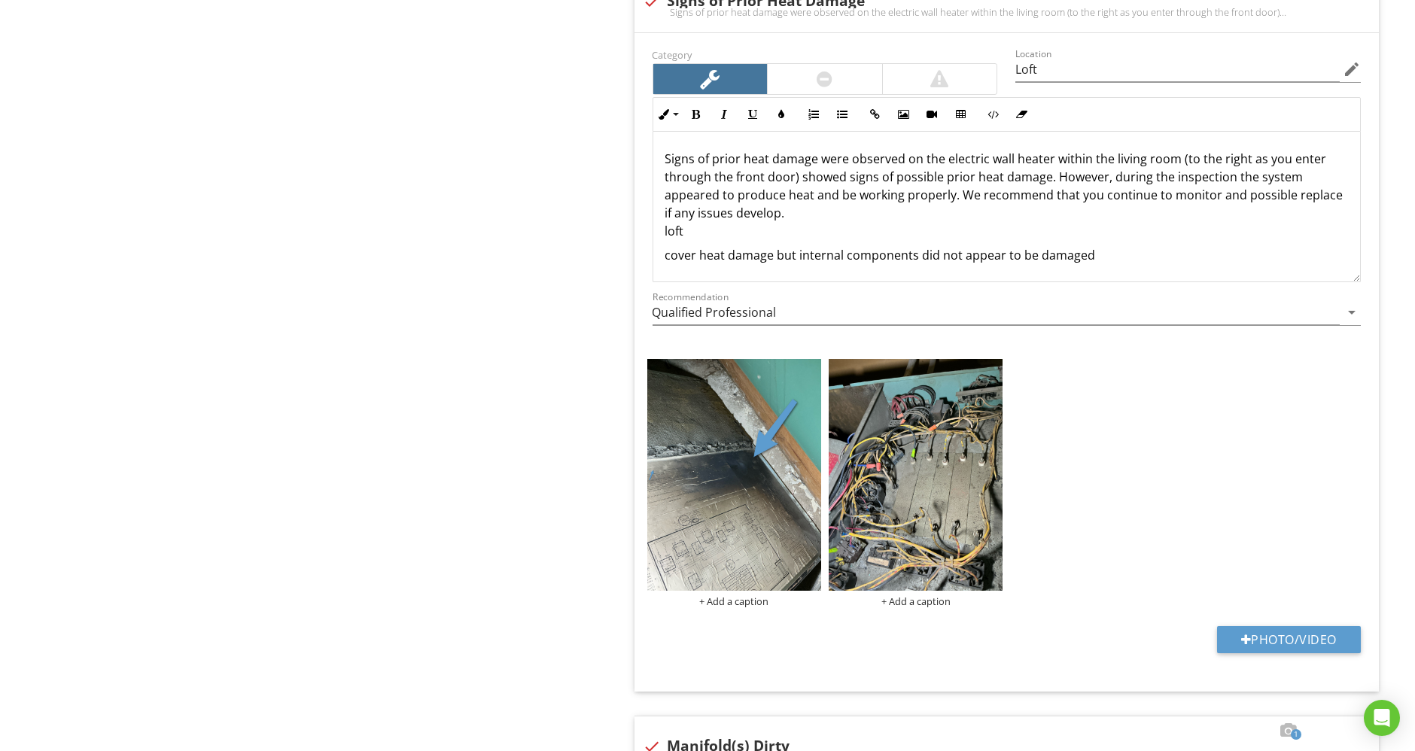
scroll to position [5646, 0]
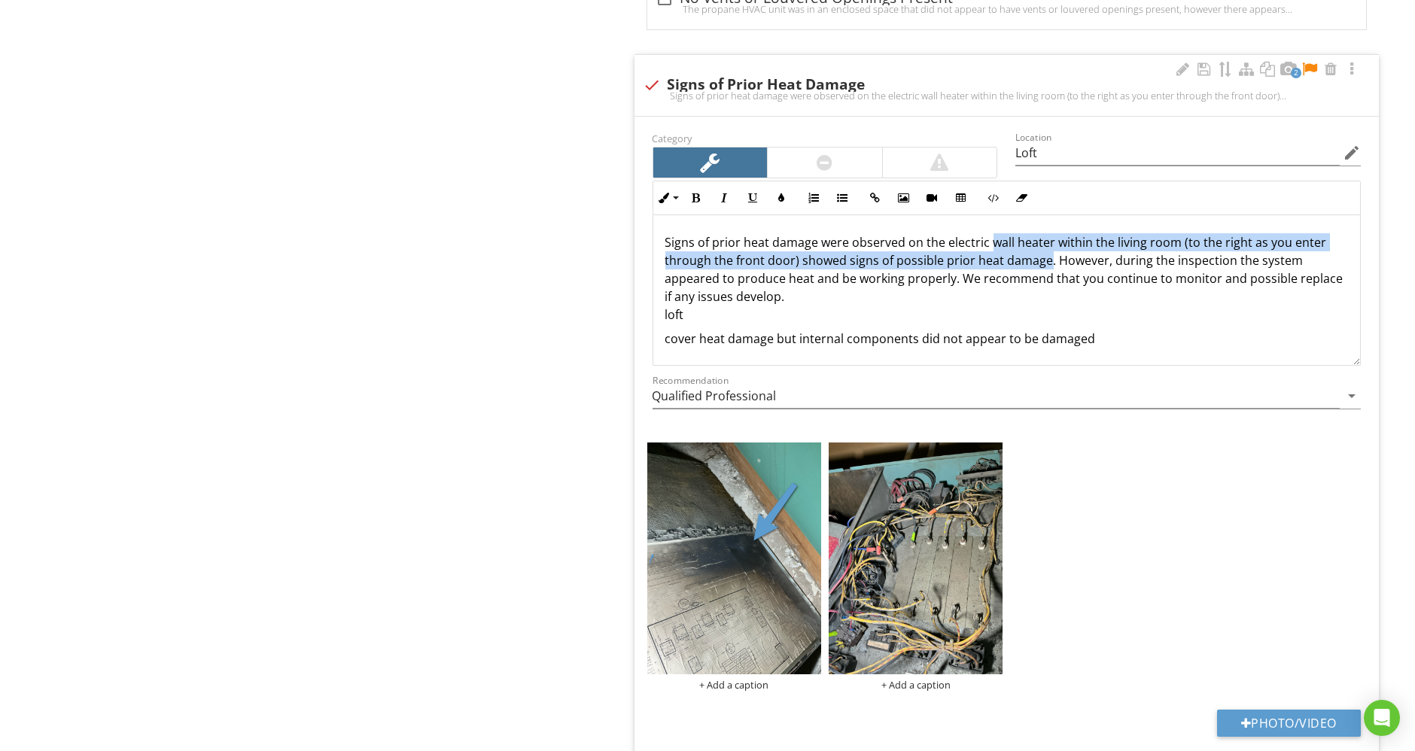
drag, startPoint x: 989, startPoint y: 233, endPoint x: 1046, endPoint y: 248, distance: 59.2
click at [1046, 248] on p "Signs of prior heat damage were observed on the electric wall heater within the…" at bounding box center [1006, 278] width 683 height 90
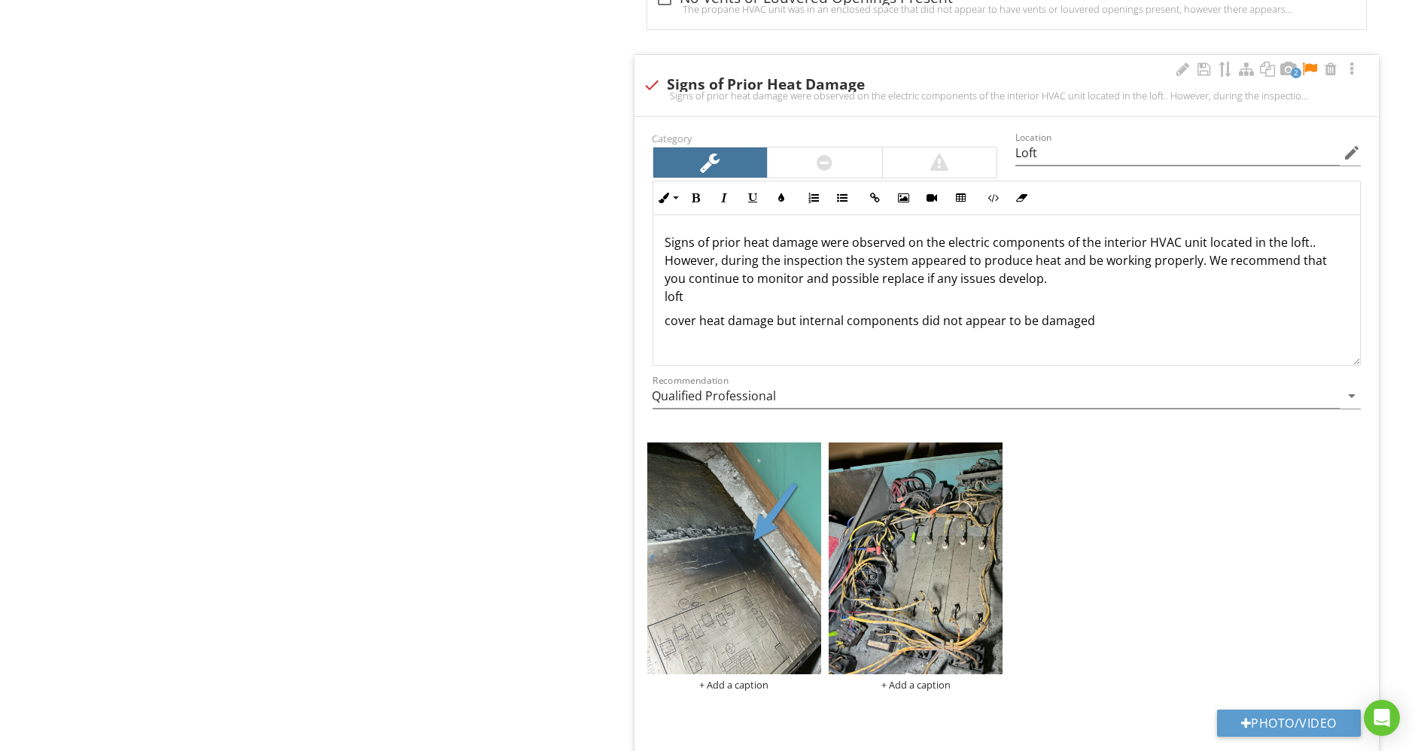
drag, startPoint x: 1292, startPoint y: 246, endPoint x: 1292, endPoint y: 300, distance: 53.4
click at [1292, 300] on div "Signs of prior heat damage were observed on the electric components of the inte…" at bounding box center [1007, 290] width 708 height 151
click at [1303, 233] on p "Signs of prior heat damage were observed on the electric components of the inte…" at bounding box center [1006, 260] width 683 height 54
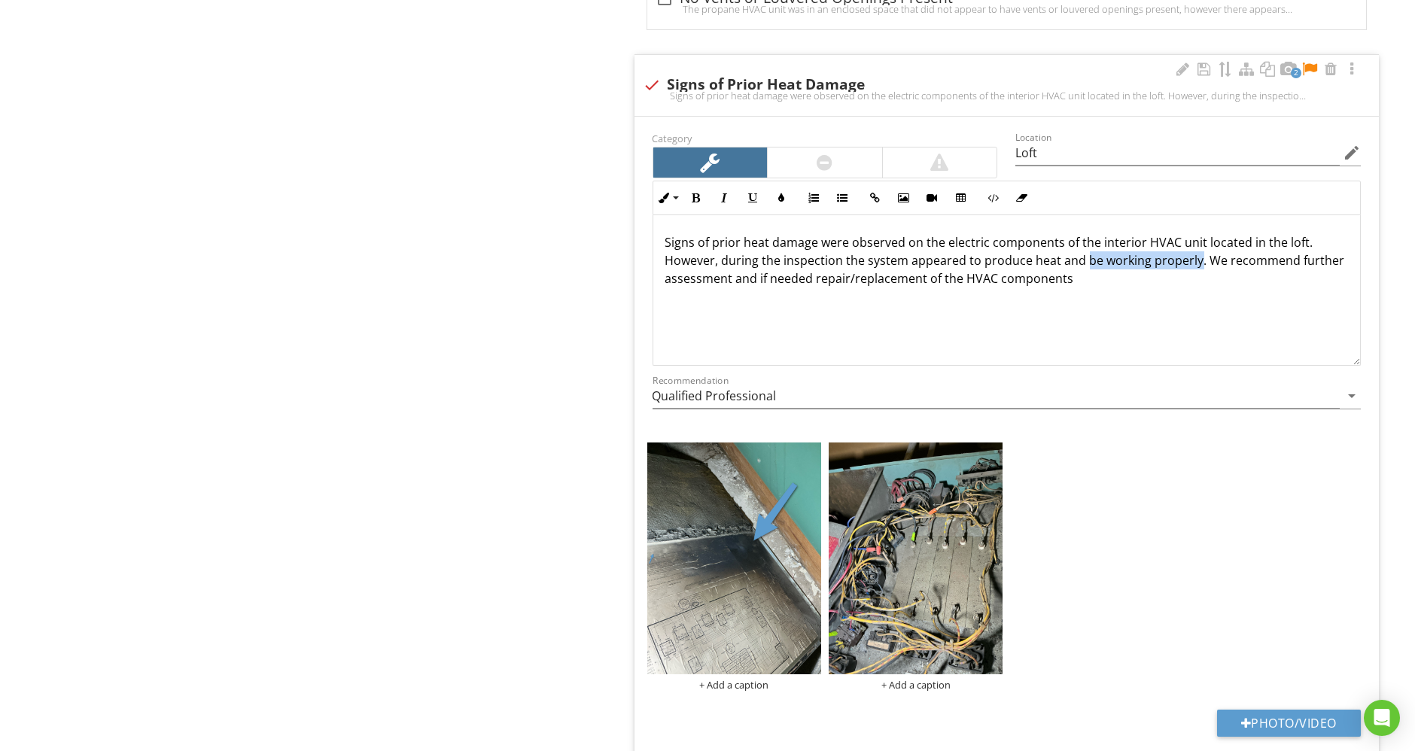
drag, startPoint x: 1082, startPoint y: 248, endPoint x: 1195, endPoint y: 252, distance: 113.0
click at [1195, 252] on p "Signs of prior heat damage were observed on the electric components of the inte…" at bounding box center [1006, 260] width 683 height 54
click at [1027, 247] on p "Signs of prior heat damage were observed on the electric components of the inte…" at bounding box center [1006, 260] width 683 height 54
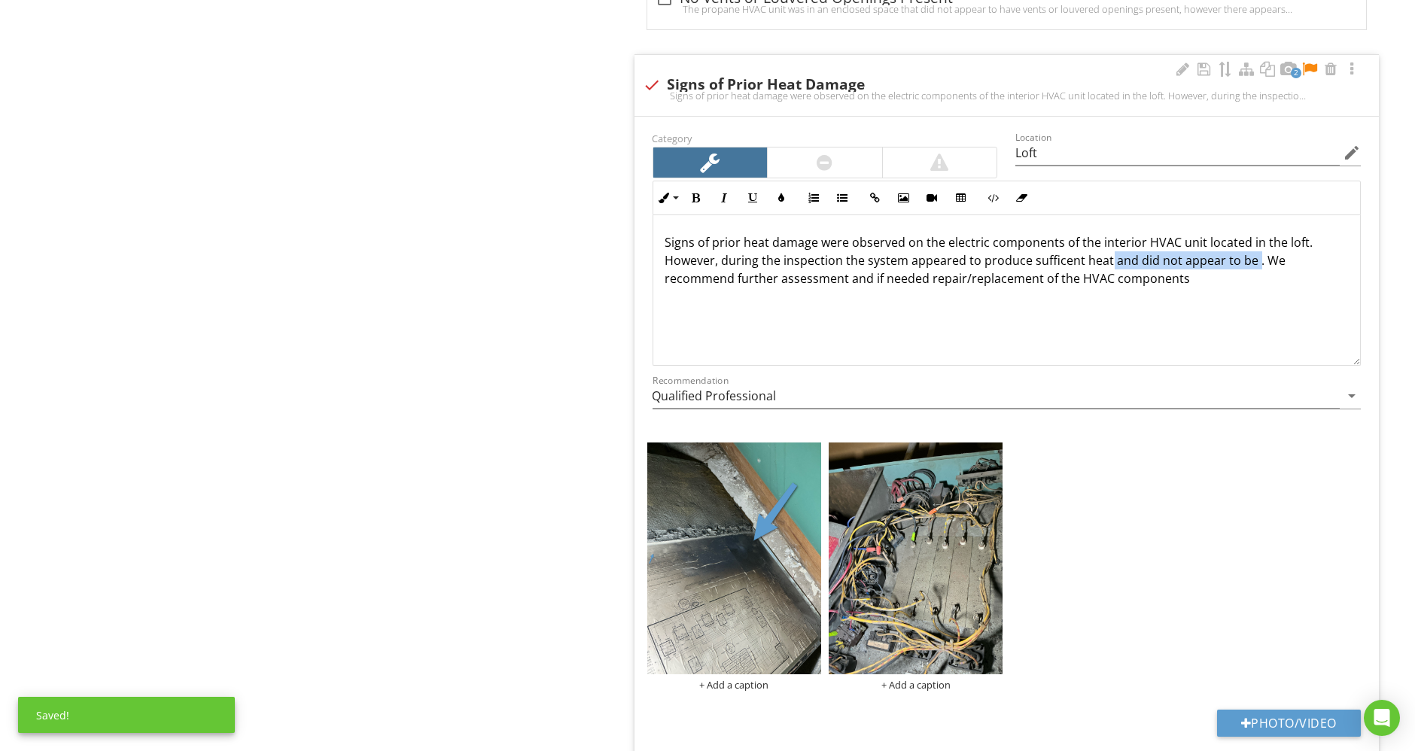
drag, startPoint x: 1107, startPoint y: 251, endPoint x: 1250, endPoint y: 251, distance: 142.3
click at [1250, 251] on p "Signs of prior heat damage were observed on the electric components of the inte…" at bounding box center [1006, 260] width 683 height 54
click at [1091, 266] on p "Signs of prior heat damage were observed on the electric components of the inte…" at bounding box center [1006, 260] width 683 height 54
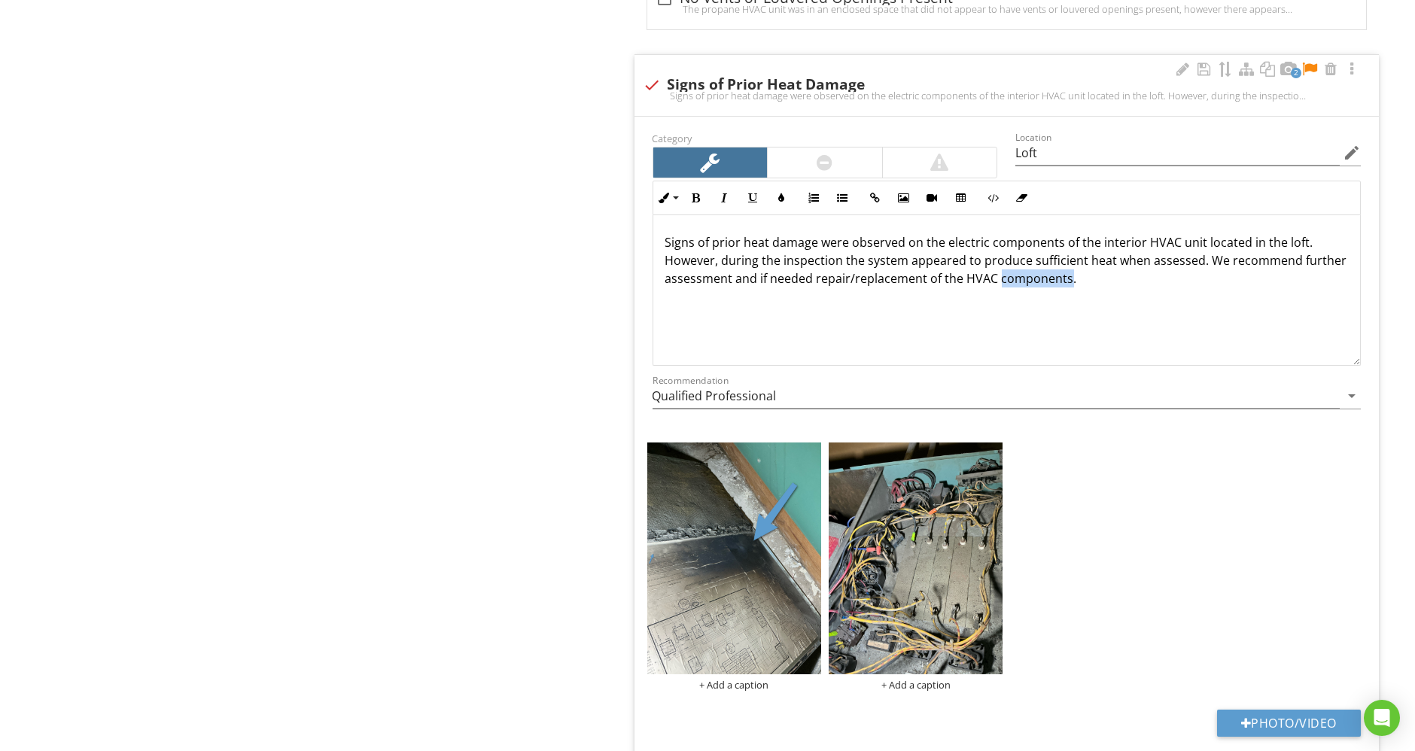
drag, startPoint x: 1068, startPoint y: 265, endPoint x: 995, endPoint y: 262, distance: 73.1
click at [995, 262] on p "Signs of prior heat damage were observed on the electric components of the inte…" at bounding box center [1006, 260] width 683 height 54
click at [1030, 291] on div "Signs of prior heat damage were observed on the electric components of the inte…" at bounding box center [1007, 290] width 708 height 151
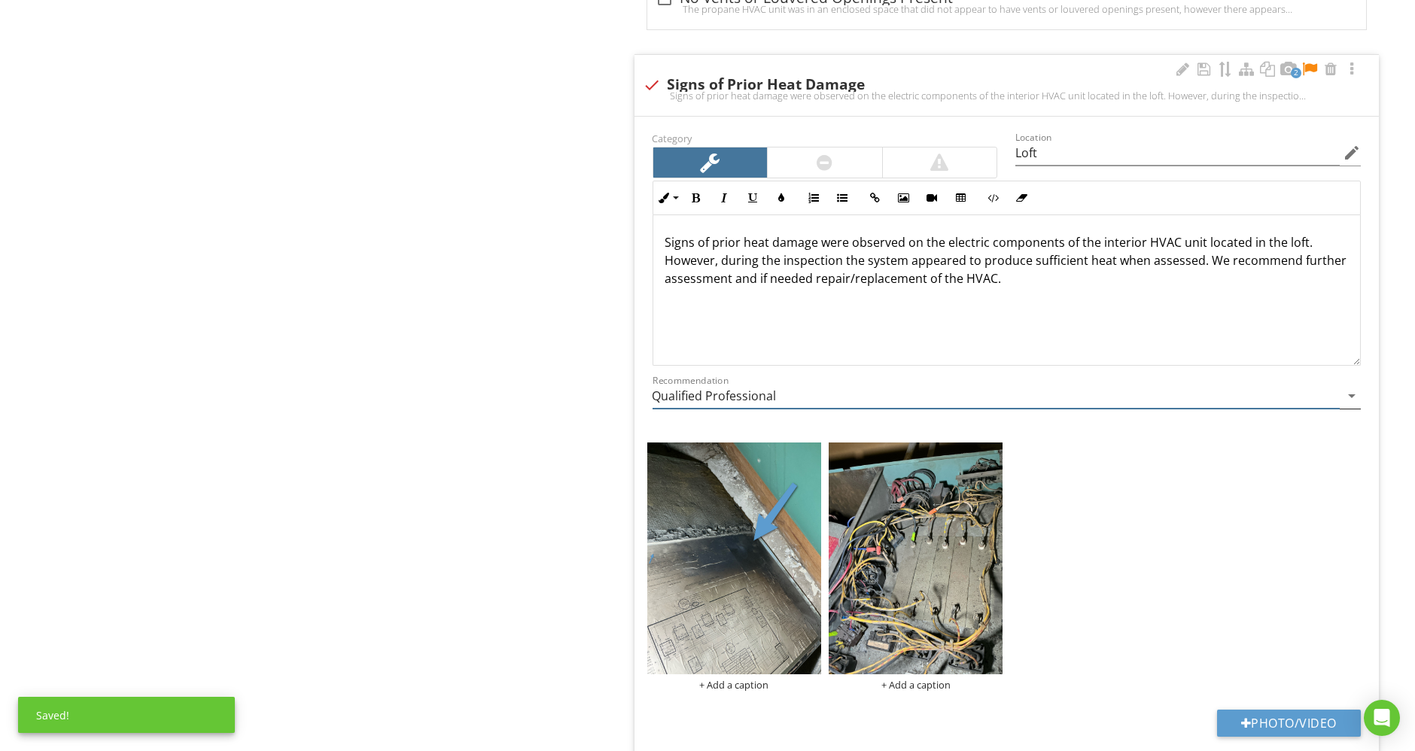
click at [1007, 385] on input "Qualified Professional" at bounding box center [997, 396] width 688 height 25
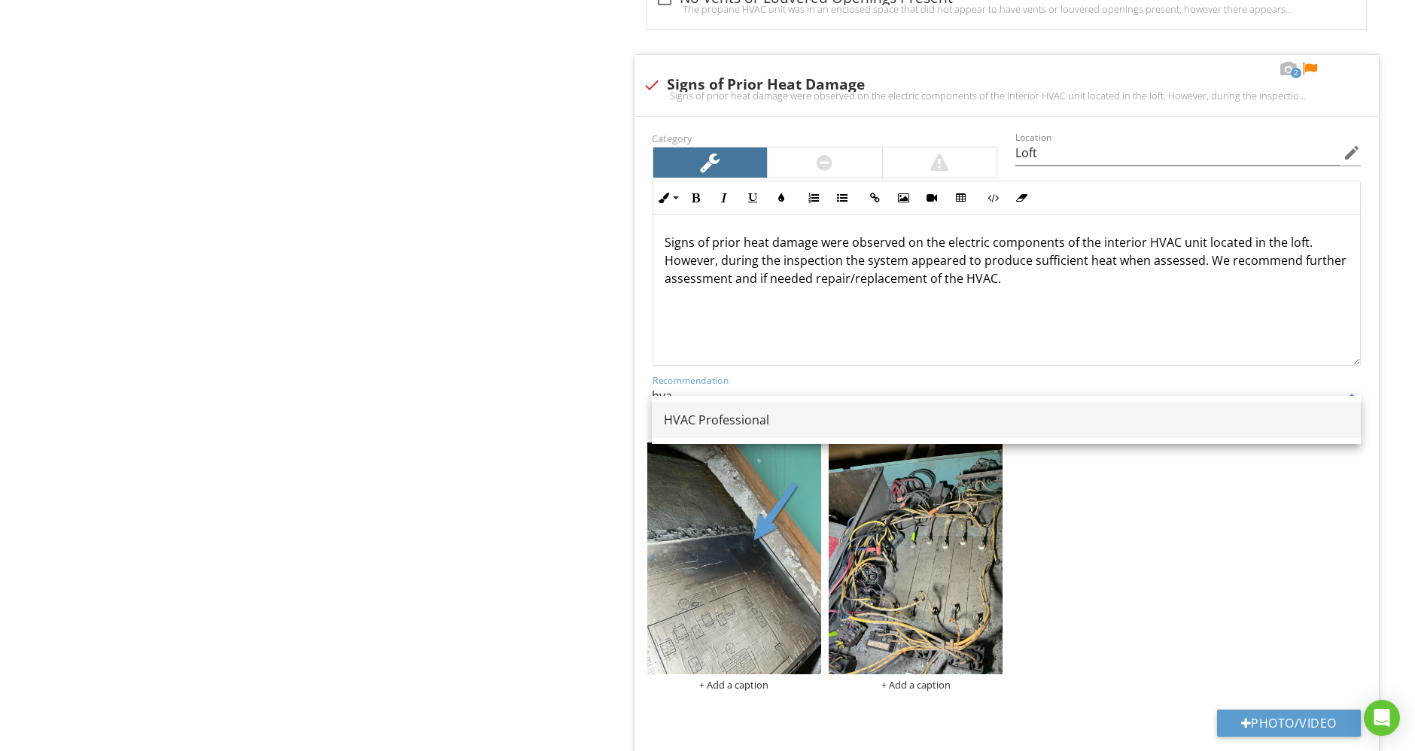
click at [985, 428] on div "HVAC Professional" at bounding box center [1006, 420] width 685 height 18
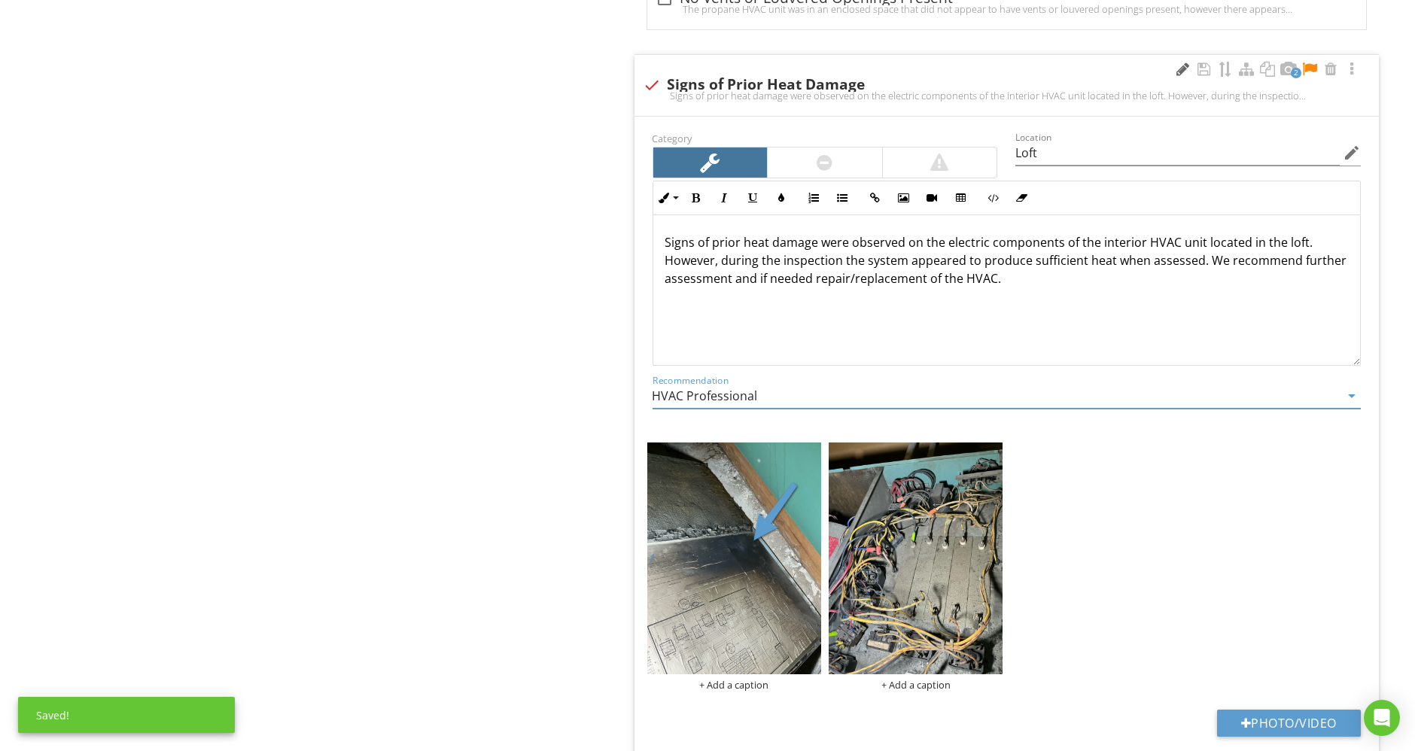
type input "HVAC Professional"
click at [1183, 62] on div at bounding box center [1183, 69] width 18 height 15
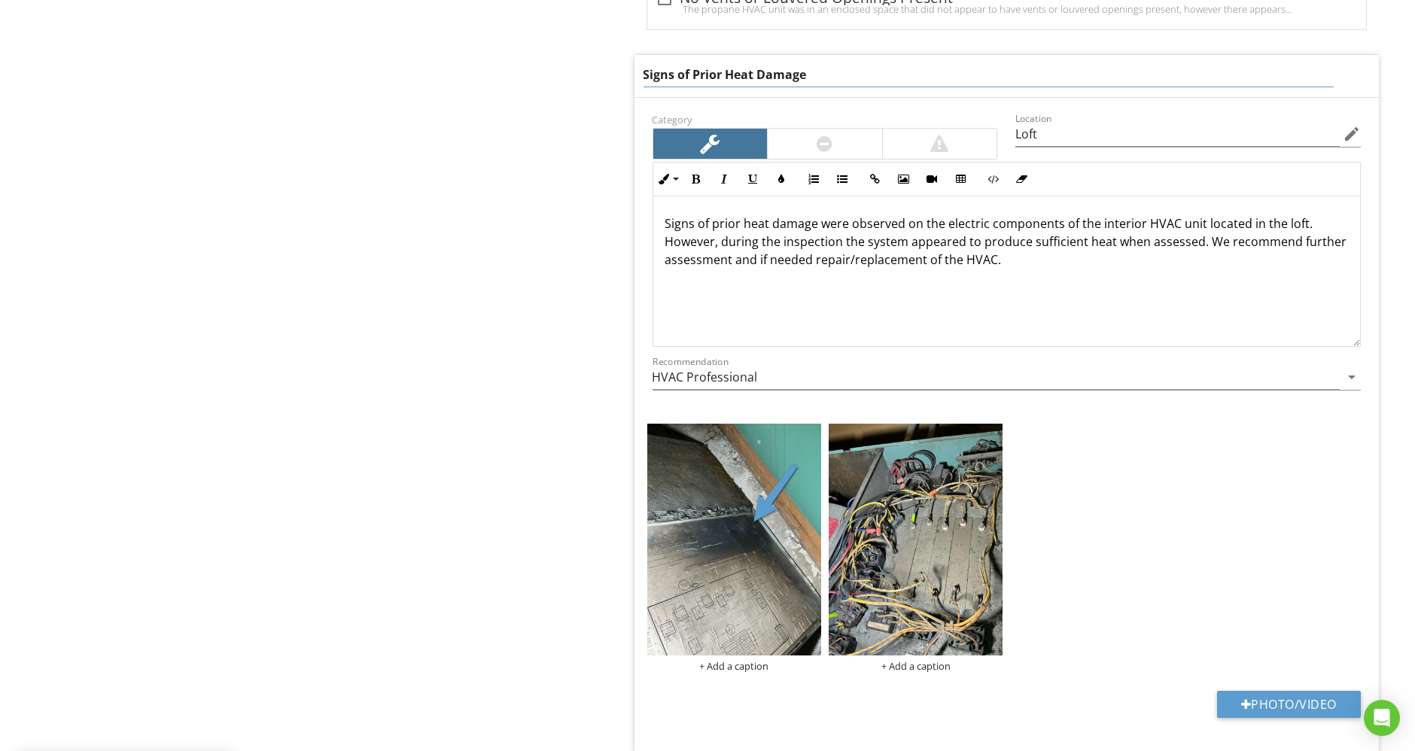
drag, startPoint x: 802, startPoint y: 63, endPoint x: 409, endPoint y: 27, distance: 393.8
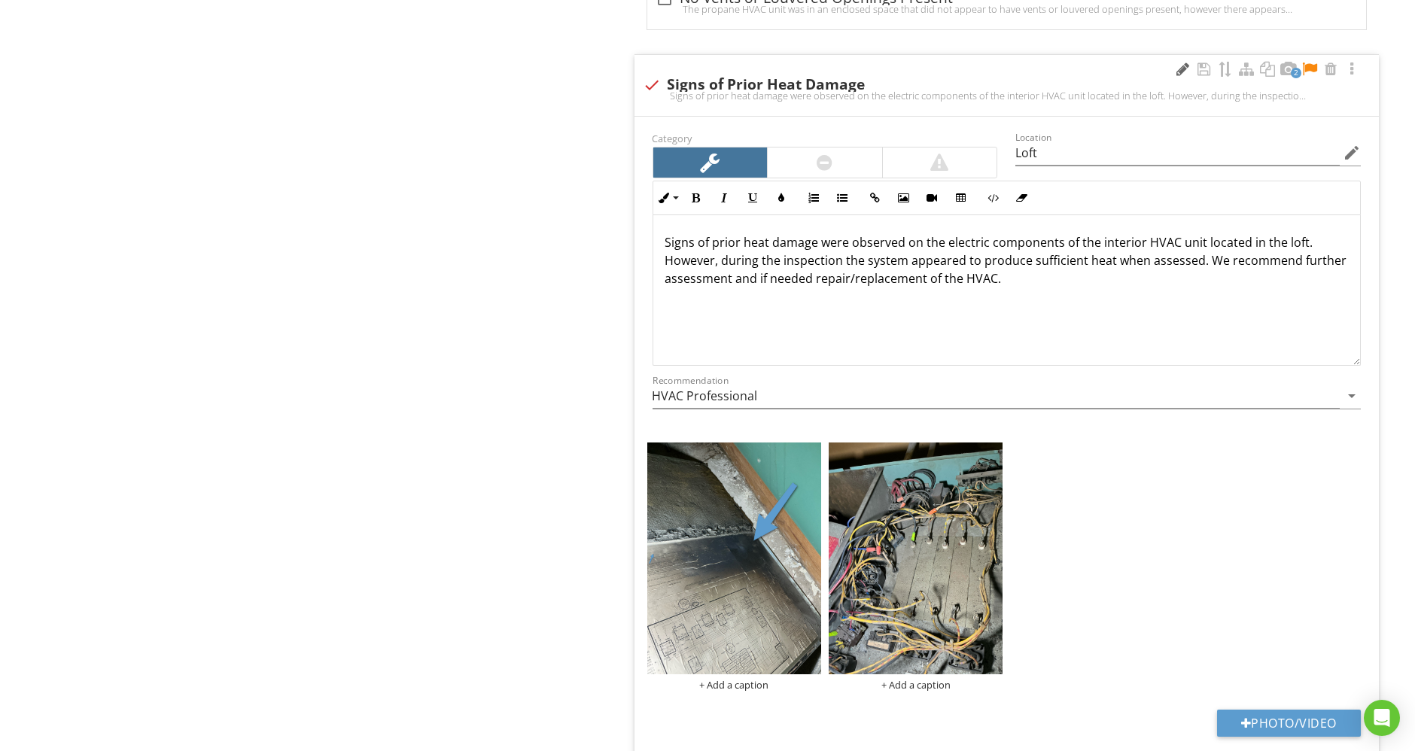
click at [1187, 62] on div at bounding box center [1183, 69] width 18 height 15
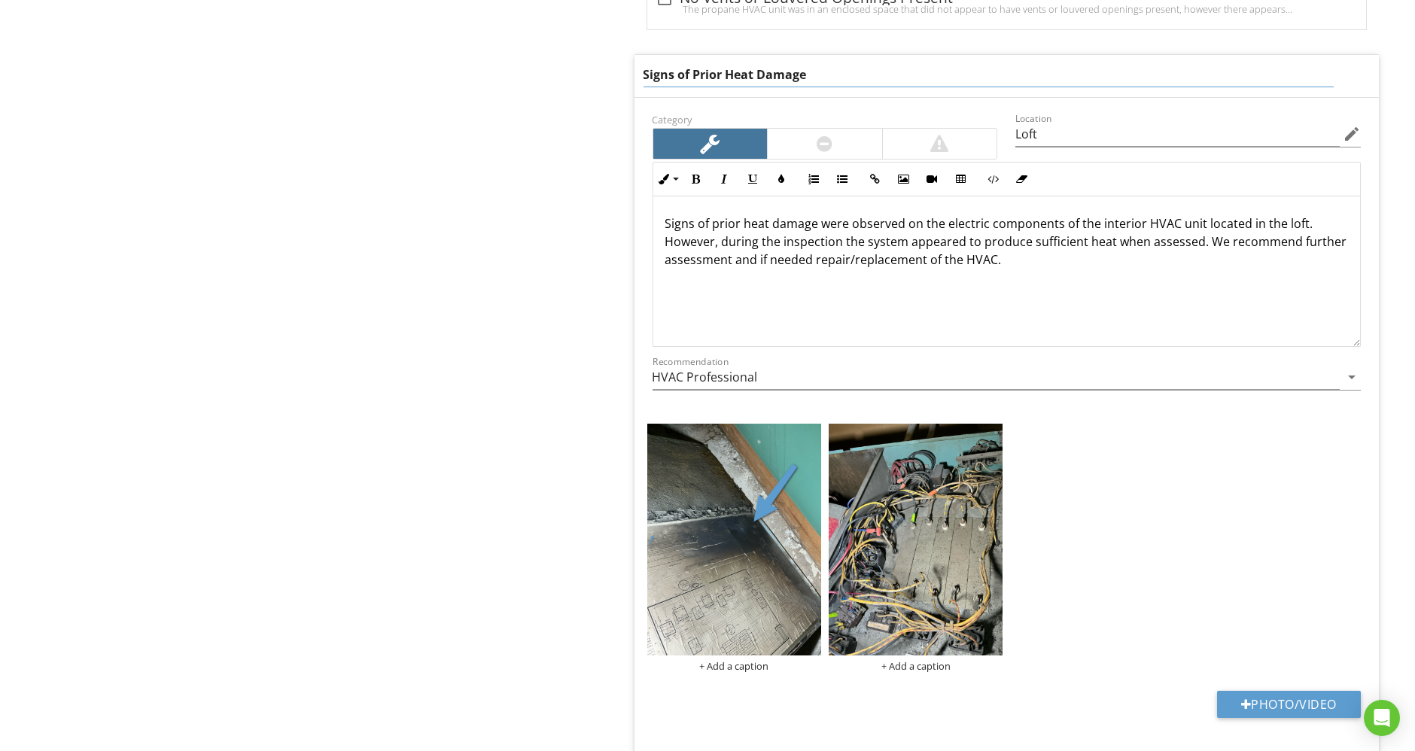
drag, startPoint x: 979, startPoint y: 62, endPoint x: 549, endPoint y: 24, distance: 430.8
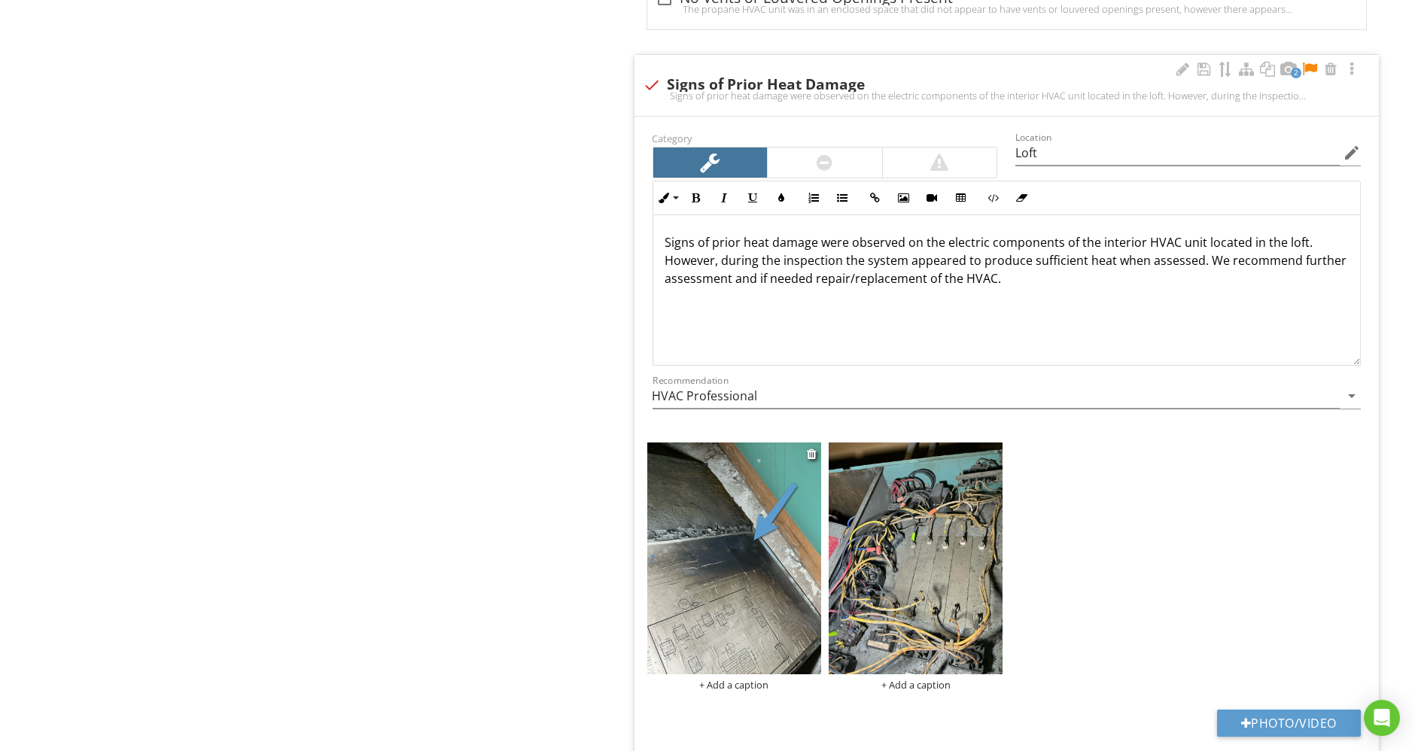
click at [735, 653] on div "+ Add a caption" at bounding box center [734, 567] width 174 height 249
click at [750, 679] on div "+ Add a caption" at bounding box center [734, 685] width 174 height 12
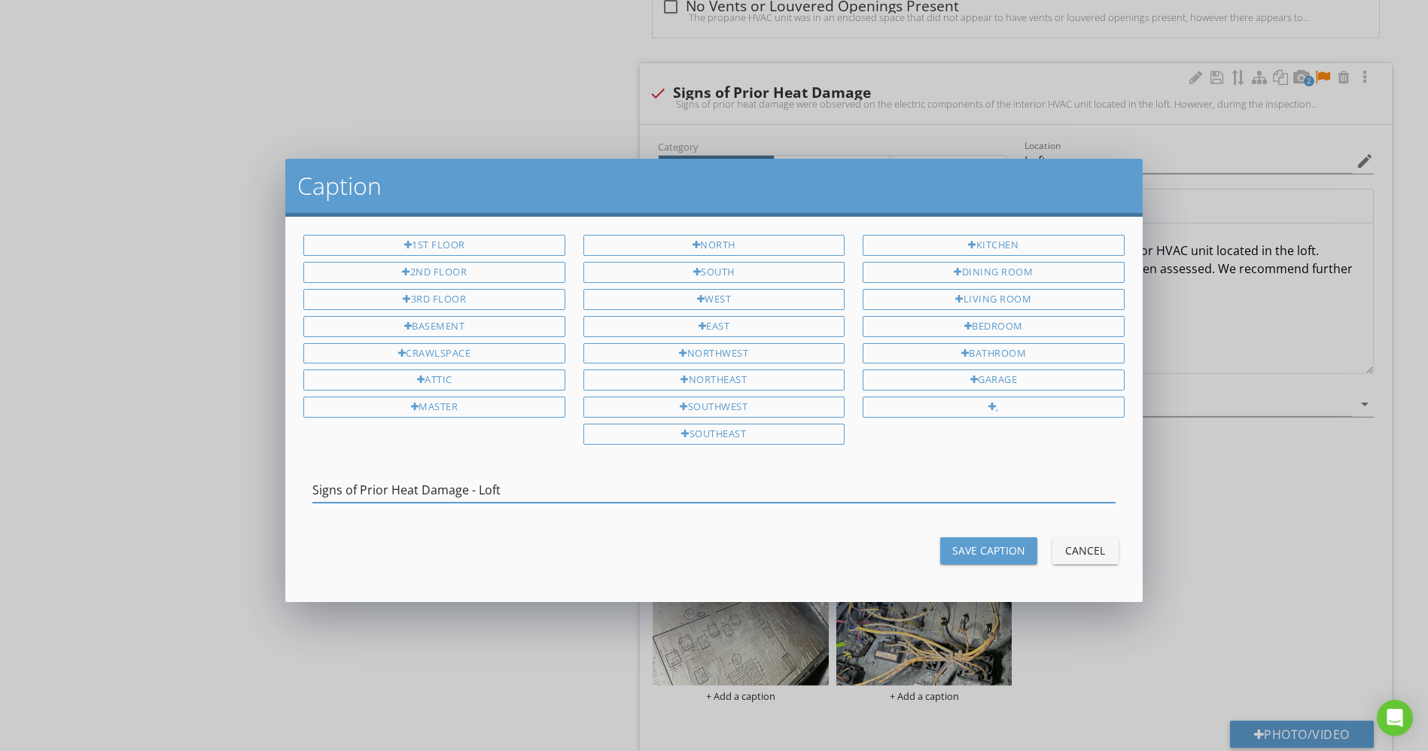
type input "Signs of Prior Heat Damage - Loft"
click at [734, 469] on div "Signs of Prior Heat Damage - Loft" at bounding box center [713, 493] width 802 height 49
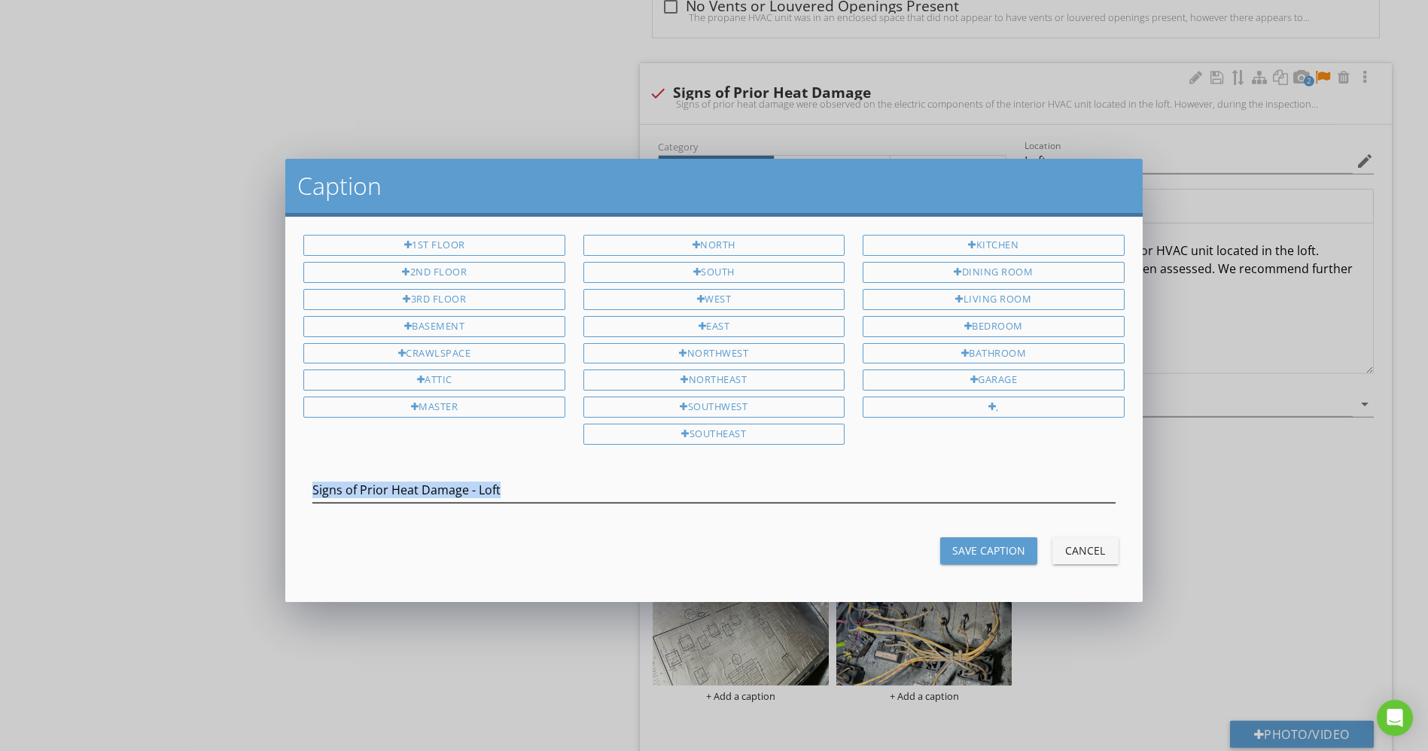
click at [734, 469] on div "Signs of Prior Heat Damage - Loft" at bounding box center [713, 493] width 802 height 49
click at [724, 483] on input "Signs of Prior Heat Damage - Loft" at bounding box center [713, 490] width 802 height 25
click at [982, 543] on div "Save Caption" at bounding box center [988, 551] width 73 height 16
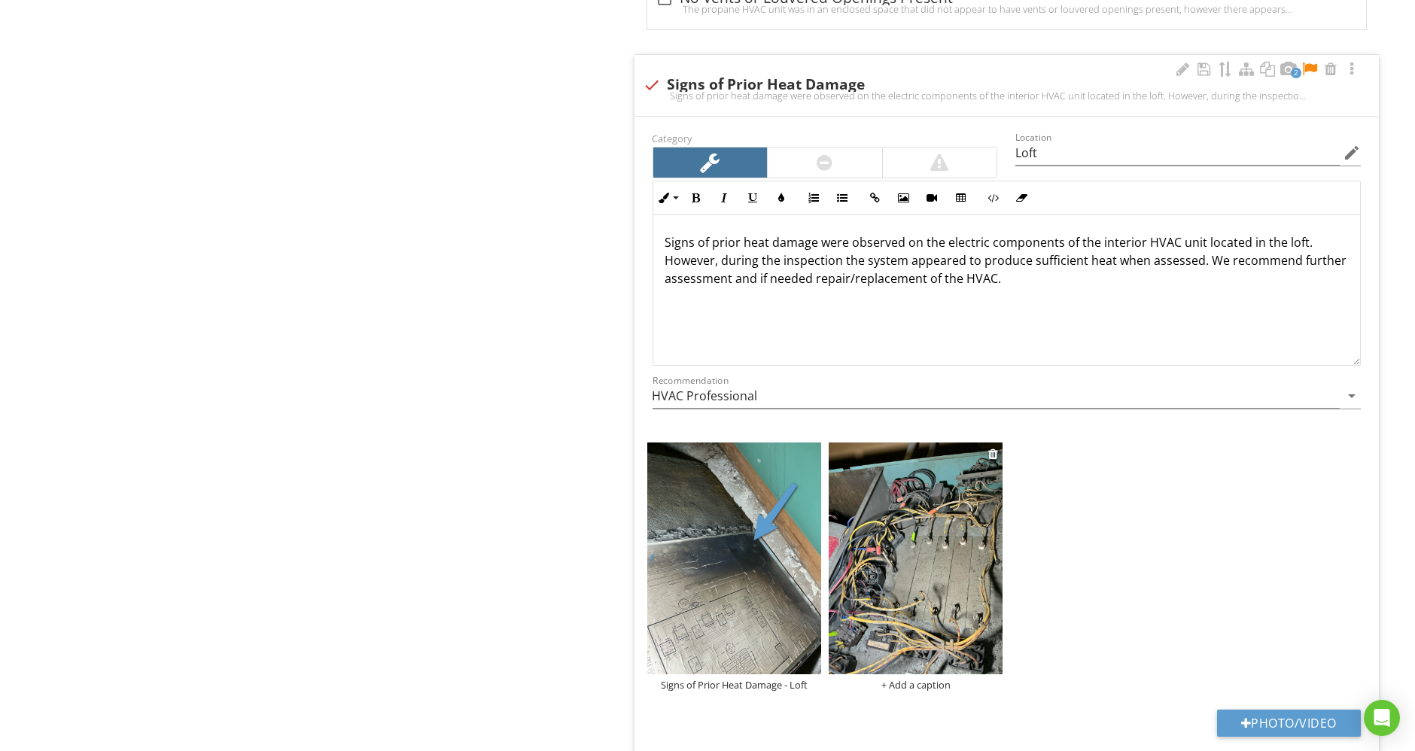
click at [929, 679] on div "+ Add a caption" at bounding box center [916, 685] width 174 height 12
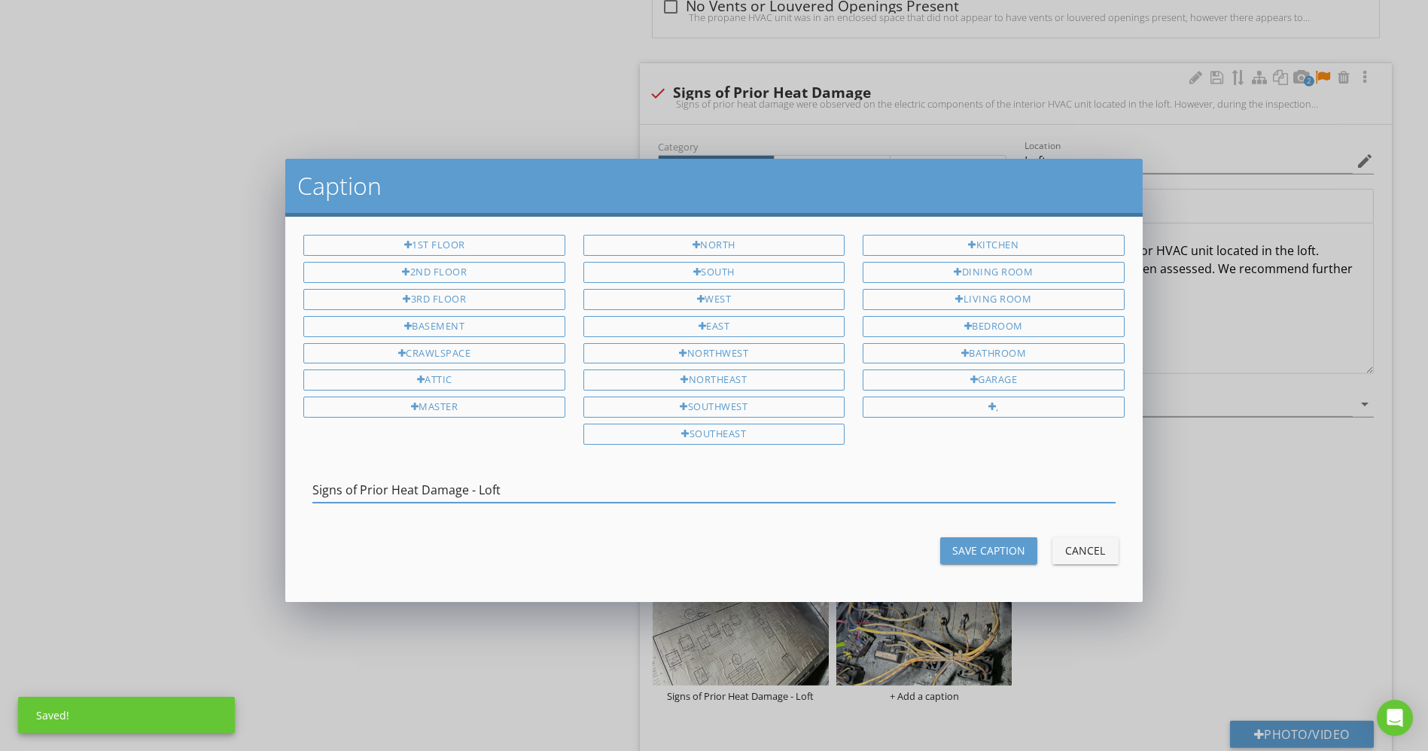
type input "Signs of Prior Heat Damage - Loft"
click at [1002, 547] on div "Save Caption" at bounding box center [988, 551] width 73 height 16
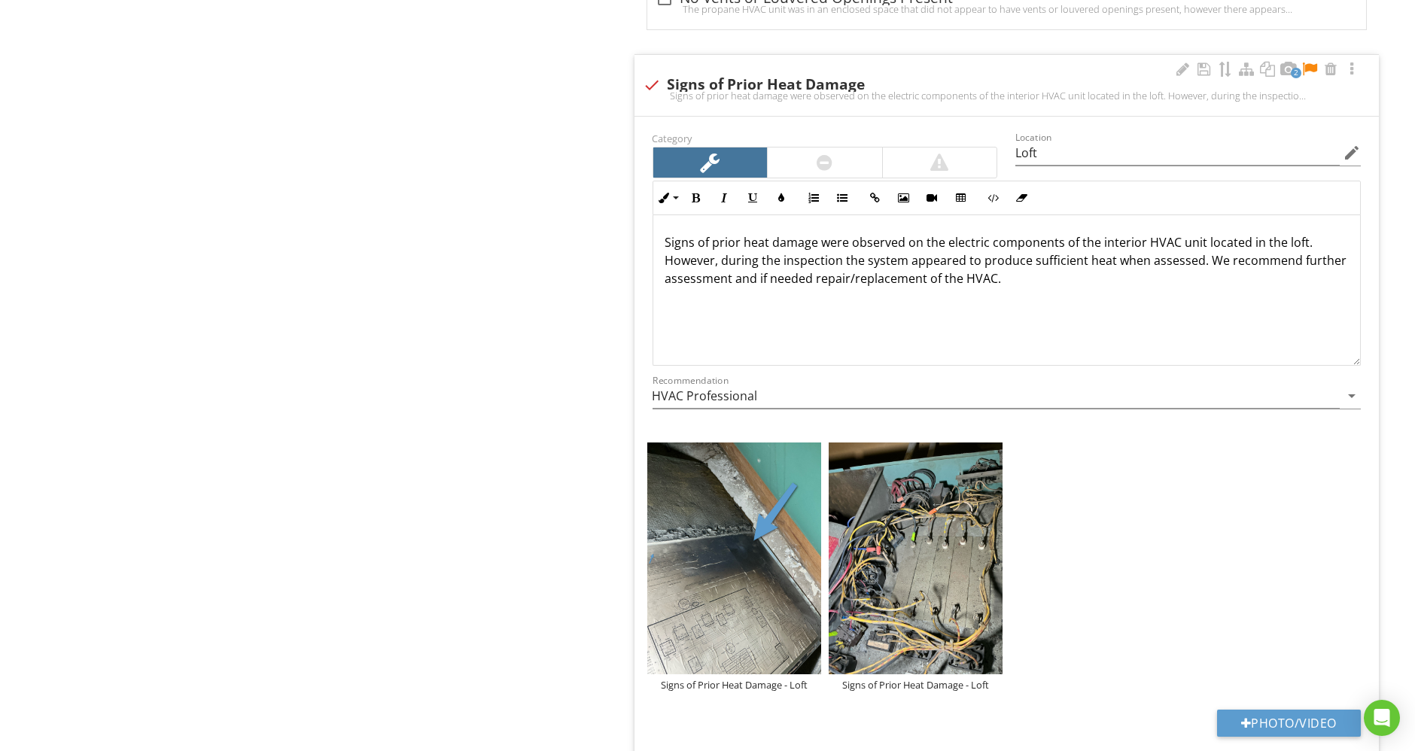
click at [1307, 62] on div at bounding box center [1310, 69] width 18 height 15
click at [1309, 62] on div at bounding box center [1310, 69] width 18 height 15
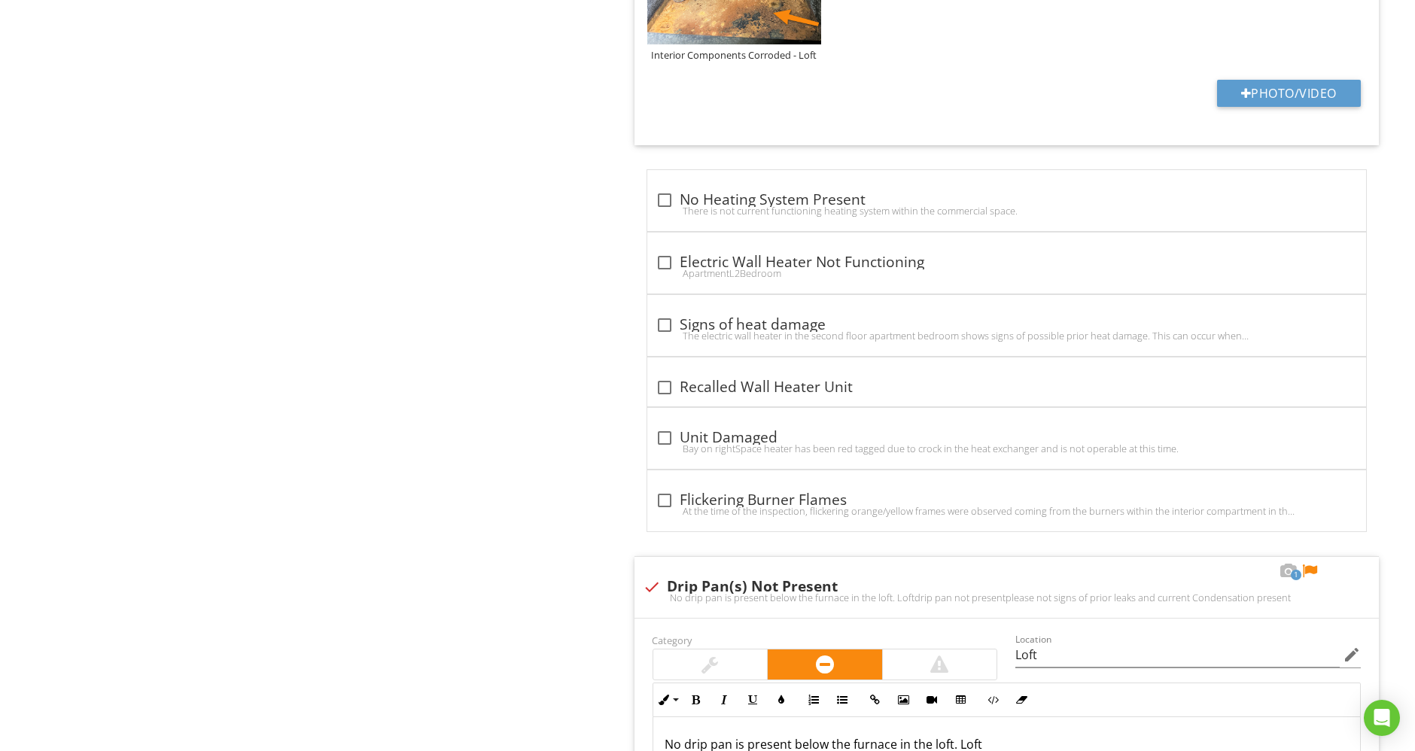
scroll to position [9620, 0]
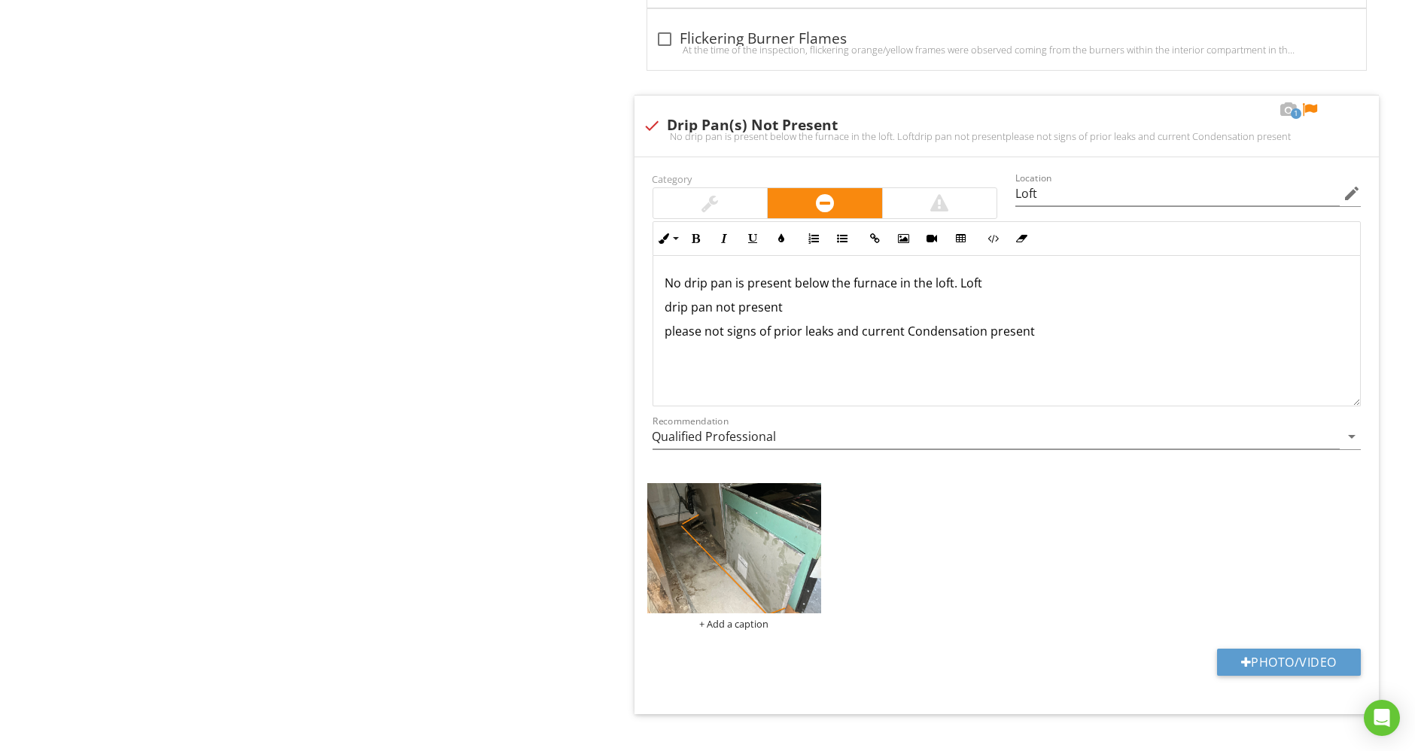
drag, startPoint x: 969, startPoint y: 252, endPoint x: 629, endPoint y: 254, distance: 340.2
copy p "No drip pan is present below the furnace in the loft. Loft"
drag, startPoint x: 1073, startPoint y: 303, endPoint x: 632, endPoint y: 231, distance: 446.8
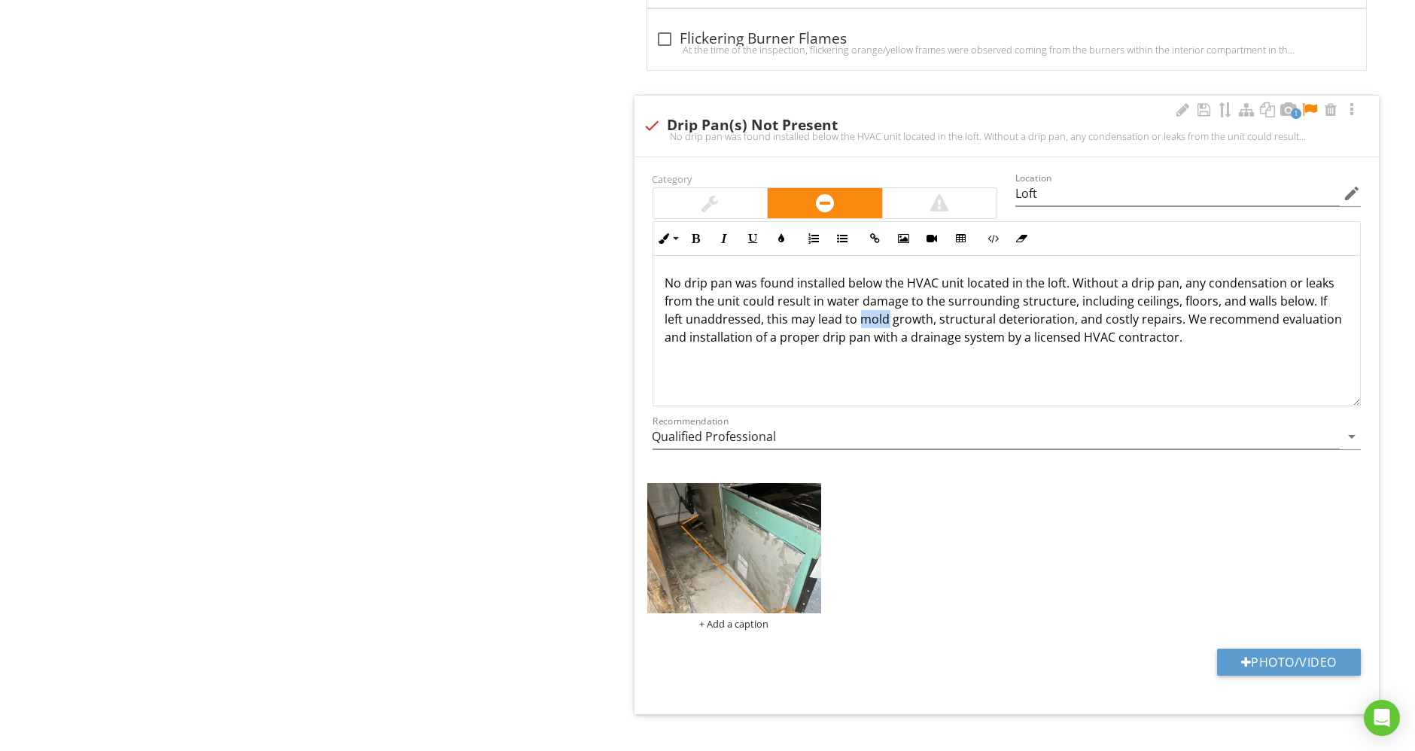
drag, startPoint x: 860, startPoint y: 294, endPoint x: 886, endPoint y: 297, distance: 26.6
click at [886, 297] on p "No drip pan was found installed below the HVAC unit located in the loft. Withou…" at bounding box center [1006, 310] width 683 height 72
drag, startPoint x: 959, startPoint y: 293, endPoint x: 1017, endPoint y: 295, distance: 58.0
click at [1017, 295] on p "No drip pan was found installed below the HVAC unit located in the loft. Withou…" at bounding box center [1006, 310] width 683 height 72
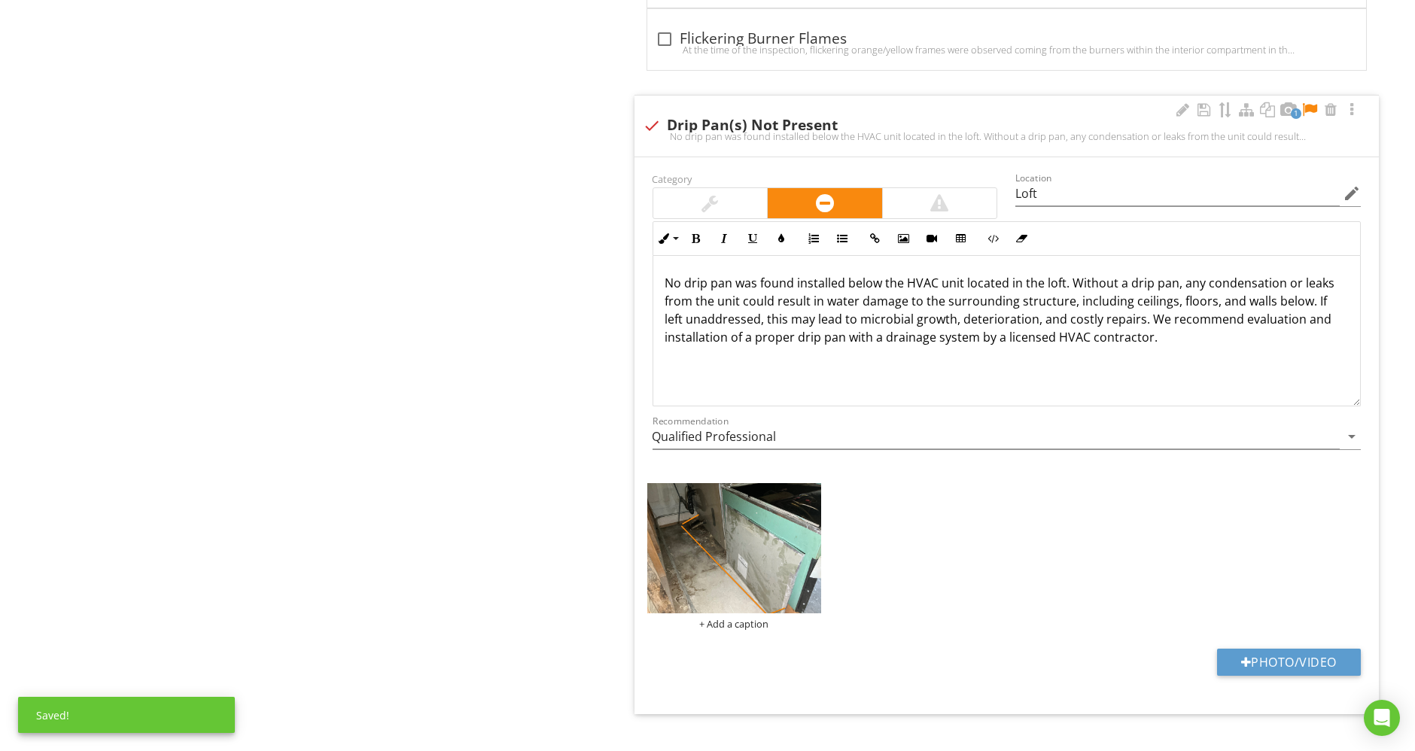
click at [1032, 295] on p "No drip pan was found installed below the HVAC unit located in the loft. Withou…" at bounding box center [1006, 310] width 683 height 72
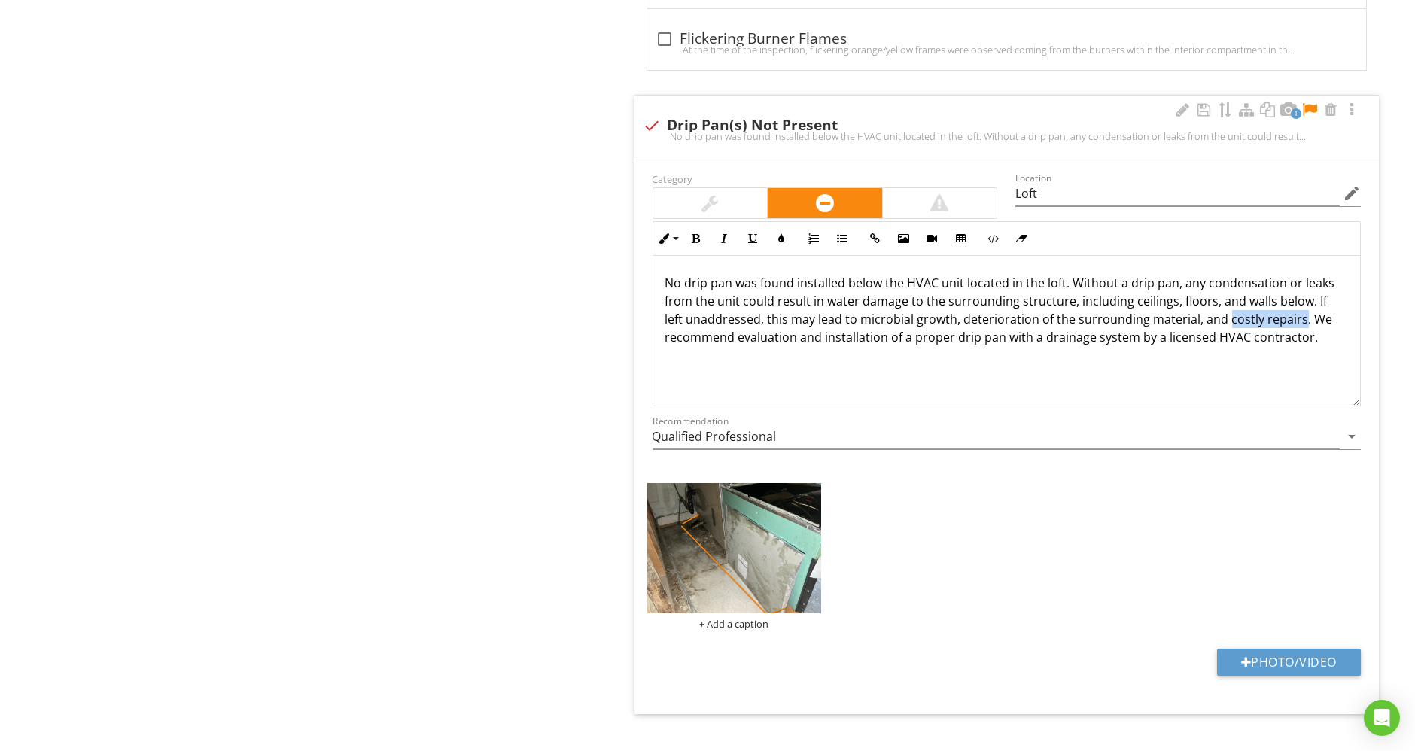
drag, startPoint x: 1223, startPoint y: 294, endPoint x: 1295, endPoint y: 297, distance: 71.6
click at [1295, 297] on p "No drip pan was found installed below the HVAC unit located in the loft. Withou…" at bounding box center [1006, 310] width 683 height 72
click at [955, 294] on p "No drip pan was found installed below the HVAC unit located in the loft. Withou…" at bounding box center [1006, 310] width 683 height 72
drag, startPoint x: 1213, startPoint y: 299, endPoint x: 1292, endPoint y: 297, distance: 79.8
click at [1292, 297] on p "No drip pan was found installed below the HVAC unit located in the loft. Withou…" at bounding box center [1006, 310] width 683 height 72
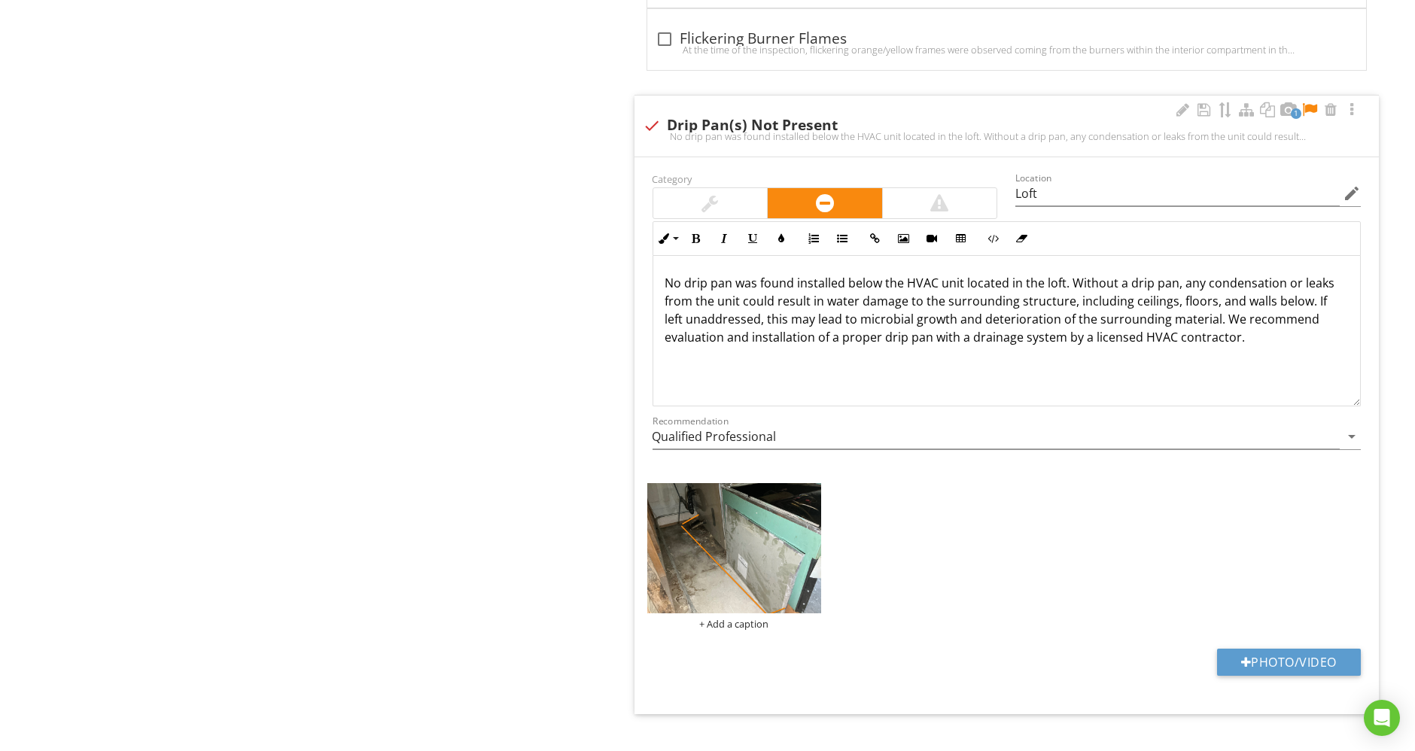
click at [1238, 358] on div "No drip pan was found installed below the HVAC unit located in the loft. Withou…" at bounding box center [1007, 331] width 708 height 151
click at [854, 425] on input "Qualified Professional" at bounding box center [997, 437] width 688 height 25
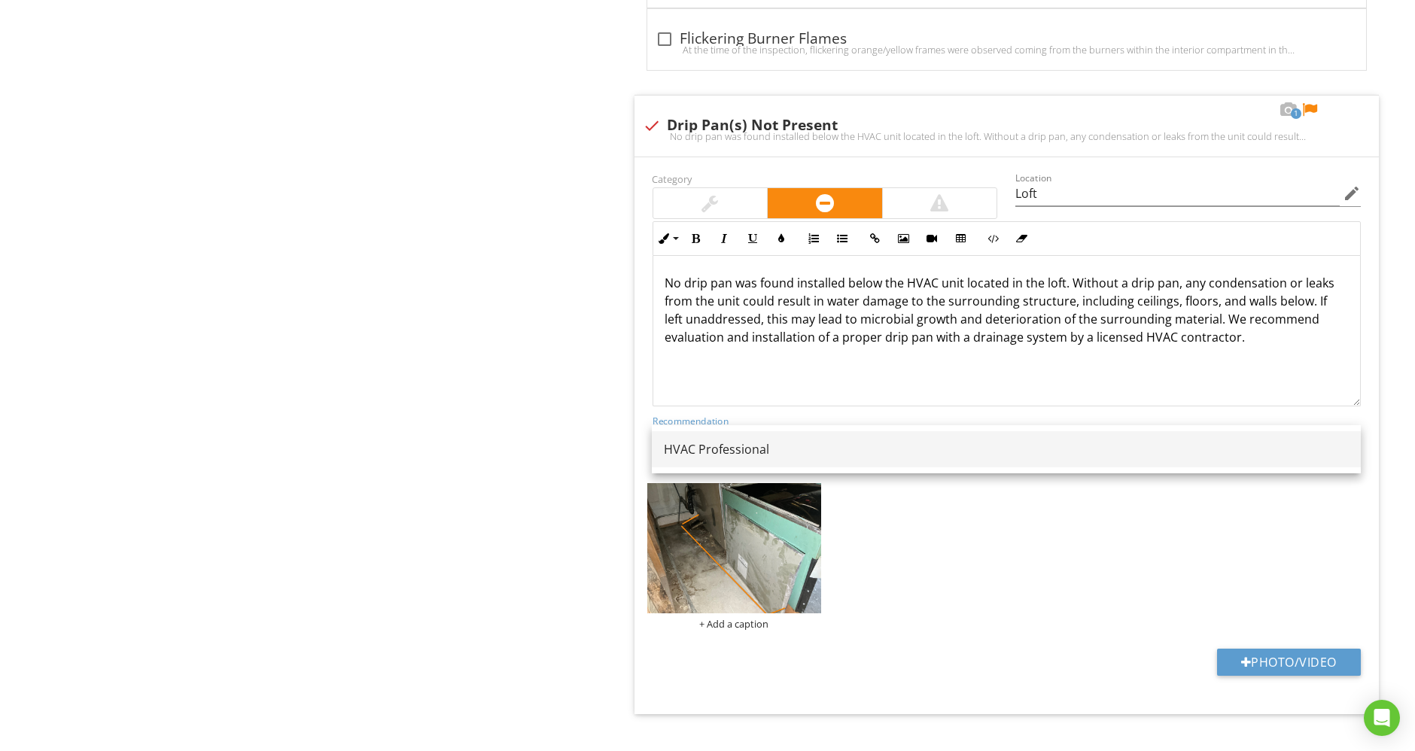
click at [852, 448] on div "HVAC Professional" at bounding box center [1006, 449] width 685 height 18
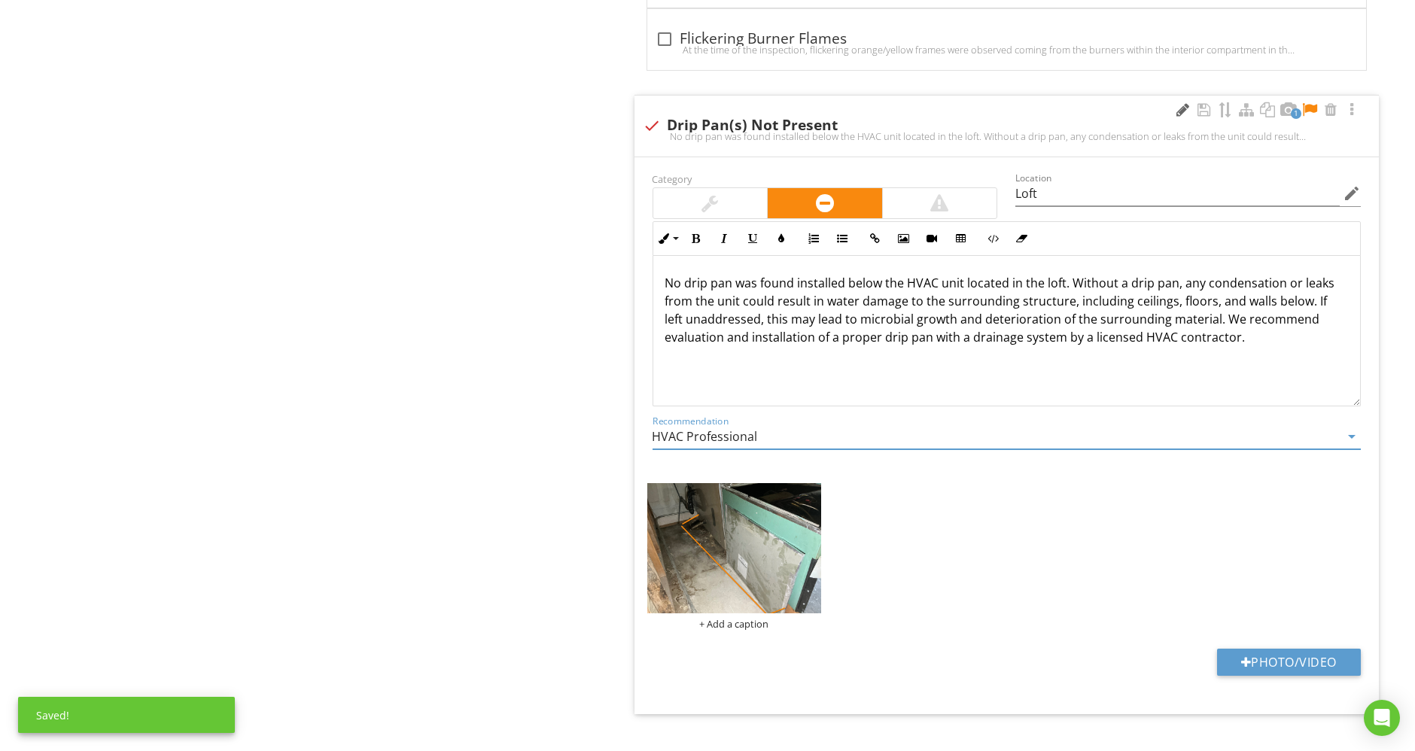
type input "HVAC Professional"
click at [1179, 102] on div at bounding box center [1183, 109] width 18 height 15
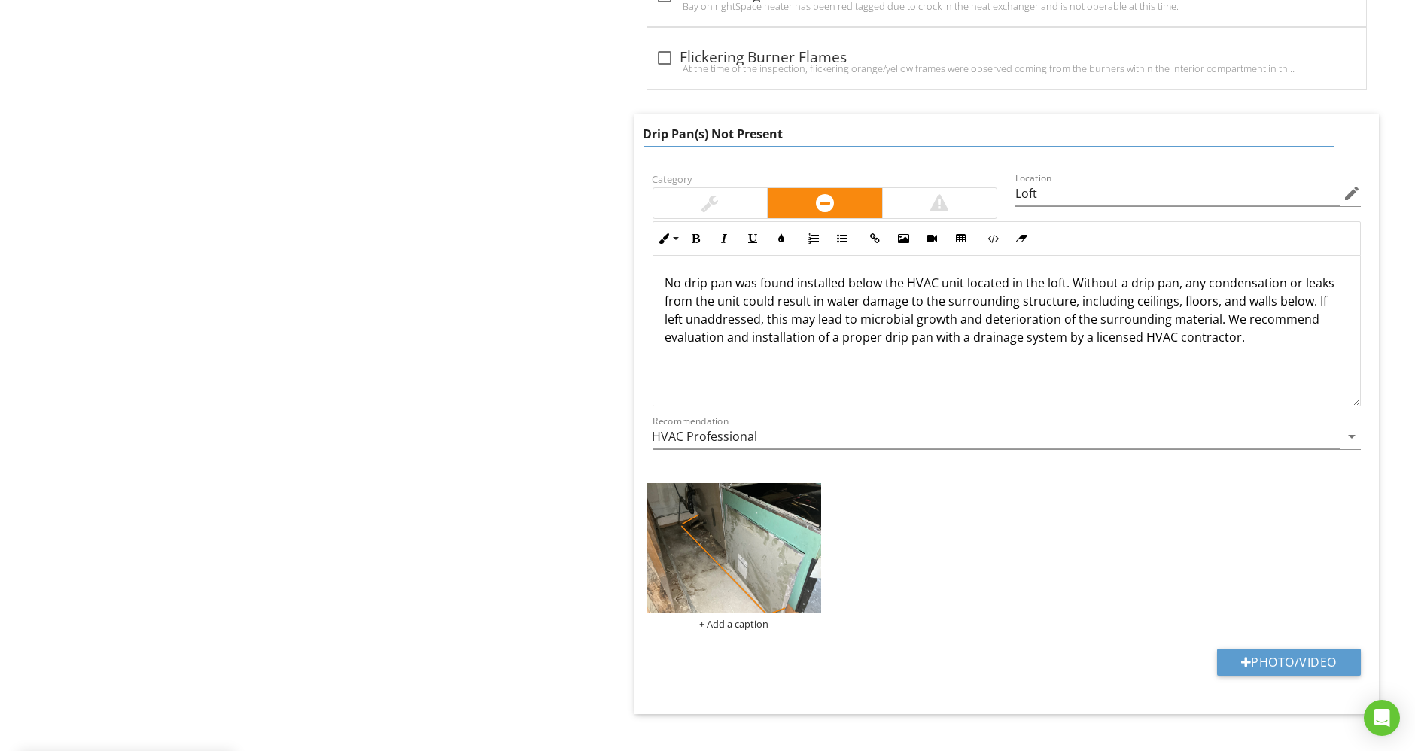
drag, startPoint x: 976, startPoint y: 108, endPoint x: 432, endPoint y: 65, distance: 545.1
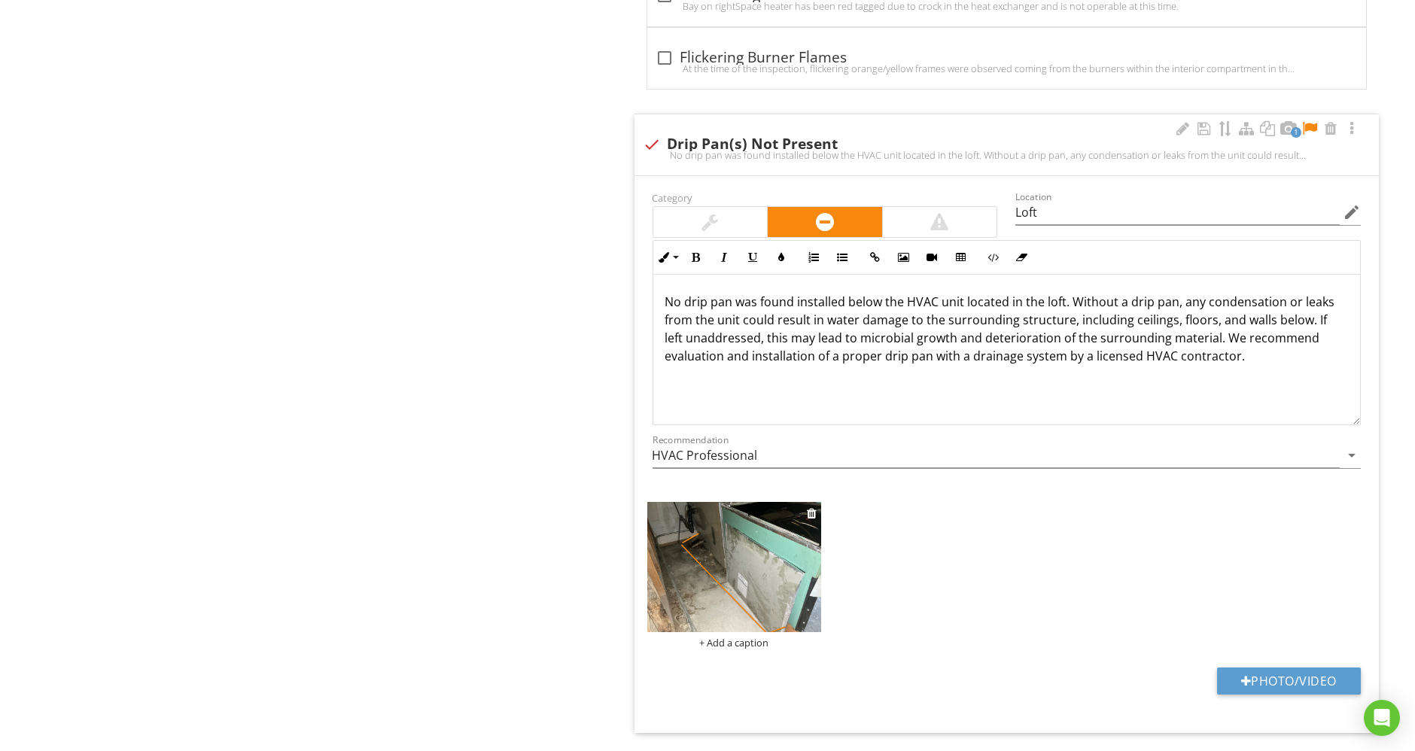
click at [767, 598] on div "+ Add a caption" at bounding box center [734, 576] width 174 height 148
click at [729, 637] on div "+ Add a caption" at bounding box center [734, 643] width 174 height 12
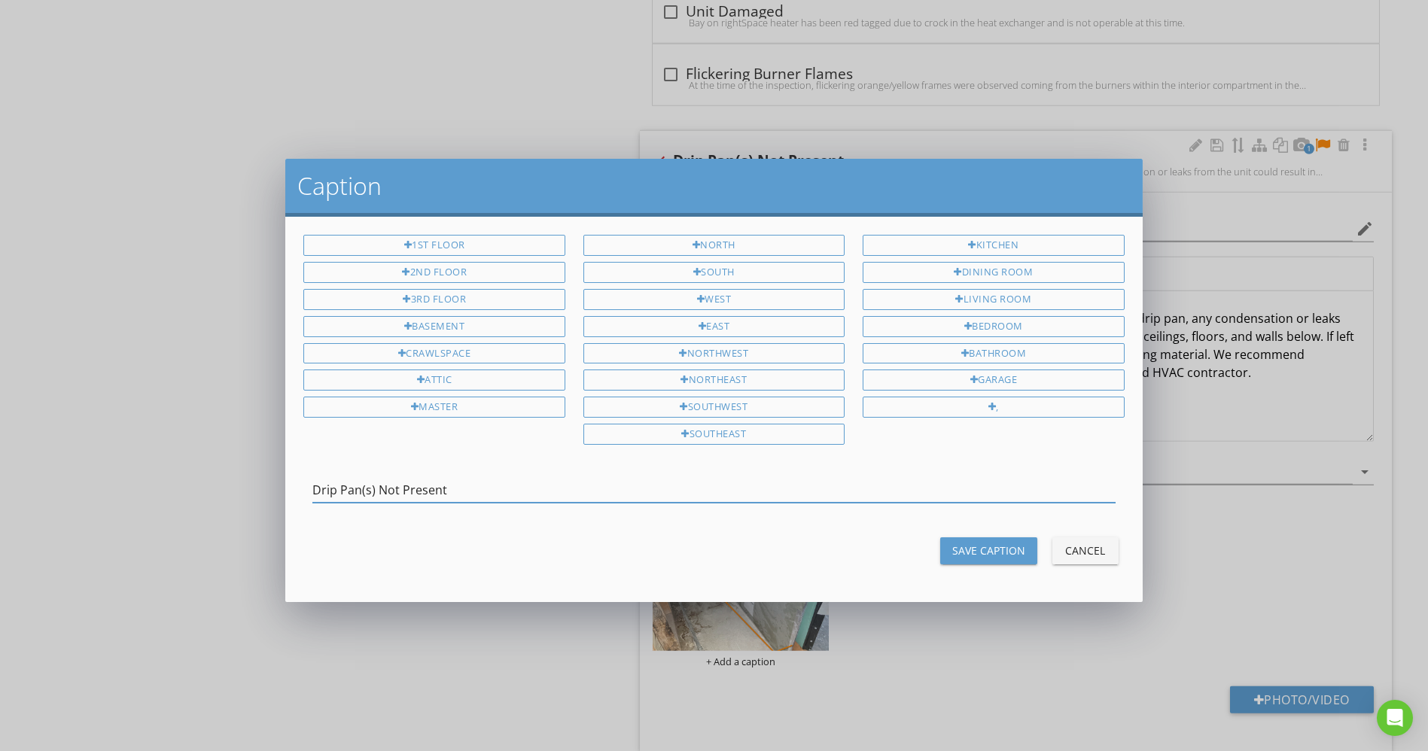
click at [374, 481] on input "Drip Pan(s) Not Present" at bounding box center [713, 490] width 802 height 25
click at [750, 482] on input "Drip Pan Not Present" at bounding box center [713, 490] width 802 height 25
type input "Drip Pan Not Present - Loft"
click at [995, 543] on div "Save Caption" at bounding box center [988, 551] width 73 height 16
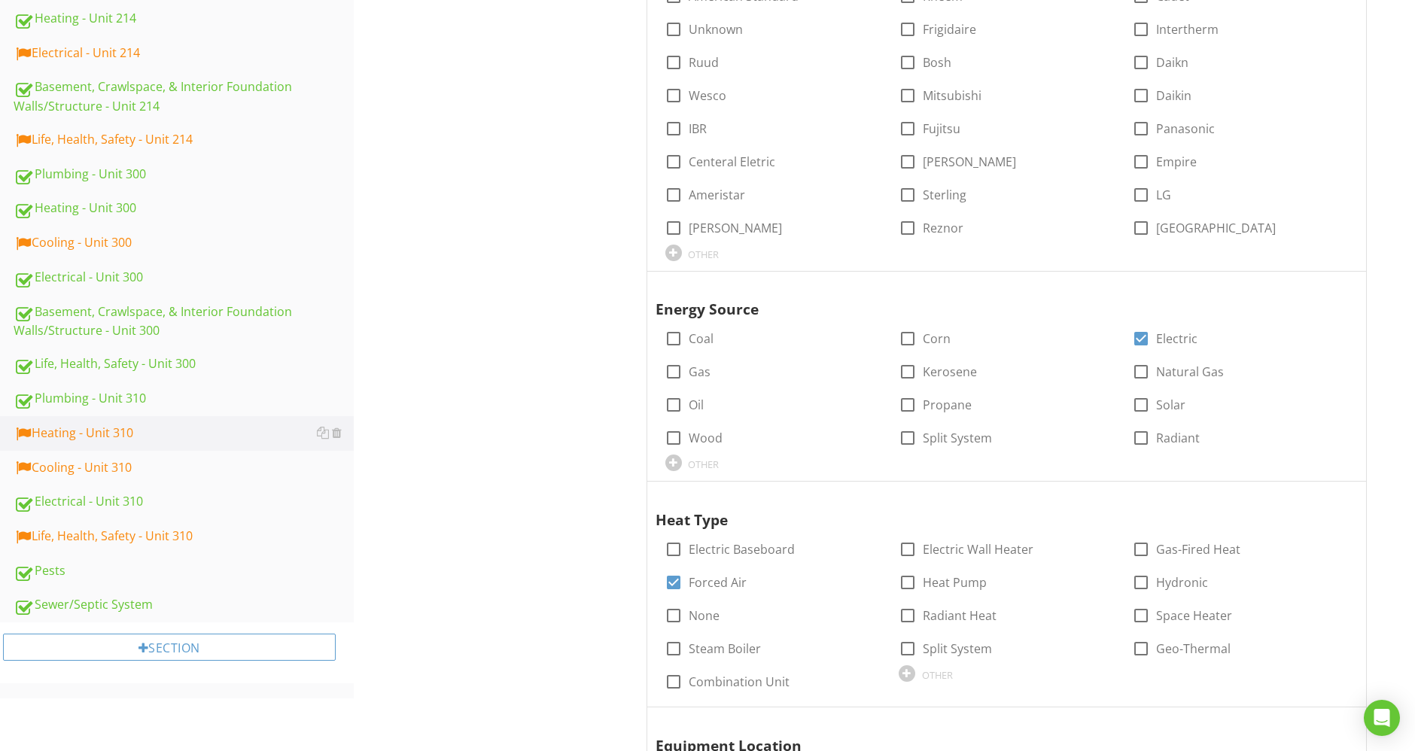
scroll to position [839, 0]
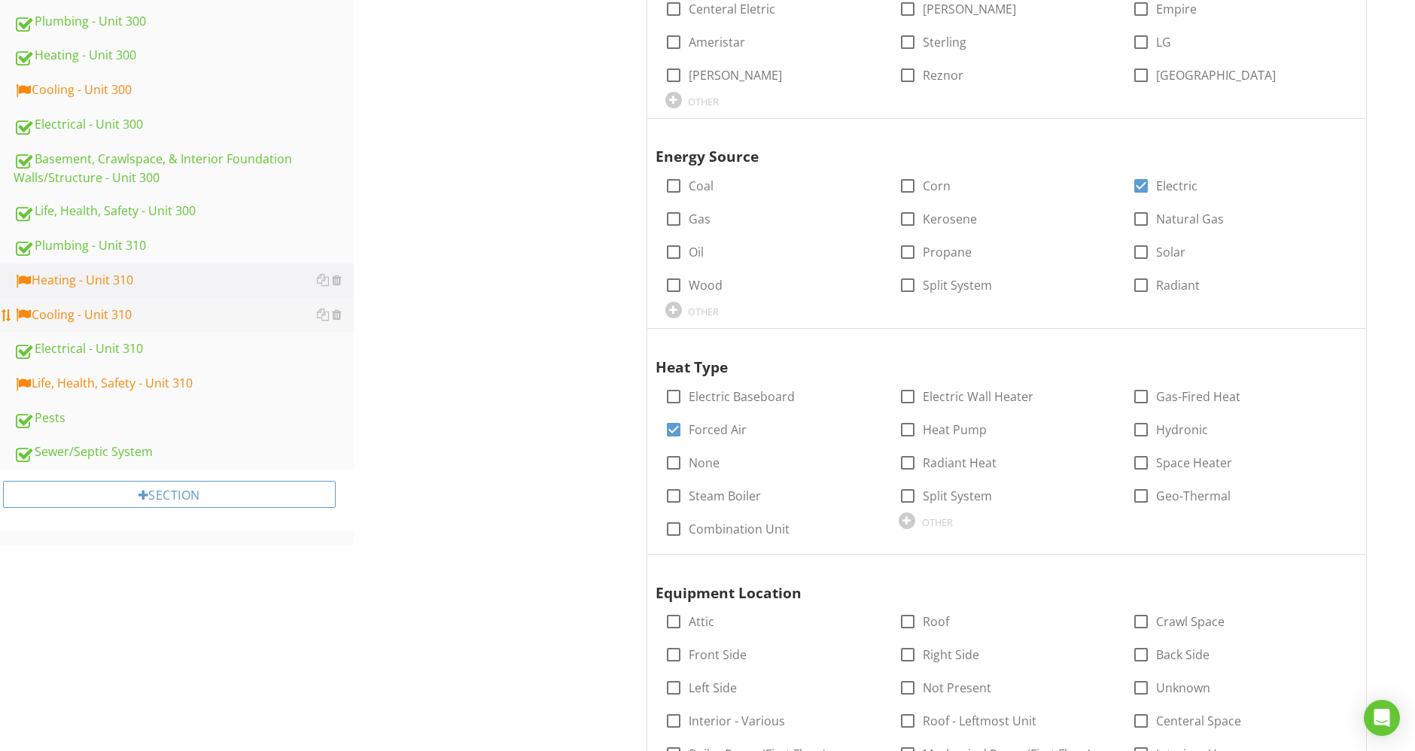
click at [78, 306] on div "Cooling - Unit 310" at bounding box center [184, 316] width 340 height 20
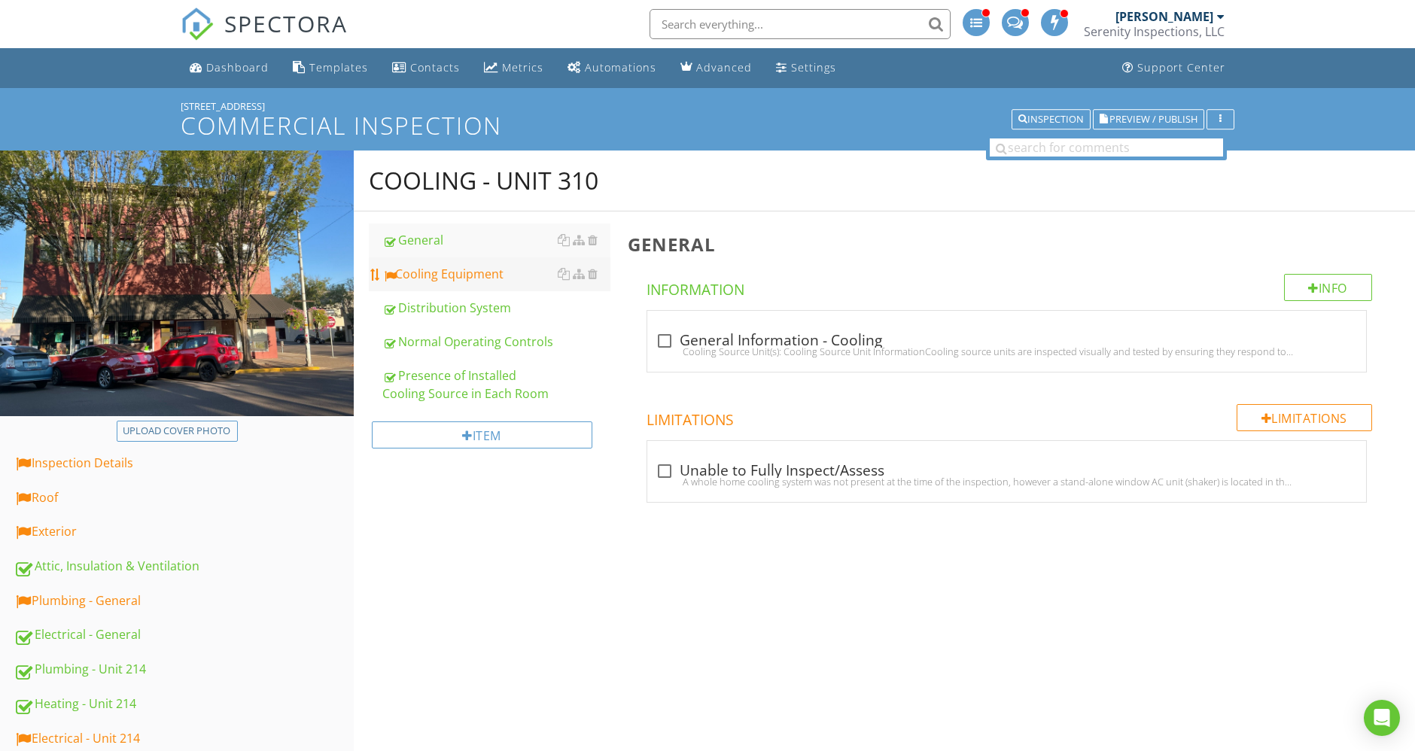
click at [485, 285] on link "Cooling Equipment" at bounding box center [496, 273] width 228 height 33
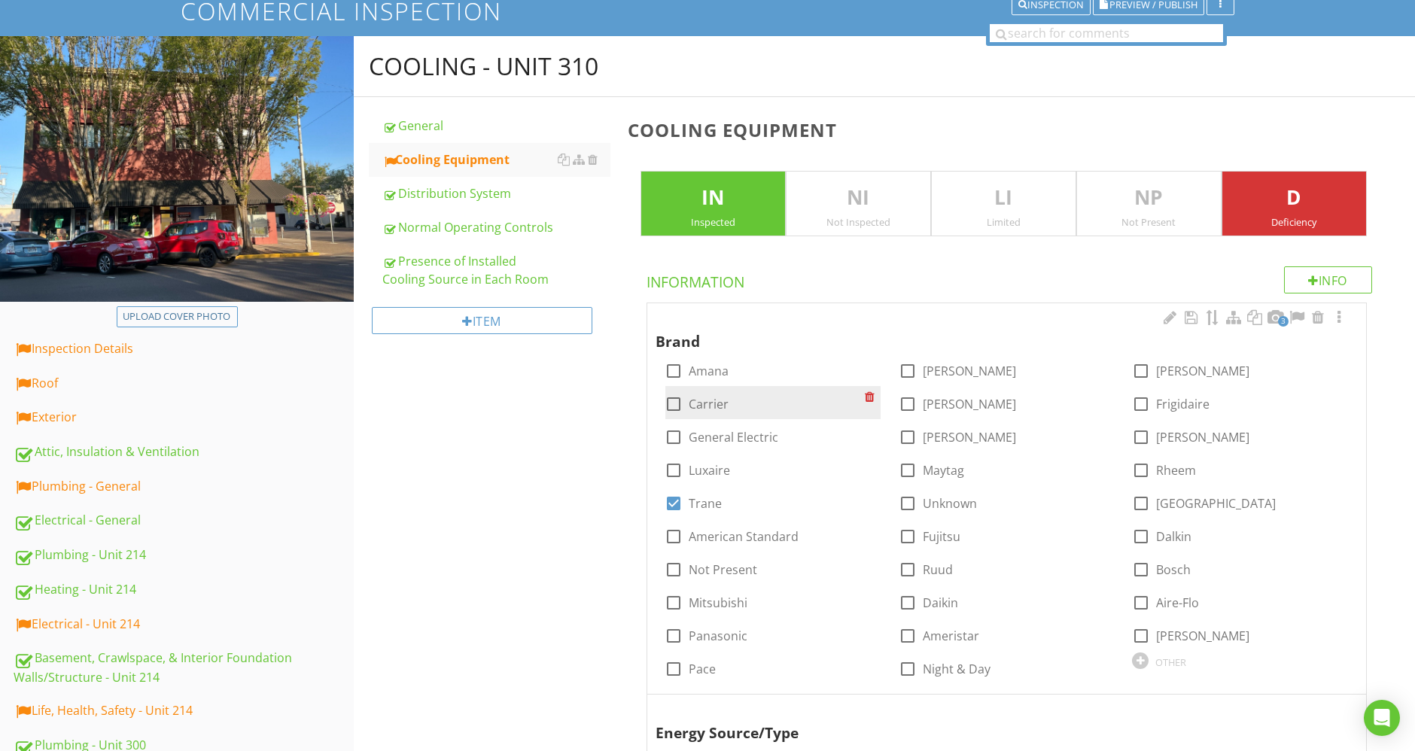
scroll to position [334, 0]
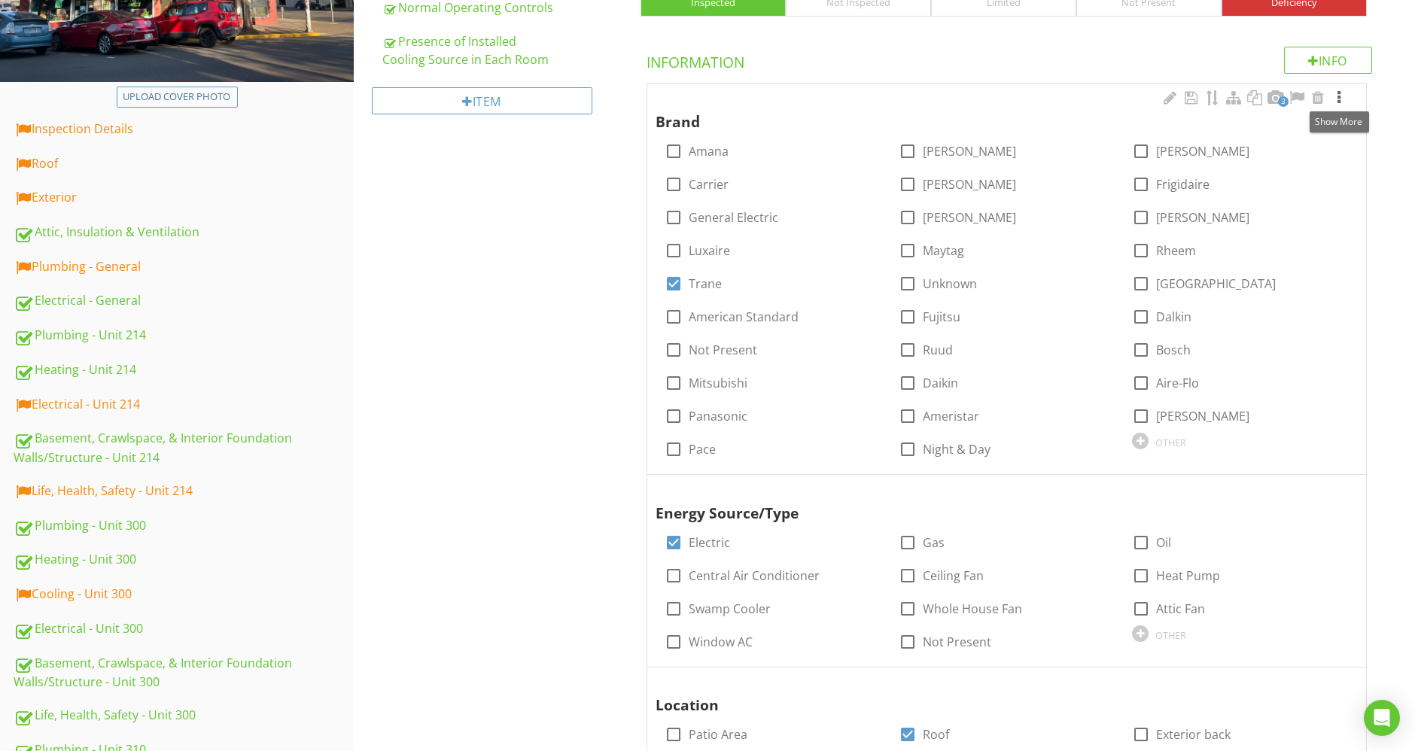
click at [1335, 97] on div at bounding box center [1339, 97] width 18 height 15
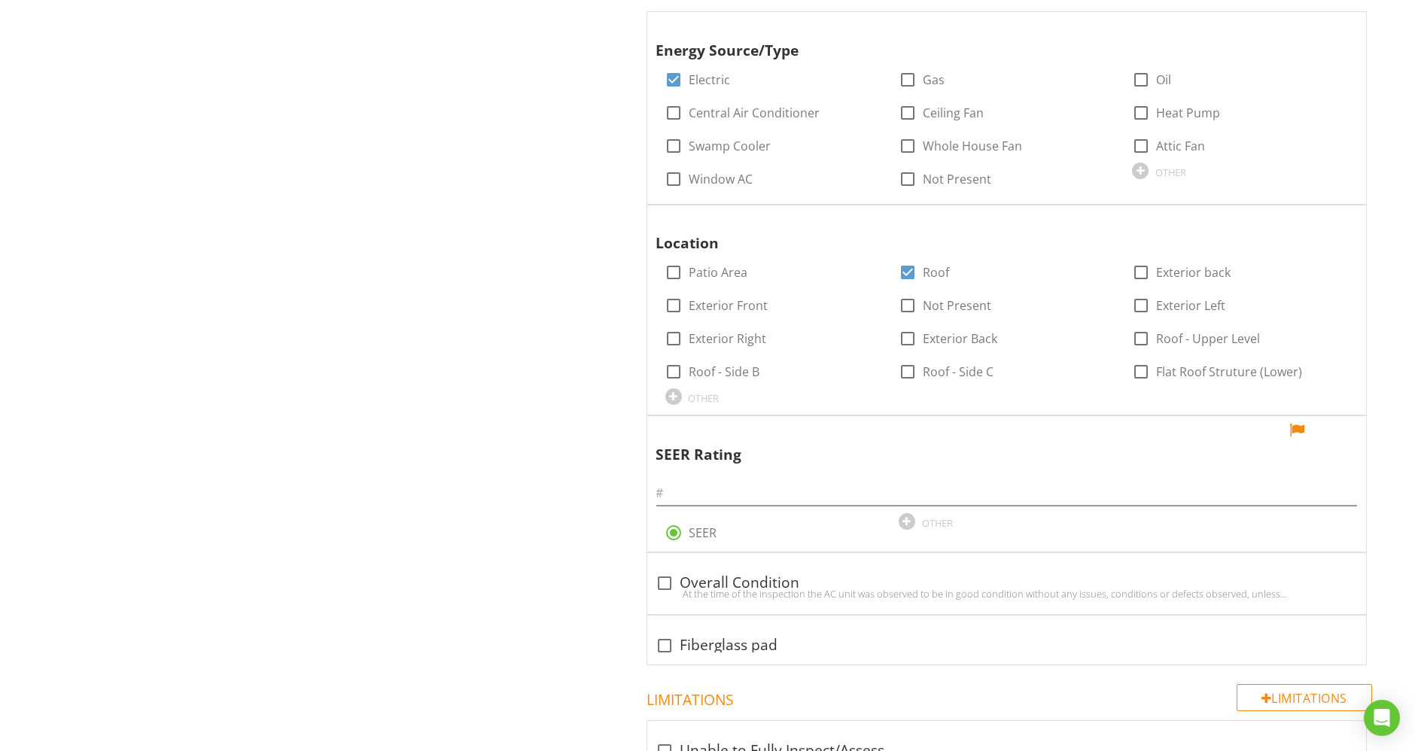
scroll to position [1505, 0]
click at [841, 476] on input "text" at bounding box center [1007, 488] width 702 height 25
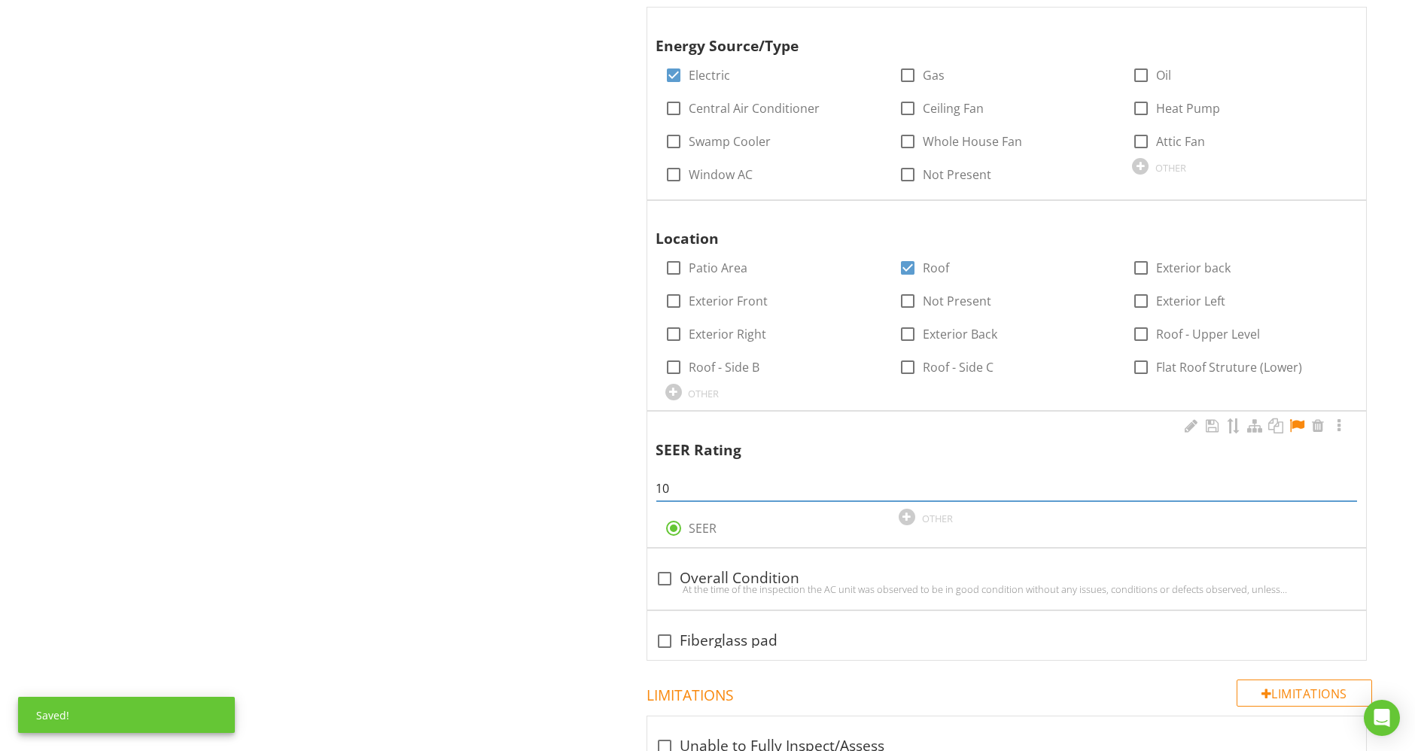
type input "10"
click at [1297, 428] on div at bounding box center [1297, 426] width 18 height 15
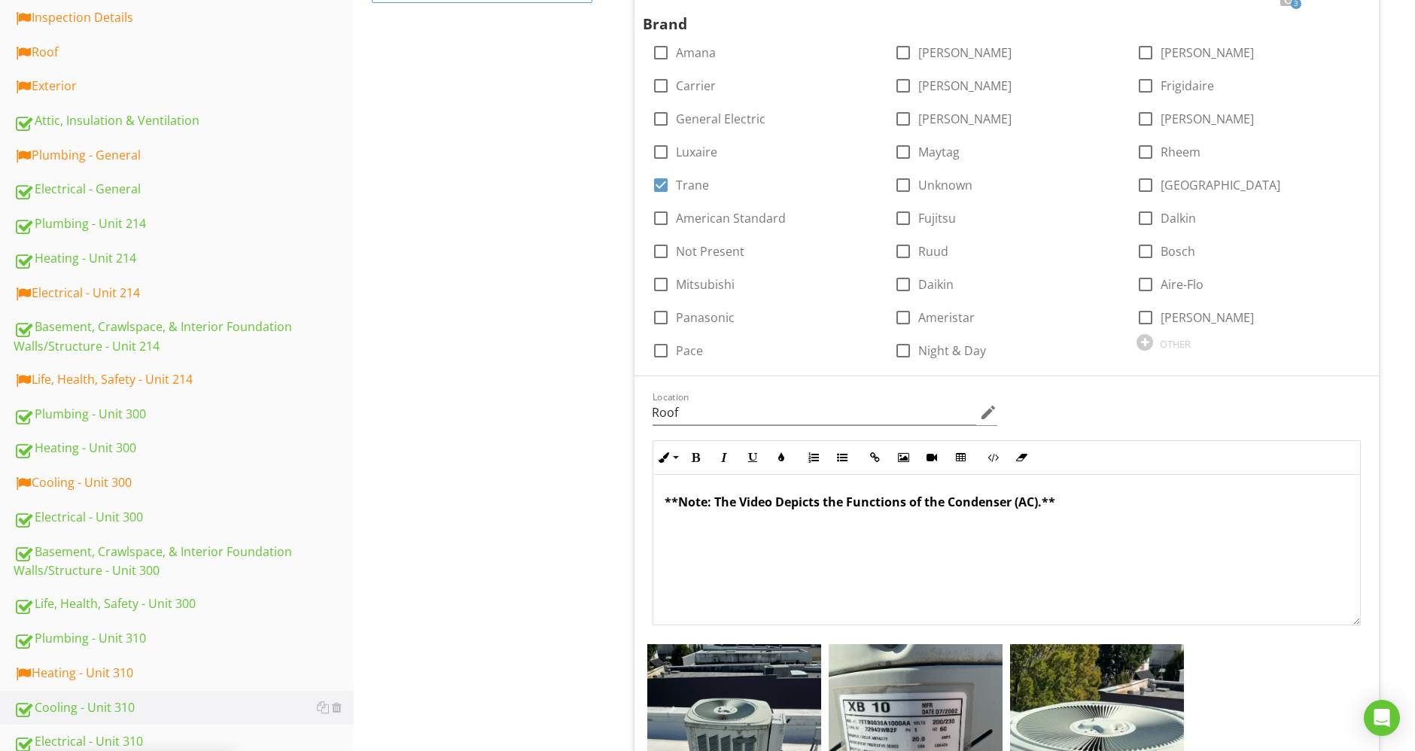
scroll to position [836, 0]
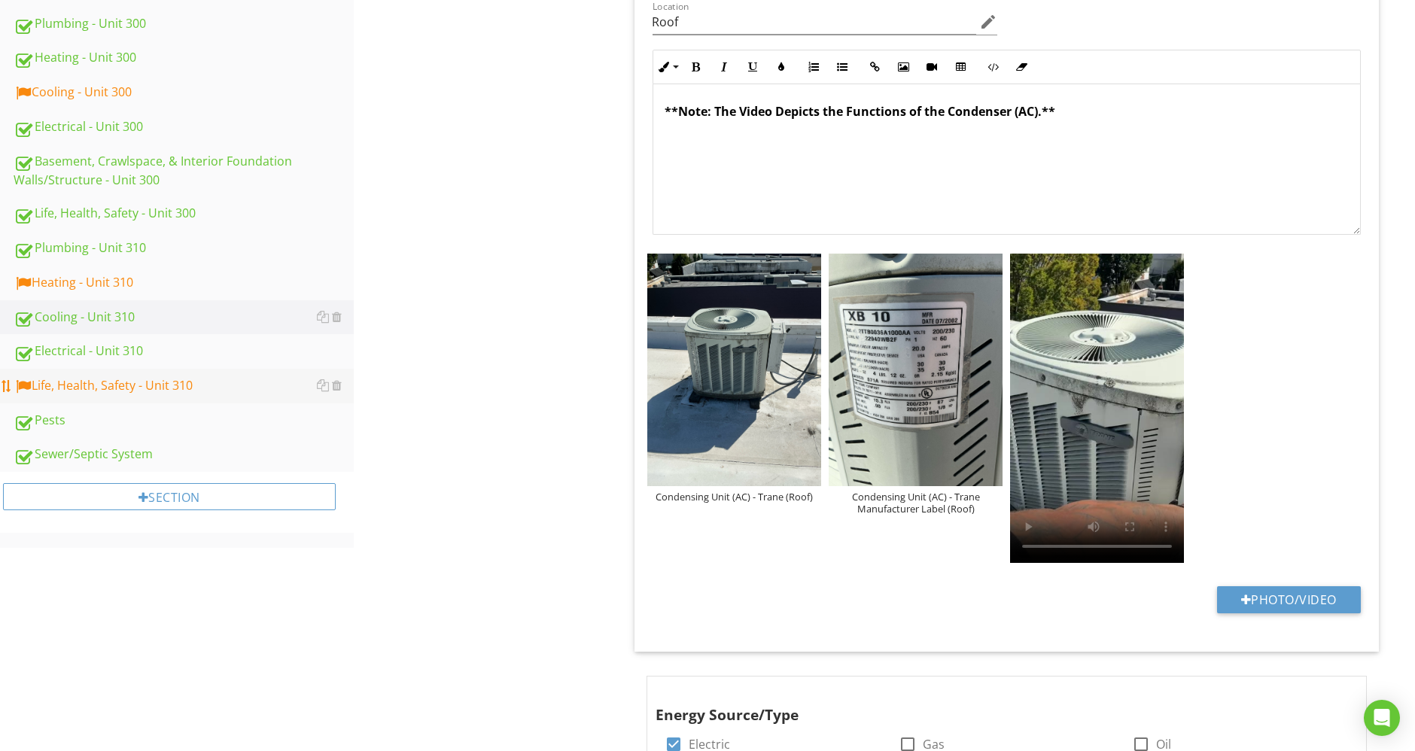
click at [158, 384] on div "Life, Health, Safety - Unit 310" at bounding box center [184, 386] width 340 height 20
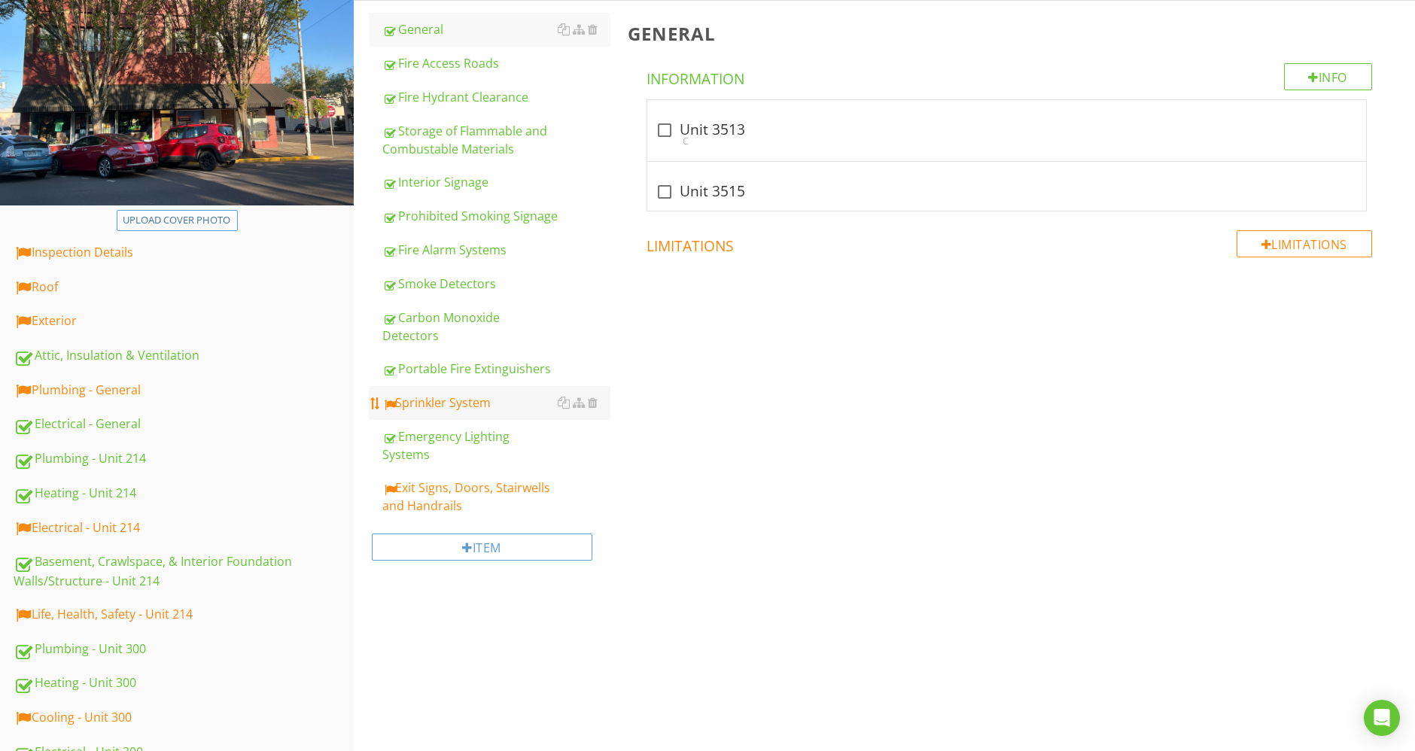
scroll to position [210, 0]
click at [507, 394] on div "Sprinkler System" at bounding box center [496, 403] width 228 height 18
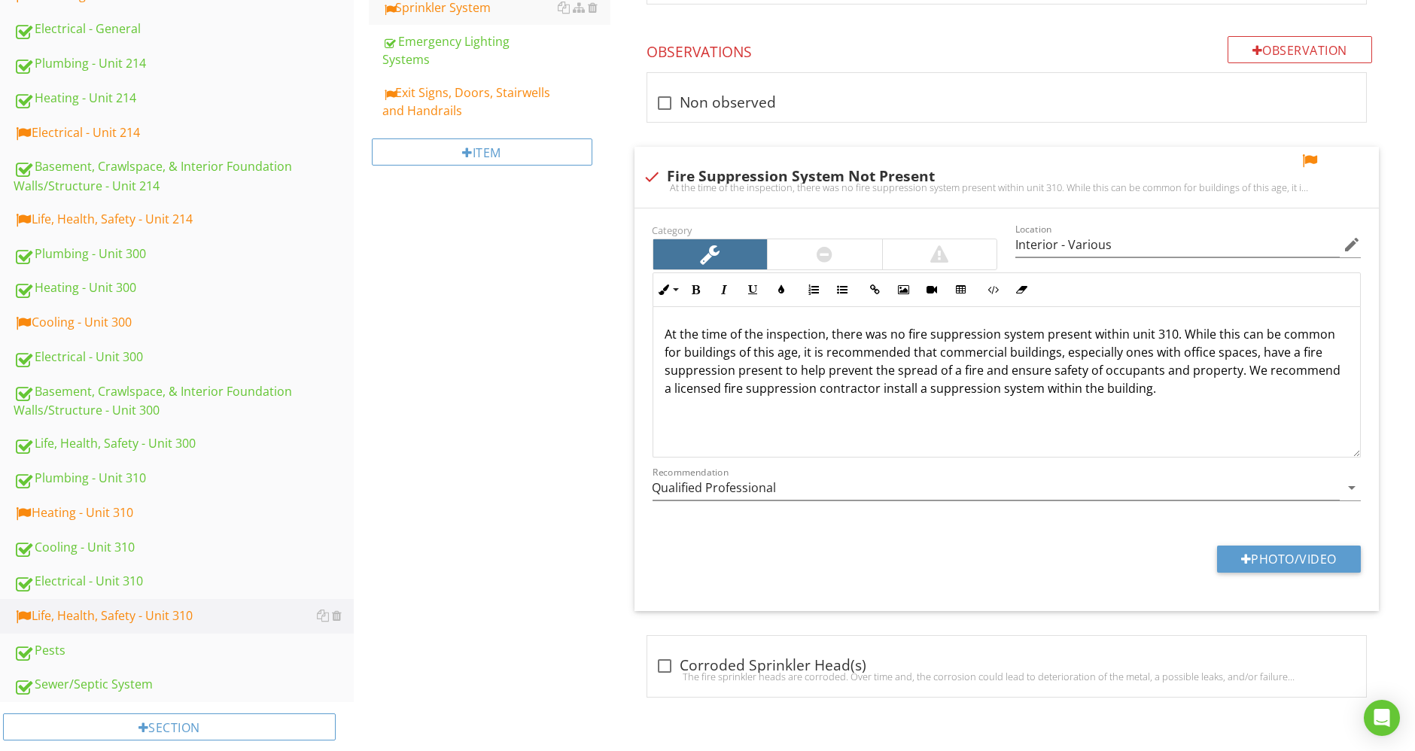
scroll to position [628, 0]
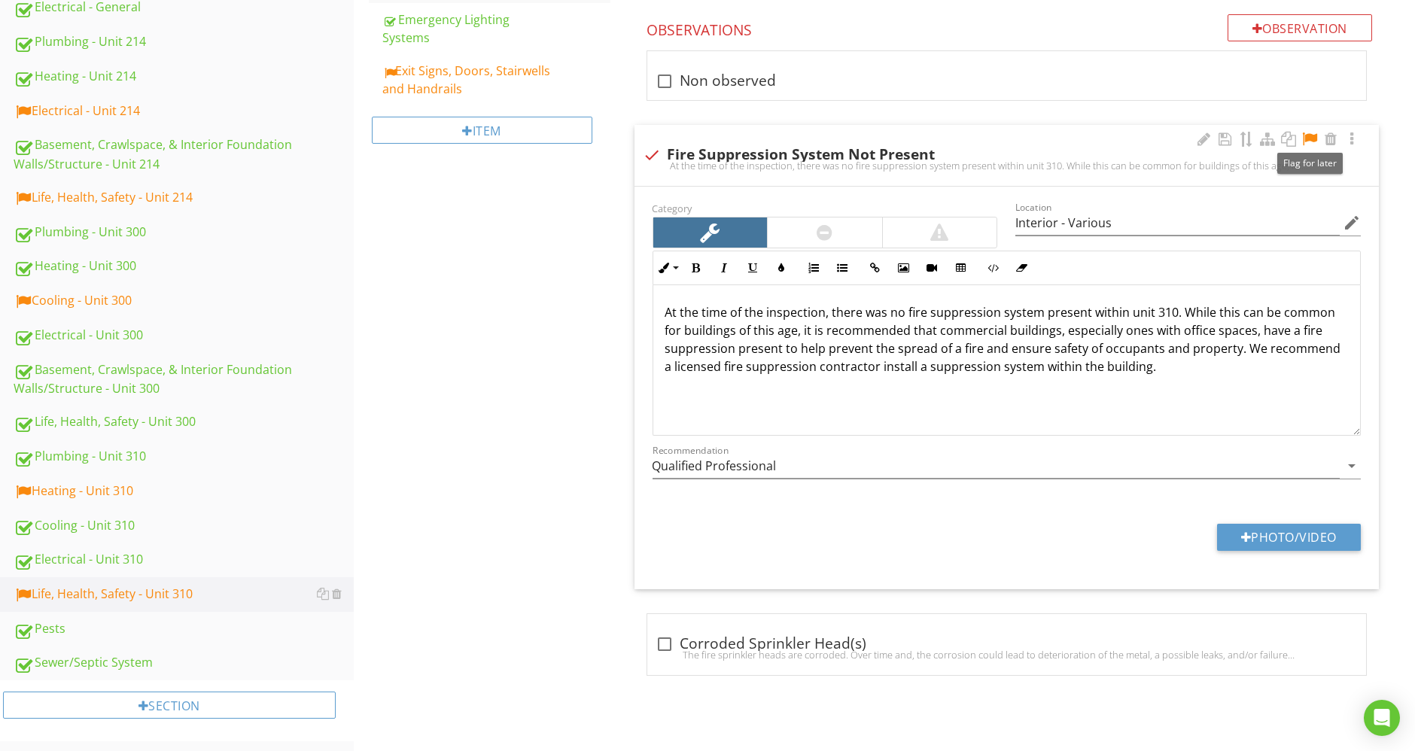
click at [1305, 138] on div at bounding box center [1310, 139] width 18 height 15
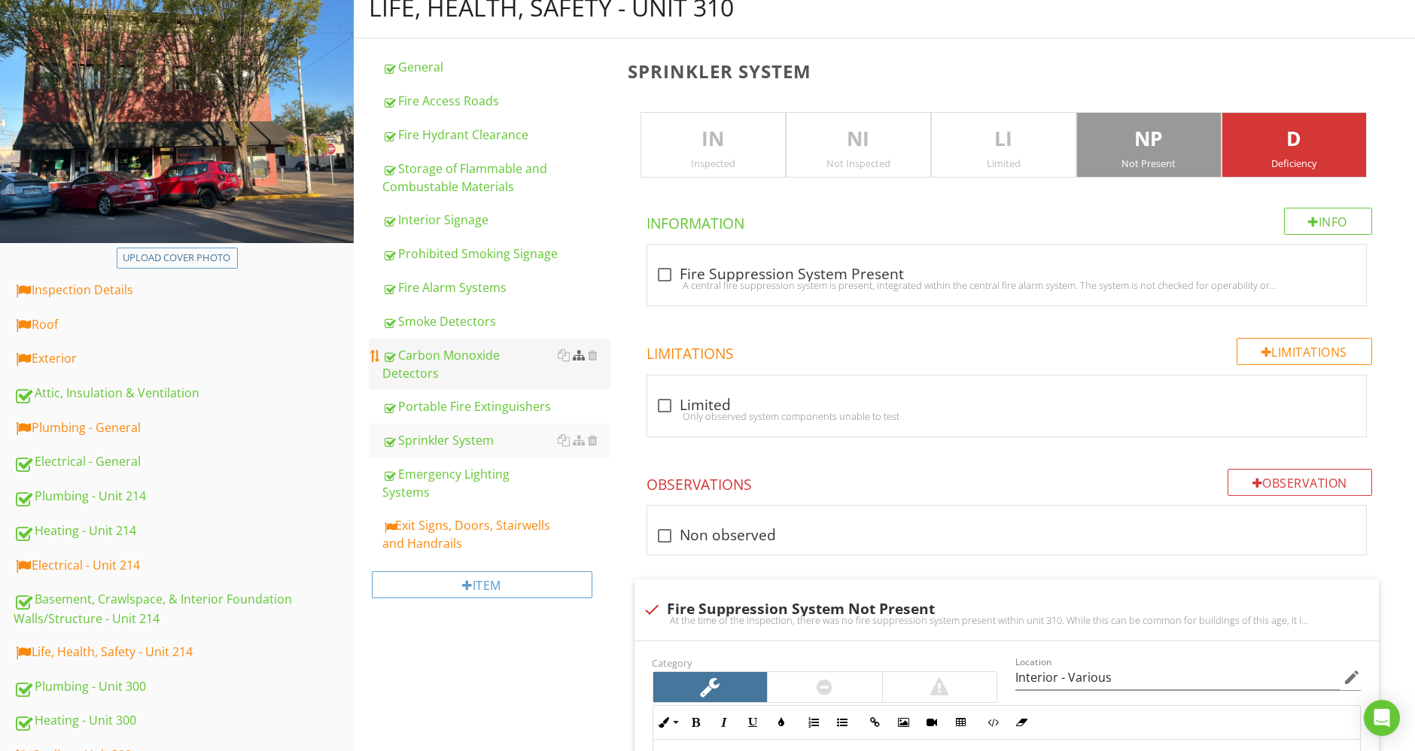
scroll to position [461, 0]
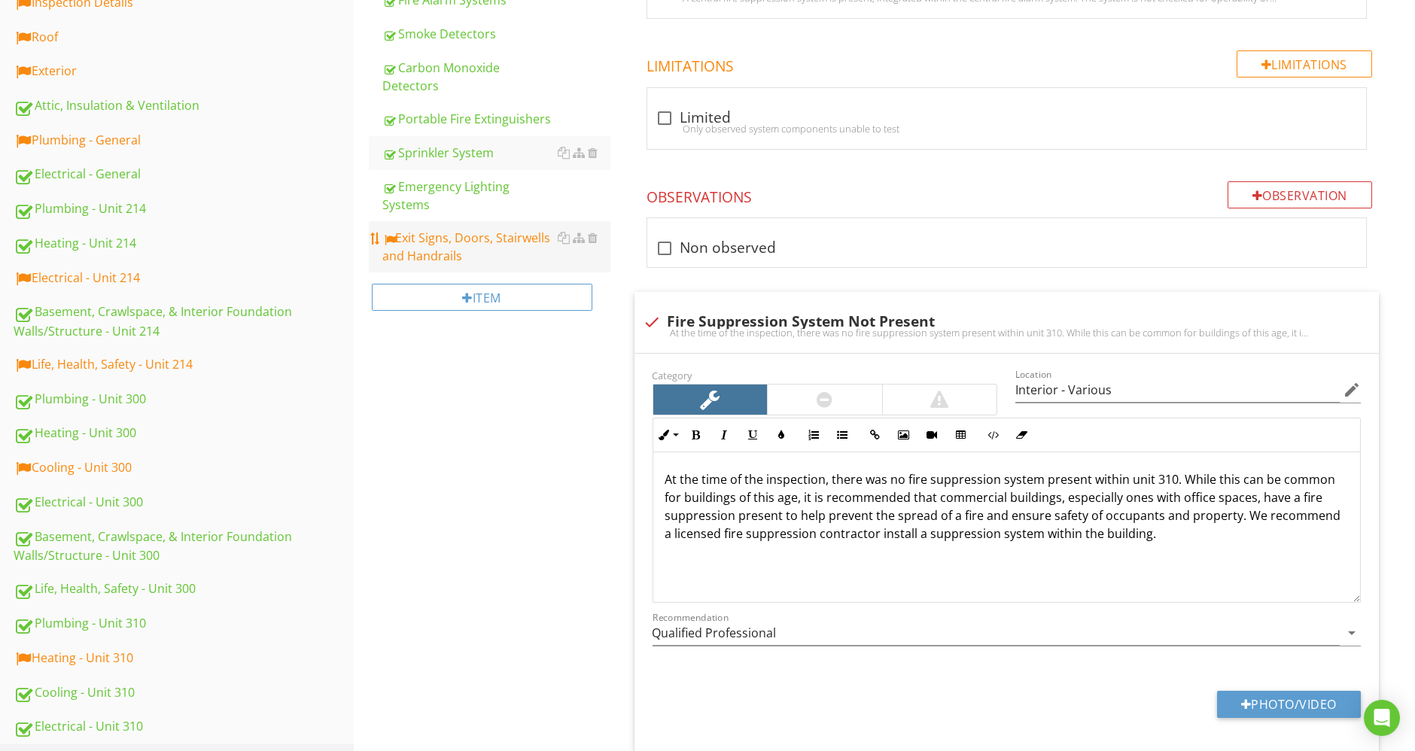
click at [464, 231] on link "Exit Signs, Doors, Stairwells and Handrails" at bounding box center [496, 246] width 228 height 51
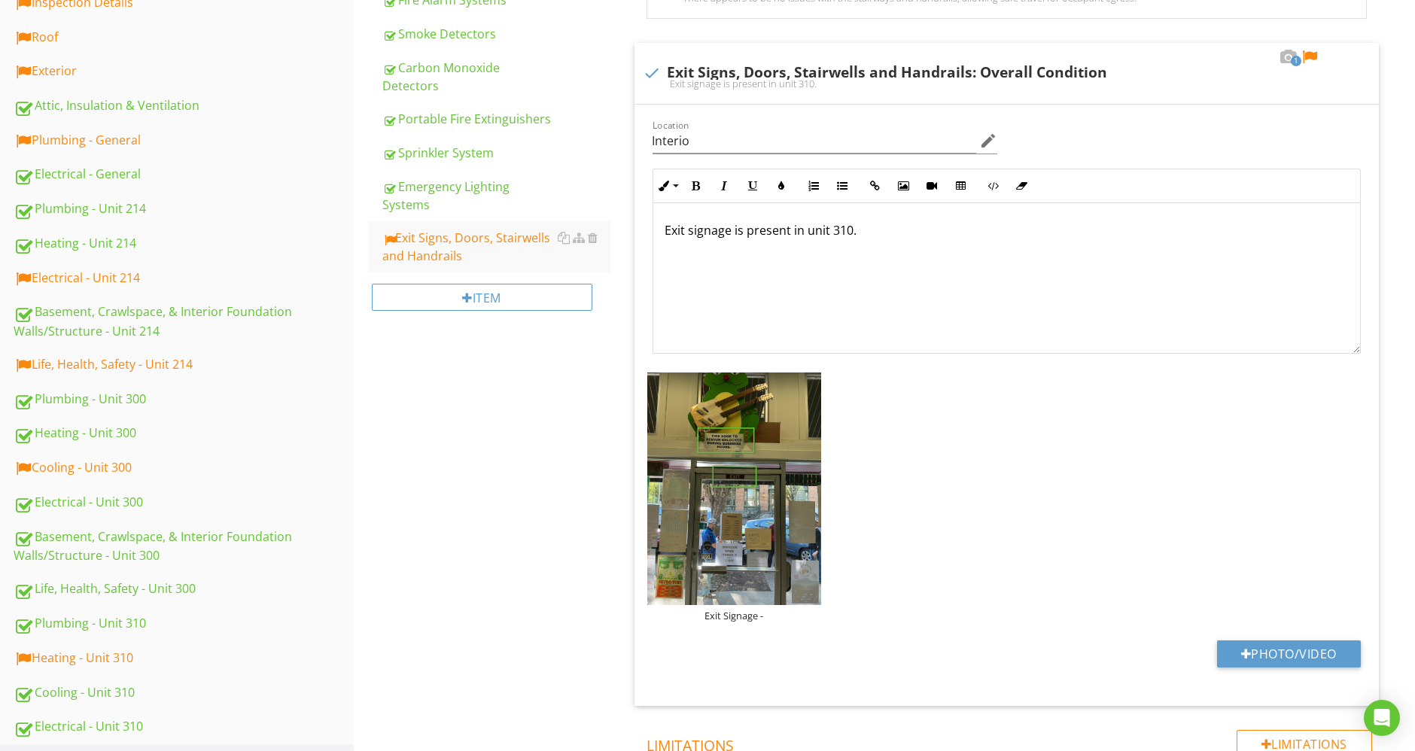
scroll to position [377, 0]
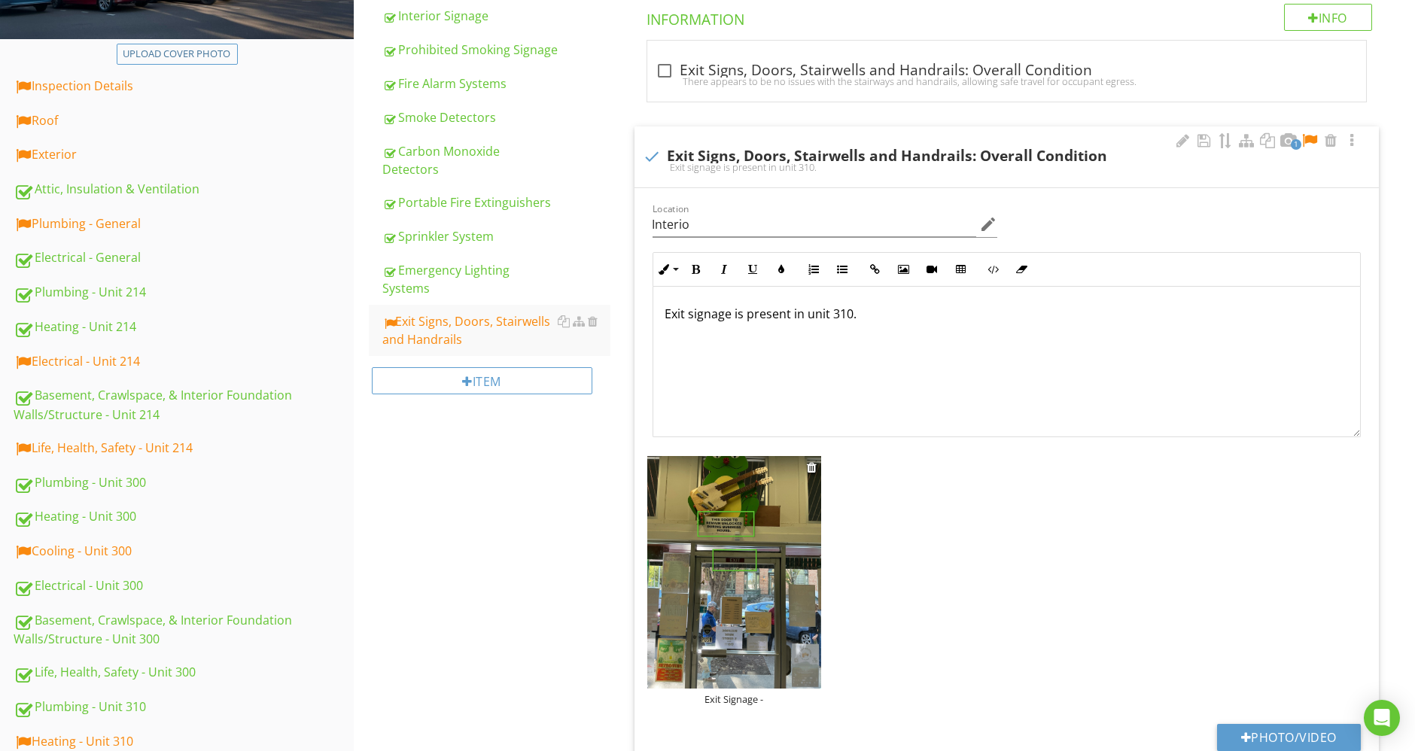
click at [757, 699] on div "Exit Signage -" at bounding box center [734, 699] width 174 height 12
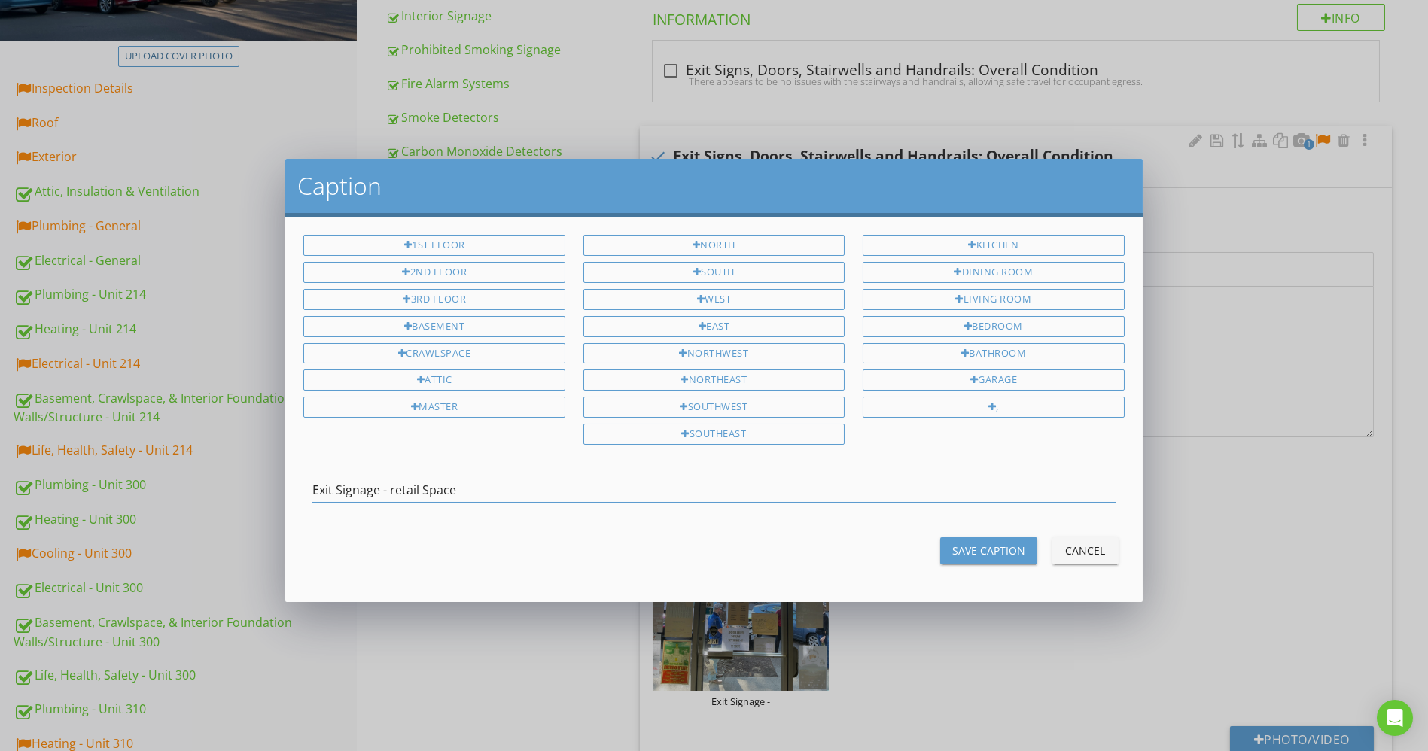
click at [394, 480] on input "Exit Signage - retail Space" at bounding box center [713, 490] width 802 height 25
type input "Exit Signage - Retail Space"
click at [979, 543] on div "Save Caption" at bounding box center [988, 551] width 73 height 16
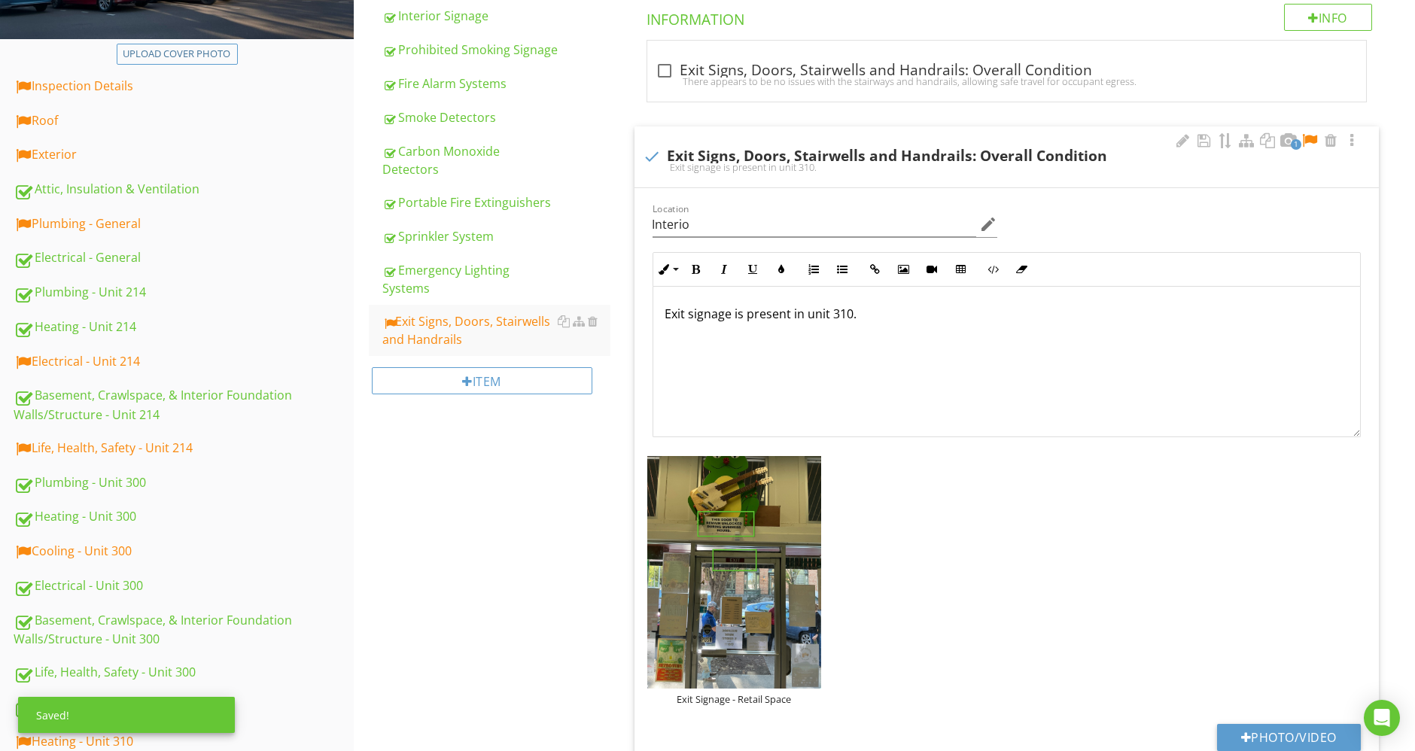
click at [1313, 141] on div at bounding box center [1310, 140] width 18 height 15
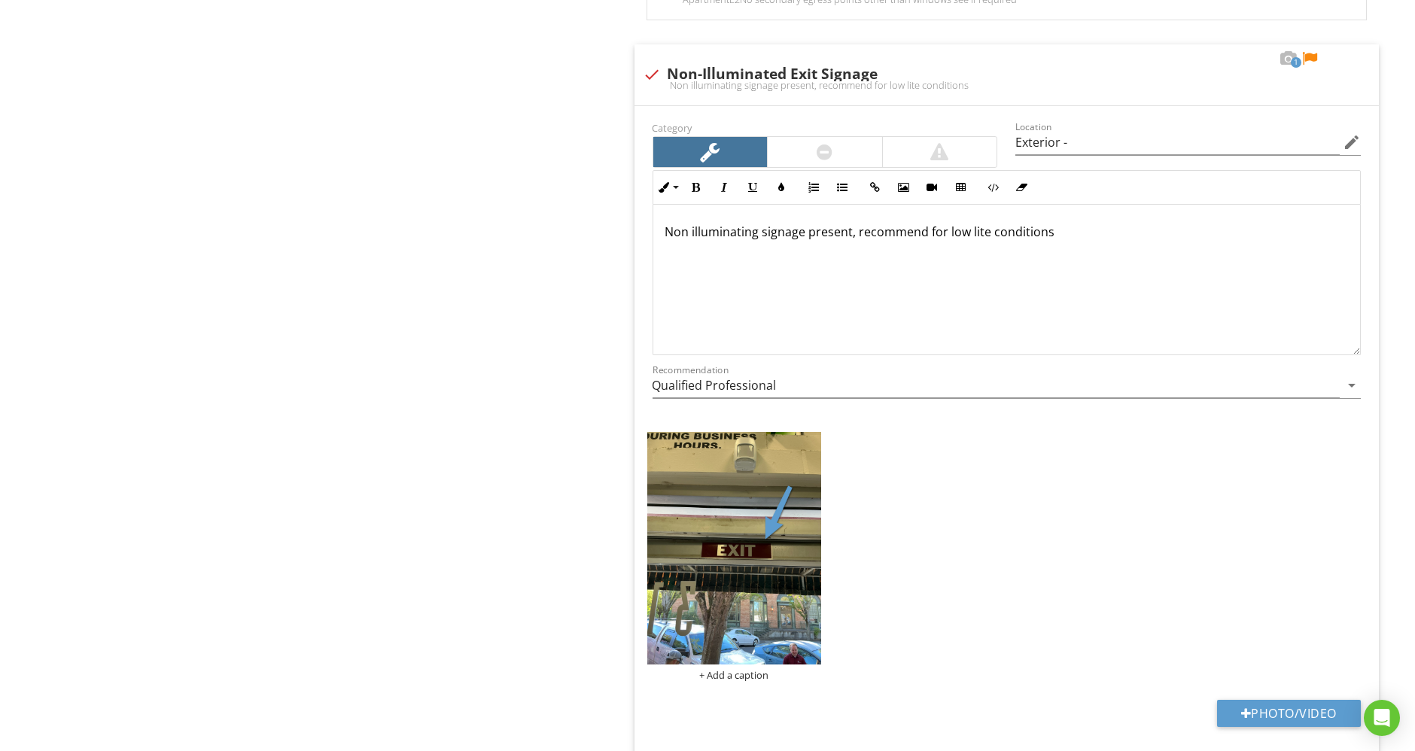
scroll to position [1601, 0]
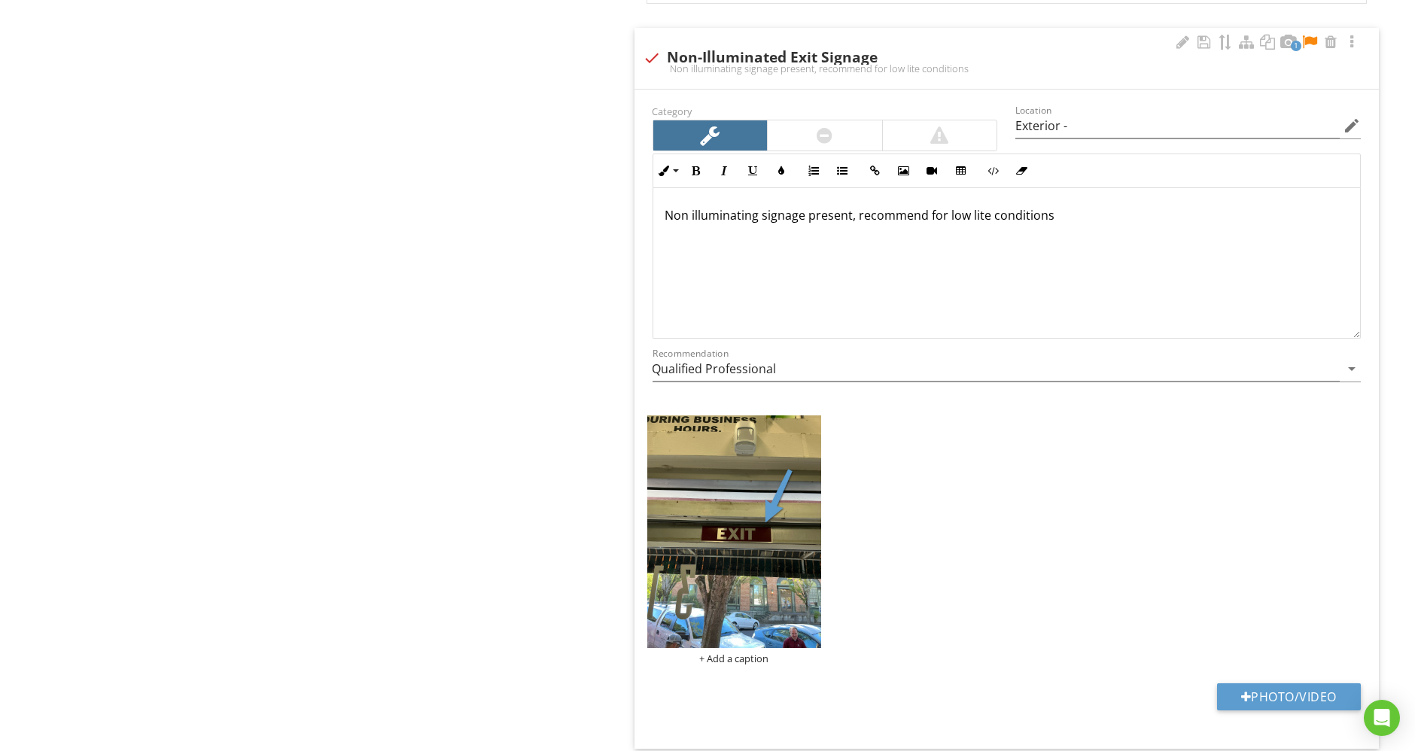
click at [1104, 207] on p "Non illuminating signage present, recommend for low lite conditions" at bounding box center [1006, 215] width 683 height 18
drag, startPoint x: 662, startPoint y: 210, endPoint x: 1100, endPoint y: 205, distance: 438.1
click at [1100, 205] on div "Non illuminating signage present, recommend for low lite conditions" at bounding box center [1007, 263] width 708 height 151
copy p "Non illuminating signage present, recommend for low lite conditions"
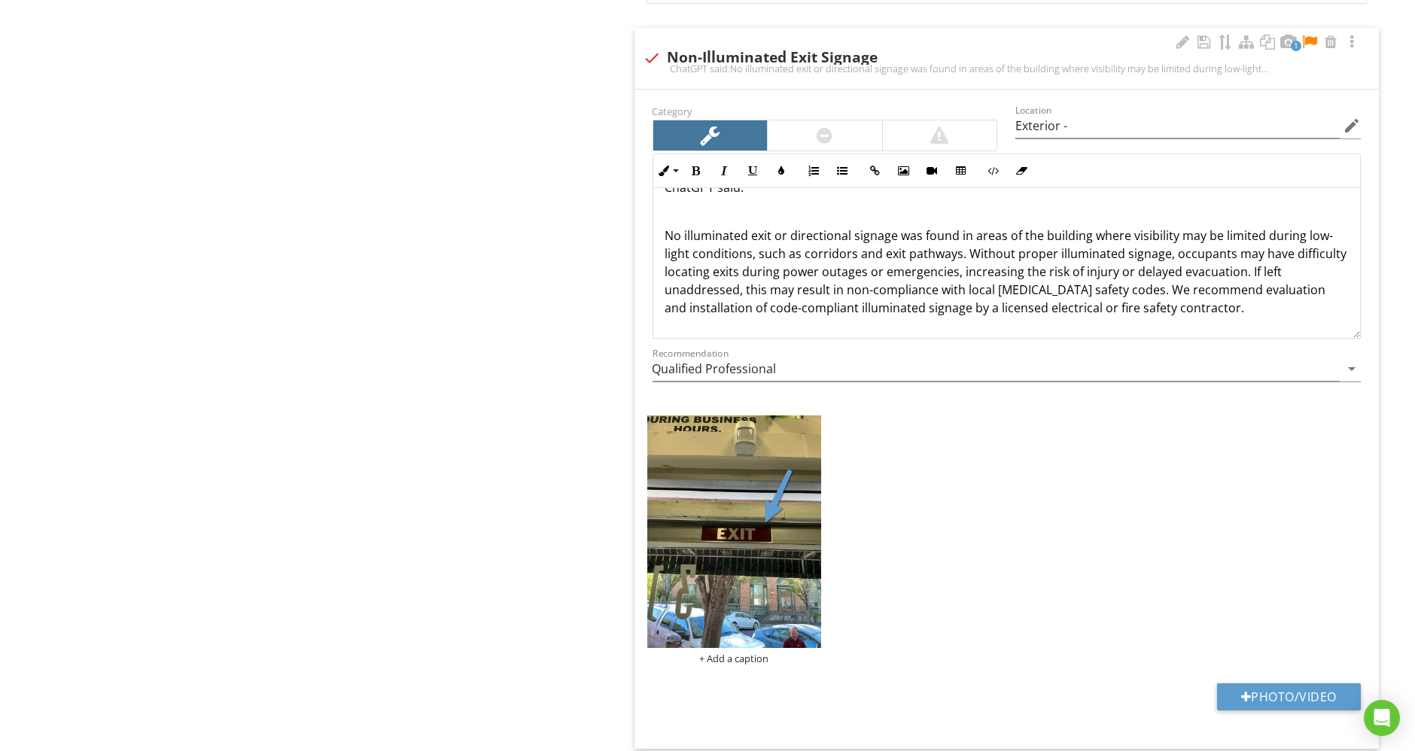
scroll to position [0, 0]
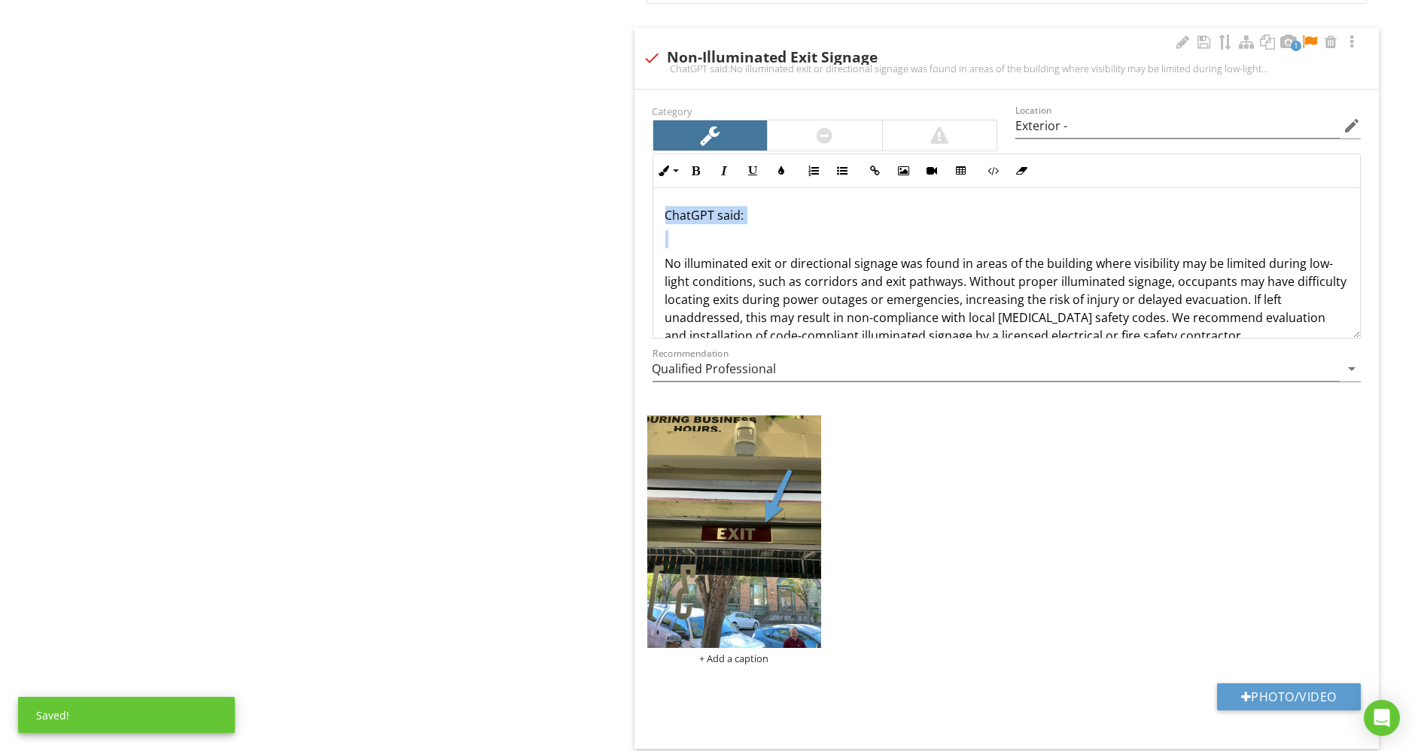
drag, startPoint x: 663, startPoint y: 257, endPoint x: 641, endPoint y: 175, distance: 85.1
click at [641, 175] on div "Category Location Exterior - edit Inline Style XLarge Large Normal Small Light …" at bounding box center [1007, 419] width 745 height 659
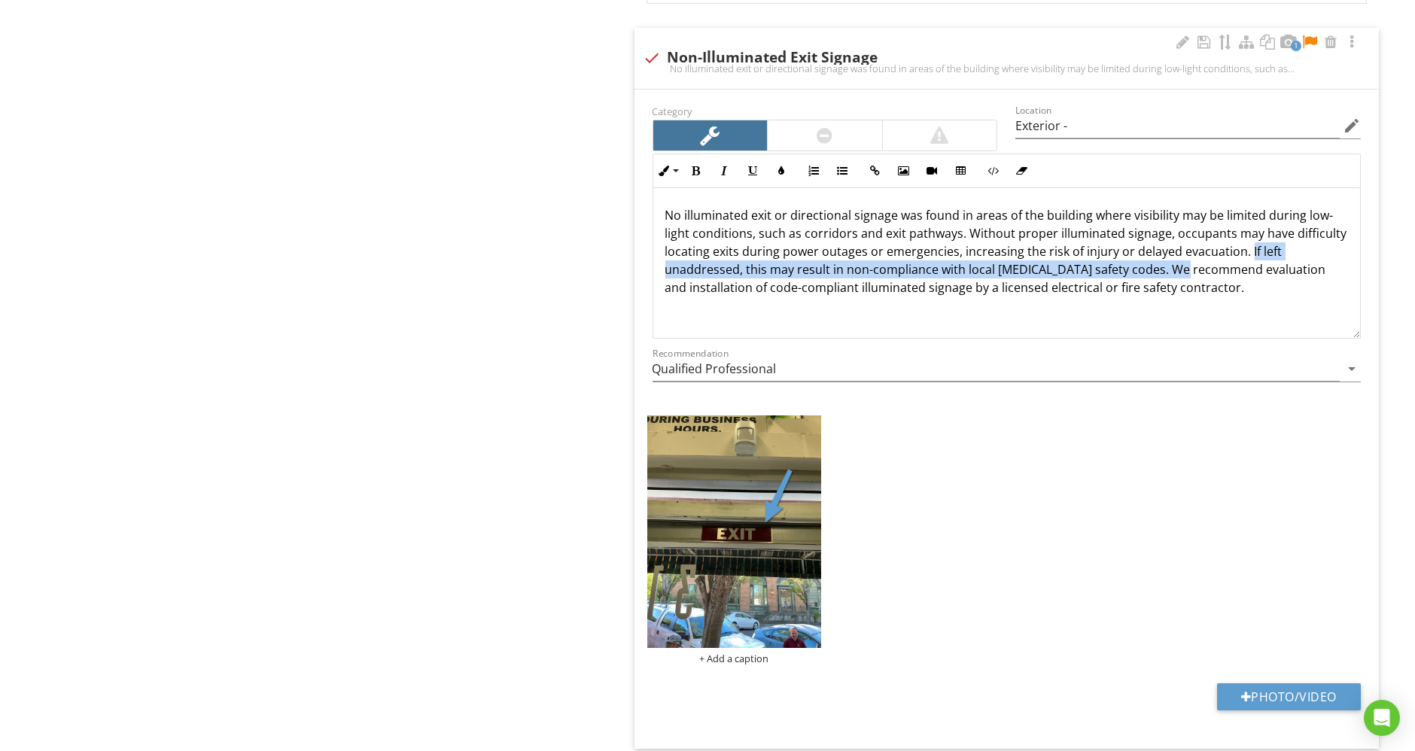
drag, startPoint x: 1243, startPoint y: 244, endPoint x: 1159, endPoint y: 266, distance: 87.3
click at [1159, 266] on p "No illuminated exit or directional signage was found in areas of the building w…" at bounding box center [1006, 251] width 683 height 90
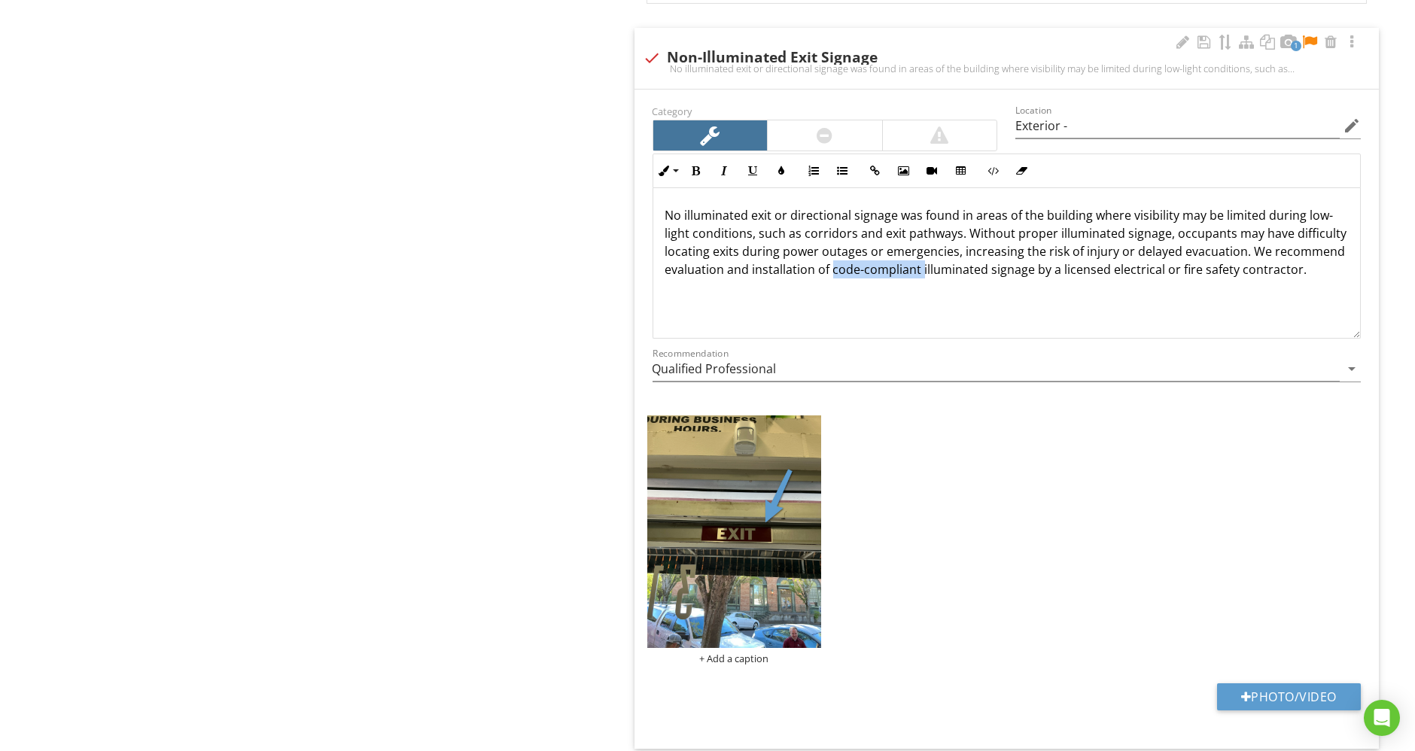
drag, startPoint x: 830, startPoint y: 266, endPoint x: 920, endPoint y: 269, distance: 89.6
click at [920, 269] on p "No illuminated exit or directional signage was found in areas of the building w…" at bounding box center [1006, 242] width 683 height 72
click at [1017, 357] on input "Qualified Professional" at bounding box center [997, 369] width 688 height 25
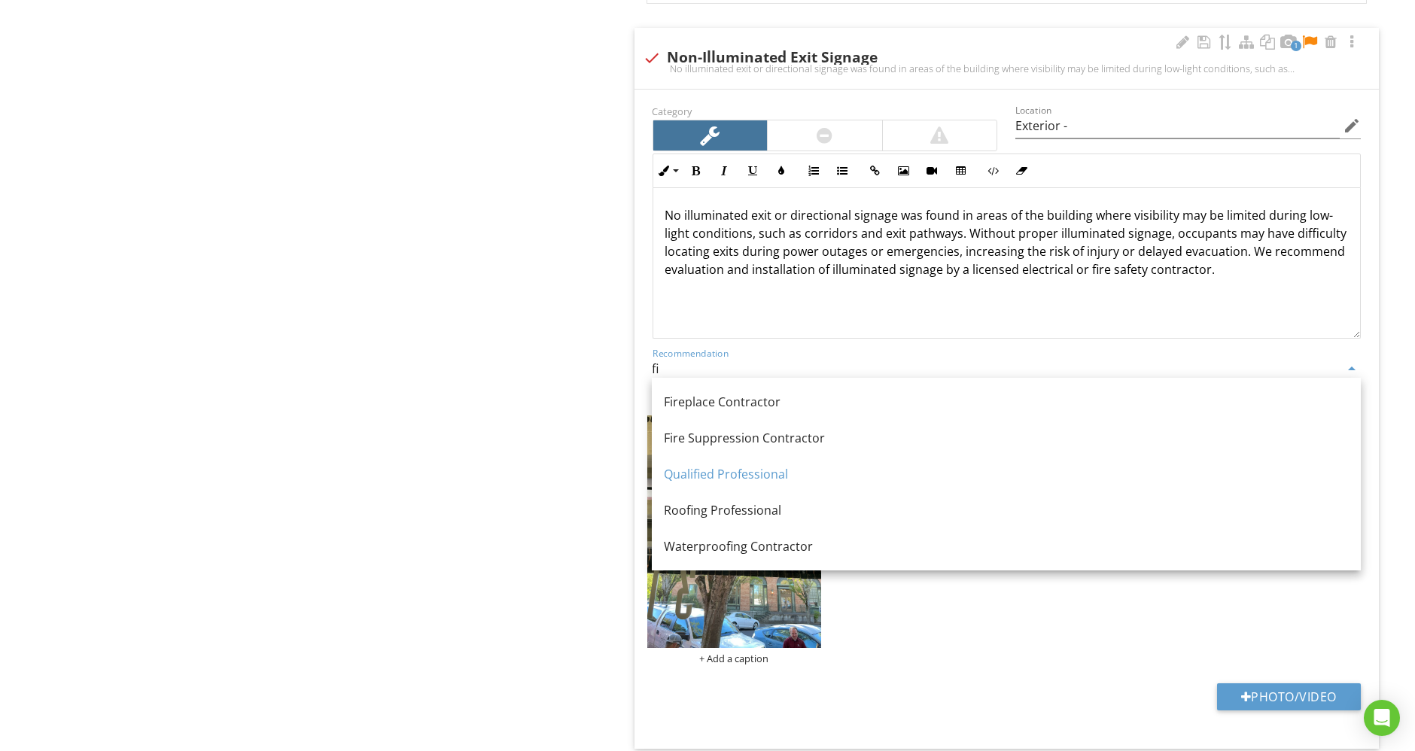
type input "f"
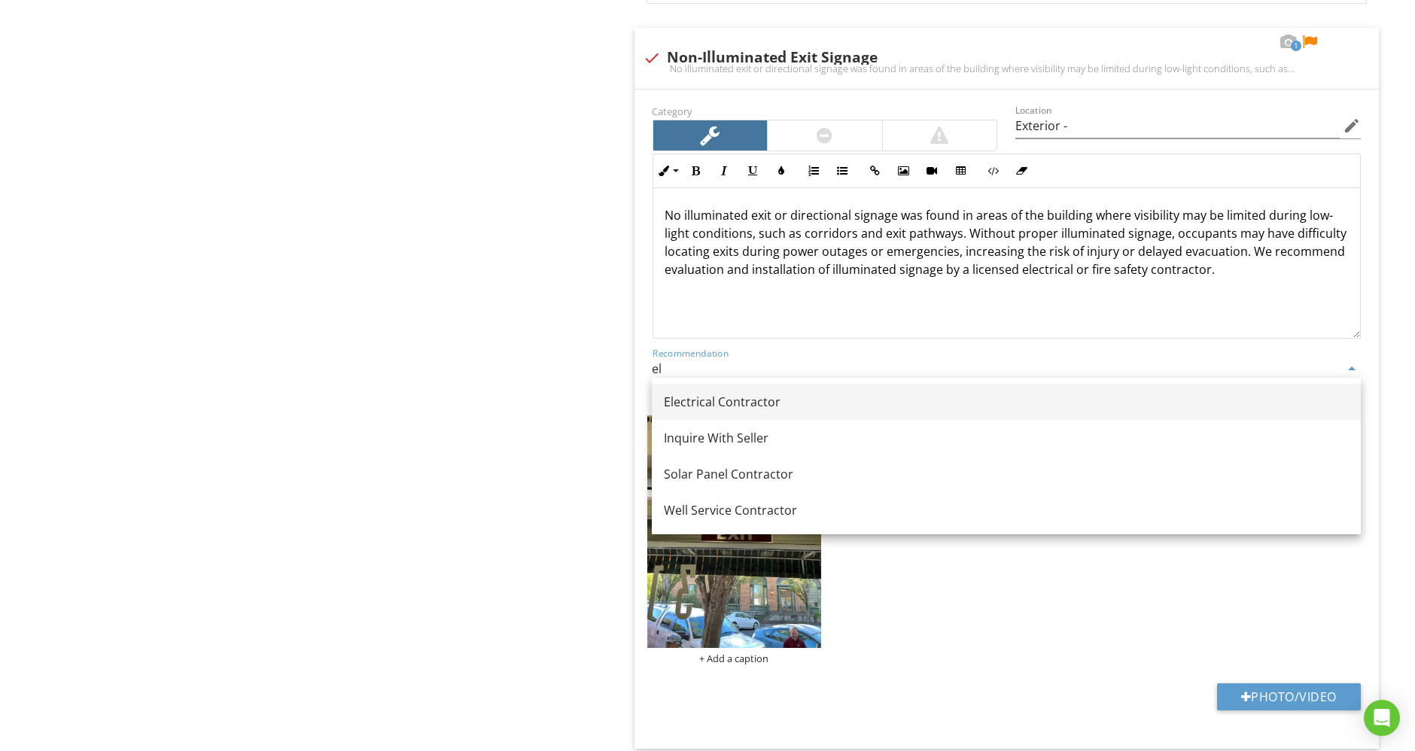
click at [948, 399] on div "Electrical Contractor" at bounding box center [1006, 402] width 685 height 18
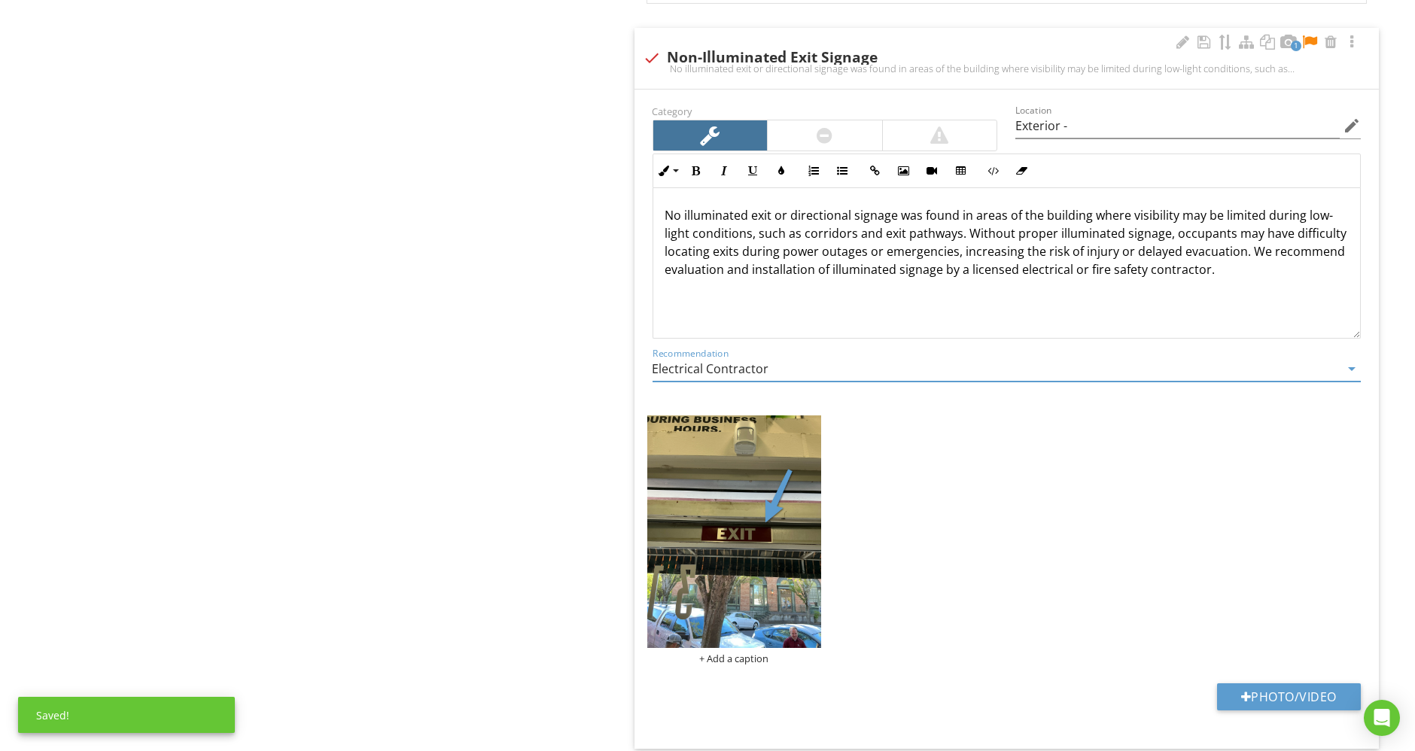
type input "Electrical Contractor"
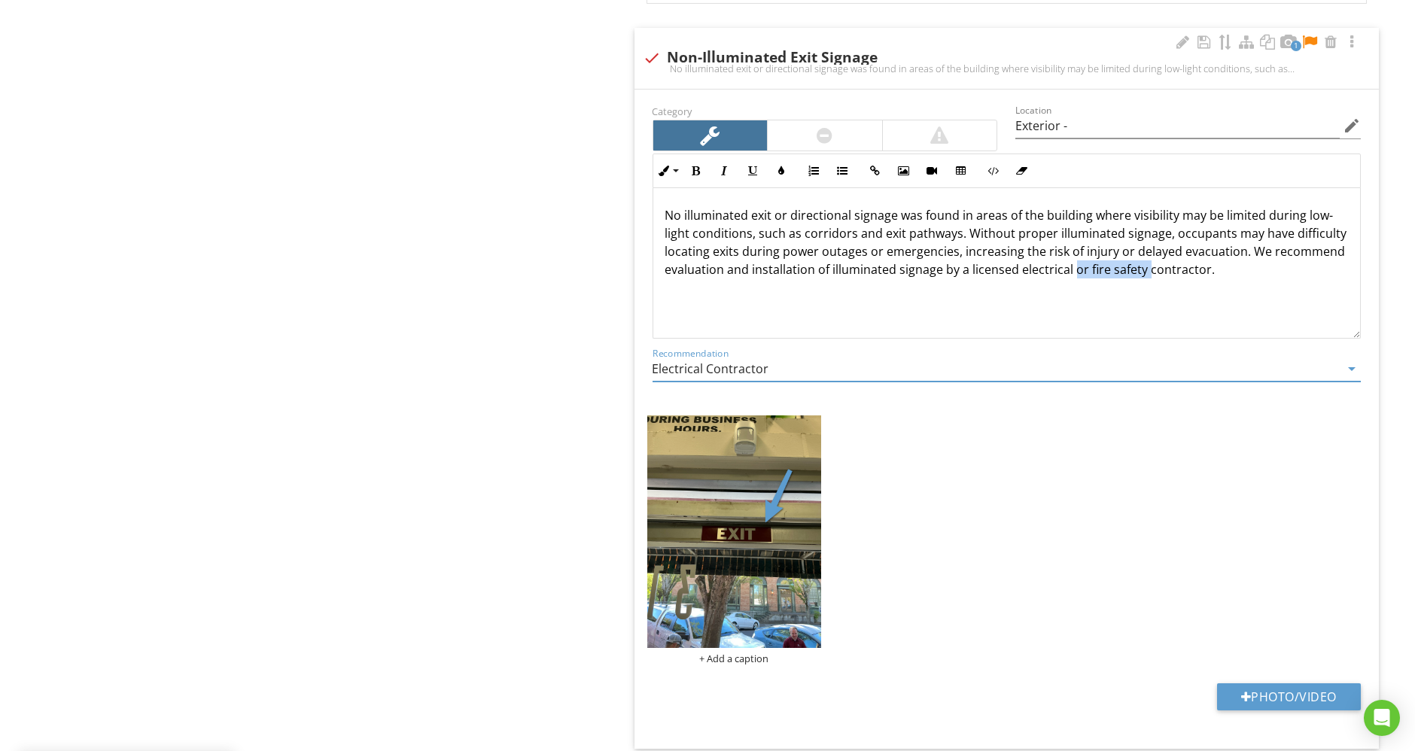
drag, startPoint x: 1073, startPoint y: 267, endPoint x: 1144, endPoint y: 266, distance: 71.5
click at [1144, 266] on p "No illuminated exit or directional signage was found in areas of the building w…" at bounding box center [1006, 242] width 683 height 72
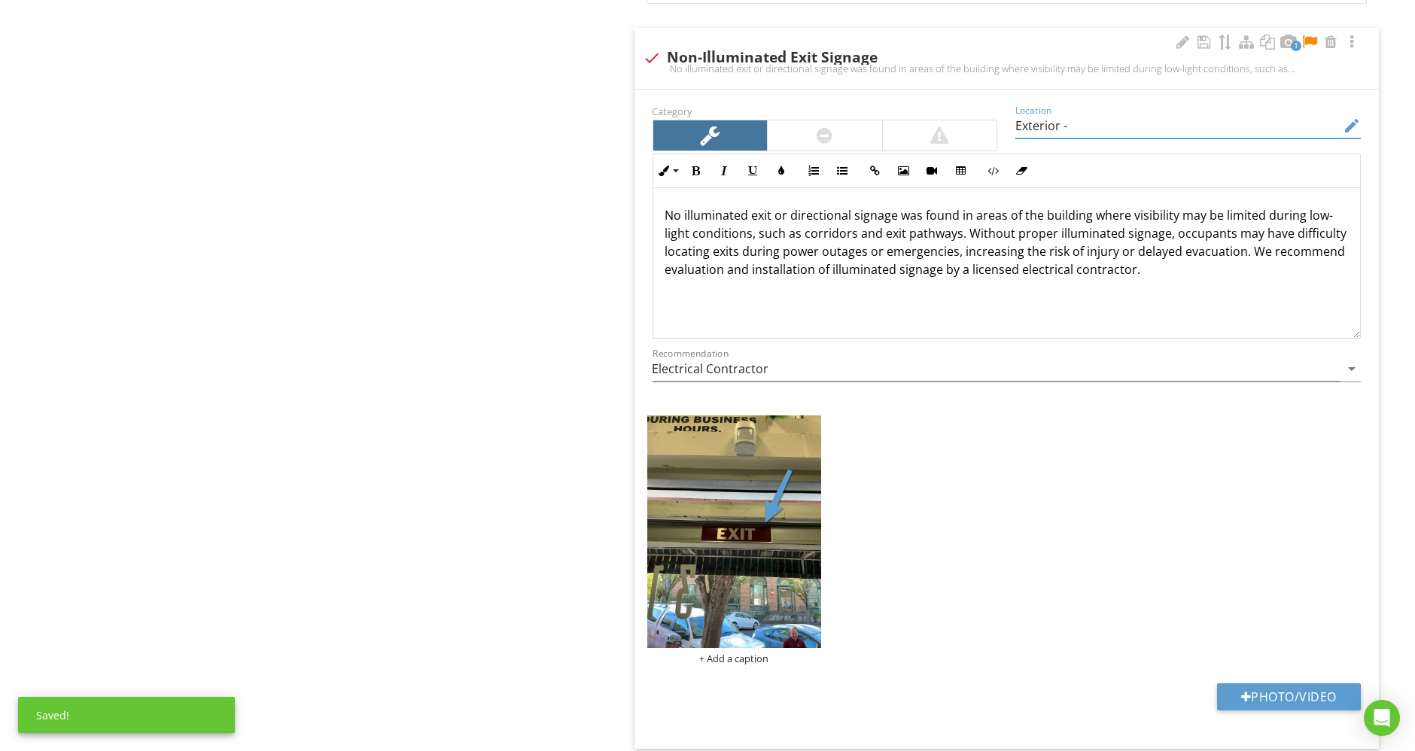
drag, startPoint x: 1136, startPoint y: 123, endPoint x: 960, endPoint y: 114, distance: 175.6
click at [960, 114] on div "Category Location Exterior - edit Inline Style XLarge Large Normal Small Light …" at bounding box center [1007, 249] width 727 height 295
type input "Retail Space"
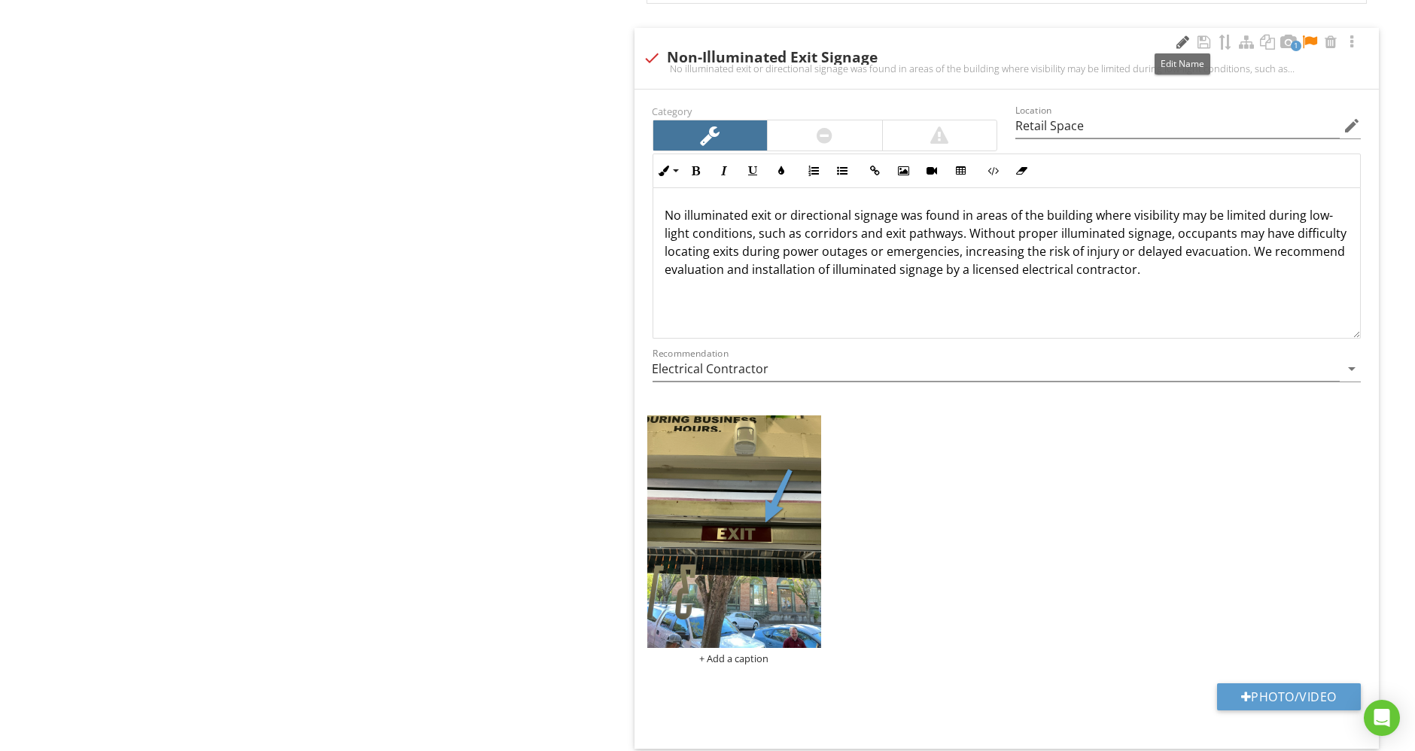
click at [1178, 35] on div at bounding box center [1183, 42] width 18 height 15
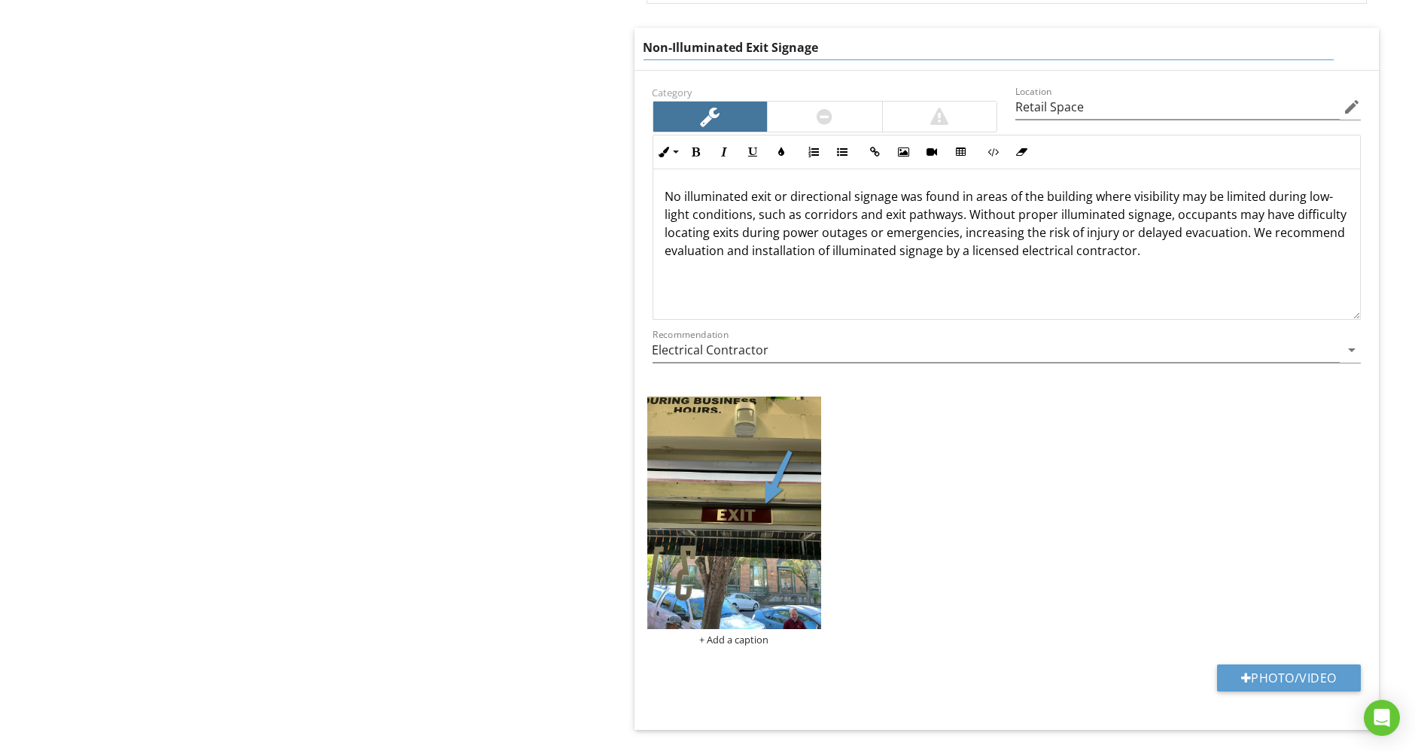
click at [662, 46] on input "Non-Illuminated Exit Signage" at bounding box center [989, 47] width 690 height 25
click at [837, 41] on input "No Illuminated Exit Signage" at bounding box center [989, 47] width 690 height 25
type input "No Illuminated Exit Signage Present"
drag, startPoint x: 885, startPoint y: 41, endPoint x: 458, endPoint y: 19, distance: 428.1
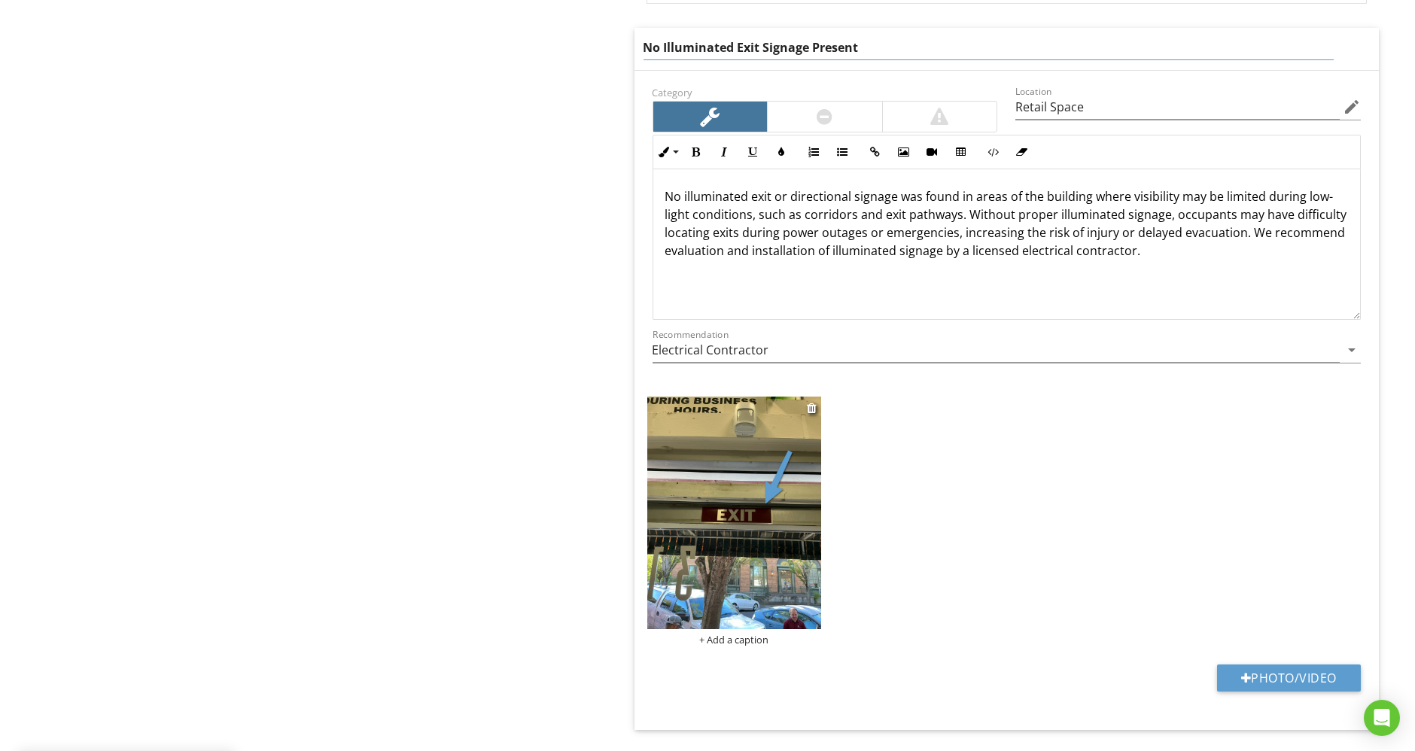
click at [746, 634] on div "+ Add a caption" at bounding box center [734, 521] width 174 height 249
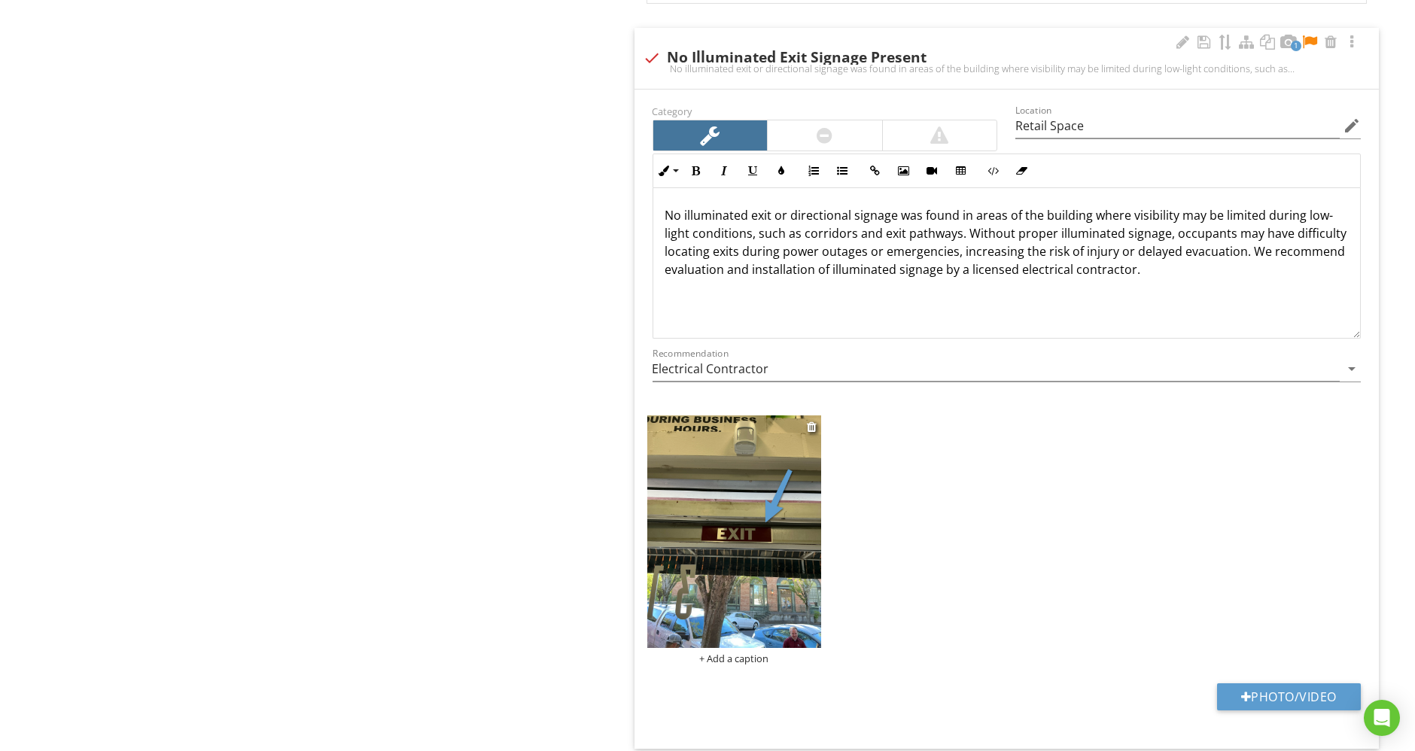
click at [758, 655] on div "+ Add a caption" at bounding box center [734, 659] width 174 height 12
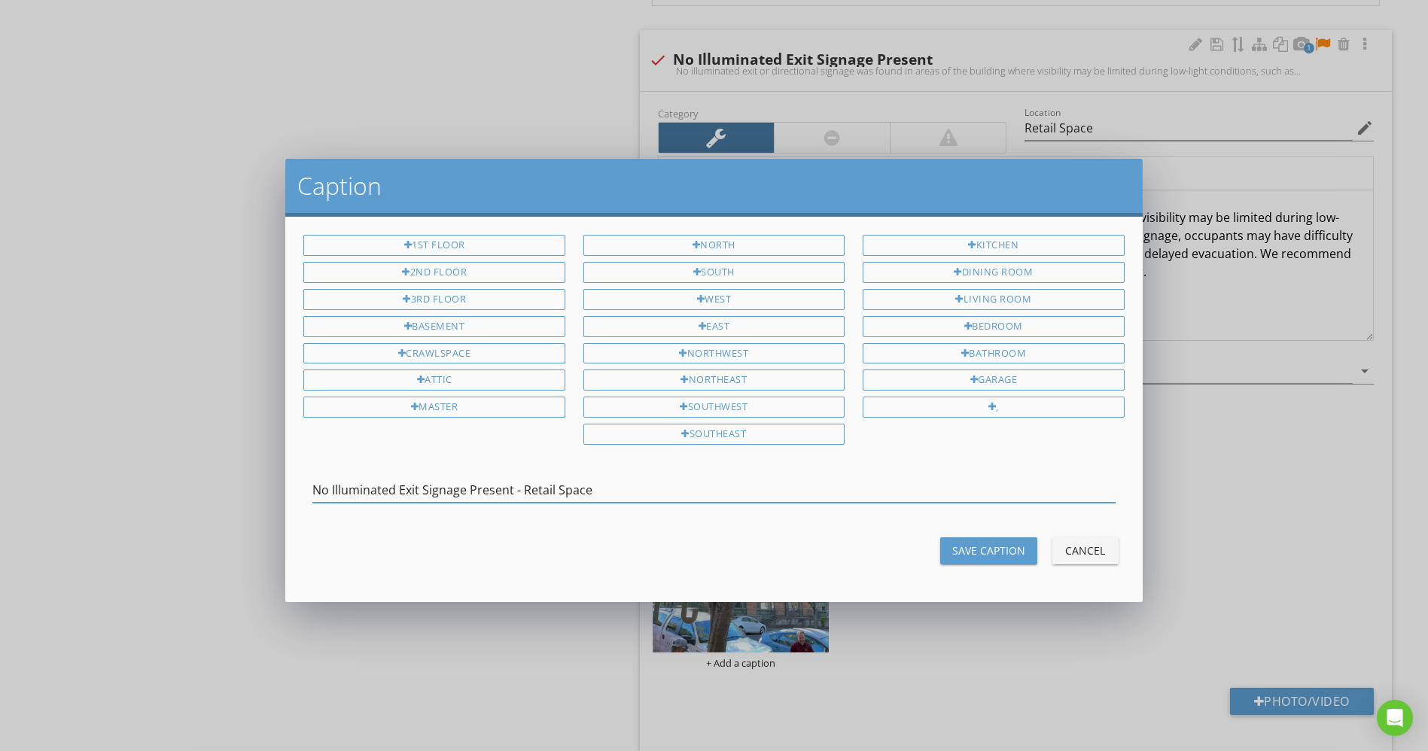
type input "No Illuminated Exit Signage Present - Retail Space"
click at [1037, 548] on div "Save Caption Cancel" at bounding box center [713, 551] width 839 height 36
click at [1006, 543] on div "Save Caption" at bounding box center [988, 551] width 73 height 16
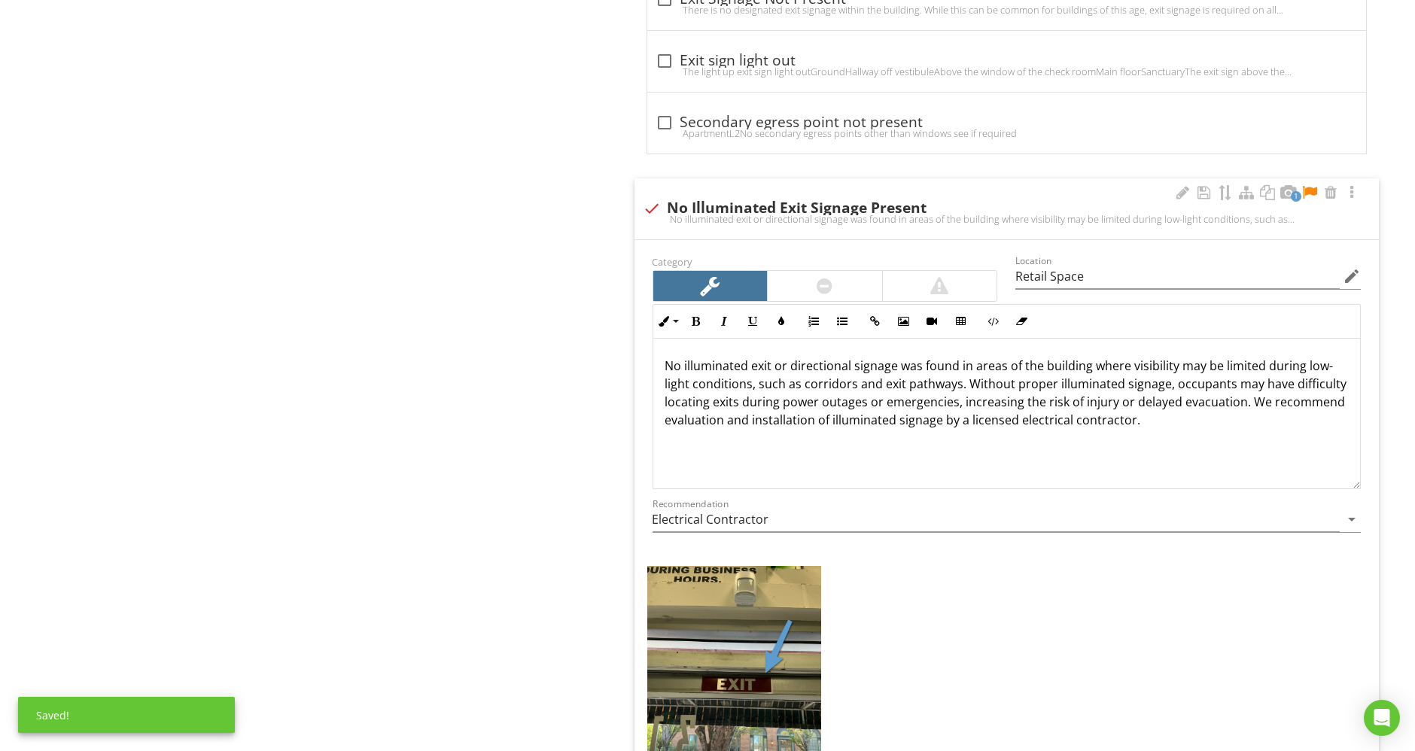
scroll to position [1250, 0]
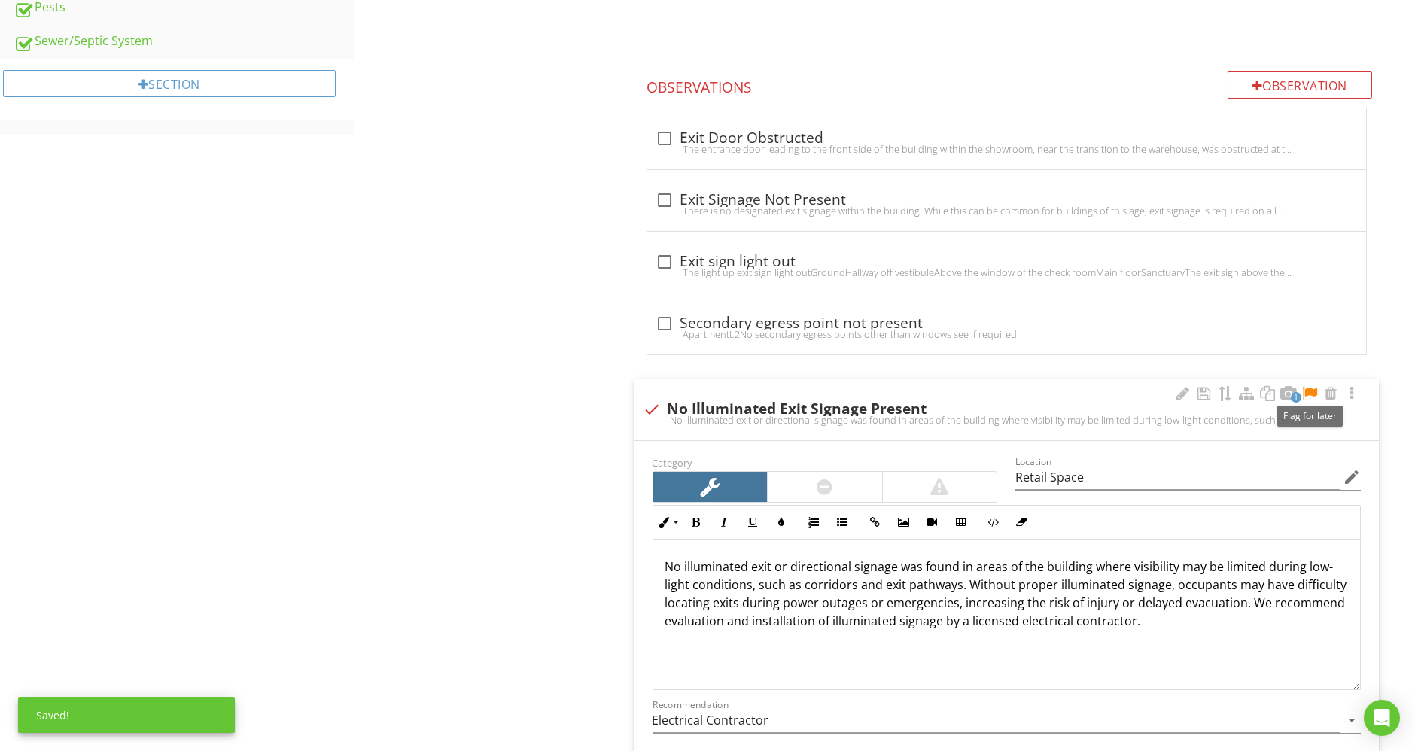
click at [1308, 387] on div at bounding box center [1310, 393] width 18 height 15
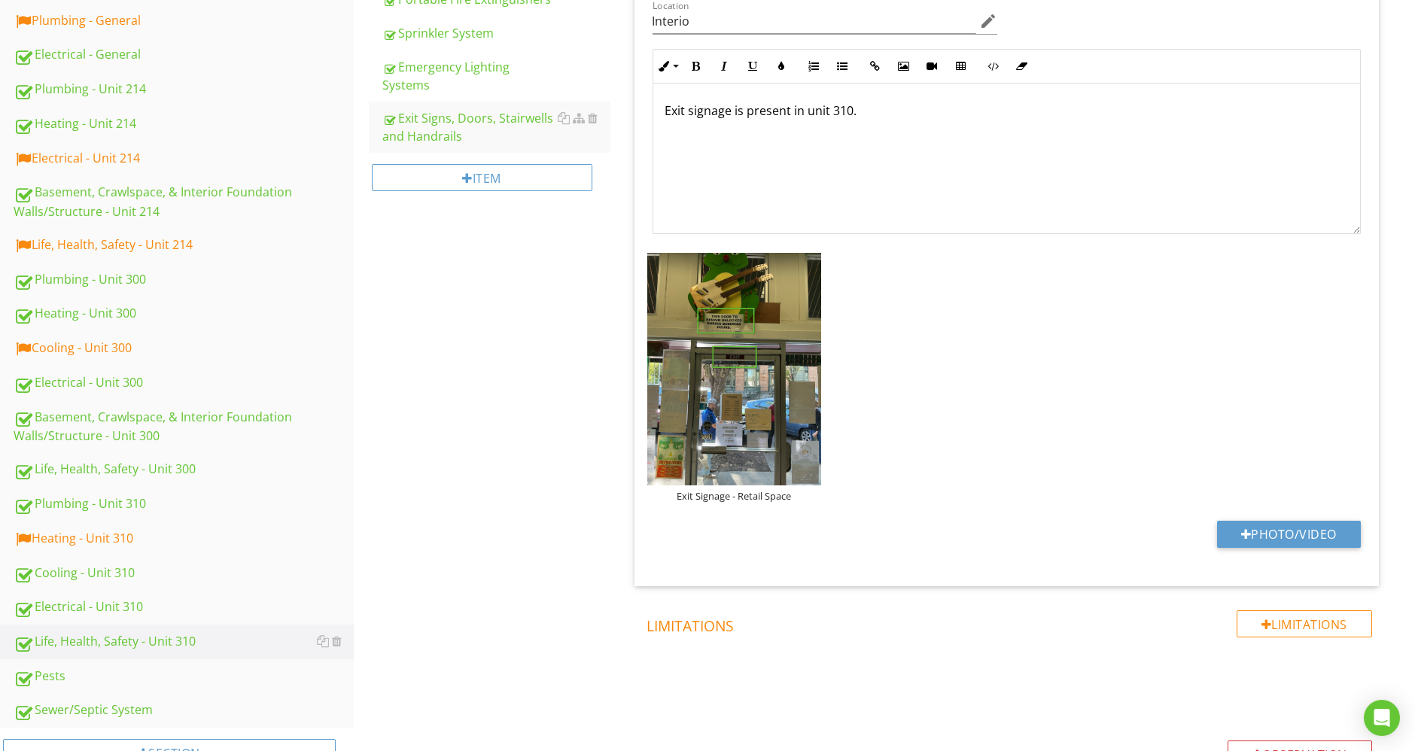
scroll to position [163, 0]
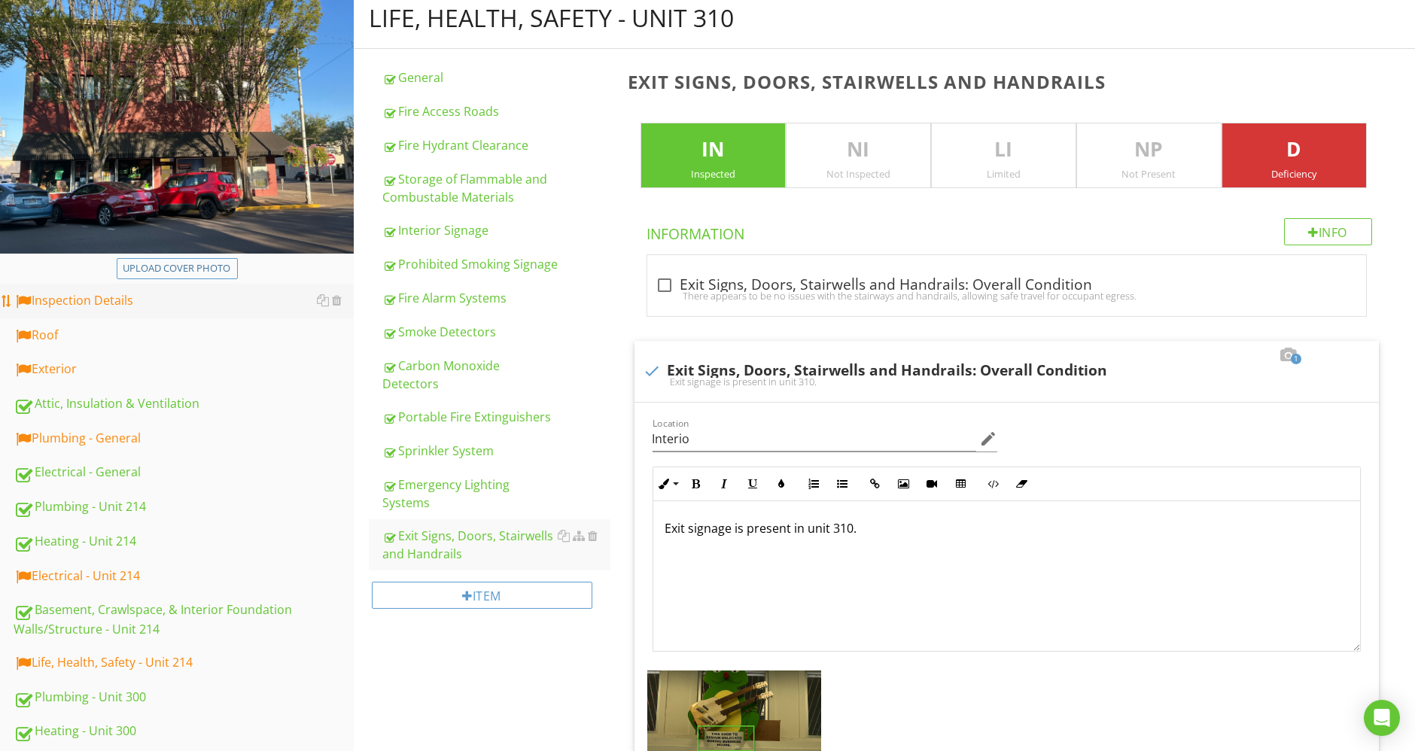
click at [128, 309] on div "Inspection Details" at bounding box center [184, 301] width 340 height 20
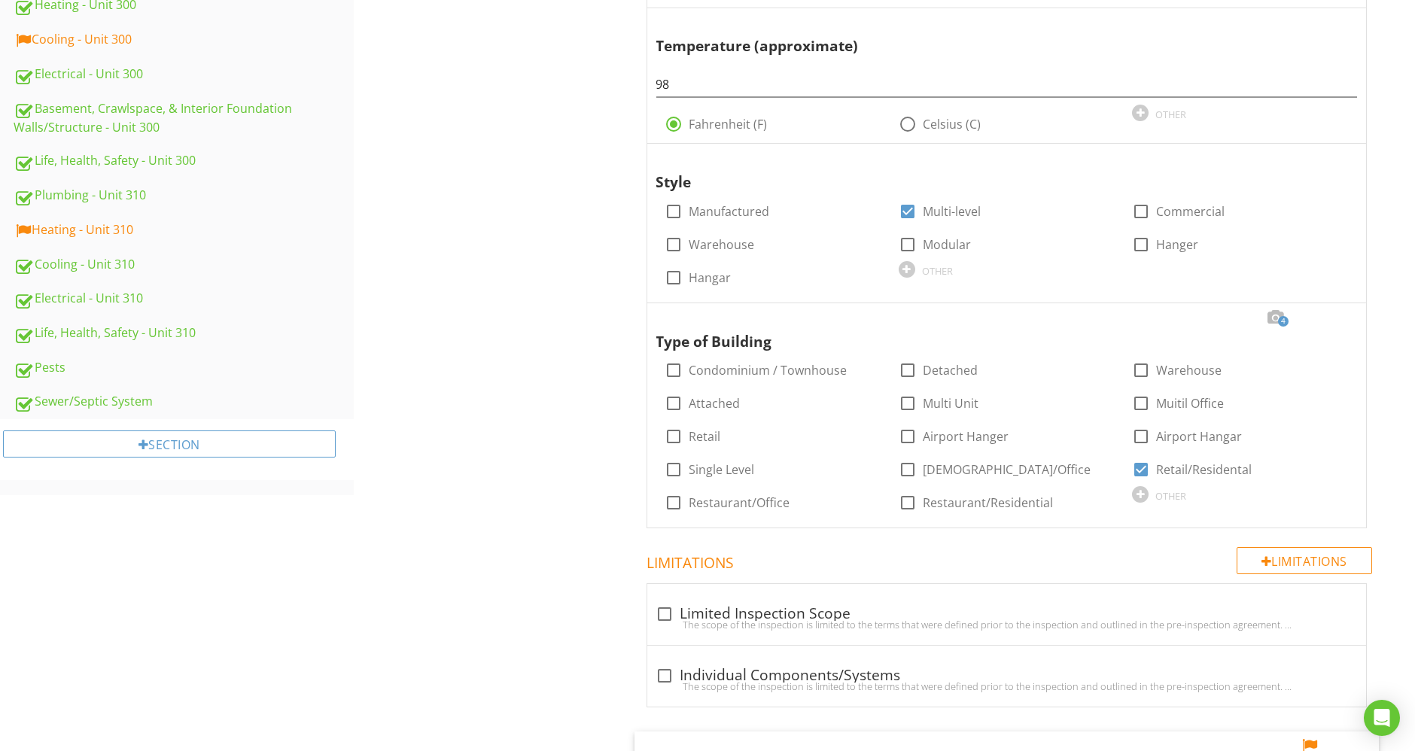
scroll to position [915, 0]
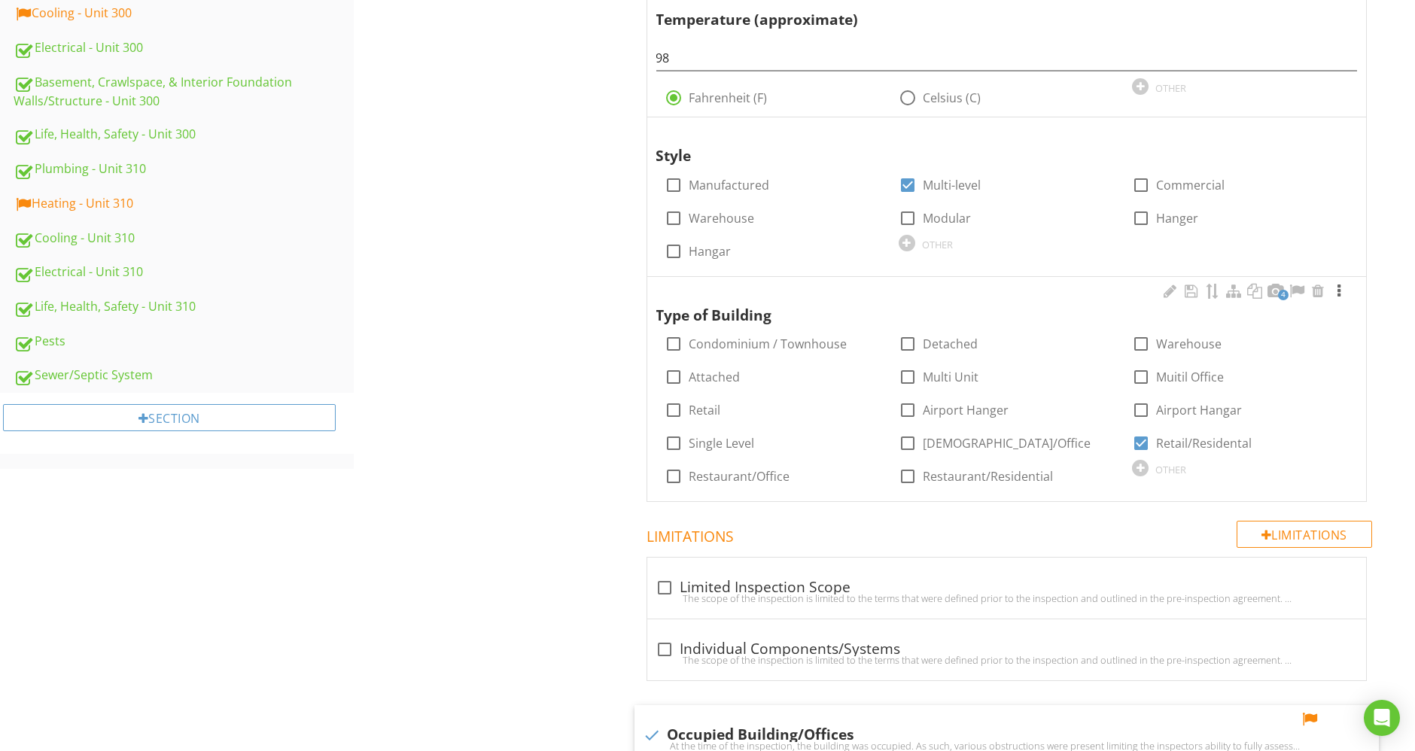
click at [1340, 284] on div at bounding box center [1339, 291] width 18 height 15
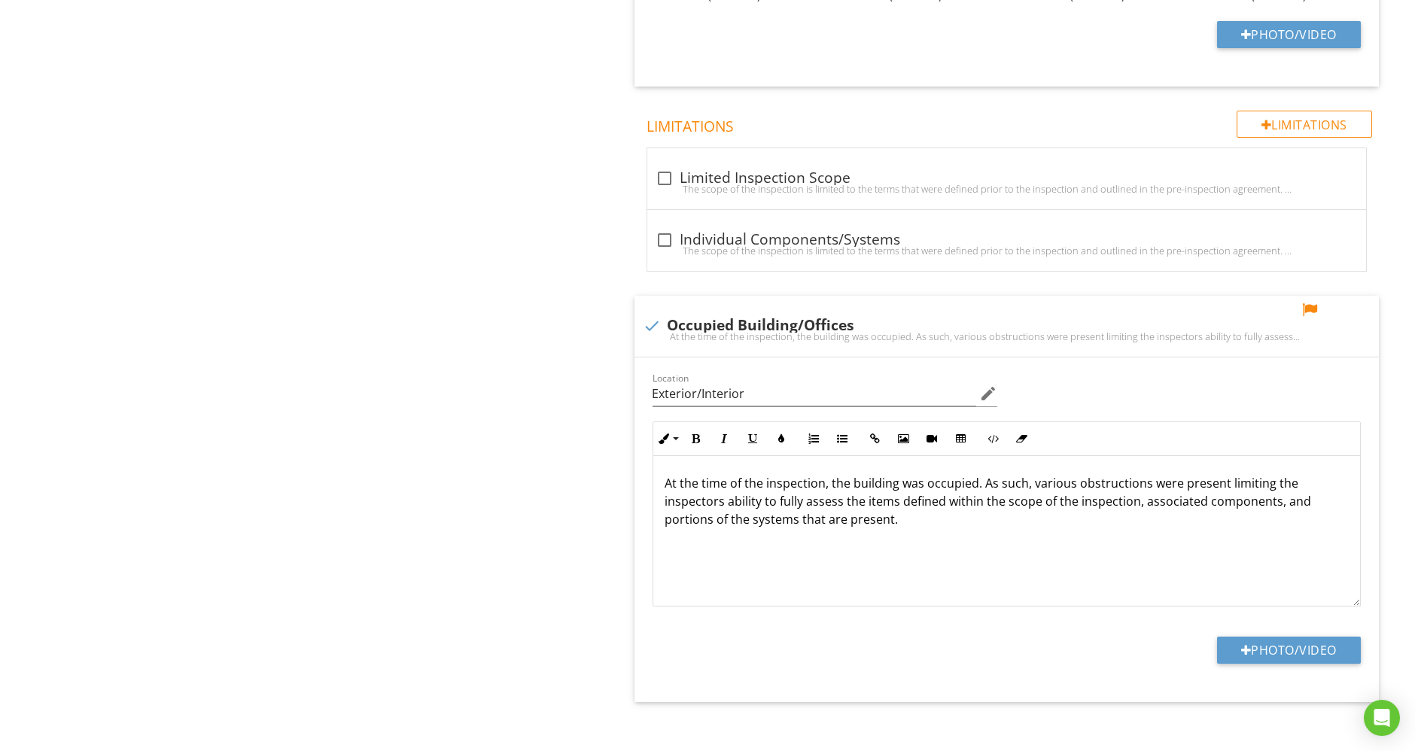
scroll to position [1840, 0]
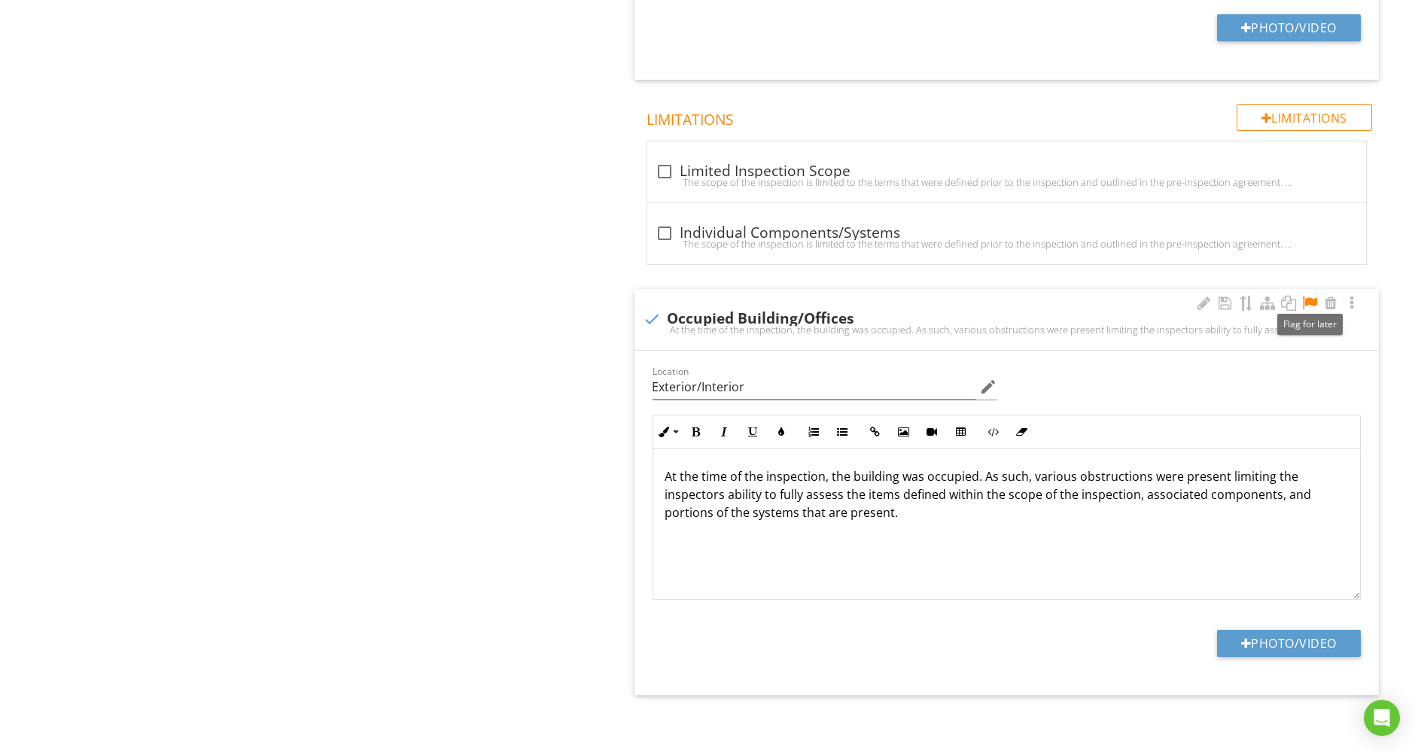
click at [1311, 303] on div at bounding box center [1310, 303] width 18 height 15
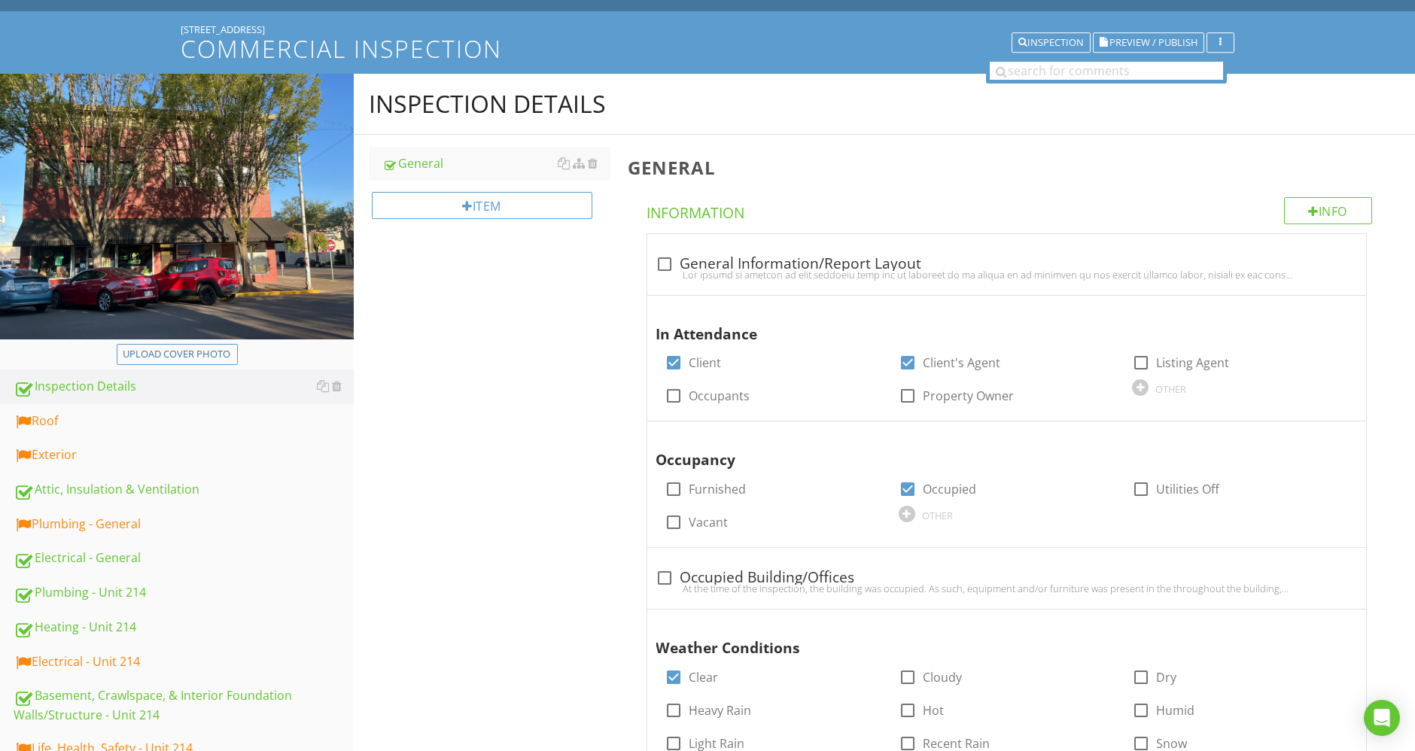
scroll to position [168, 0]
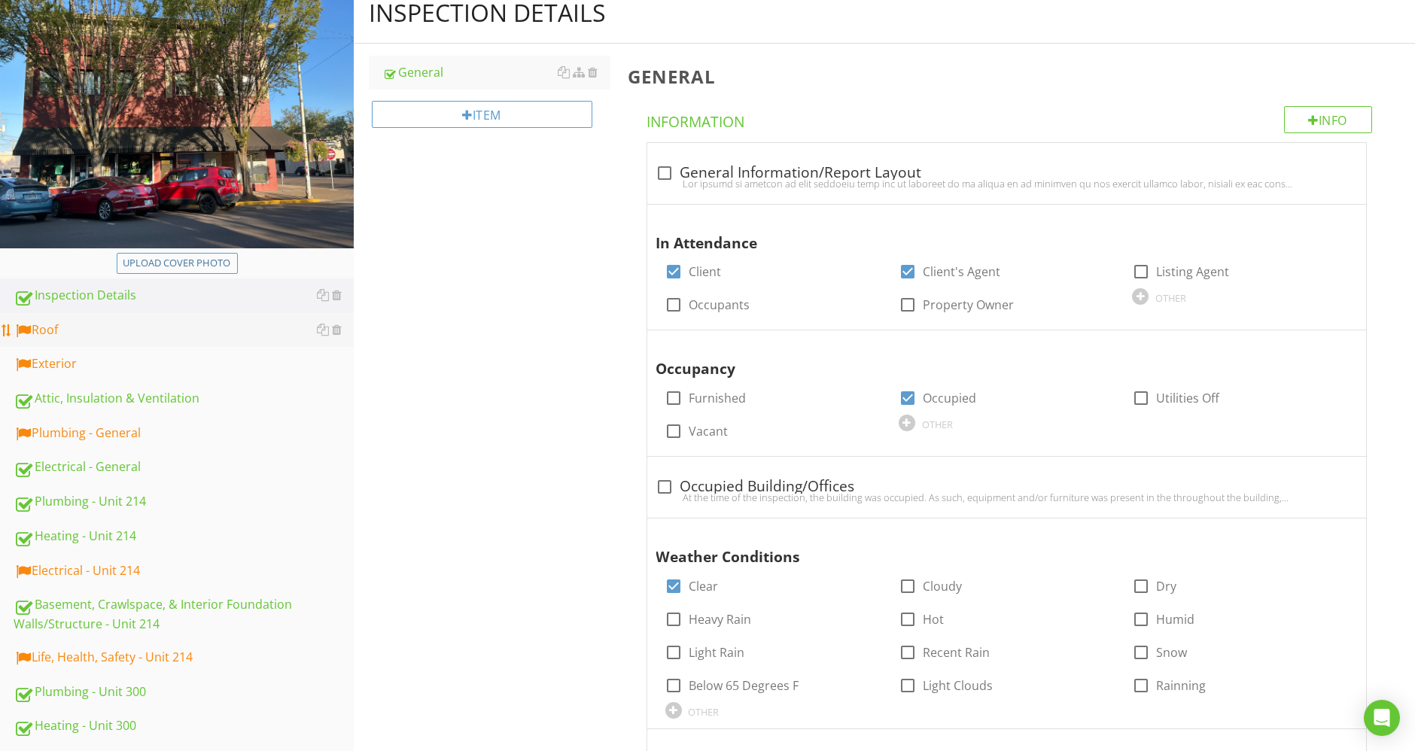
click at [181, 333] on div "Roof" at bounding box center [184, 331] width 340 height 20
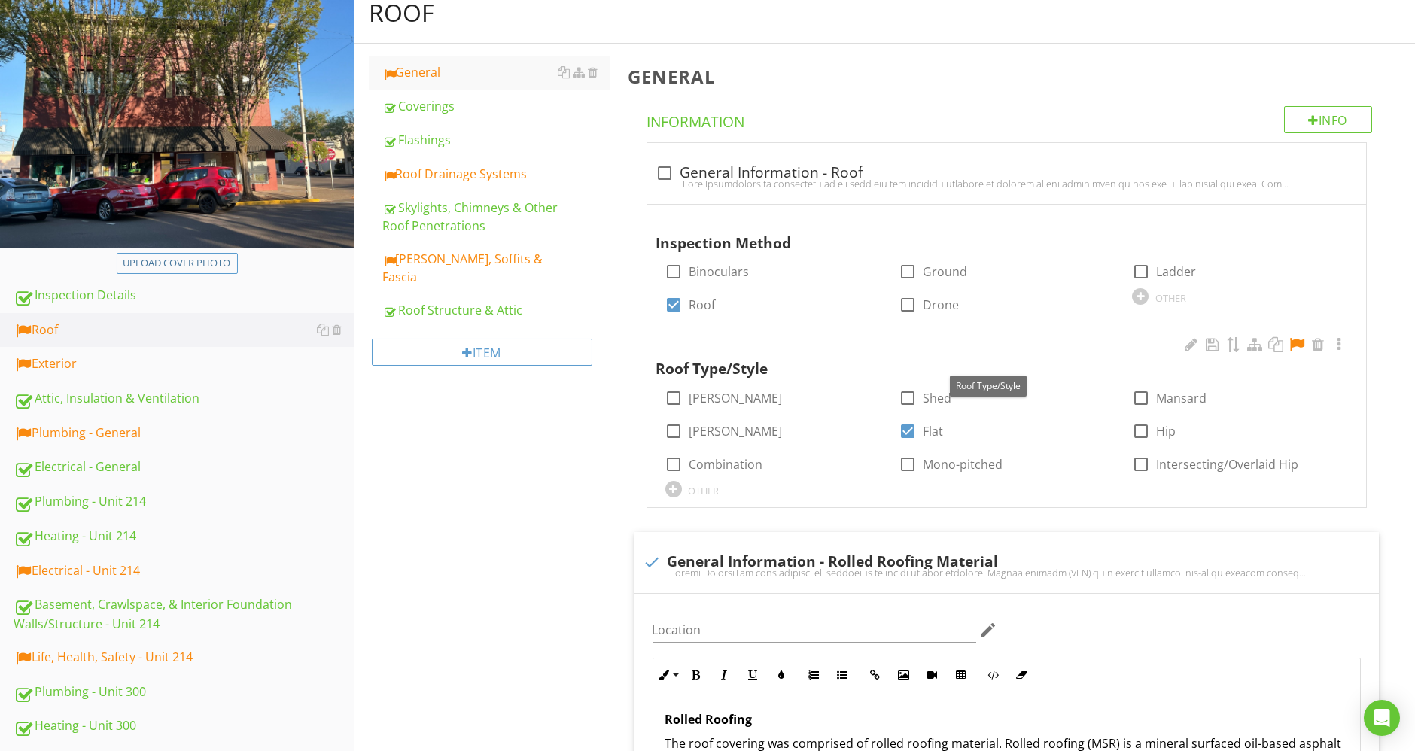
scroll to position [335, 0]
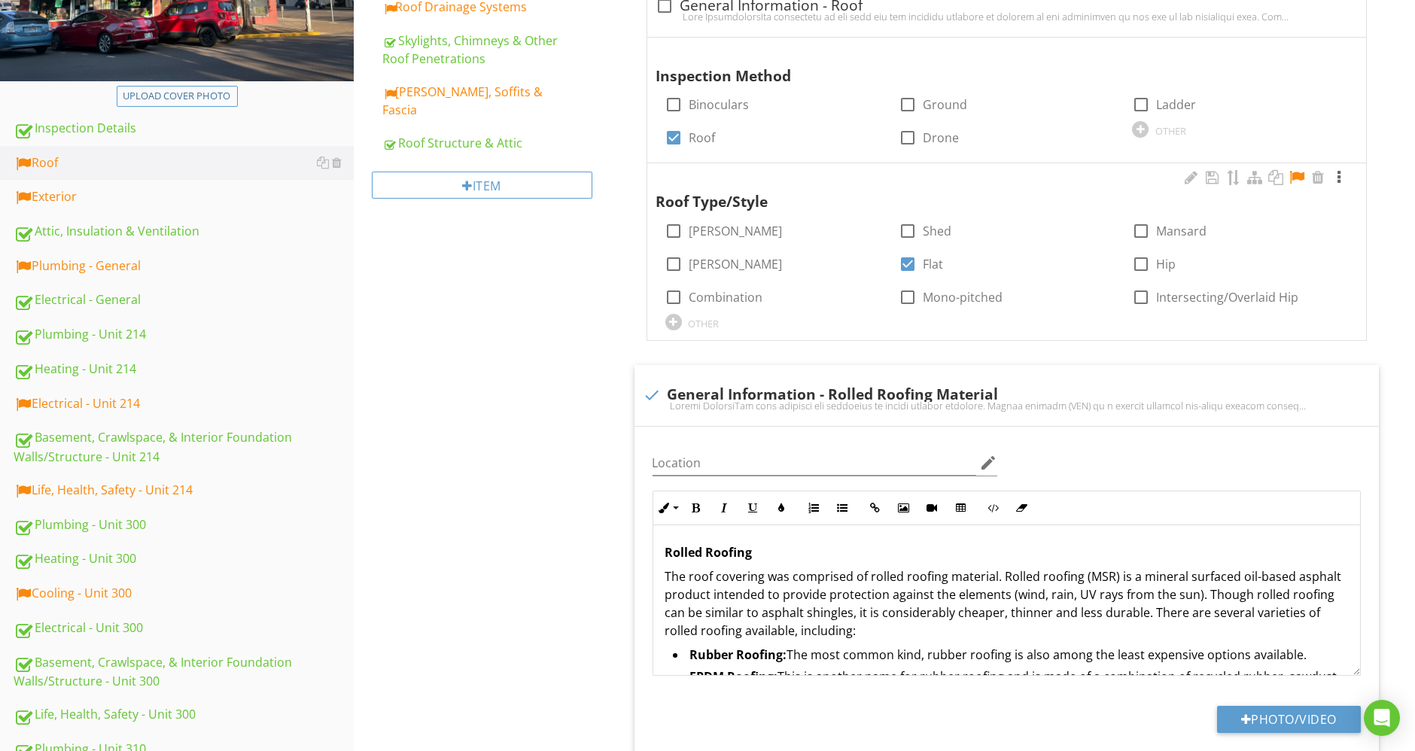
click at [1343, 175] on div at bounding box center [1339, 177] width 18 height 15
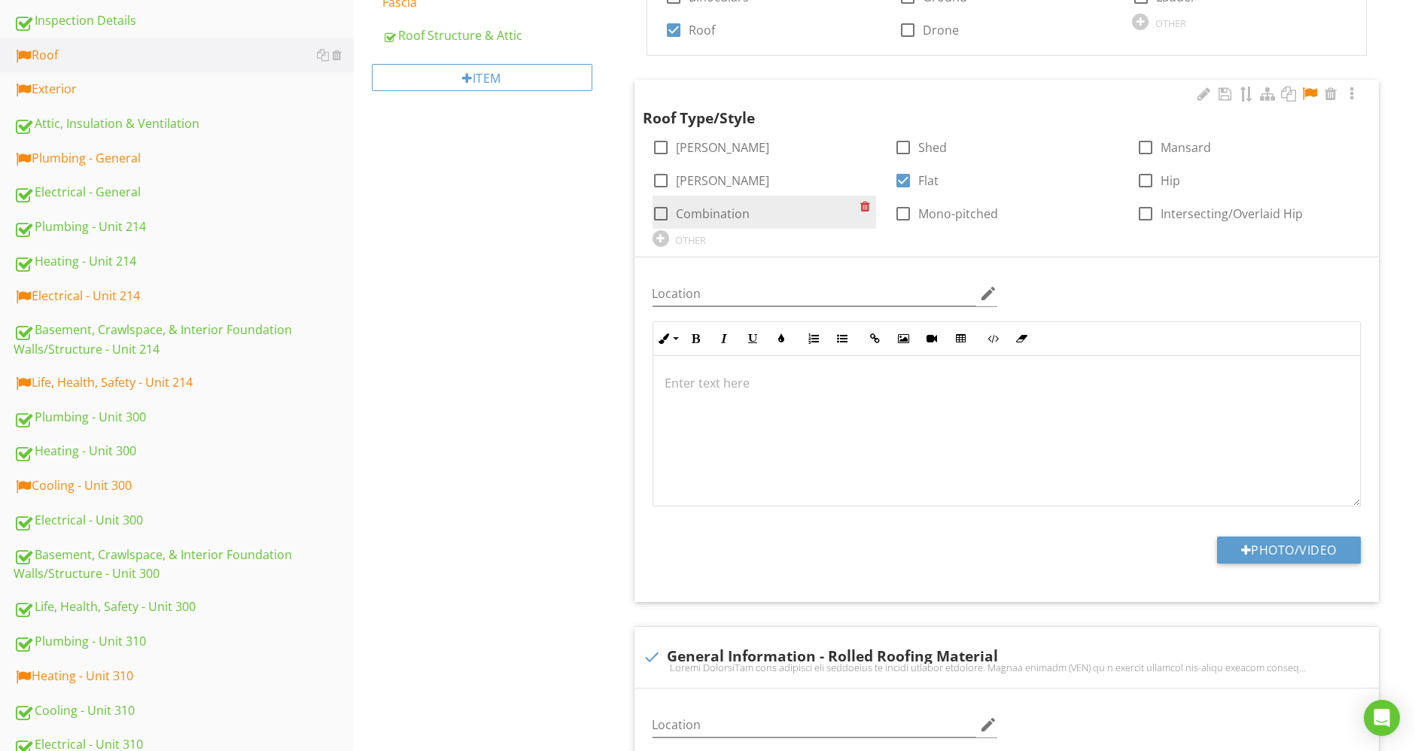
scroll to position [586, 0]
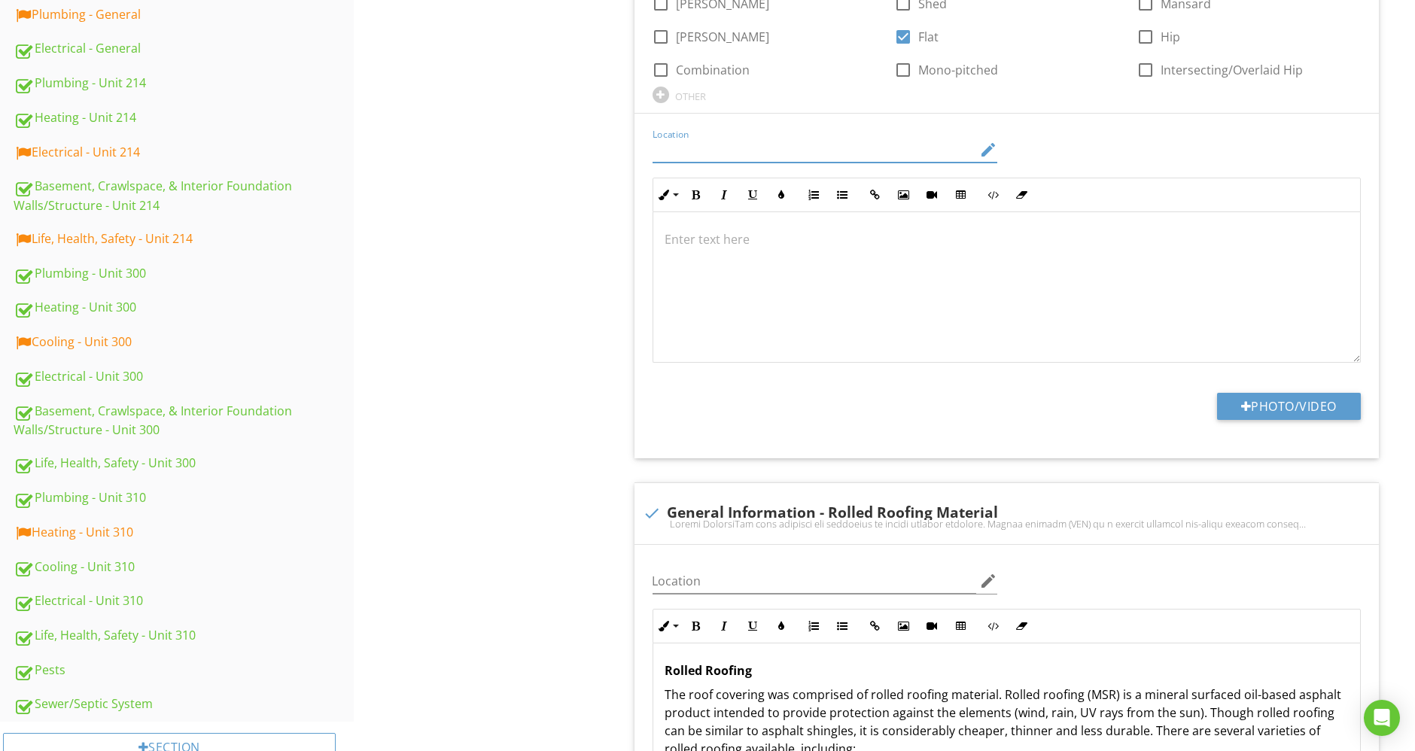
click at [746, 148] on input "Location" at bounding box center [815, 150] width 324 height 25
type input "Roof"
